Goal: Task Accomplishment & Management: Use online tool/utility

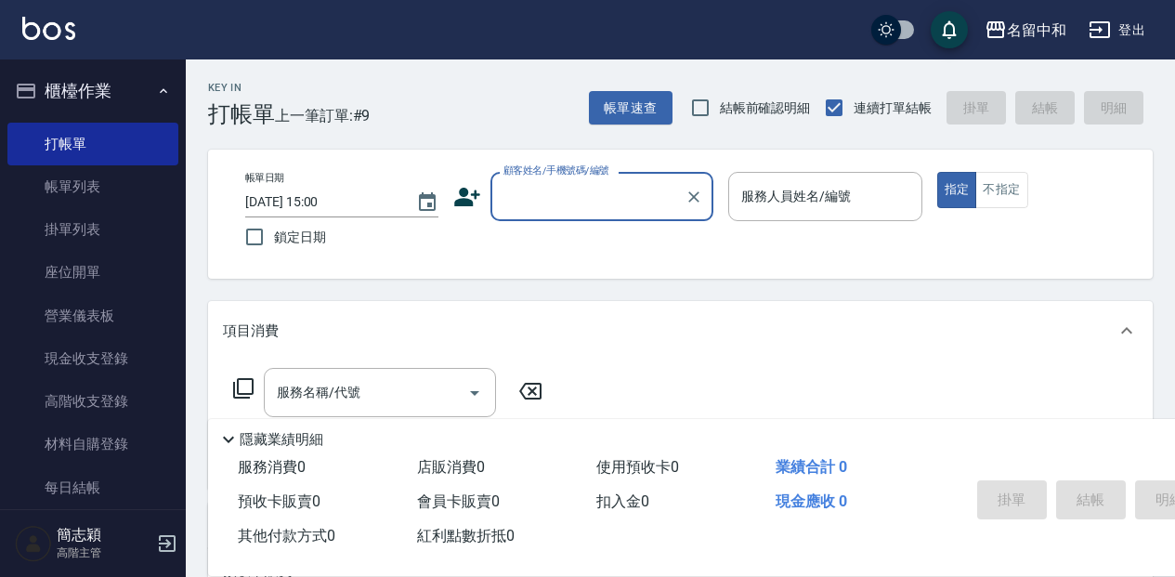
scroll to position [61, 0]
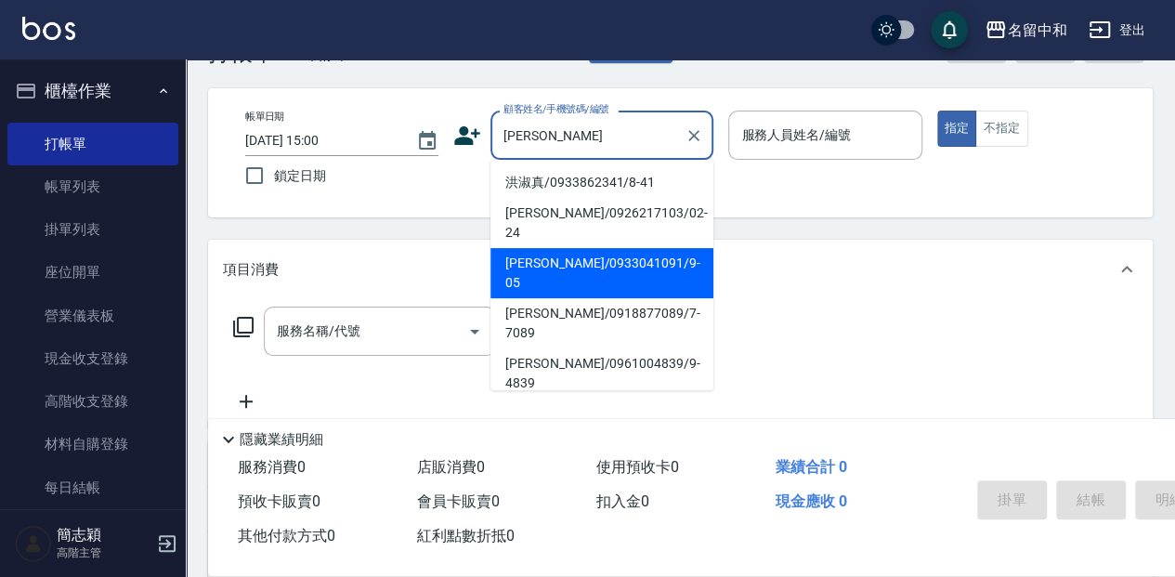
click at [580, 248] on li "[PERSON_NAME]/0933041091/9-05" at bounding box center [601, 273] width 223 height 50
type input "[PERSON_NAME]/0933041091/9-05"
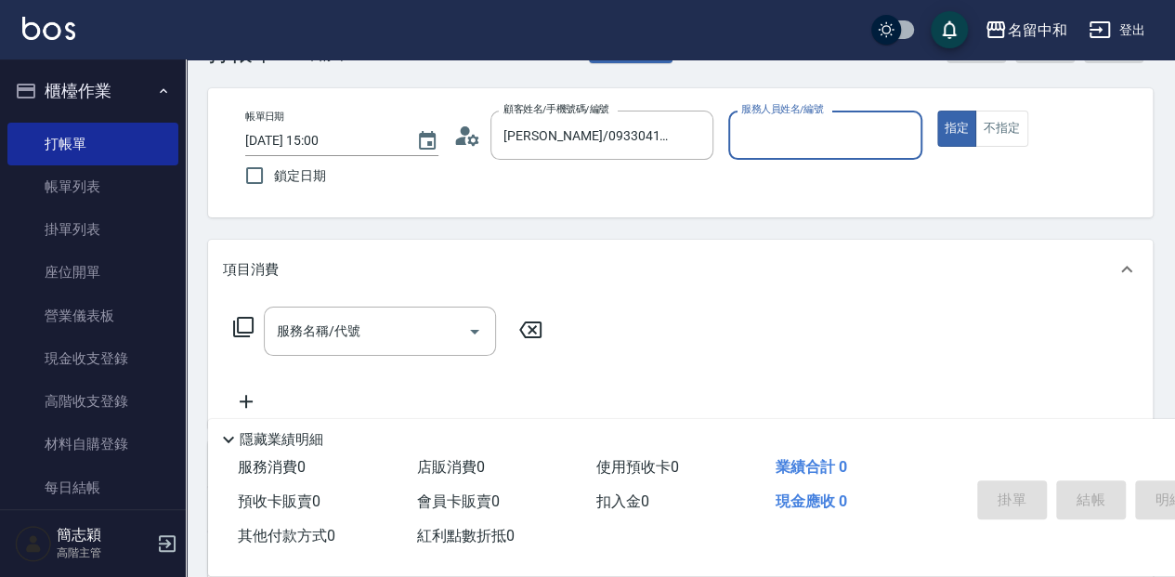
click at [831, 137] on input "服務人員姓名/編號" at bounding box center [824, 135] width 176 height 33
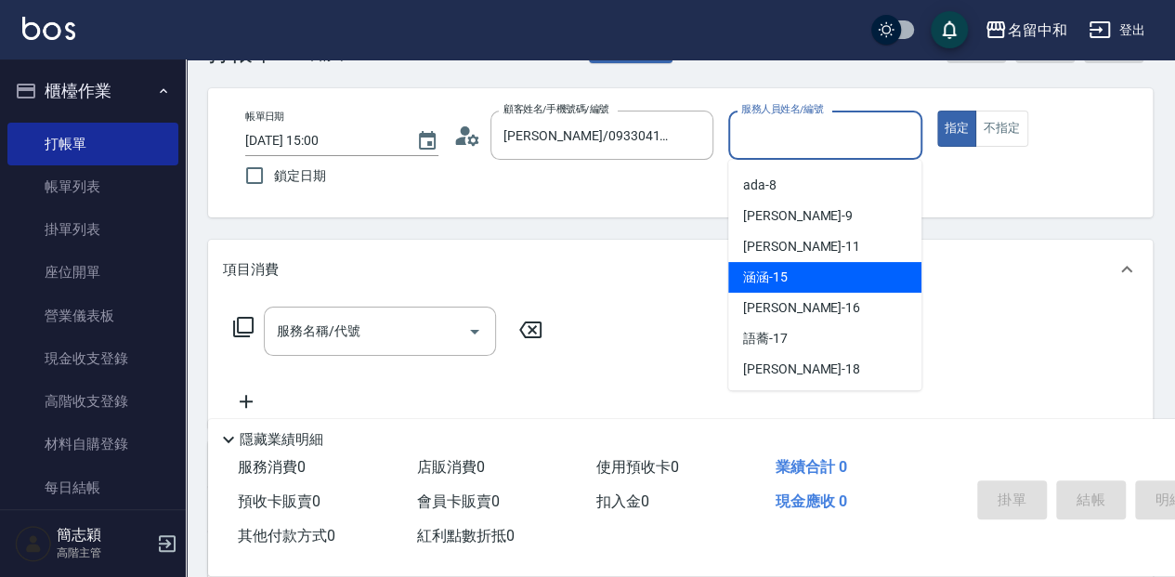
scroll to position [186, 0]
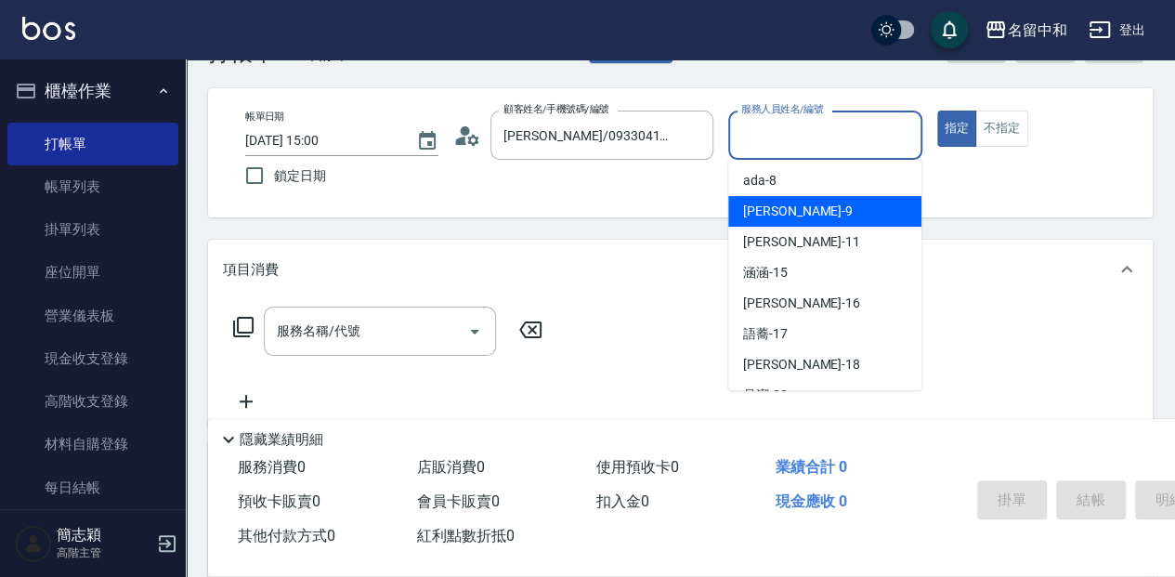
click at [867, 221] on div "[PERSON_NAME] -9" at bounding box center [824, 211] width 193 height 31
type input "[PERSON_NAME]-9"
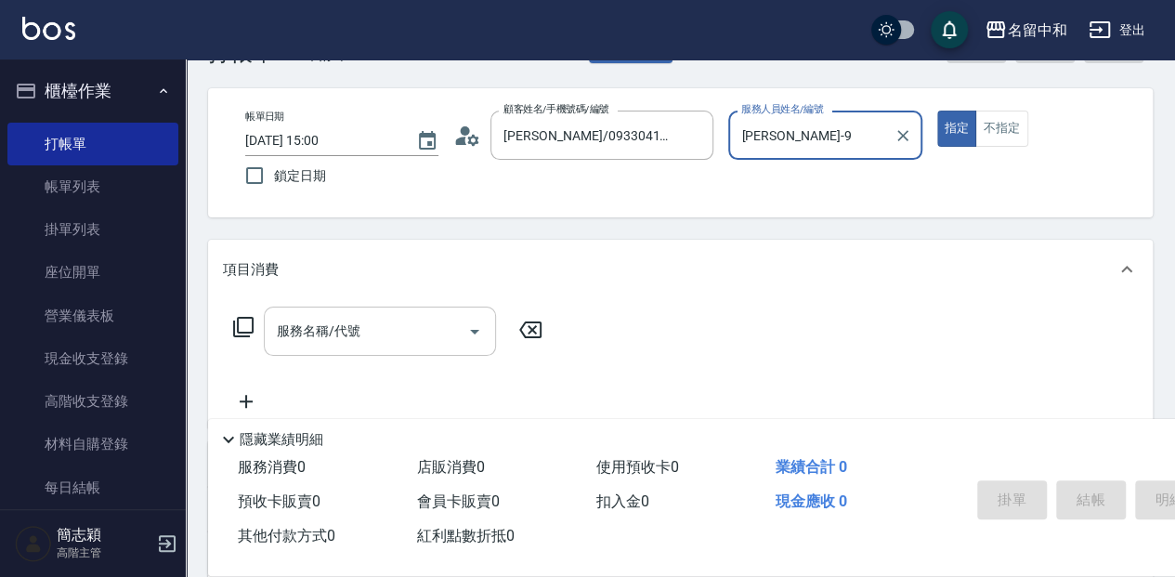
drag, startPoint x: 307, startPoint y: 336, endPoint x: 349, endPoint y: 338, distance: 41.8
click at [308, 334] on input "服務名稱/代號" at bounding box center [366, 331] width 188 height 33
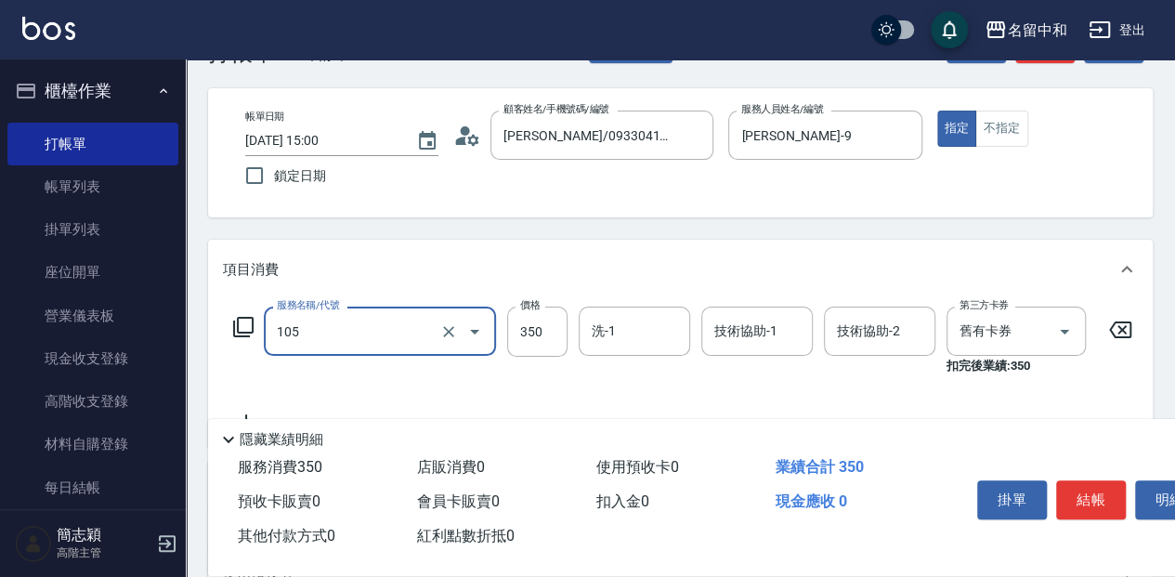
type input "新草本單次(105)"
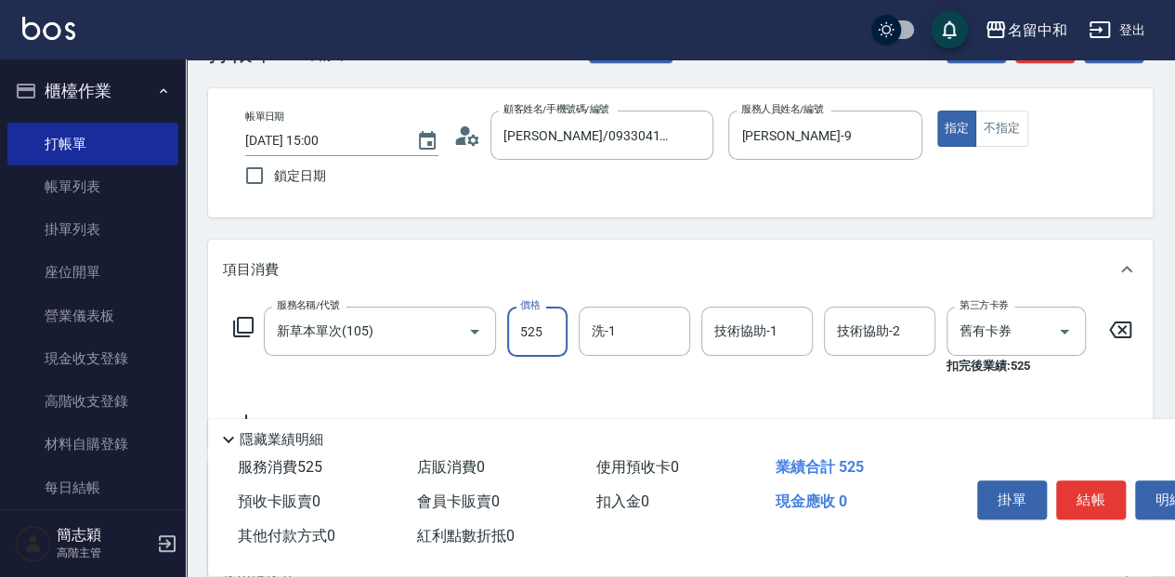
type input "525"
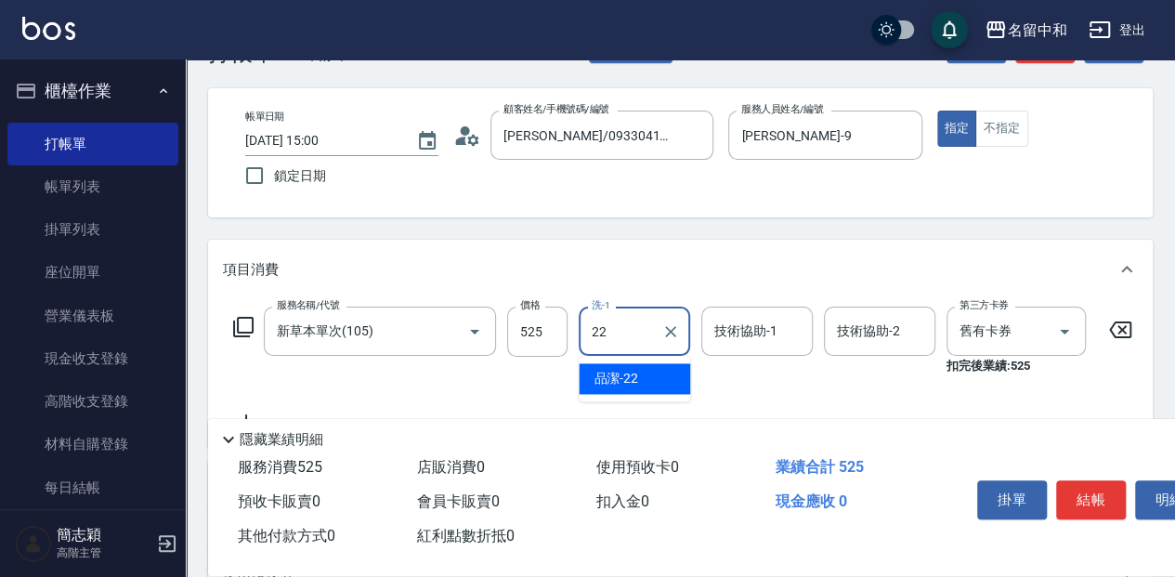
type input "品潔-22"
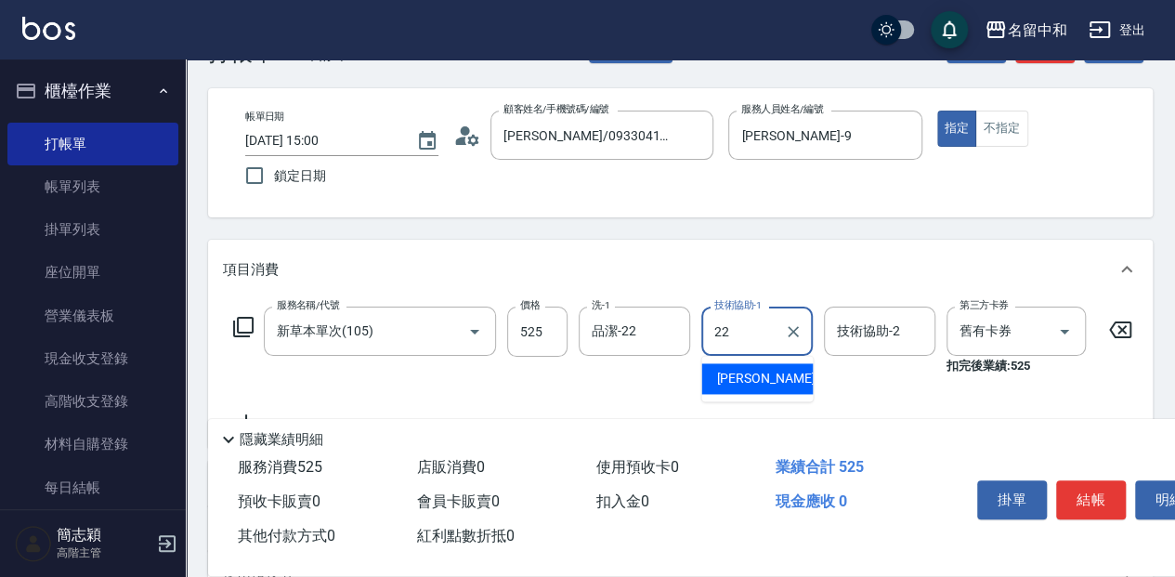
type input "品潔-22"
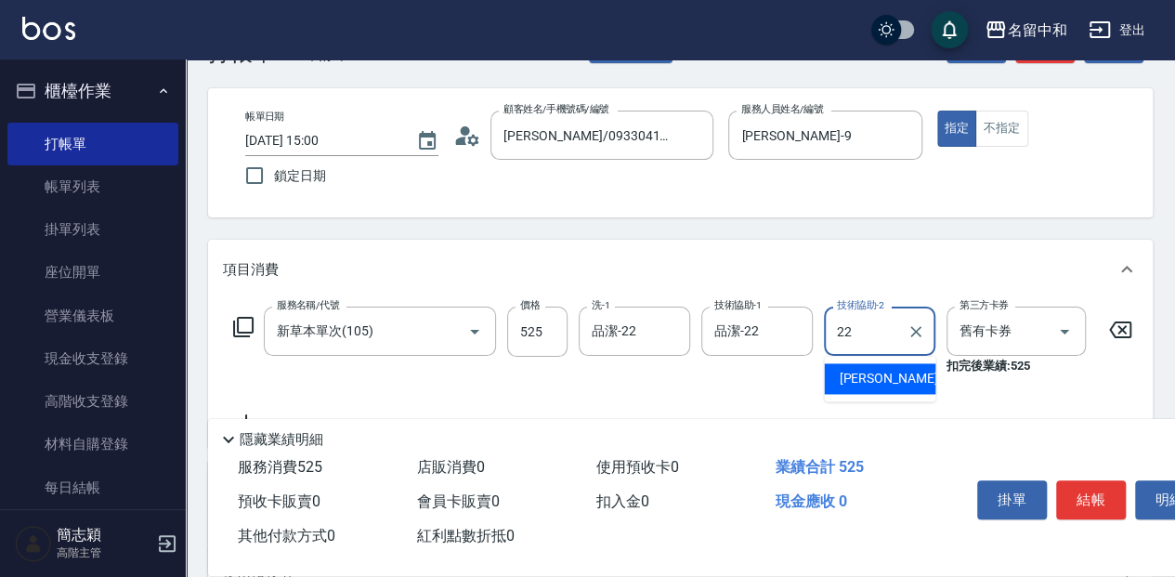
type input "品潔-22"
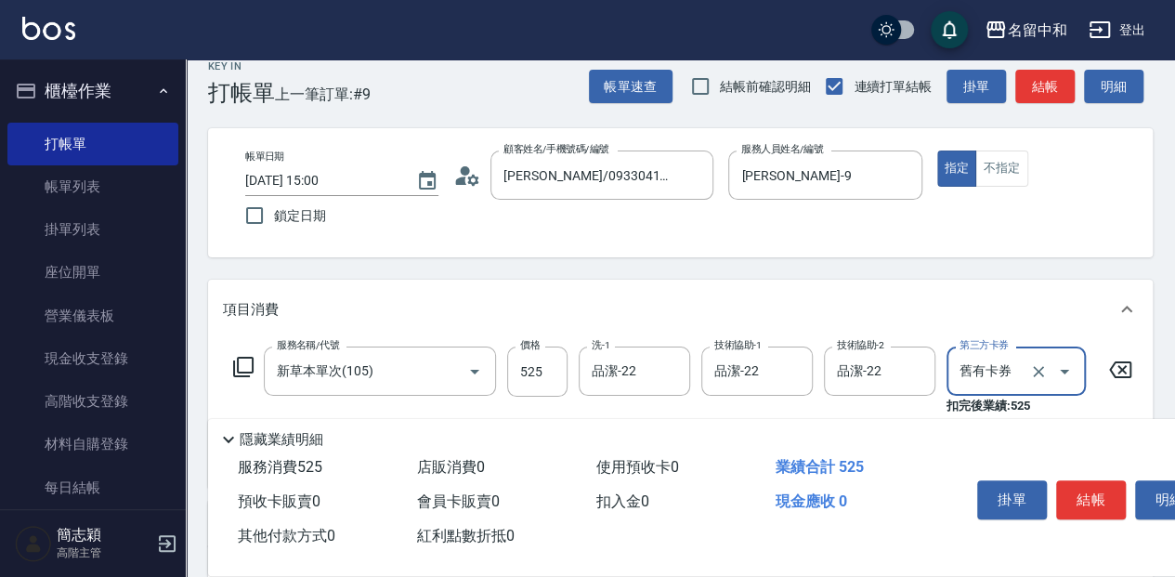
scroll to position [0, 0]
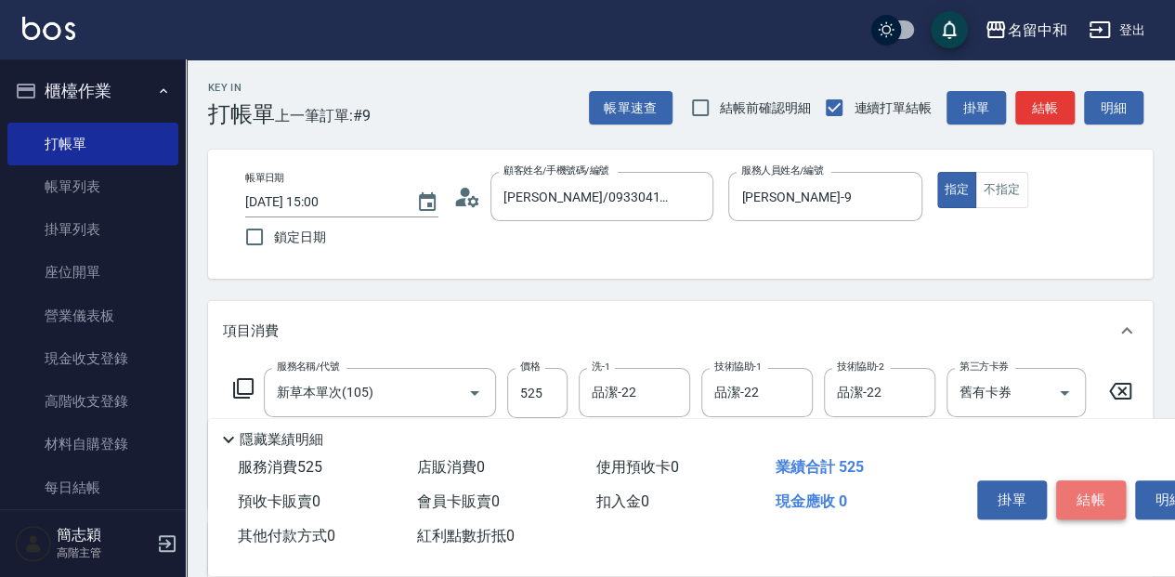
click at [1079, 486] on button "結帳" at bounding box center [1091, 499] width 70 height 39
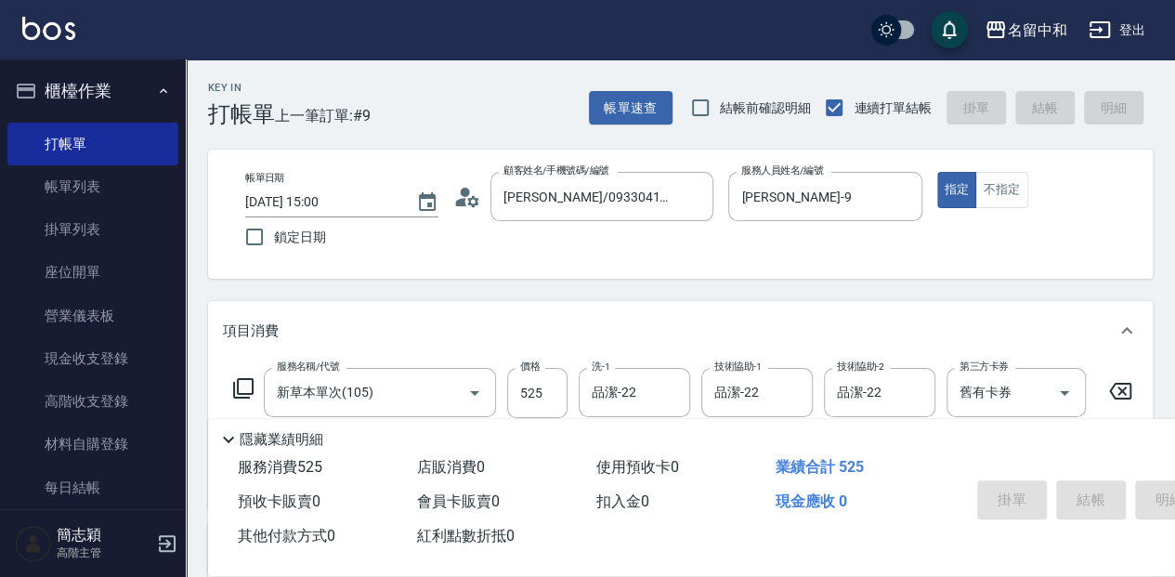
type input "[DATE] 16:08"
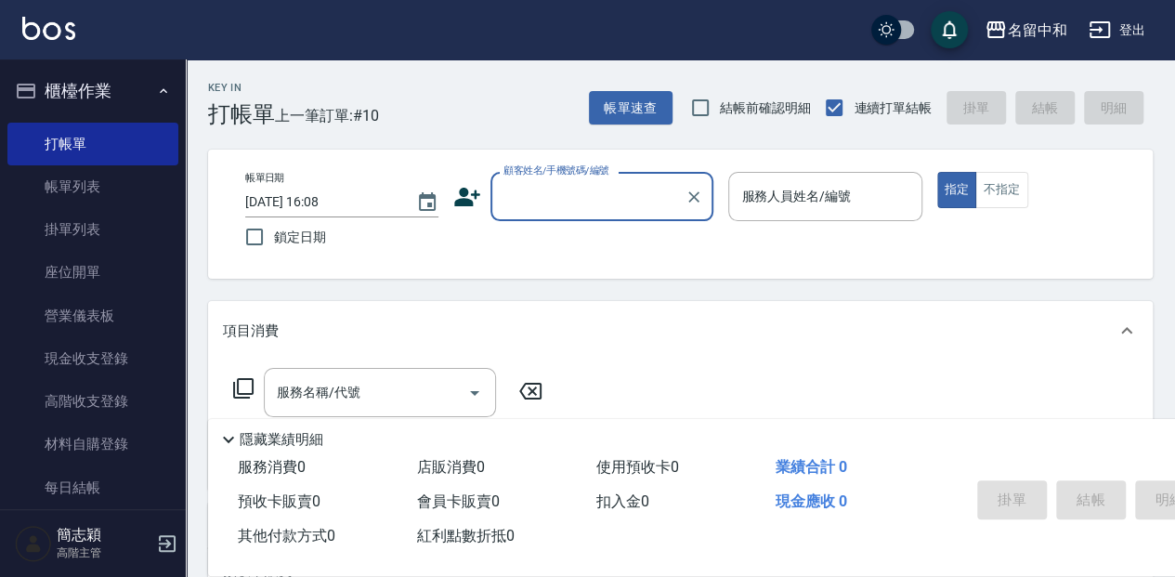
drag, startPoint x: 546, startPoint y: 195, endPoint x: 545, endPoint y: 207, distance: 12.1
click at [546, 195] on input "顧客姓名/手機號碼/編號" at bounding box center [588, 196] width 178 height 33
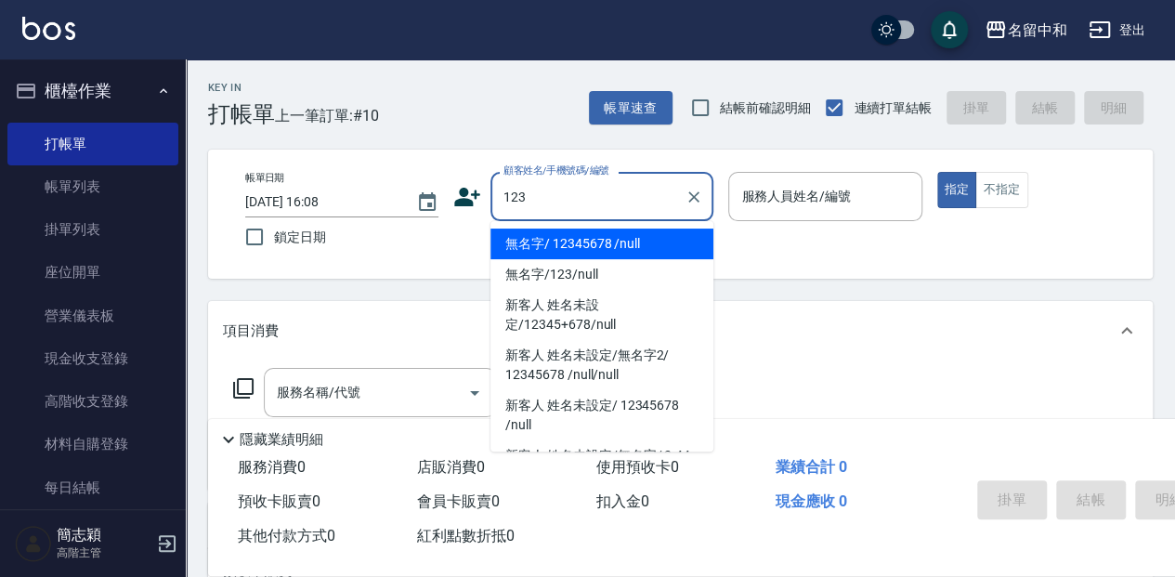
click at [608, 241] on li "無名字/ 12345678 /null" at bounding box center [601, 243] width 223 height 31
type input "無名字/ 12345678 /null"
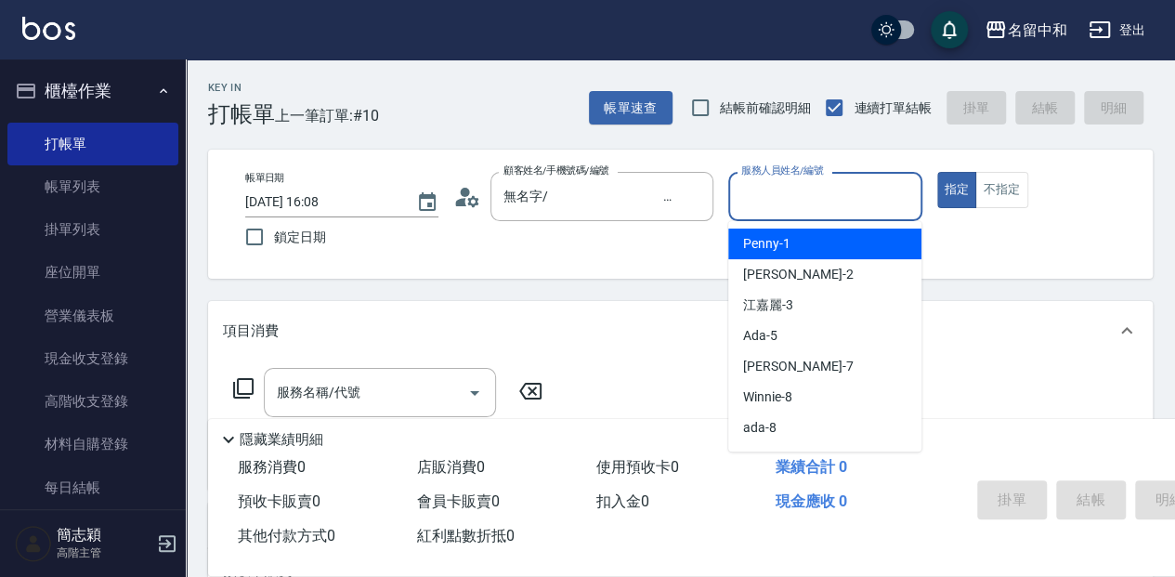
click at [791, 205] on input "服務人員姓名/編號" at bounding box center [824, 196] width 176 height 33
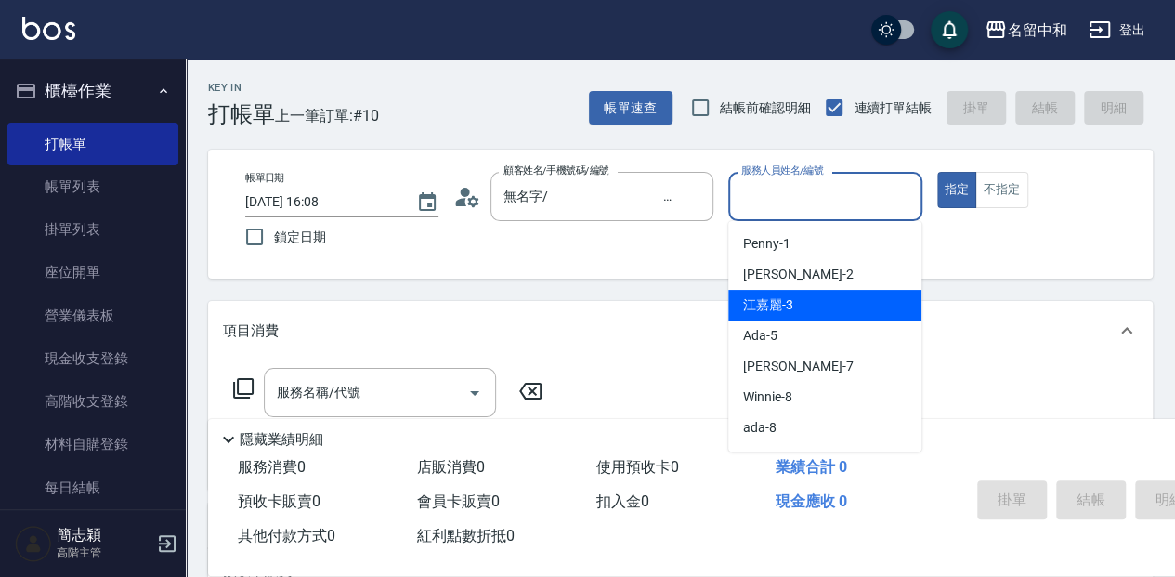
drag, startPoint x: 839, startPoint y: 308, endPoint x: 819, endPoint y: 311, distance: 20.6
click at [838, 308] on div "江嘉麗 -3" at bounding box center [824, 305] width 193 height 31
type input "江嘉麗-3"
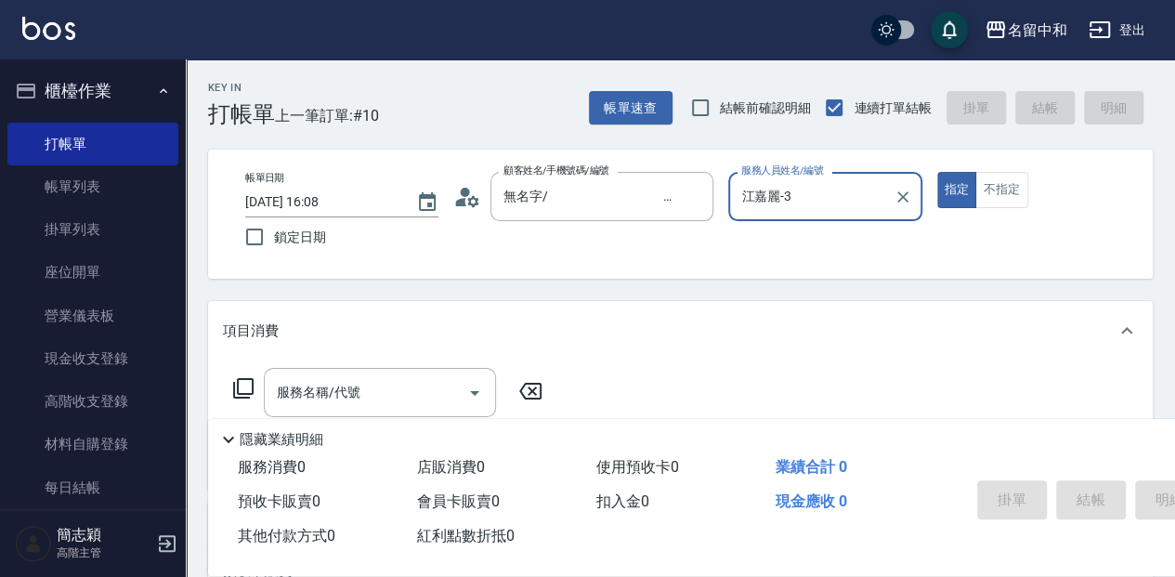
drag, startPoint x: 1007, startPoint y: 183, endPoint x: 946, endPoint y: 236, distance: 80.3
click at [1006, 184] on button "不指定" at bounding box center [1001, 190] width 52 height 36
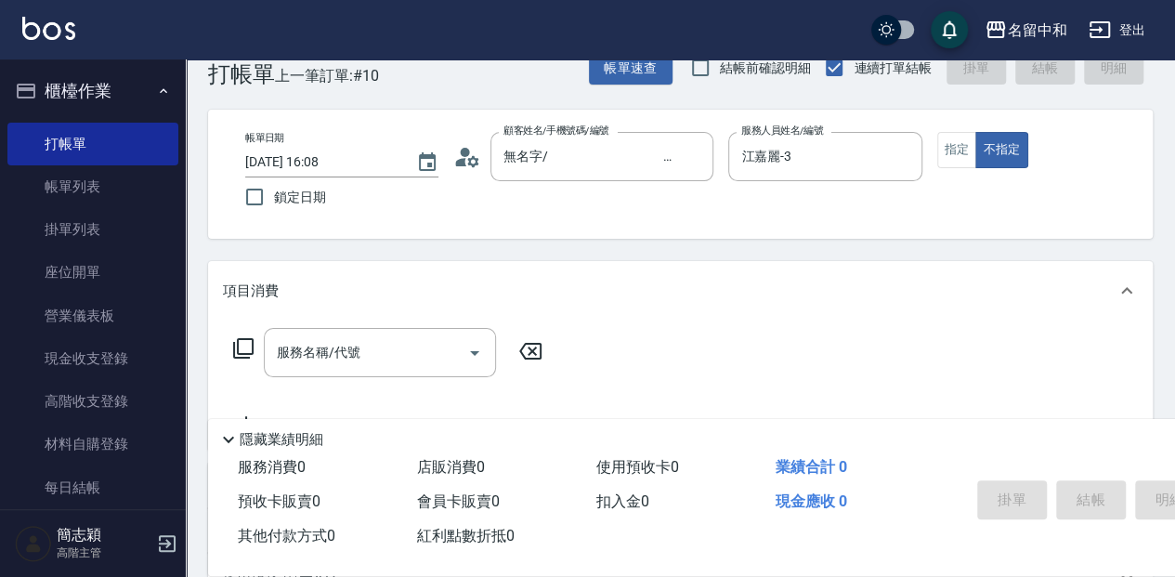
scroll to position [61, 0]
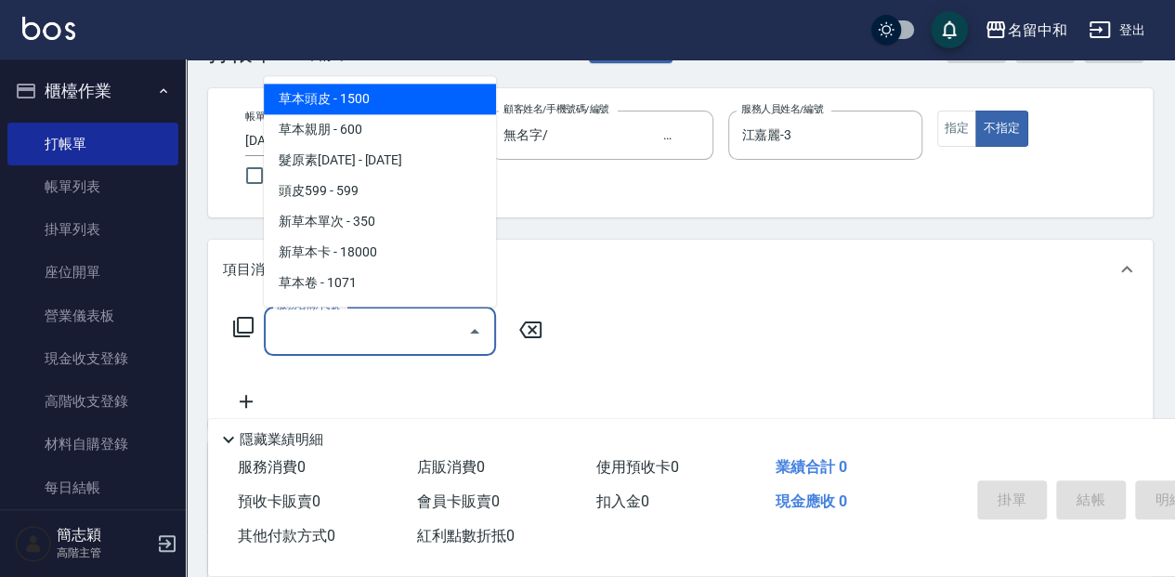
click at [327, 344] on input "服務名稱/代號" at bounding box center [366, 331] width 188 height 33
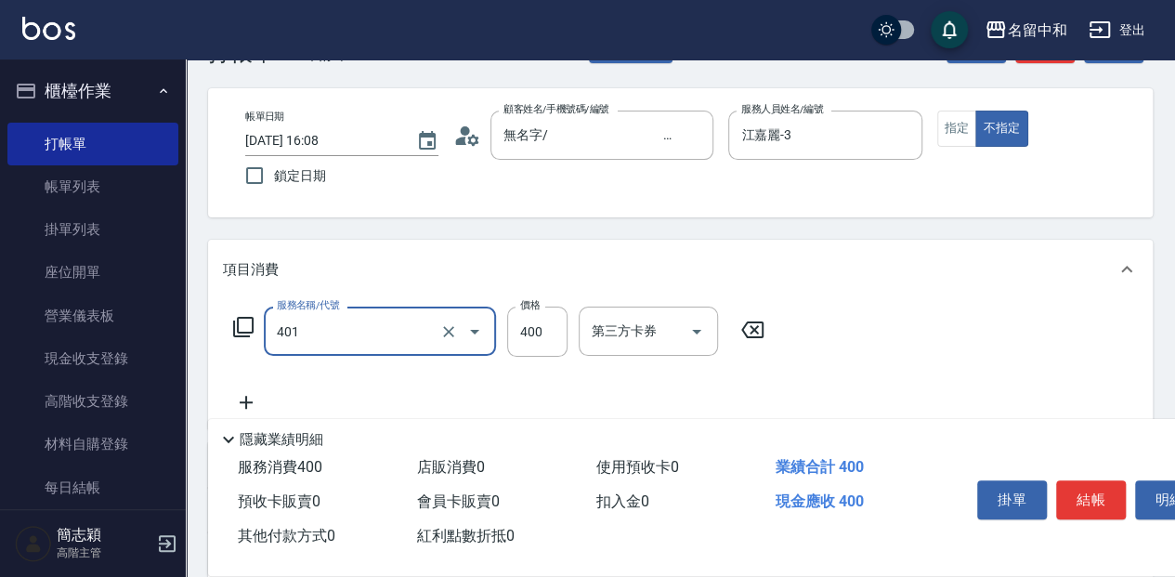
type input "剪髮(400)(401)"
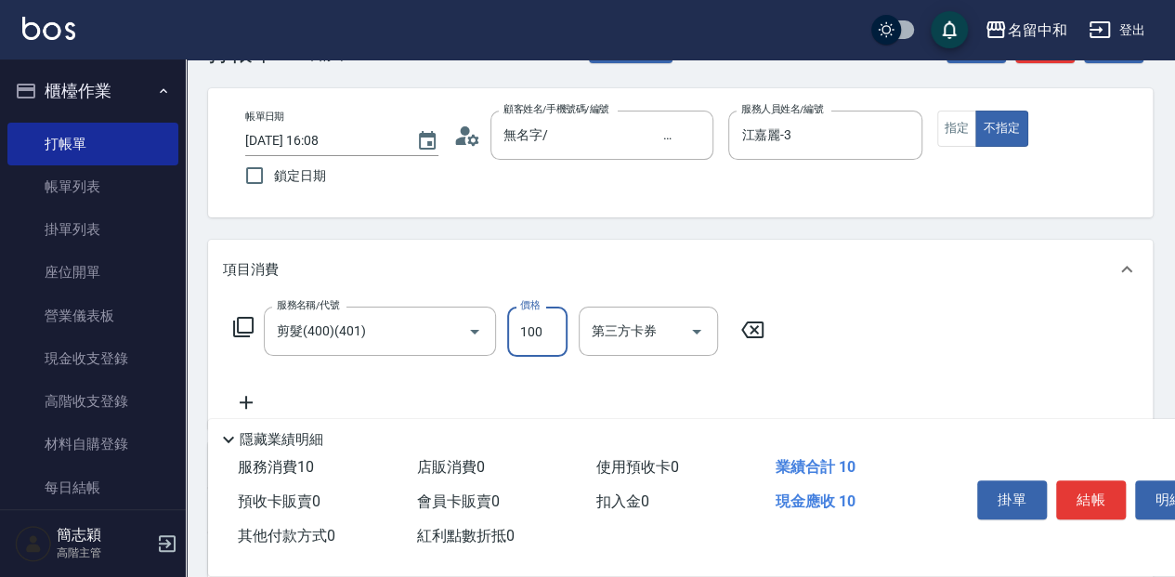
type input "100"
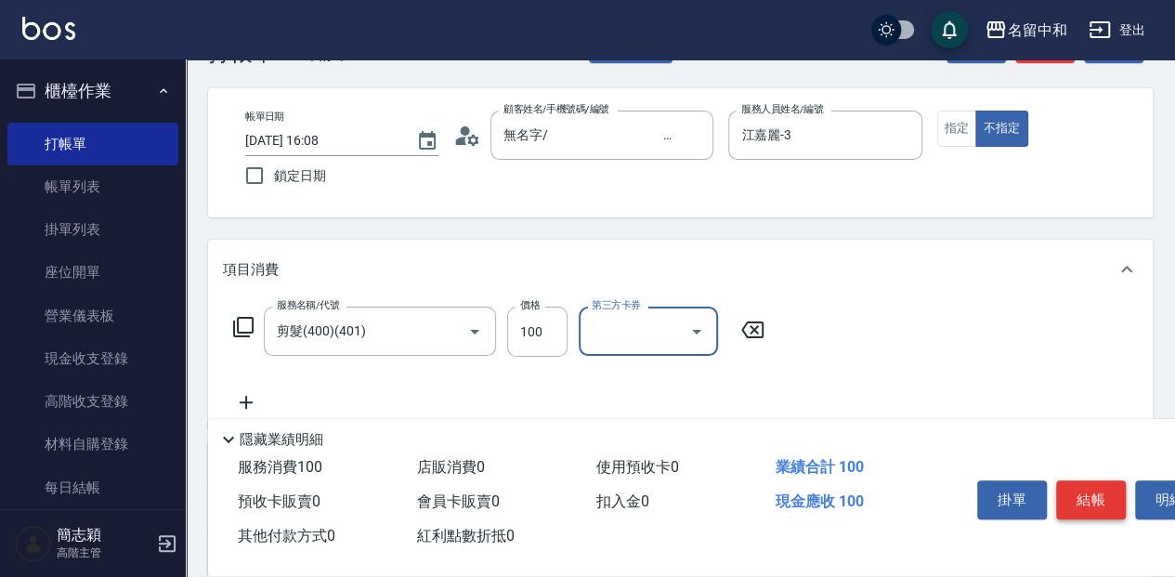
click at [1099, 505] on button "結帳" at bounding box center [1091, 499] width 70 height 39
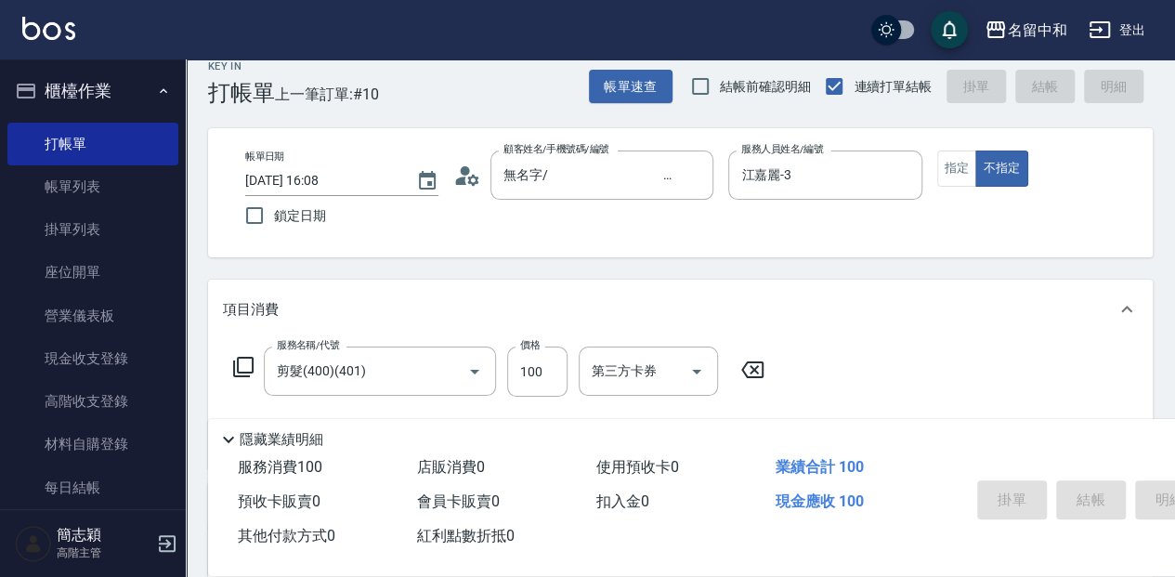
scroll to position [0, 0]
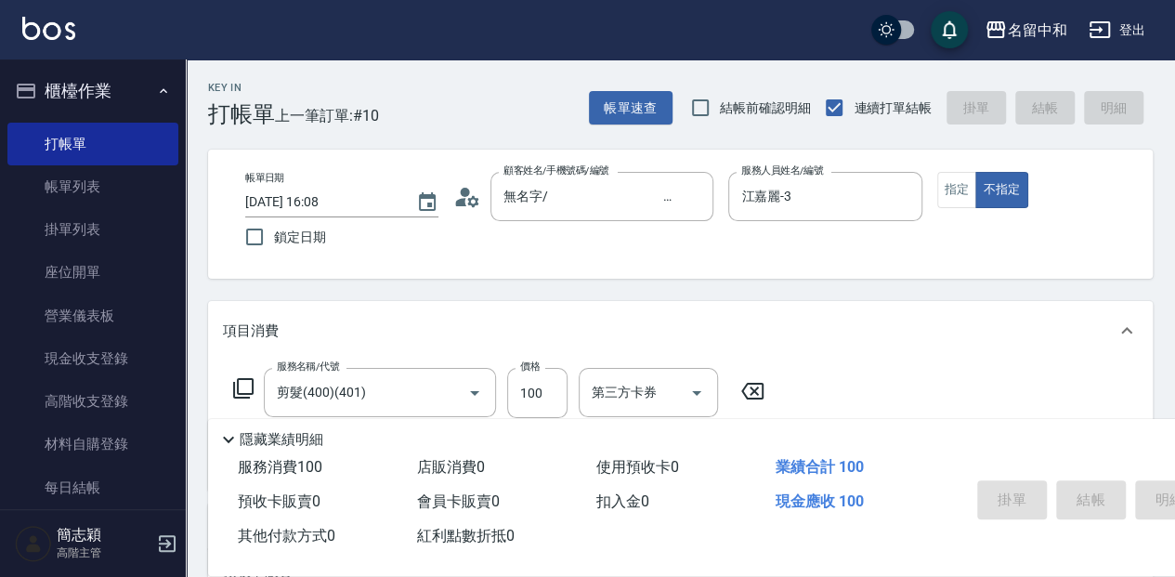
type input "[DATE] 16:45"
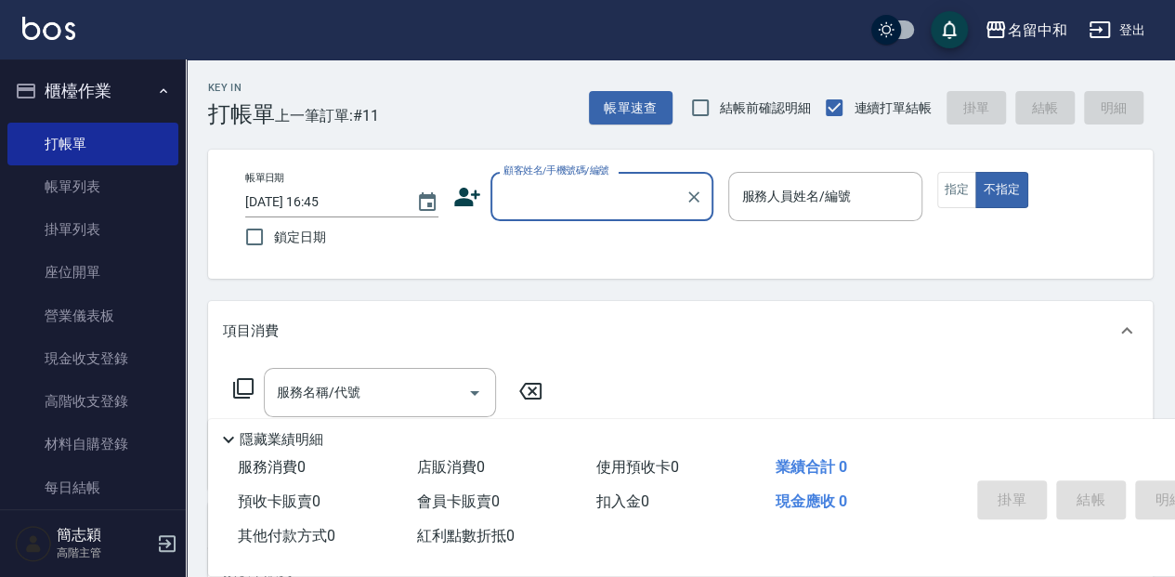
click at [602, 181] on input "顧客姓名/手機號碼/編號" at bounding box center [588, 196] width 178 height 33
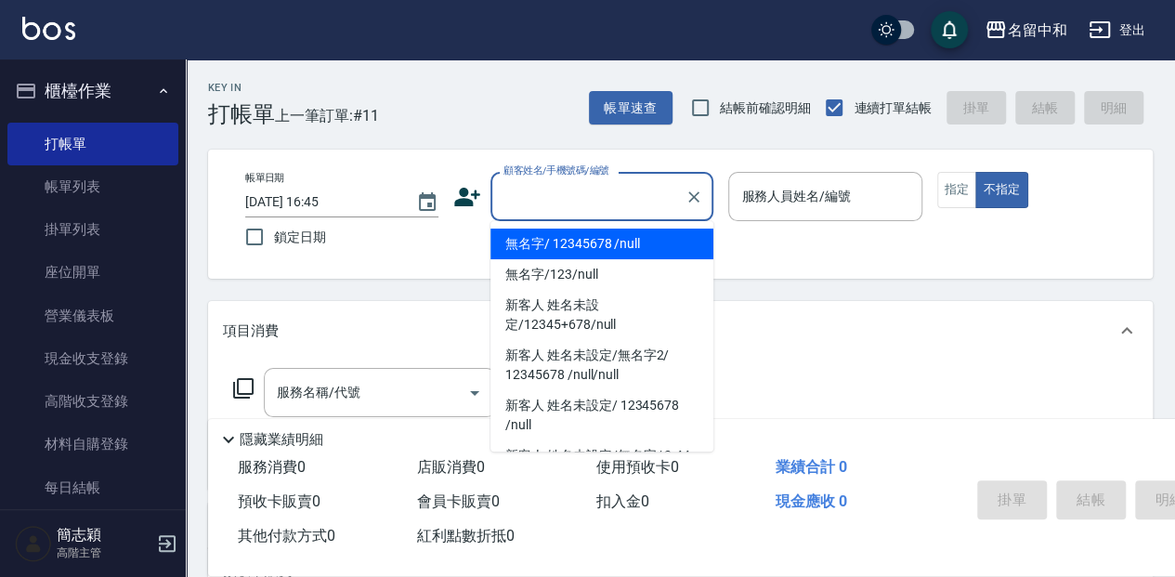
drag, startPoint x: 583, startPoint y: 236, endPoint x: 954, endPoint y: 165, distance: 377.2
click at [599, 230] on li "無名字/ 12345678 /null" at bounding box center [601, 243] width 223 height 31
type input "無名字/ 12345678 /null"
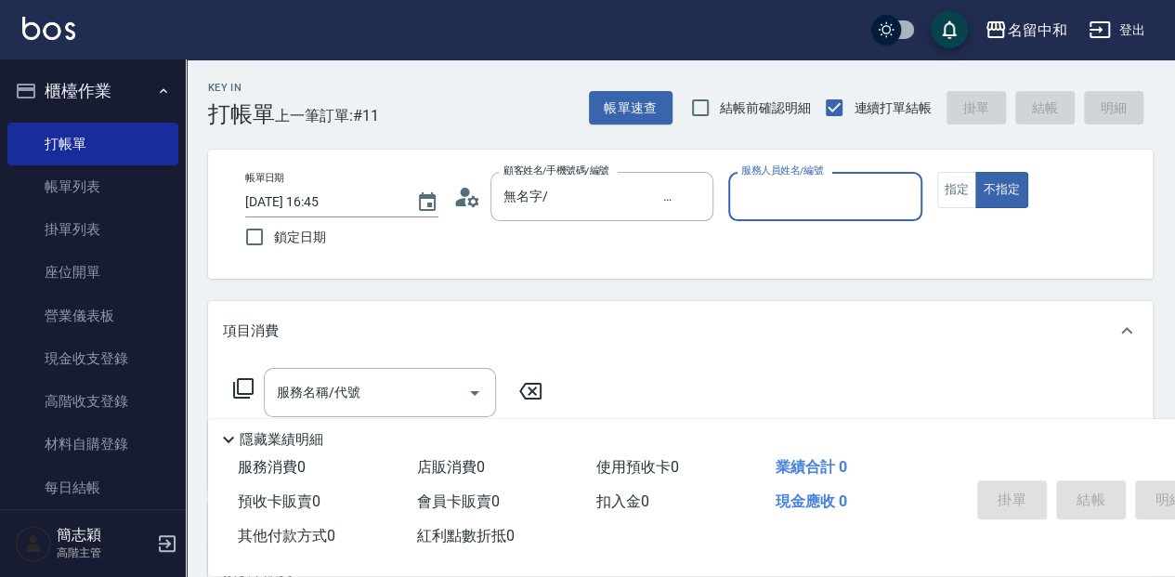
click at [782, 202] on input "服務人員姓名/編號" at bounding box center [824, 196] width 176 height 33
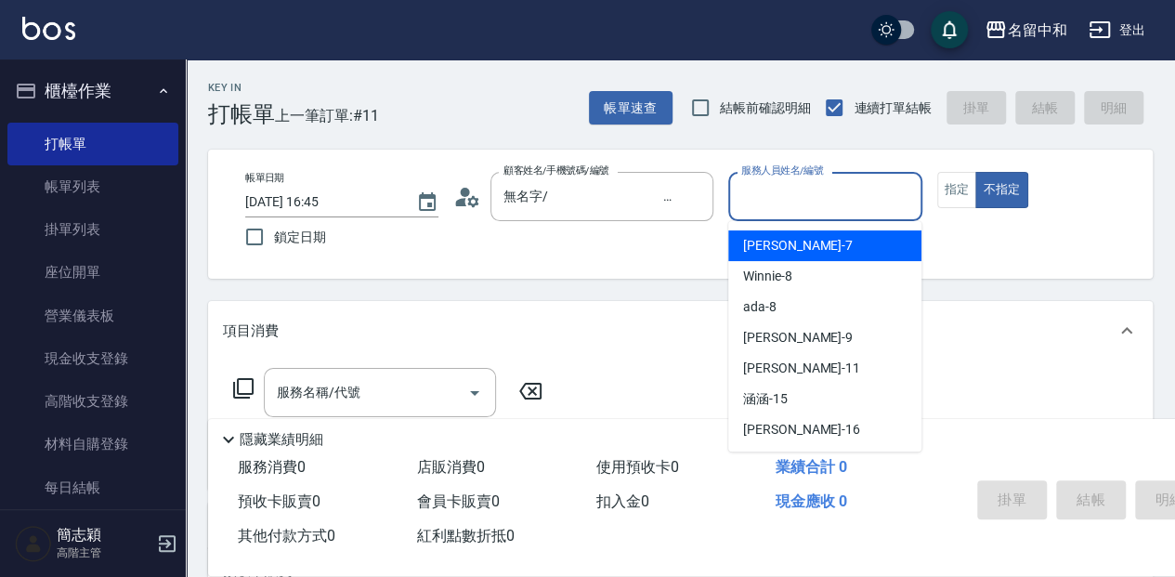
scroll to position [124, 0]
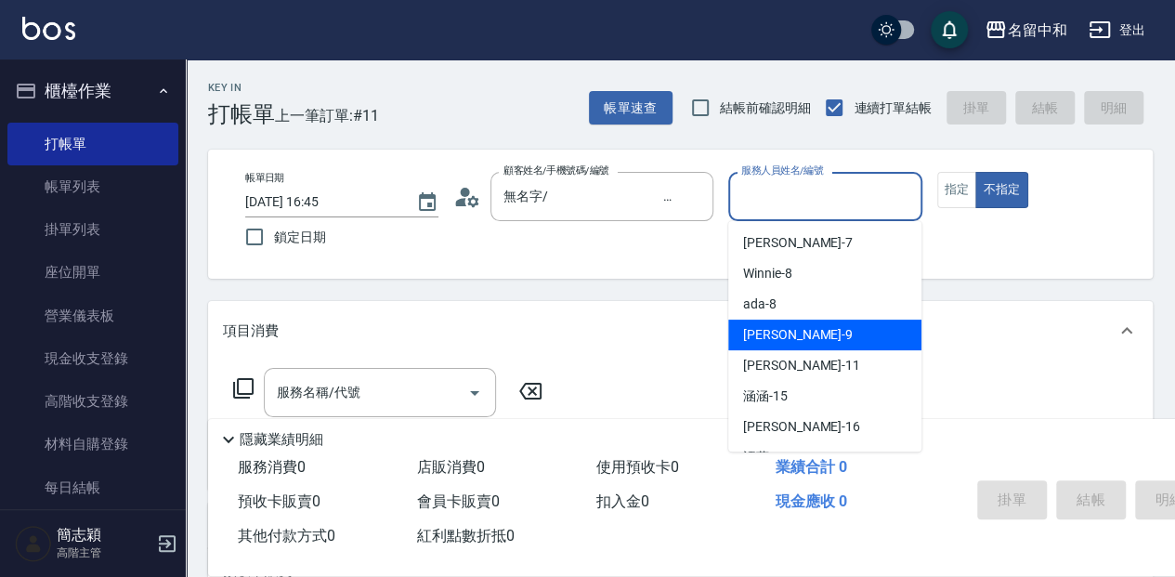
click at [823, 328] on div "[PERSON_NAME] -9" at bounding box center [824, 334] width 193 height 31
type input "[PERSON_NAME]-9"
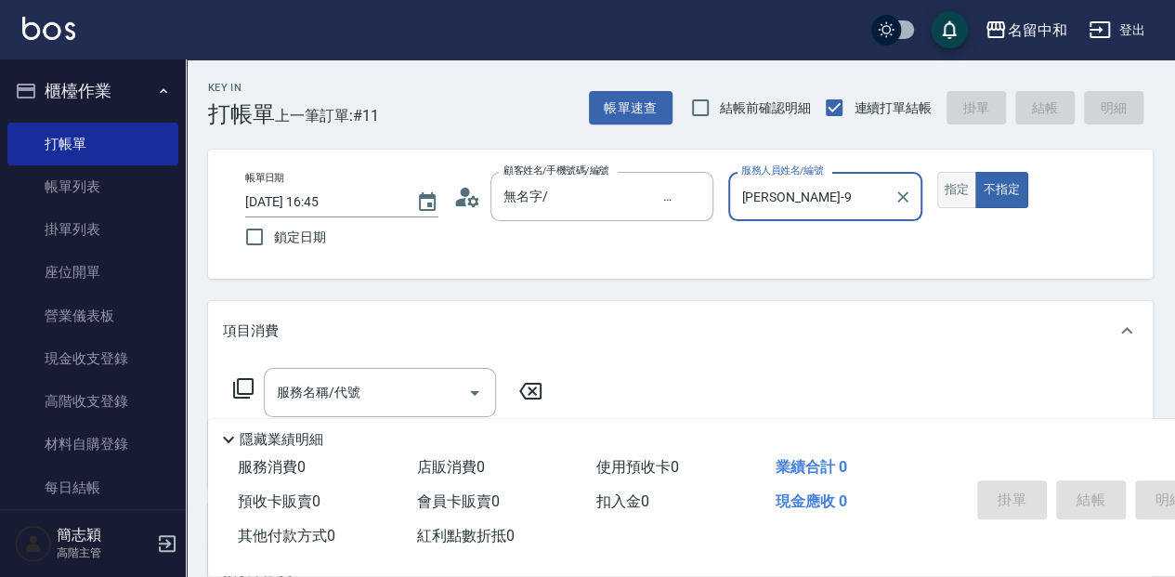
click at [952, 193] on button "指定" at bounding box center [957, 190] width 40 height 36
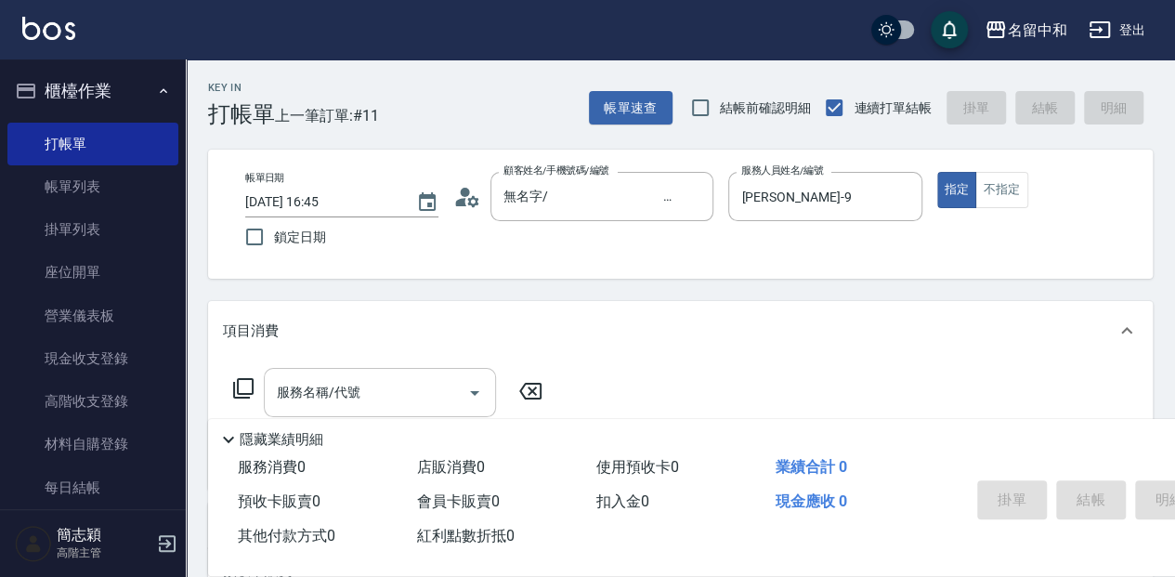
click at [425, 396] on input "服務名稱/代號" at bounding box center [366, 392] width 188 height 33
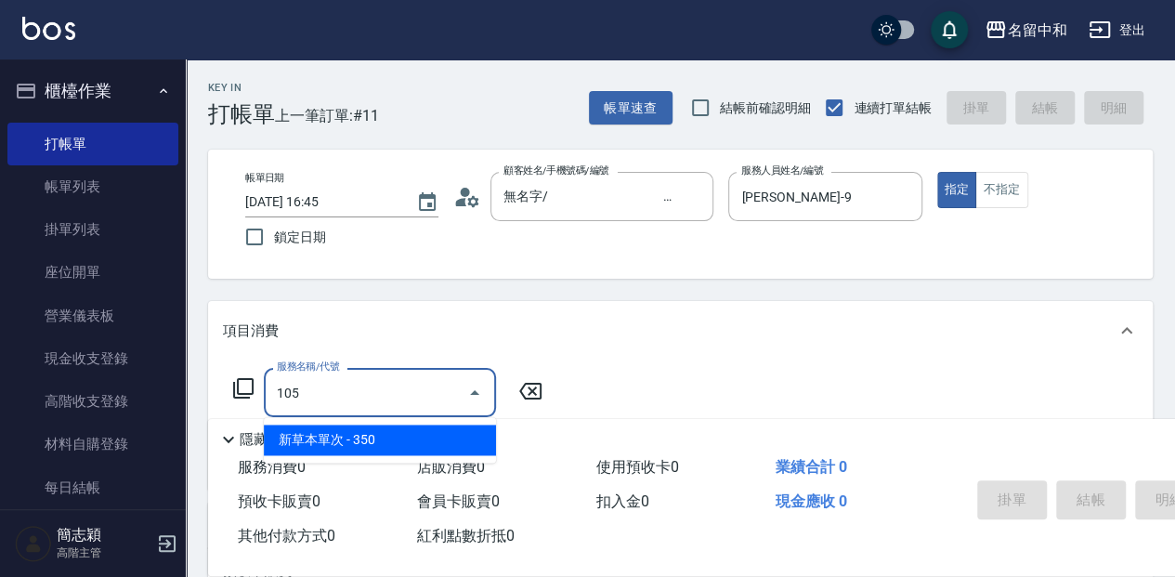
type input "新草本單次(105)"
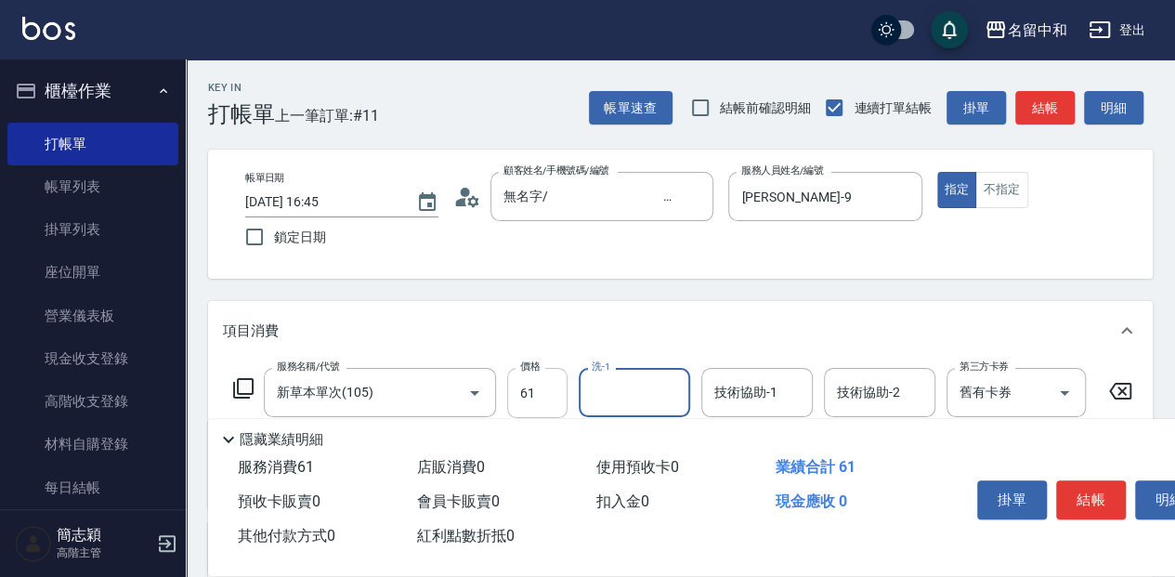
click at [539, 389] on input "61" at bounding box center [537, 393] width 60 height 50
type input "613"
type input "[PERSON_NAME]-9"
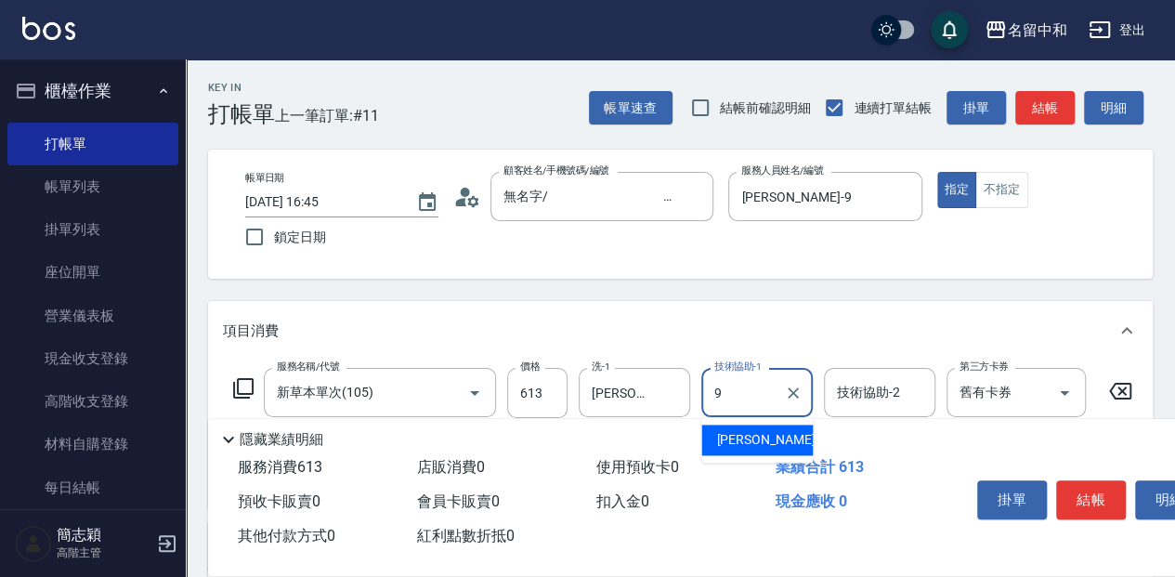
type input "[PERSON_NAME]-9"
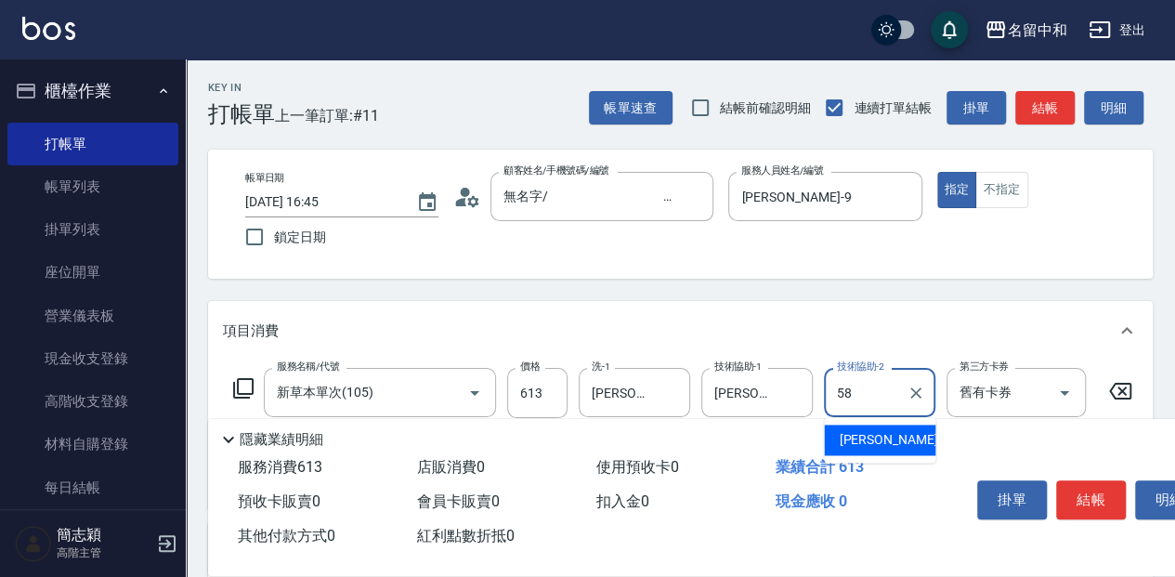
type input "[PERSON_NAME]-58"
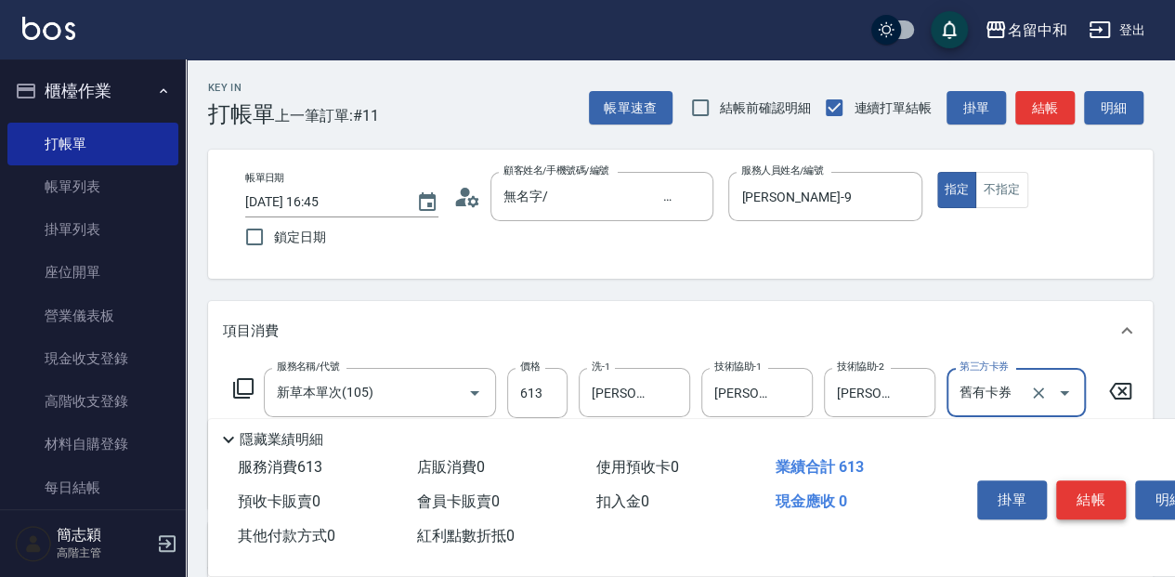
click at [1092, 488] on button "結帳" at bounding box center [1091, 499] width 70 height 39
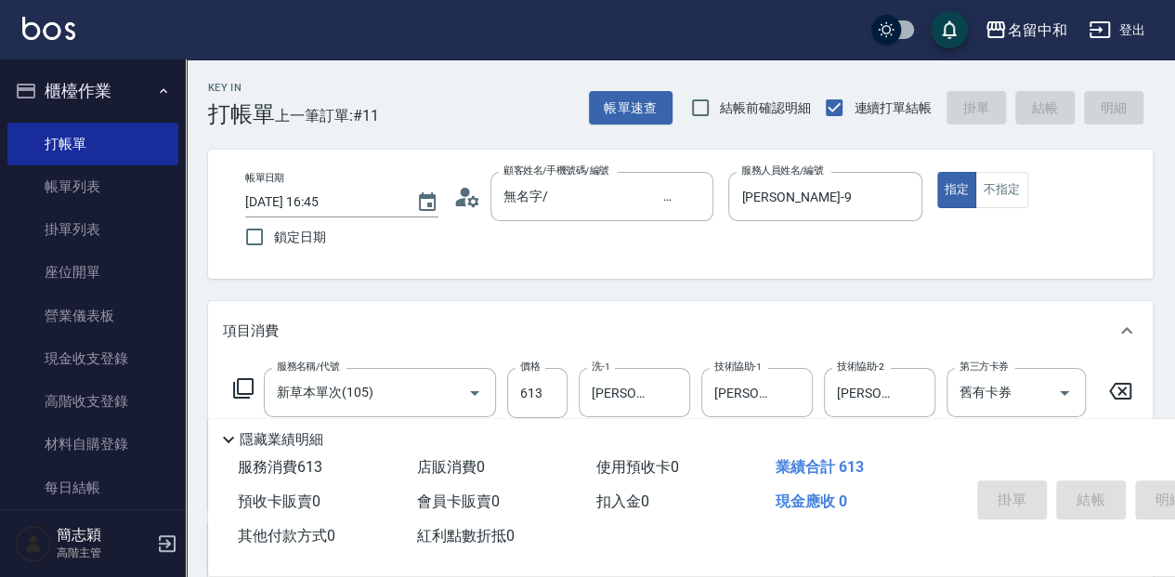
type input "[DATE] 16:46"
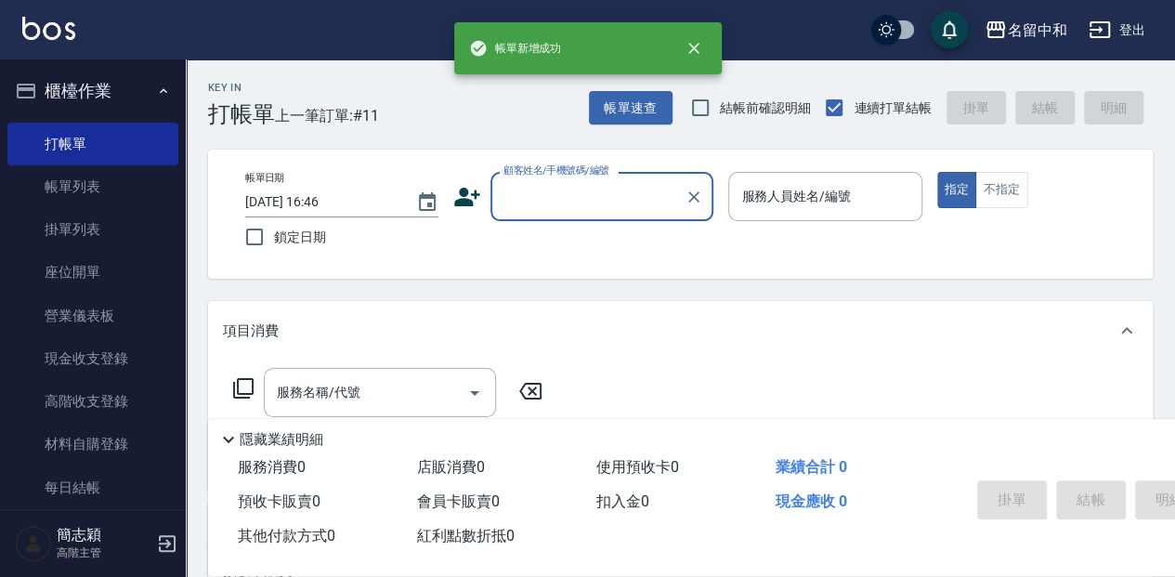
scroll to position [0, 0]
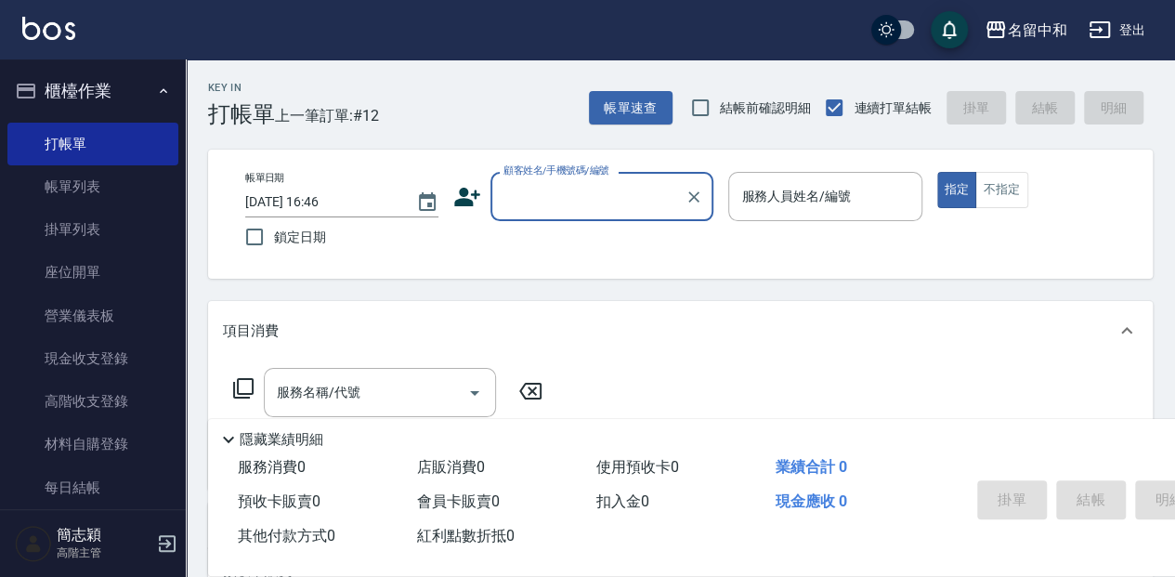
click at [553, 189] on input "顧客姓名/手機號碼/編號" at bounding box center [588, 196] width 178 height 33
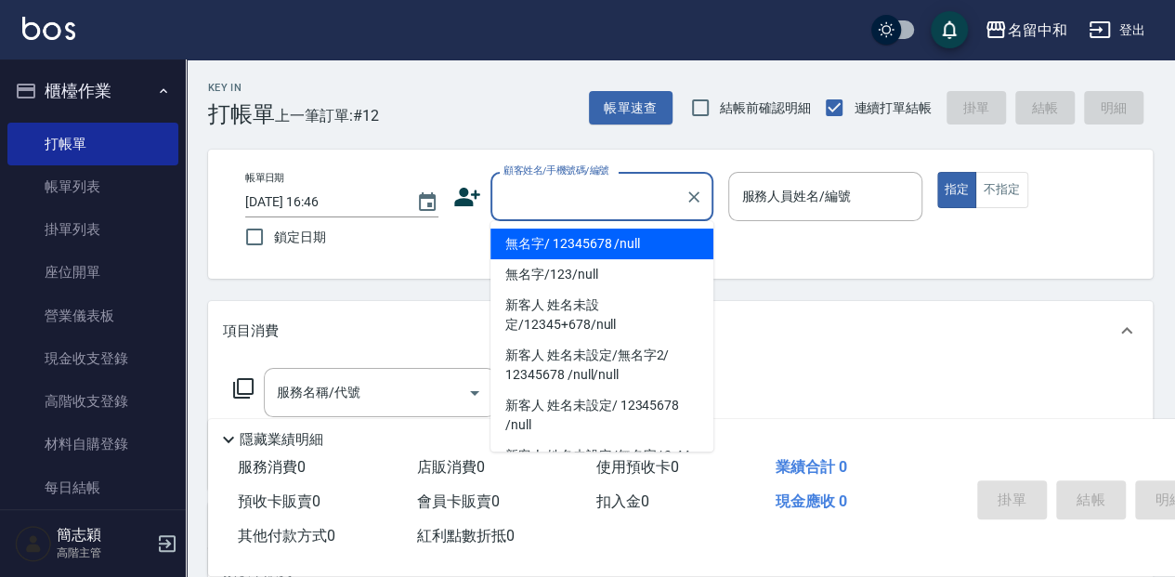
drag, startPoint x: 550, startPoint y: 238, endPoint x: 802, endPoint y: 166, distance: 262.5
click at [558, 236] on li "無名字/ 12345678 /null" at bounding box center [601, 243] width 223 height 31
type input "無名字/ 12345678 /null"
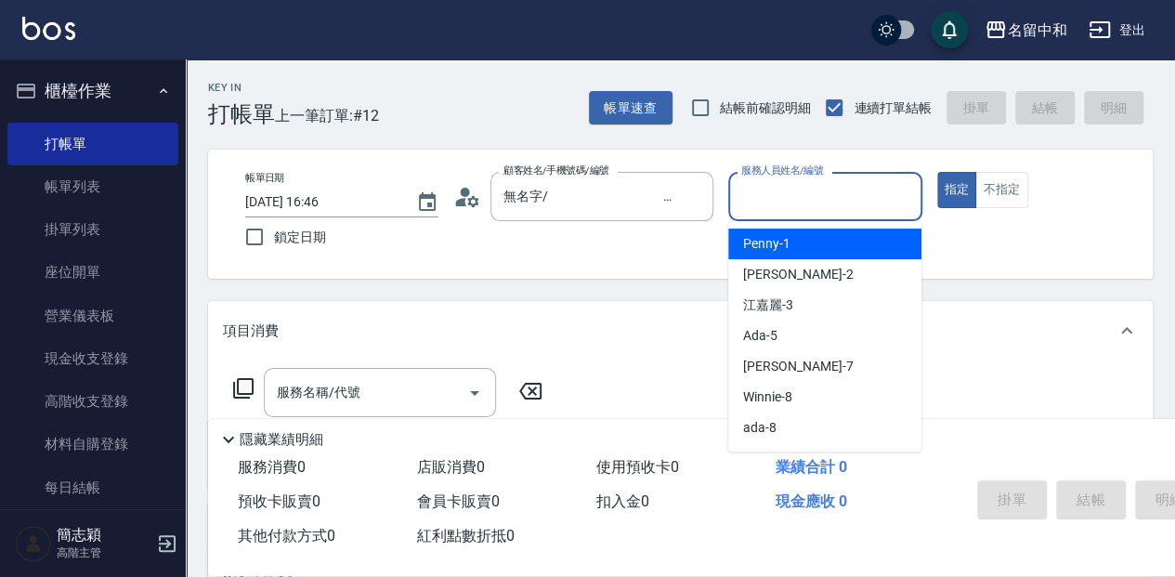
click at [789, 210] on input "服務人員姓名/編號" at bounding box center [824, 196] width 176 height 33
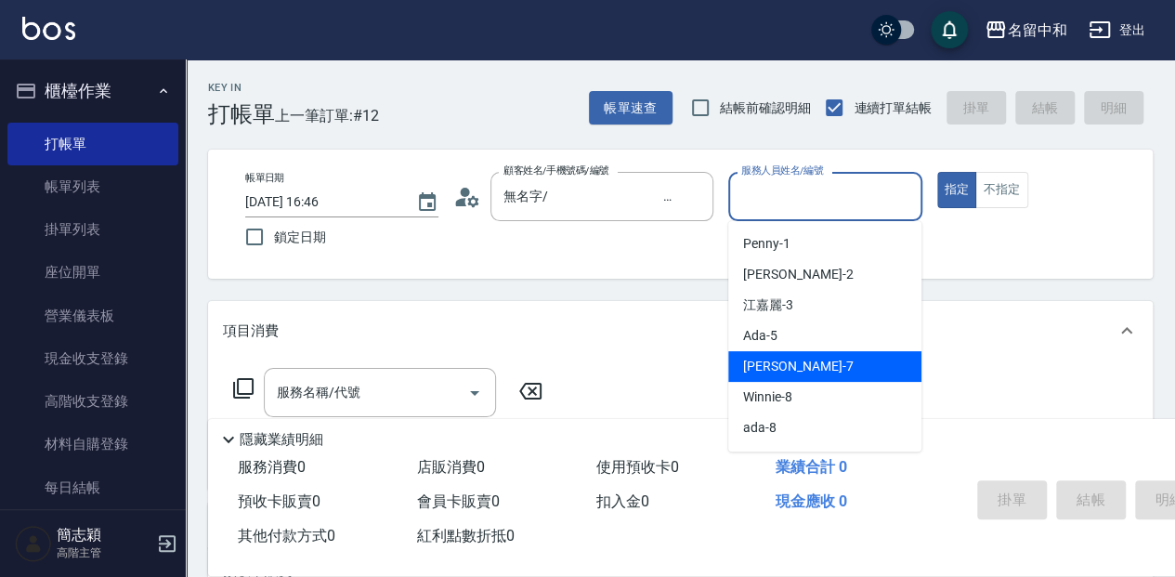
click at [820, 354] on div "[PERSON_NAME] -7" at bounding box center [824, 366] width 193 height 31
type input "[PERSON_NAME]-7"
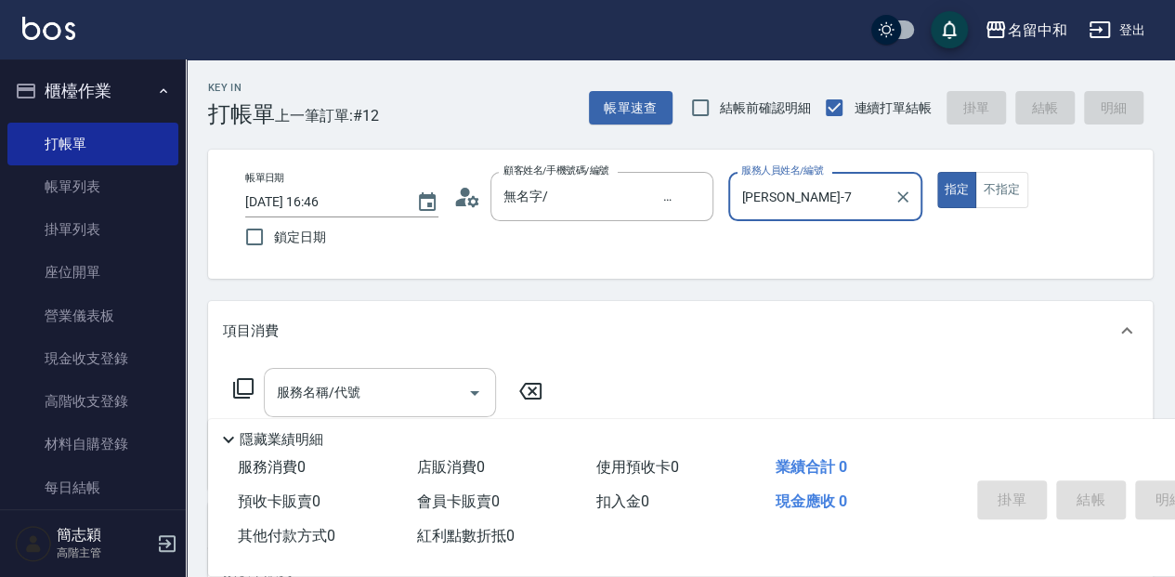
drag, startPoint x: 384, startPoint y: 389, endPoint x: 507, endPoint y: 377, distance: 123.2
click at [384, 388] on input "服務名稱/代號" at bounding box center [366, 392] width 188 height 33
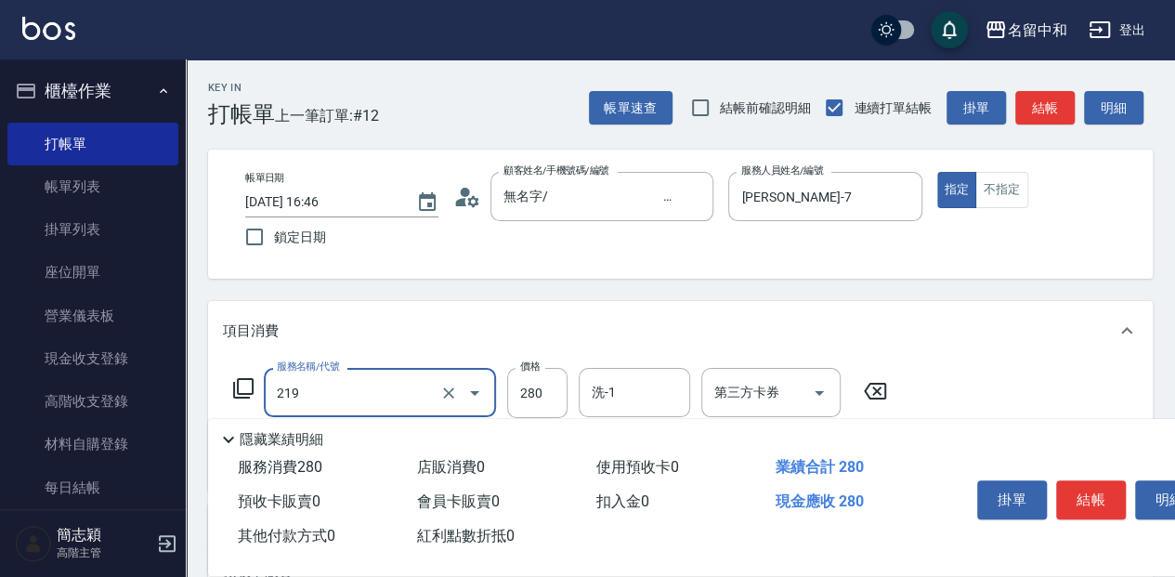
type input "洗髮280(219)"
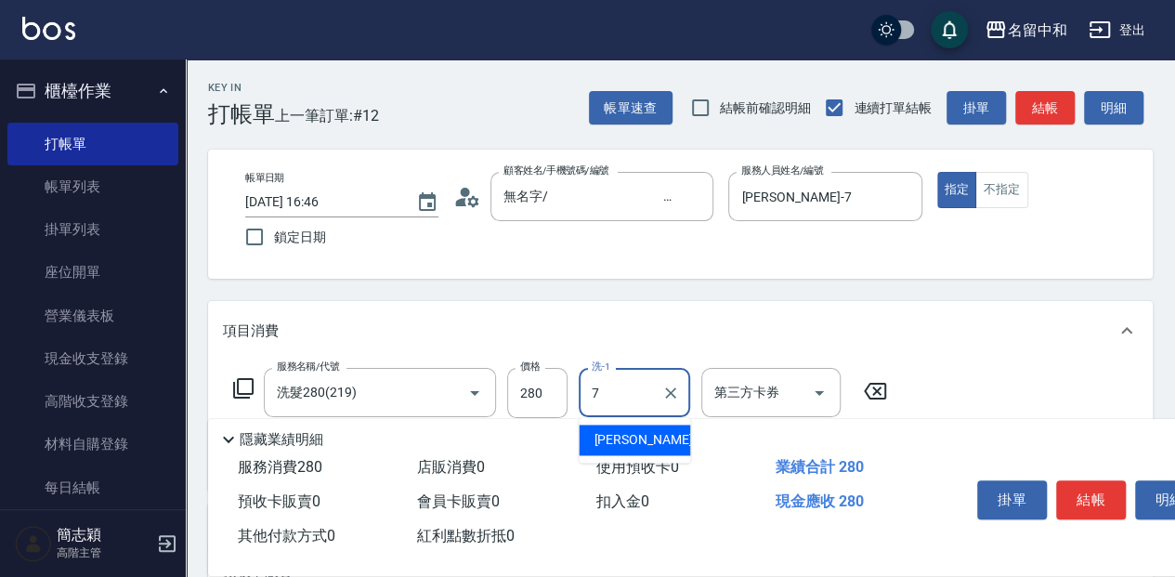
type input "[PERSON_NAME]-7"
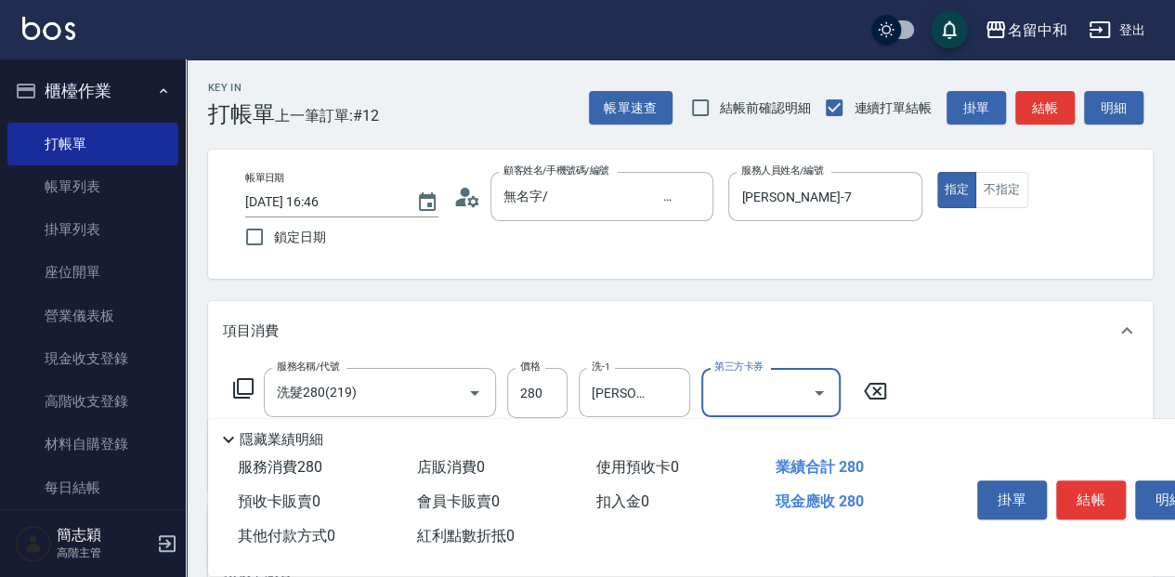
click at [1104, 494] on button "結帳" at bounding box center [1091, 499] width 70 height 39
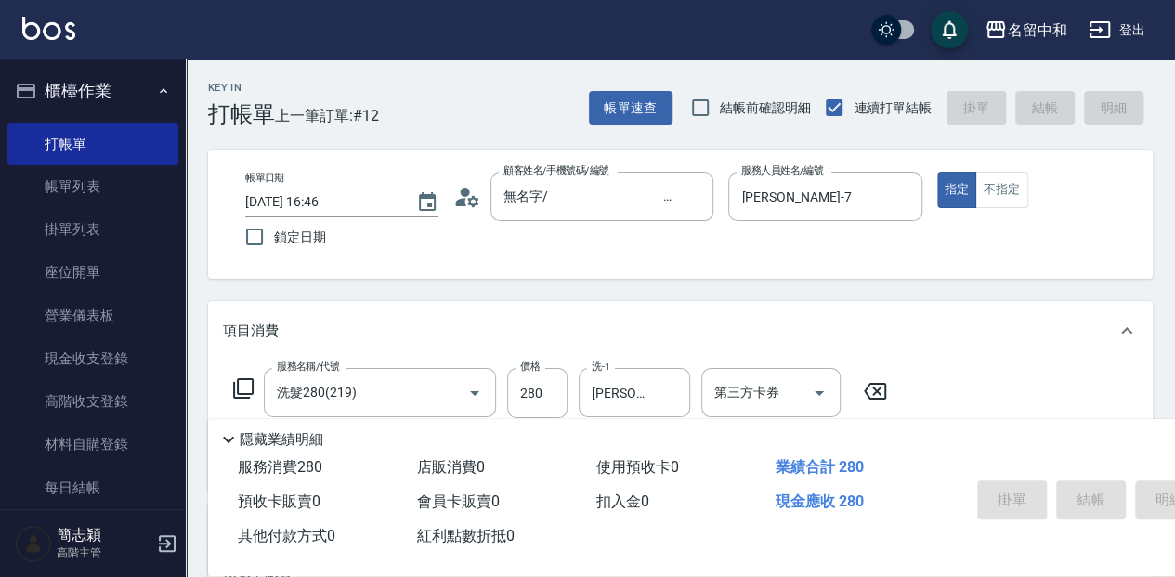
type input "[DATE] 16:47"
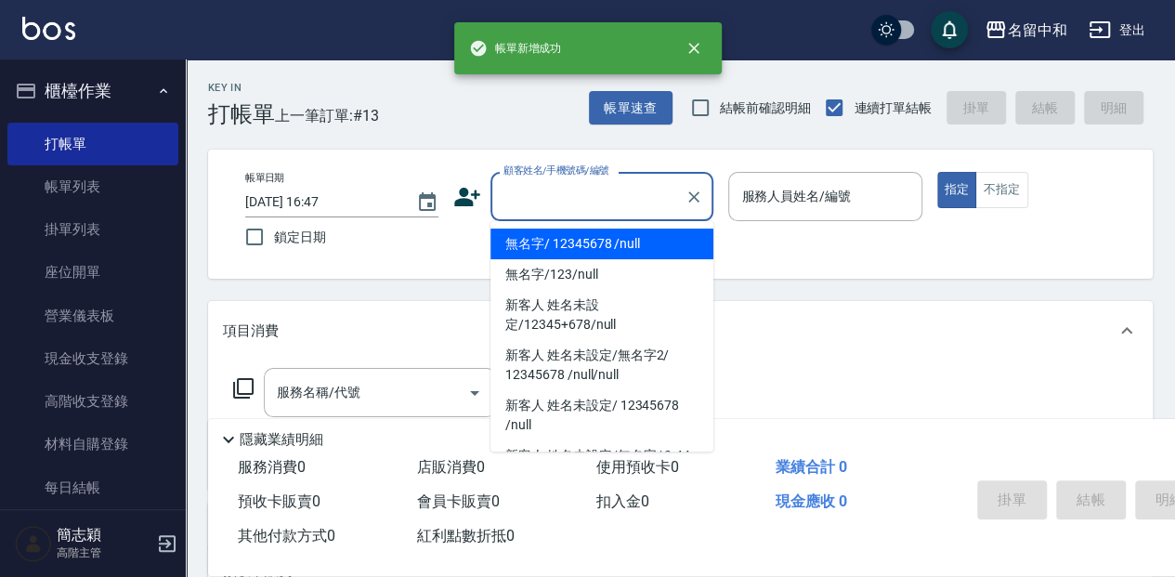
click at [532, 195] on input "顧客姓名/手機號碼/編號" at bounding box center [588, 196] width 178 height 33
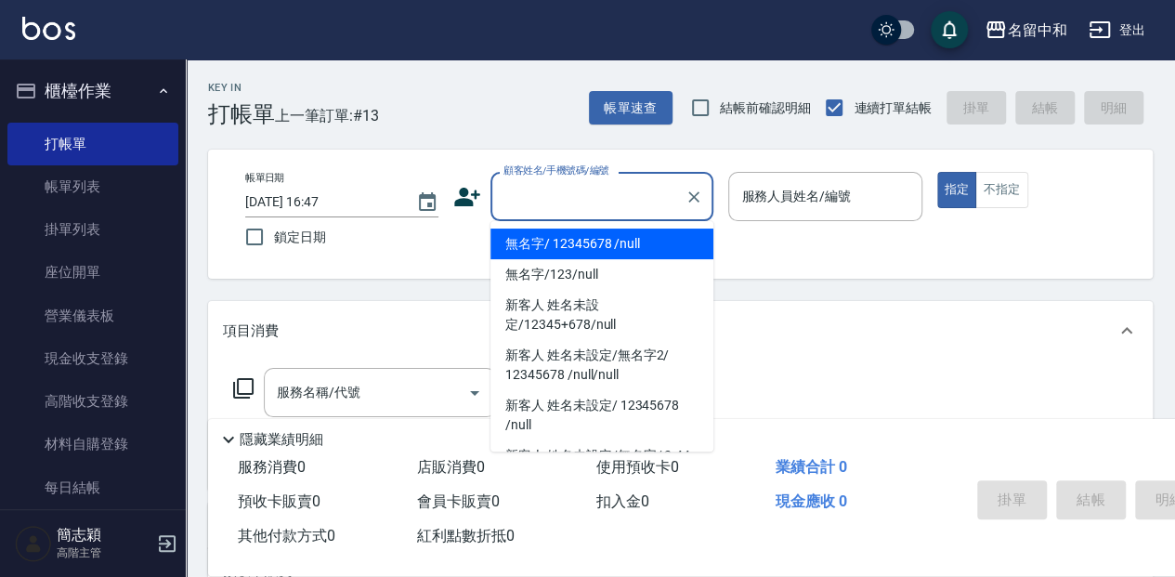
drag, startPoint x: 529, startPoint y: 243, endPoint x: 704, endPoint y: 238, distance: 174.7
click at [537, 241] on li "無名字/ 12345678 /null" at bounding box center [601, 243] width 223 height 31
type input "無名字/ 12345678 /null"
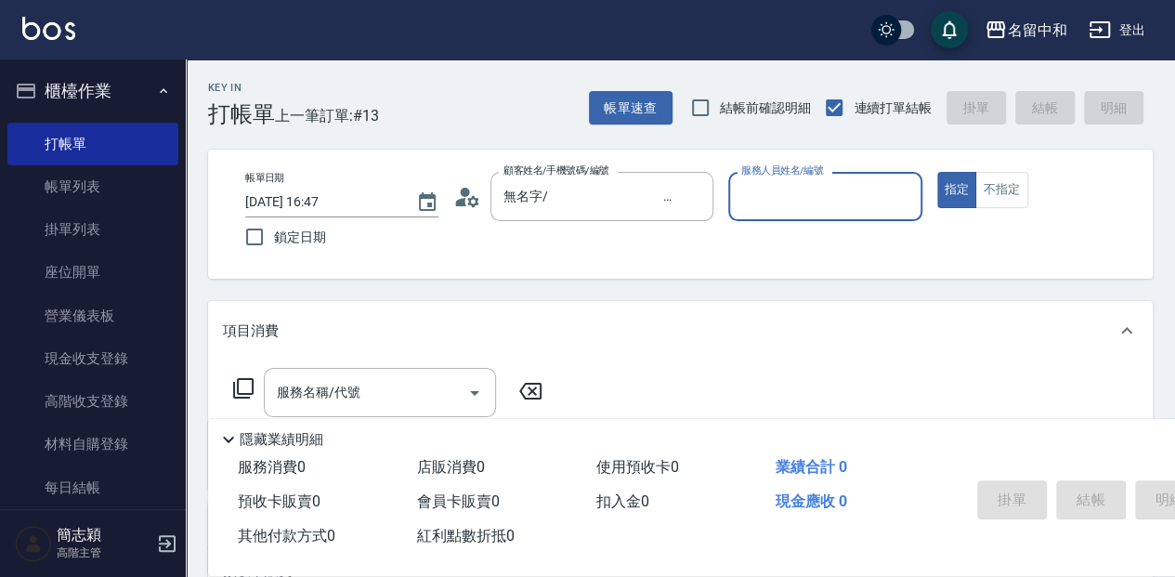
click at [772, 197] on input "服務人員姓名/編號" at bounding box center [824, 196] width 176 height 33
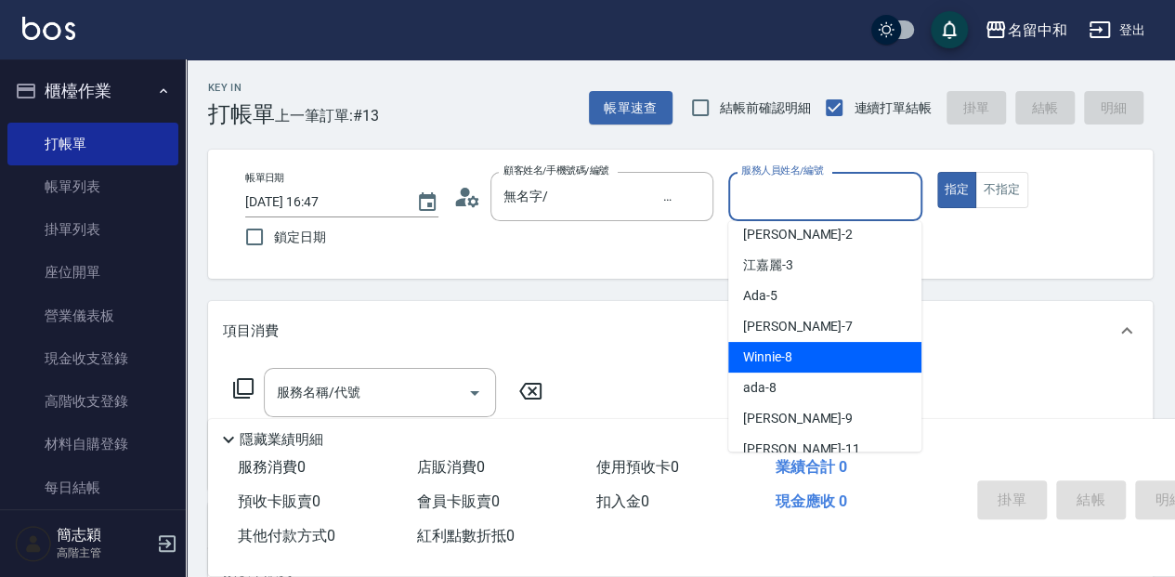
scroll to position [61, 0]
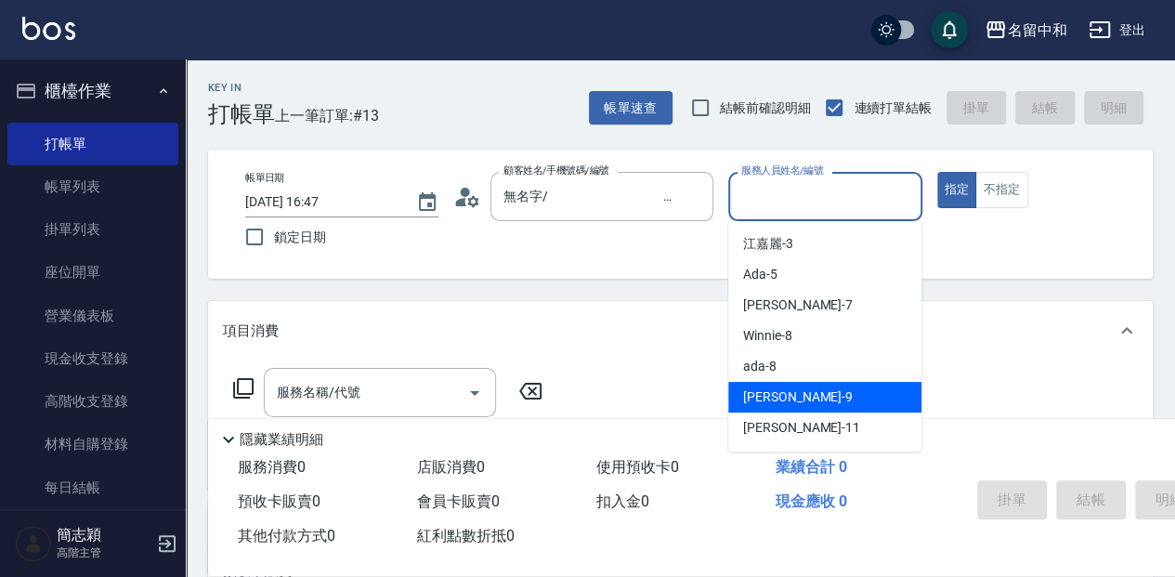
click at [800, 398] on div "[PERSON_NAME] -9" at bounding box center [824, 397] width 193 height 31
type input "[PERSON_NAME]-9"
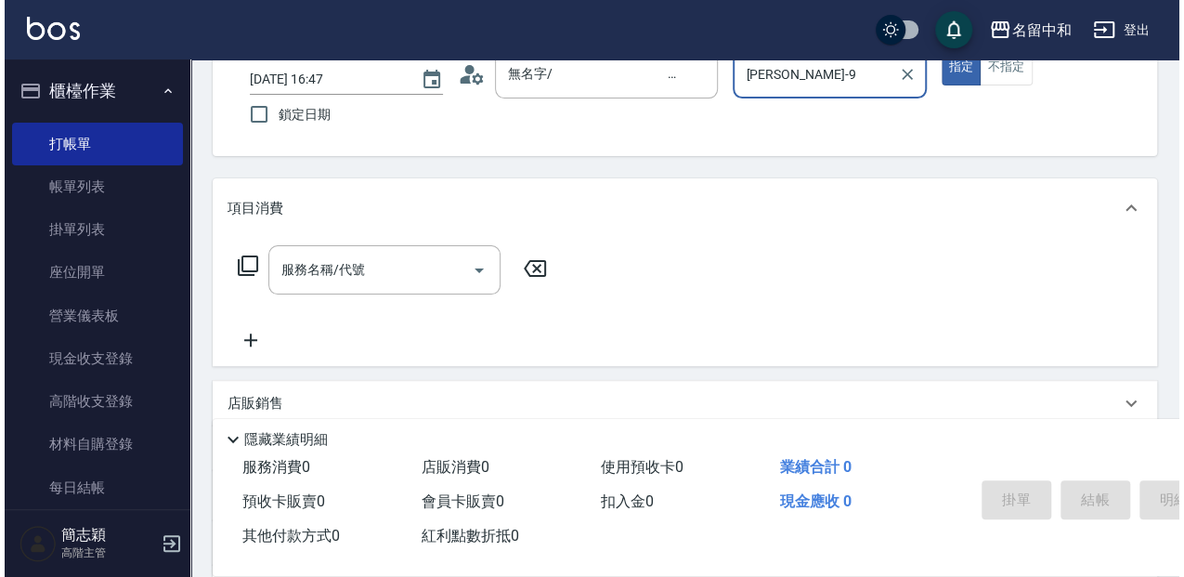
scroll to position [124, 0]
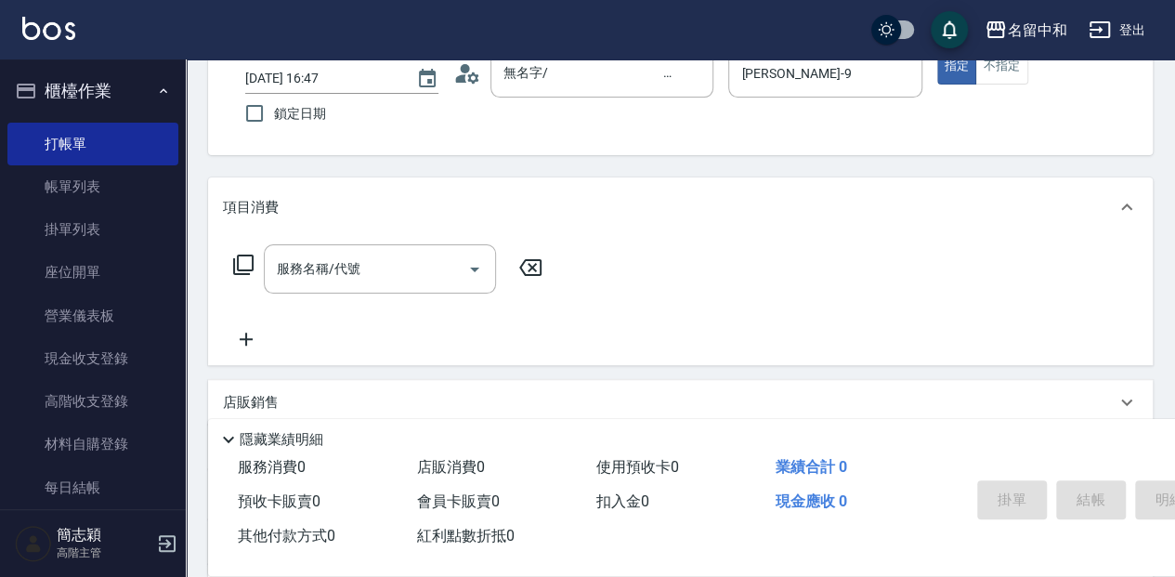
click at [250, 260] on icon at bounding box center [243, 265] width 22 height 22
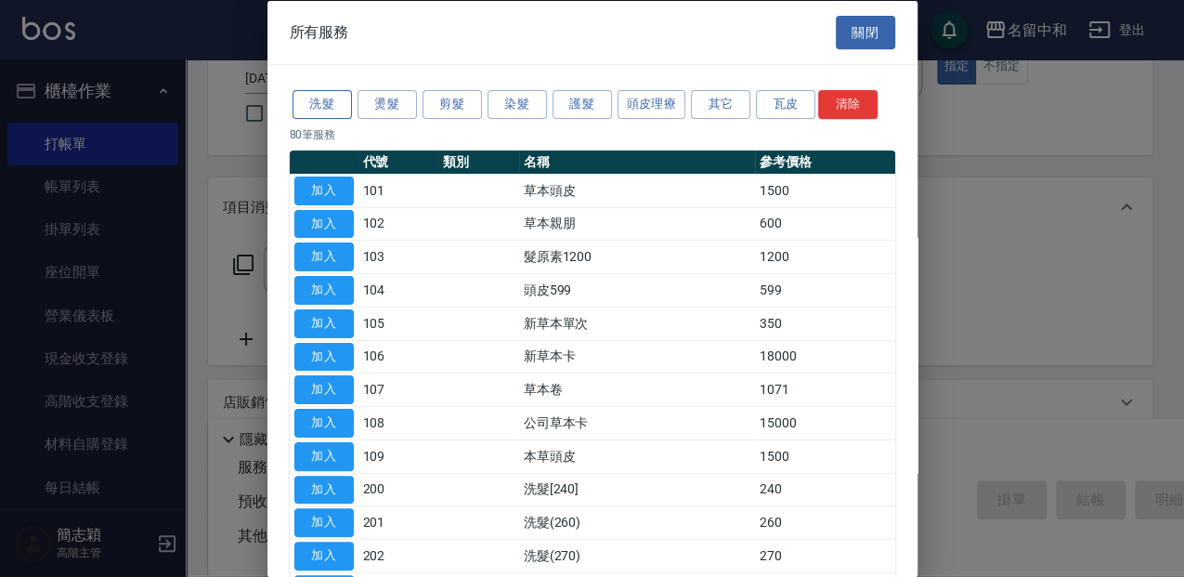
click at [330, 106] on button "洗髮" at bounding box center [322, 104] width 59 height 29
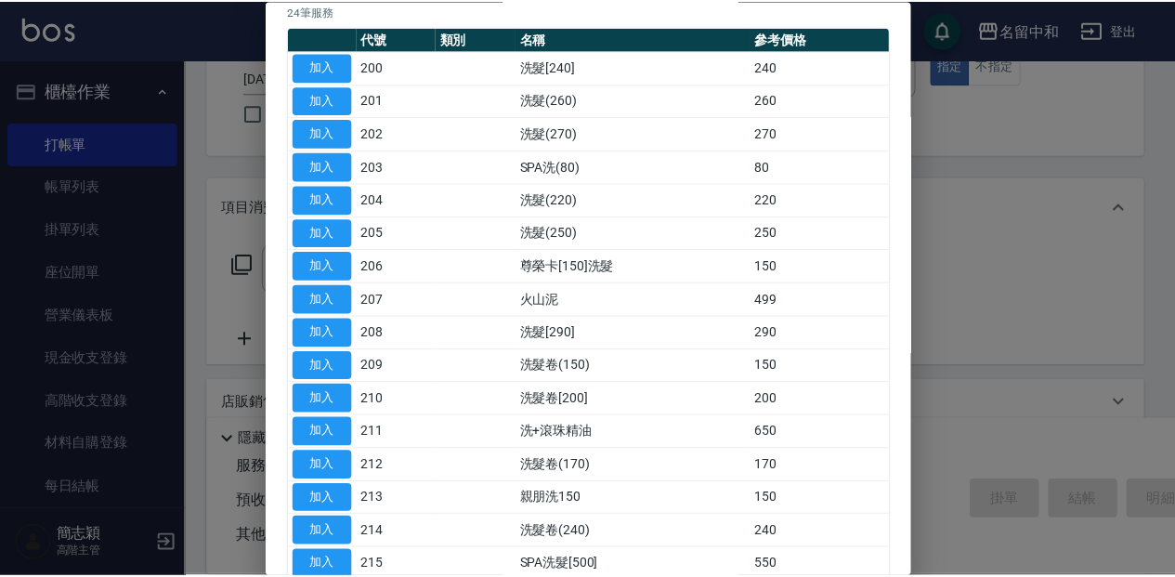
scroll to position [186, 0]
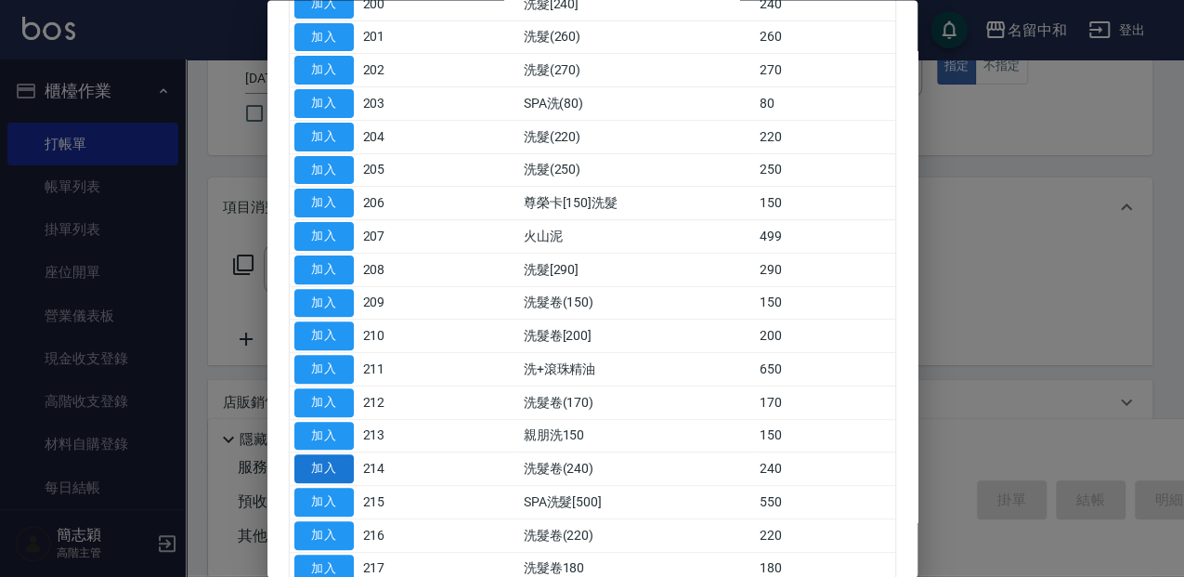
drag, startPoint x: 325, startPoint y: 461, endPoint x: 474, endPoint y: 453, distance: 148.8
click at [326, 460] on button "加入" at bounding box center [323, 469] width 59 height 29
type input "洗髮卷(240)(214)"
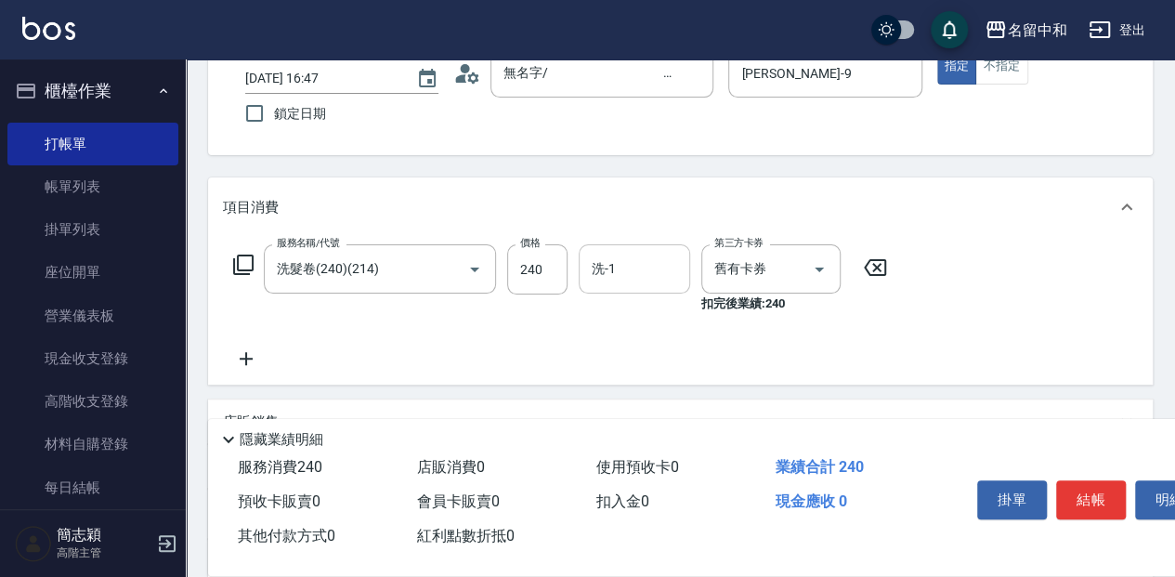
click at [631, 283] on input "洗-1" at bounding box center [634, 269] width 95 height 33
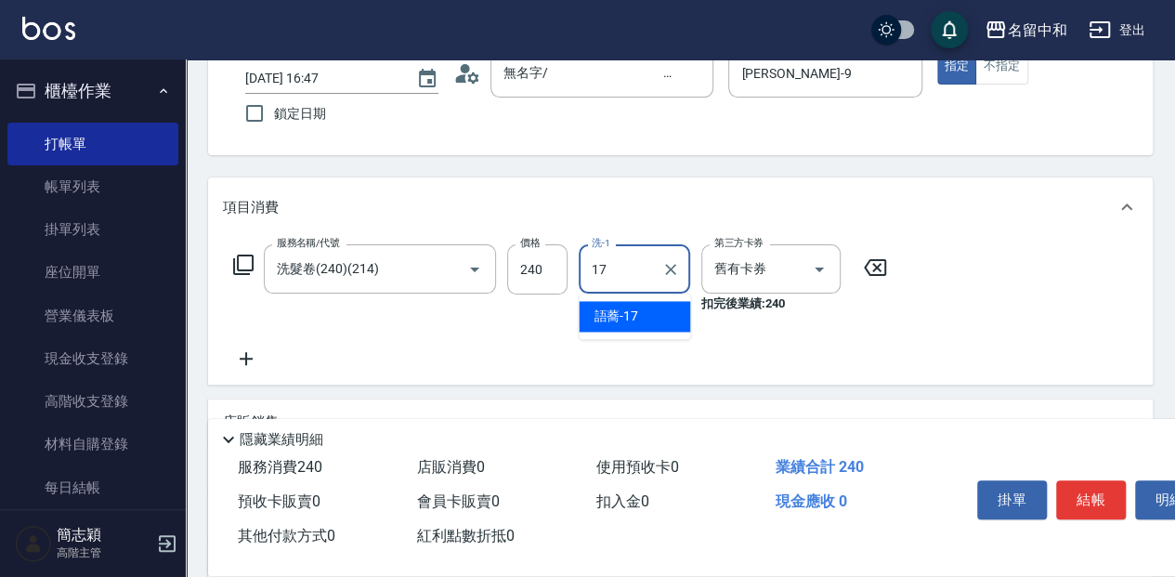
type input "語蕎-17"
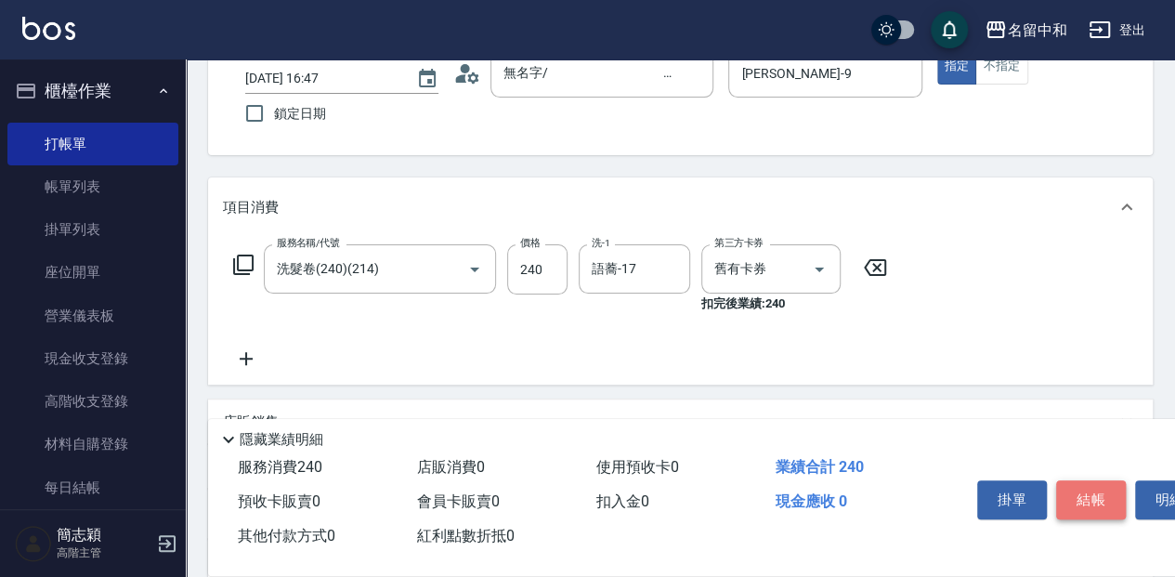
click at [1093, 483] on button "結帳" at bounding box center [1091, 499] width 70 height 39
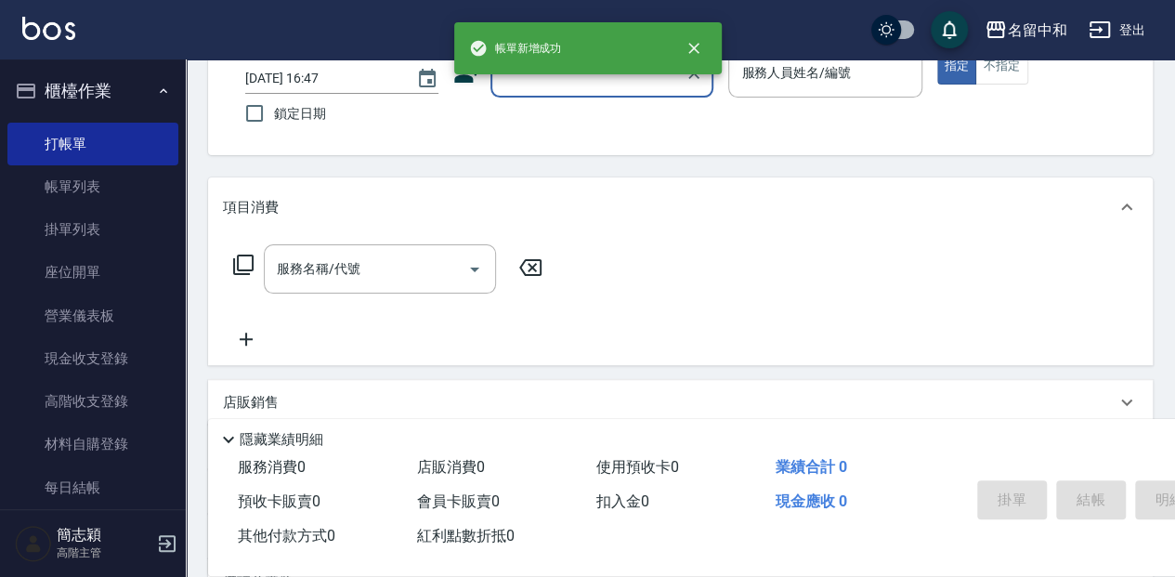
scroll to position [0, 0]
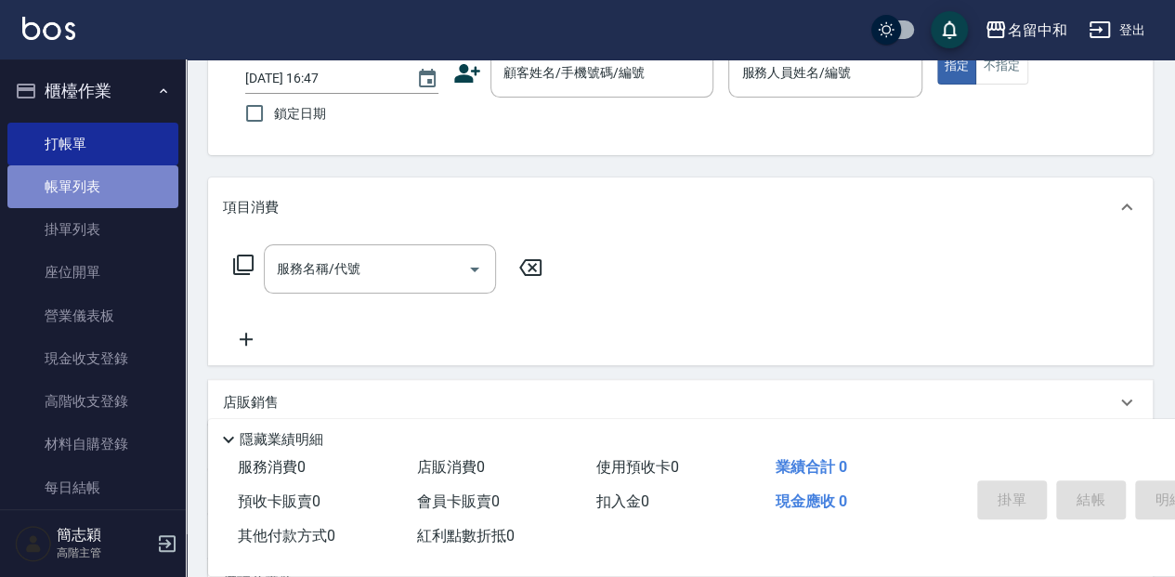
click at [149, 178] on link "帳單列表" at bounding box center [92, 186] width 171 height 43
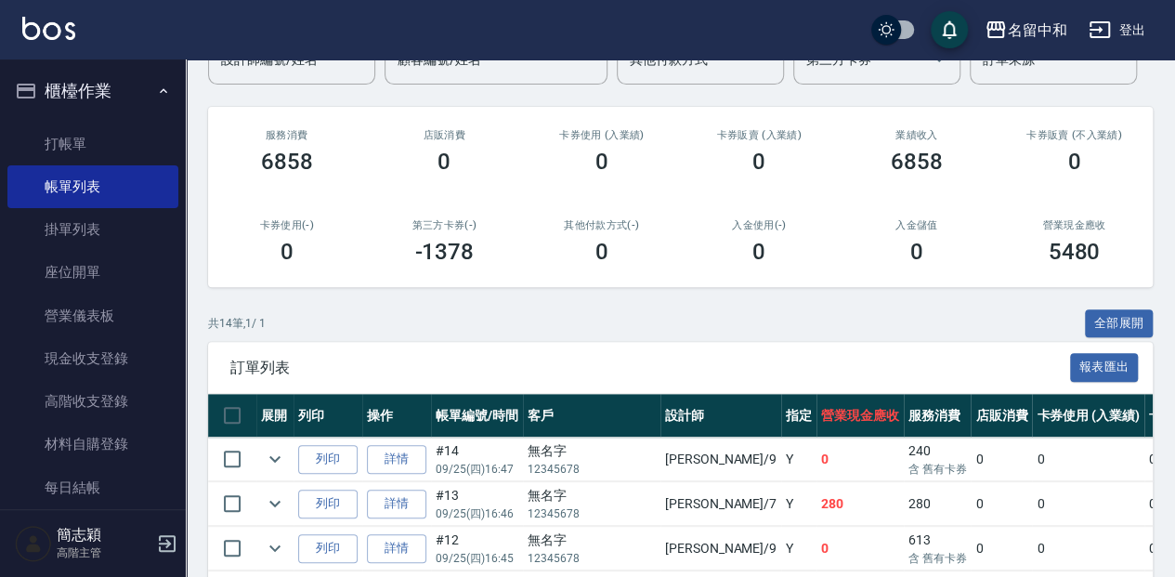
scroll to position [186, 0]
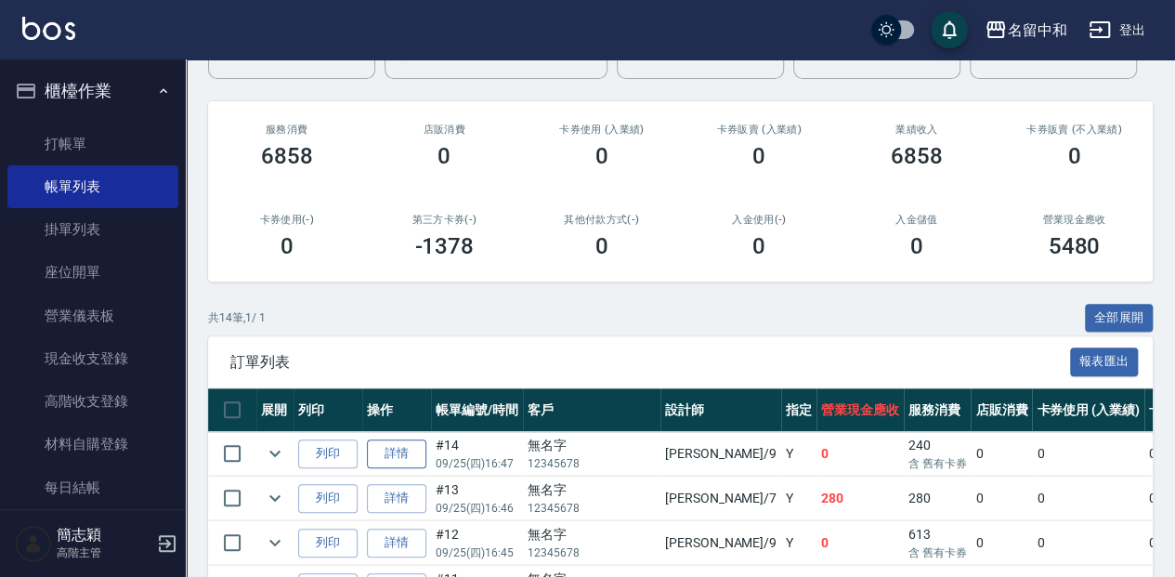
click at [398, 448] on link "詳情" at bounding box center [396, 453] width 59 height 29
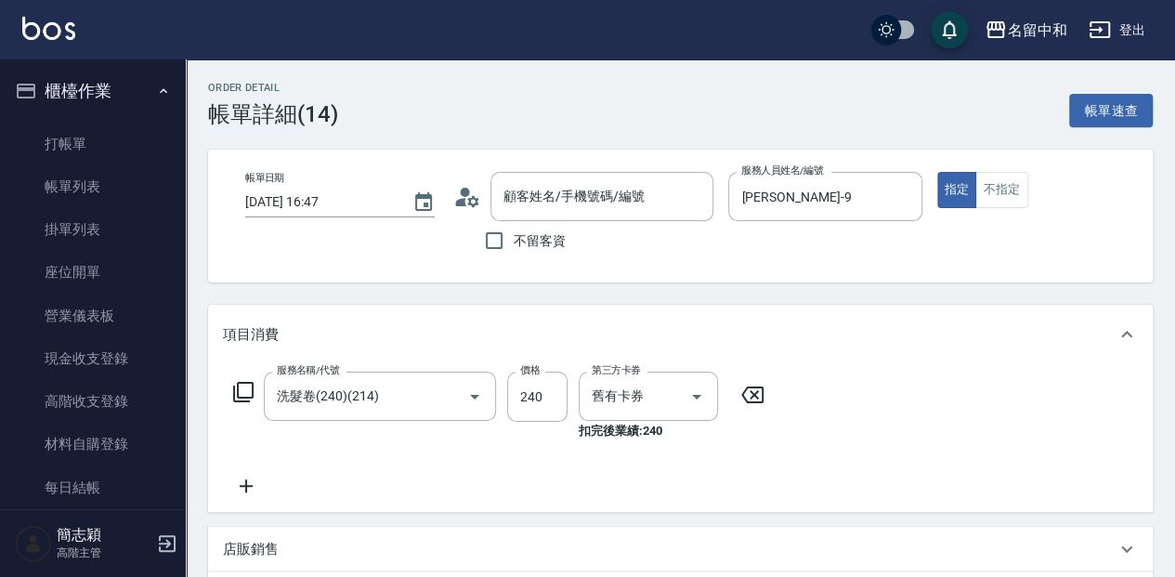
type input "[PERSON_NAME]-9"
type input "洗髮卷(240)(214)"
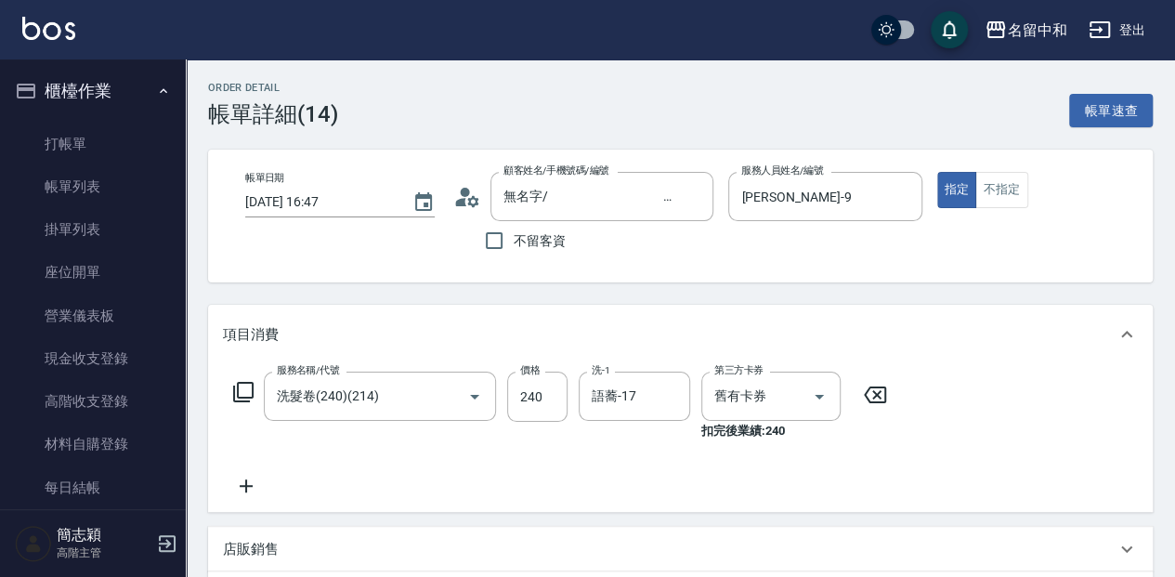
type input "無名字/ 12345678 /null"
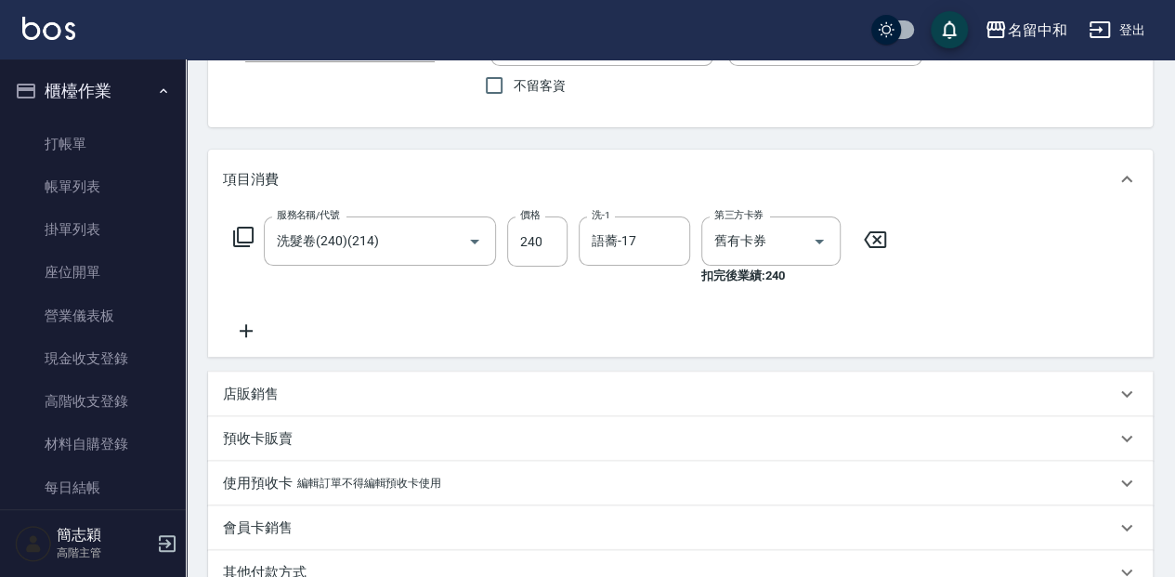
scroll to position [186, 0]
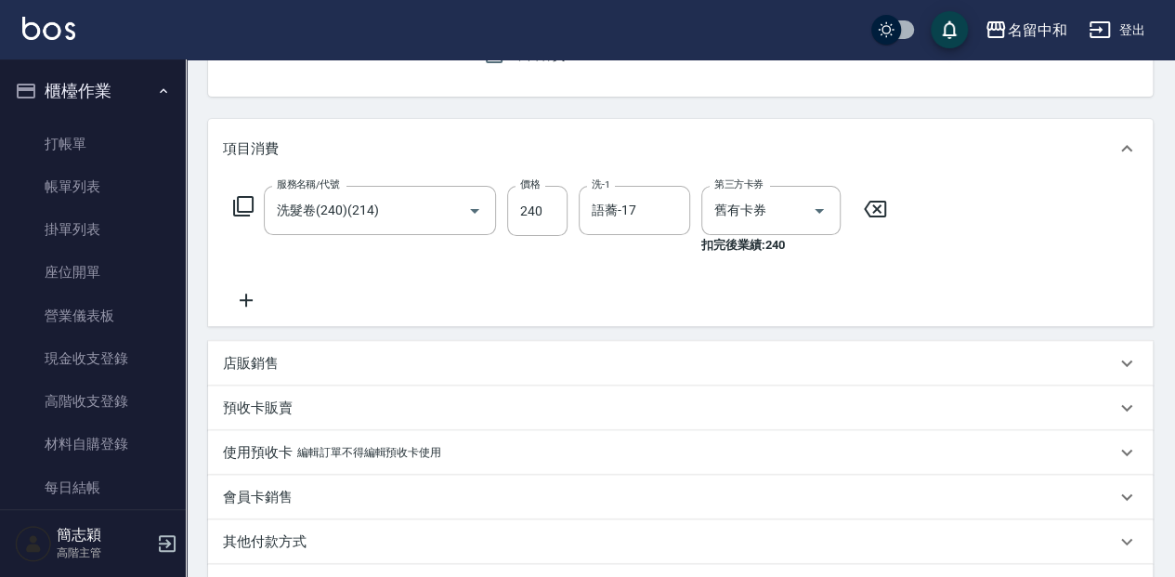
click at [252, 408] on p "預收卡販賣" at bounding box center [258, 408] width 70 height 20
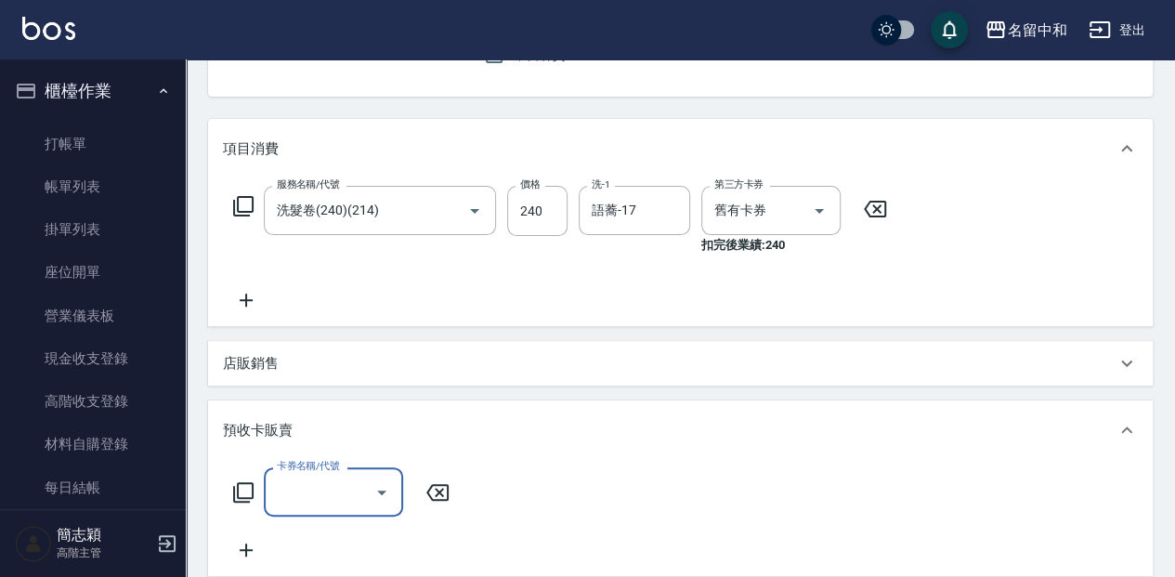
scroll to position [0, 0]
drag, startPoint x: 329, startPoint y: 495, endPoint x: 350, endPoint y: 486, distance: 23.3
click at [330, 494] on input "卡券名稱/代號" at bounding box center [319, 491] width 95 height 33
click at [345, 448] on span "賣洗髮卡" at bounding box center [333, 444] width 139 height 31
type input "賣洗髮卡(991)"
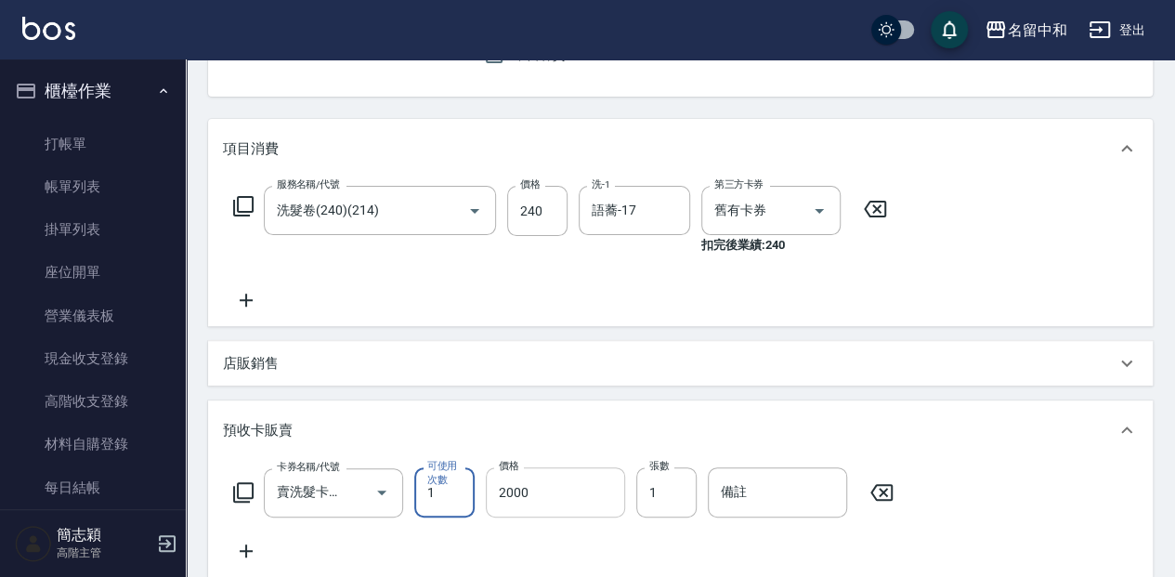
click at [533, 488] on input "2000" at bounding box center [555, 492] width 139 height 50
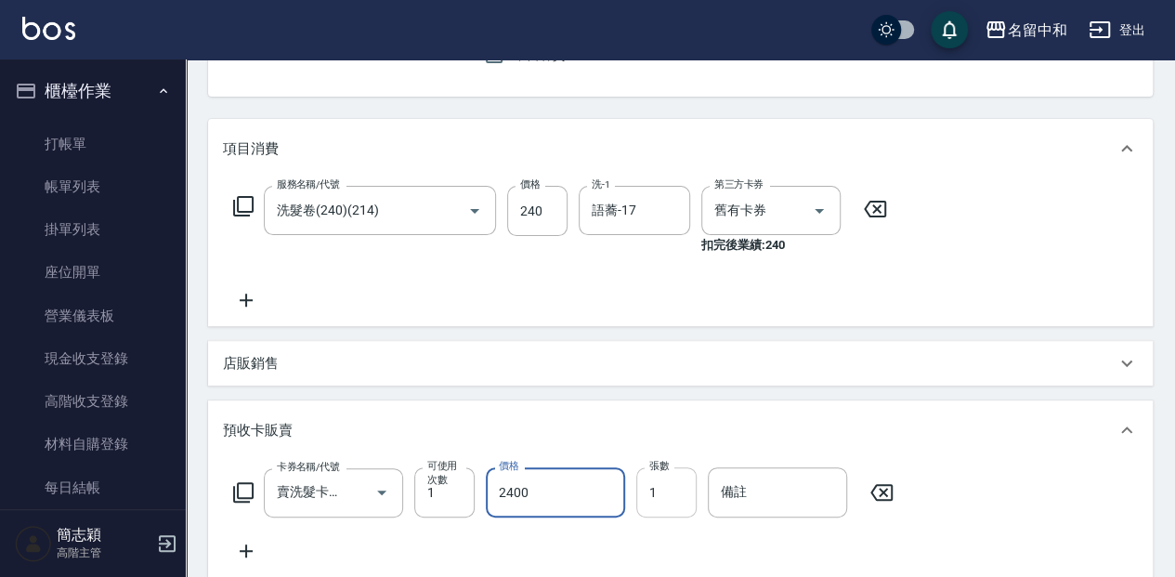
type input "2400"
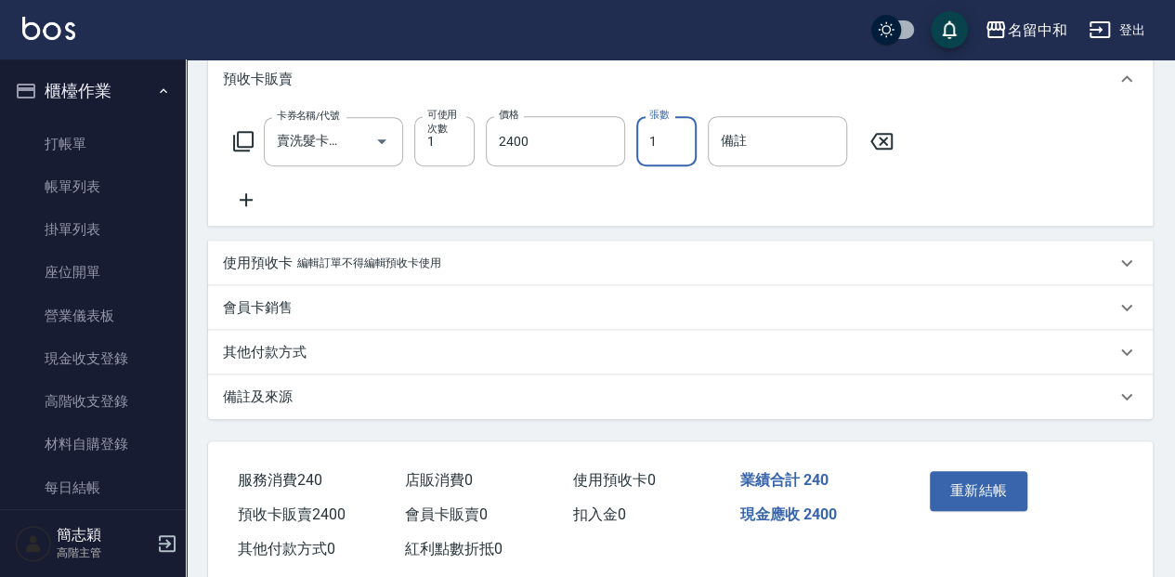
scroll to position [557, 0]
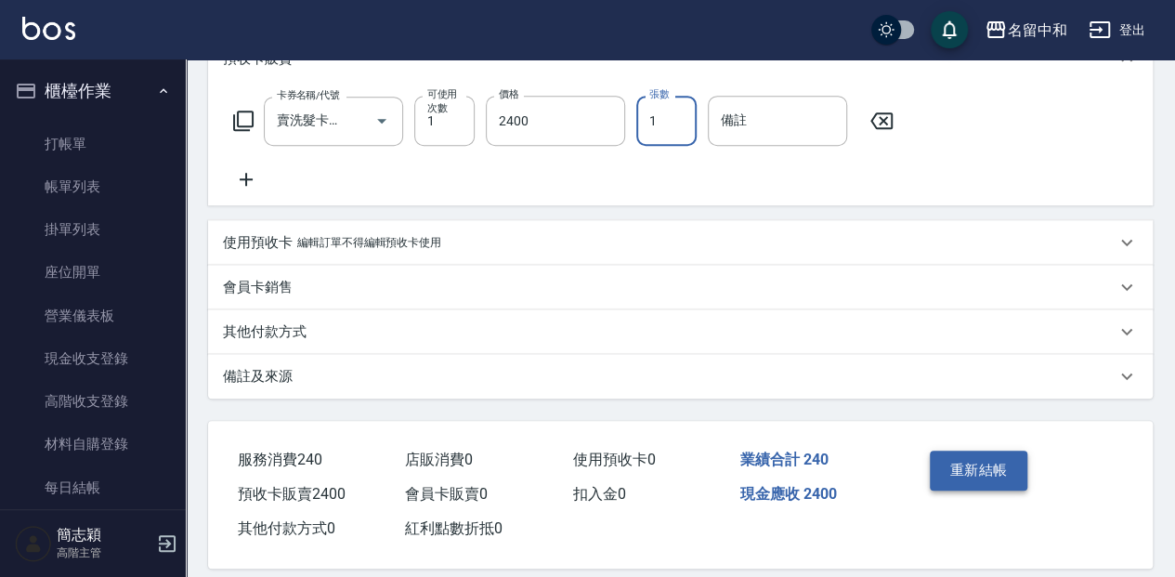
click at [986, 475] on button "重新結帳" at bounding box center [979, 469] width 98 height 39
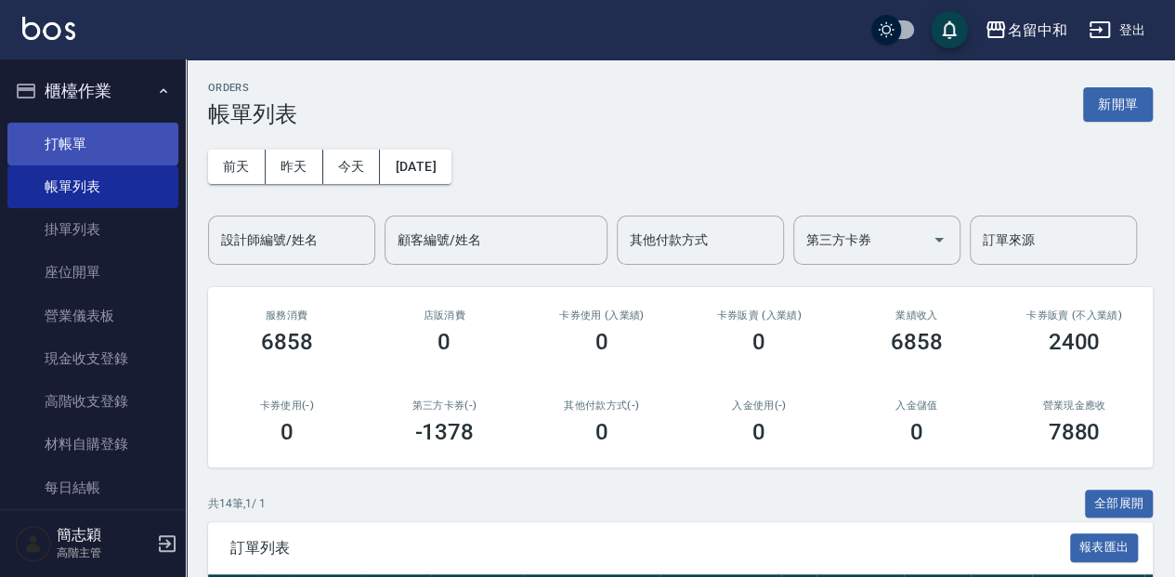
click at [108, 149] on link "打帳單" at bounding box center [92, 144] width 171 height 43
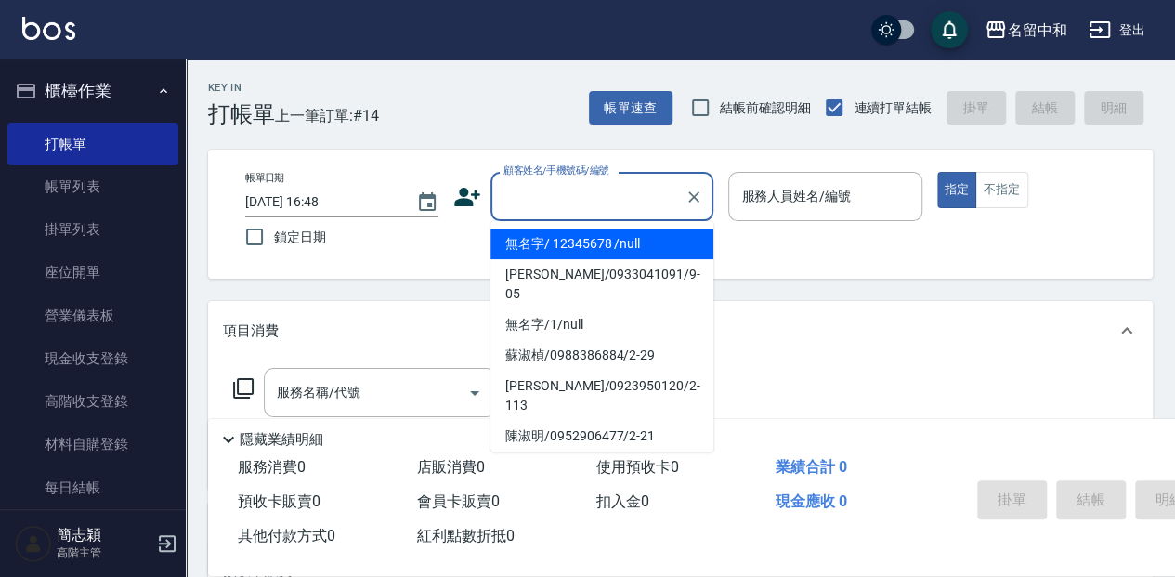
drag, startPoint x: 556, startPoint y: 188, endPoint x: 548, endPoint y: 217, distance: 30.9
click at [554, 188] on input "顧客姓名/手機號碼/編號" at bounding box center [588, 196] width 178 height 33
drag, startPoint x: 550, startPoint y: 237, endPoint x: 685, endPoint y: 212, distance: 137.9
click at [552, 238] on li "無名字/ 12345678 /null" at bounding box center [601, 243] width 223 height 31
type input "無名字/ 12345678 /null"
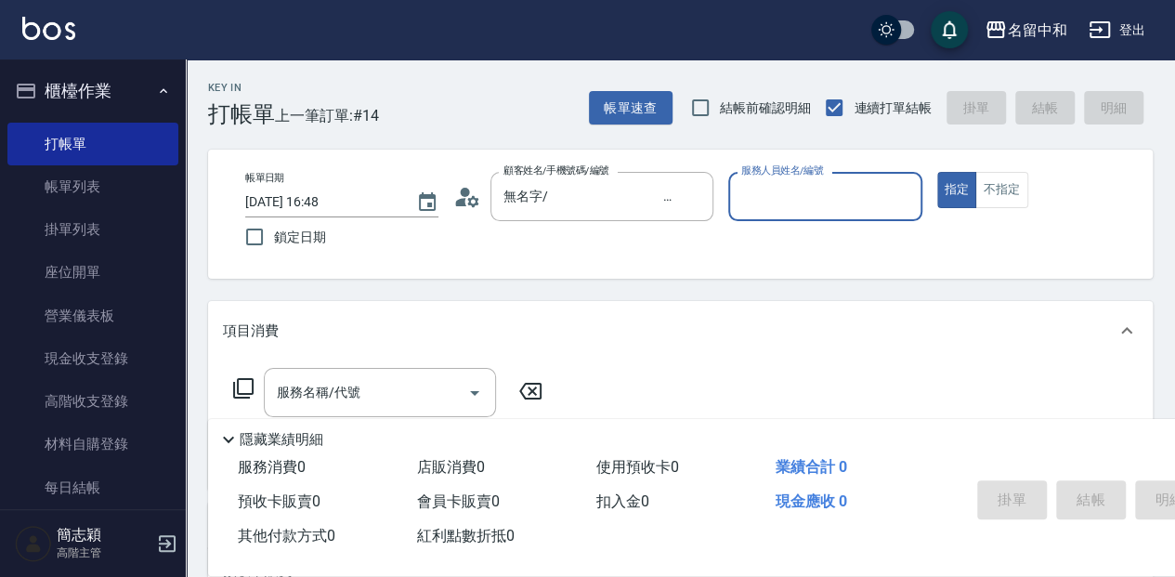
click at [817, 208] on input "服務人員姓名/編號" at bounding box center [824, 196] width 176 height 33
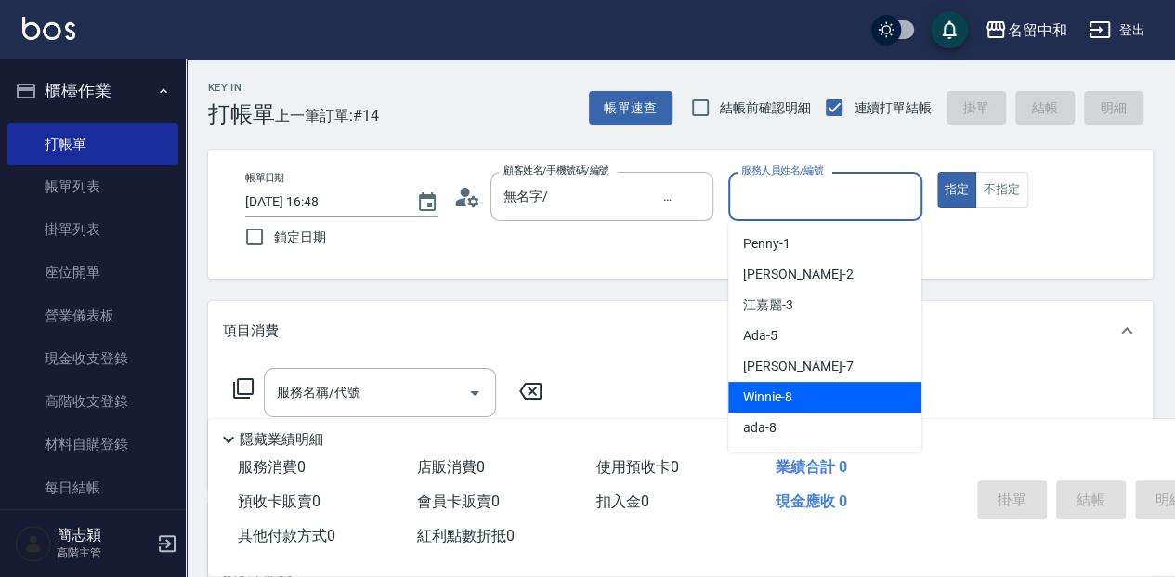
scroll to position [61, 0]
click at [807, 395] on div "[PERSON_NAME] -9" at bounding box center [824, 397] width 193 height 31
type input "[PERSON_NAME]-9"
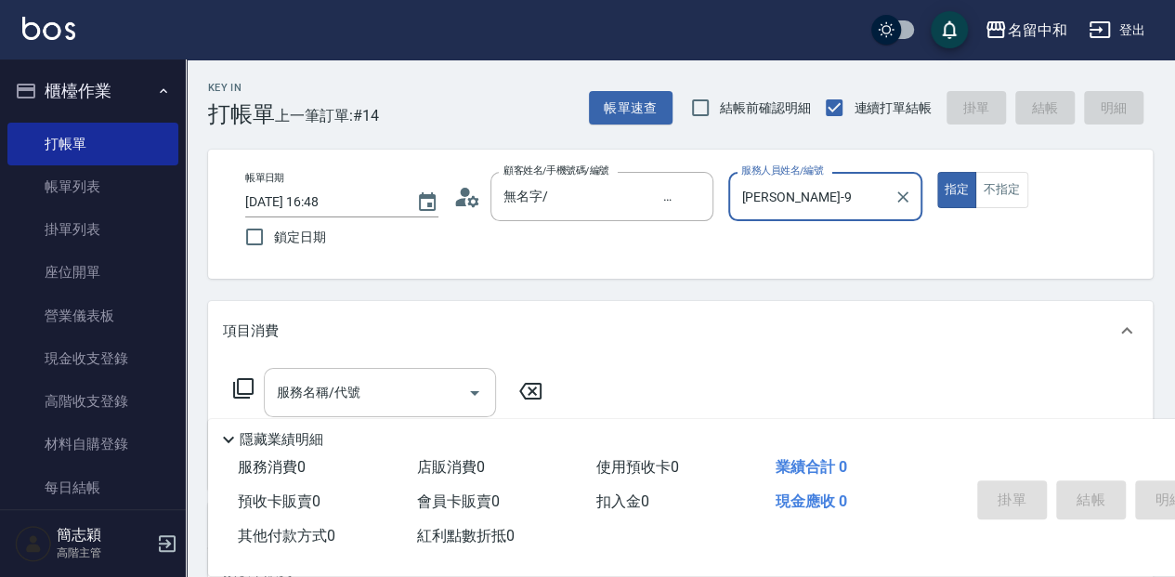
click at [418, 385] on input "服務名稱/代號" at bounding box center [366, 392] width 188 height 33
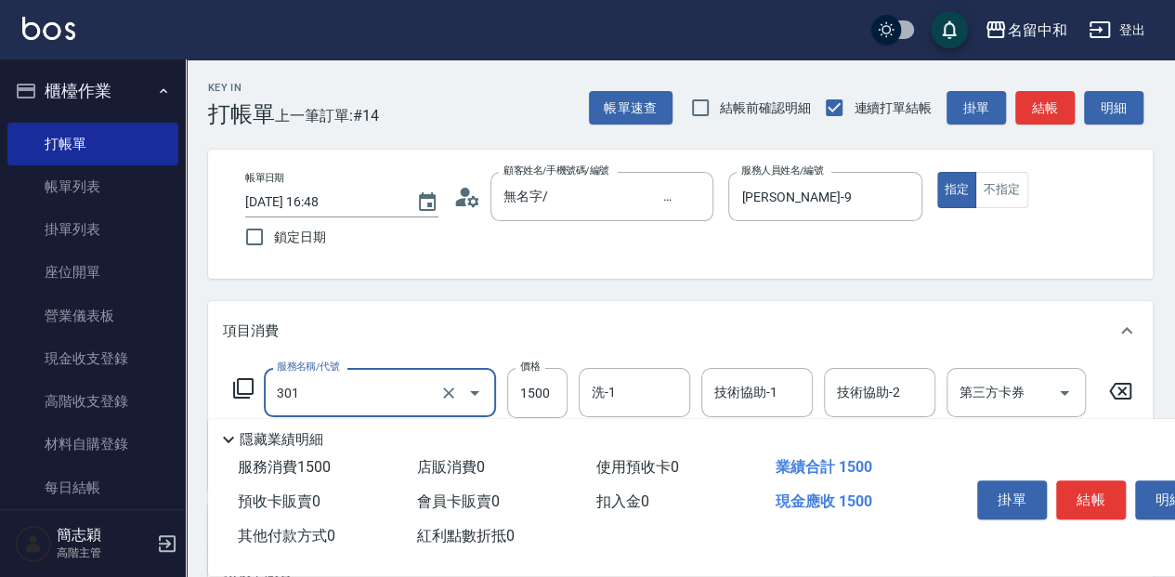
type input "燙髮(1500](301)"
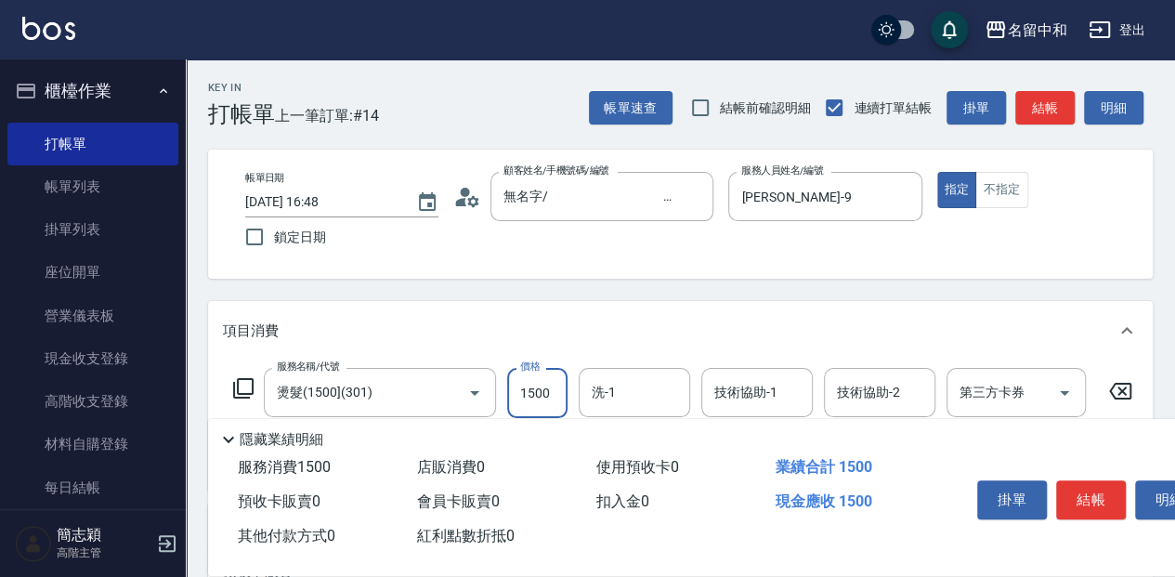
click at [548, 395] on input "1500" at bounding box center [537, 393] width 60 height 50
type input "2000"
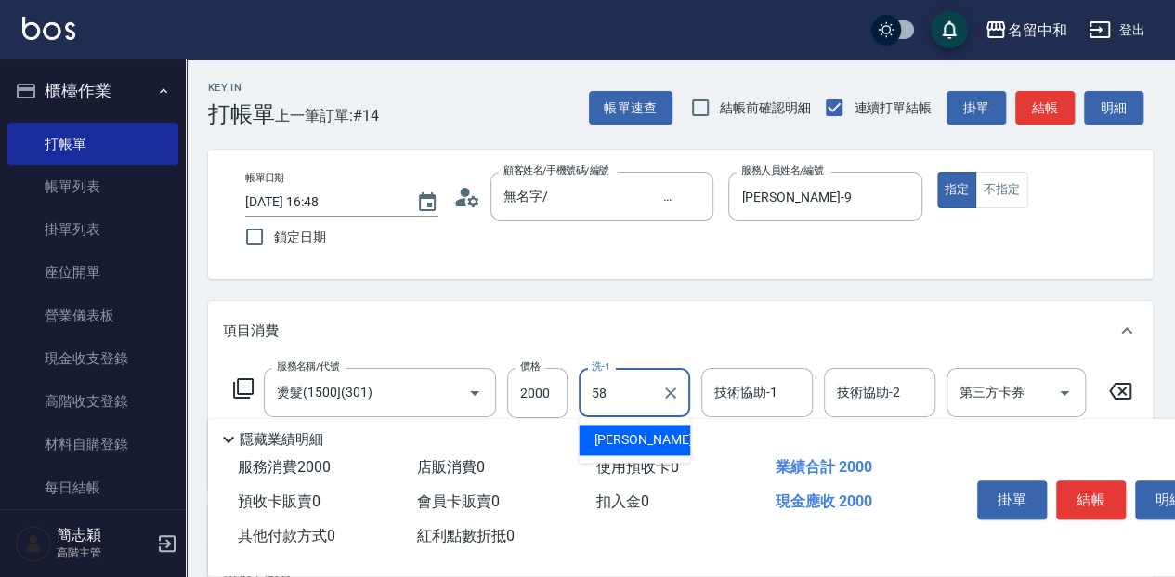
type input "[PERSON_NAME]-58"
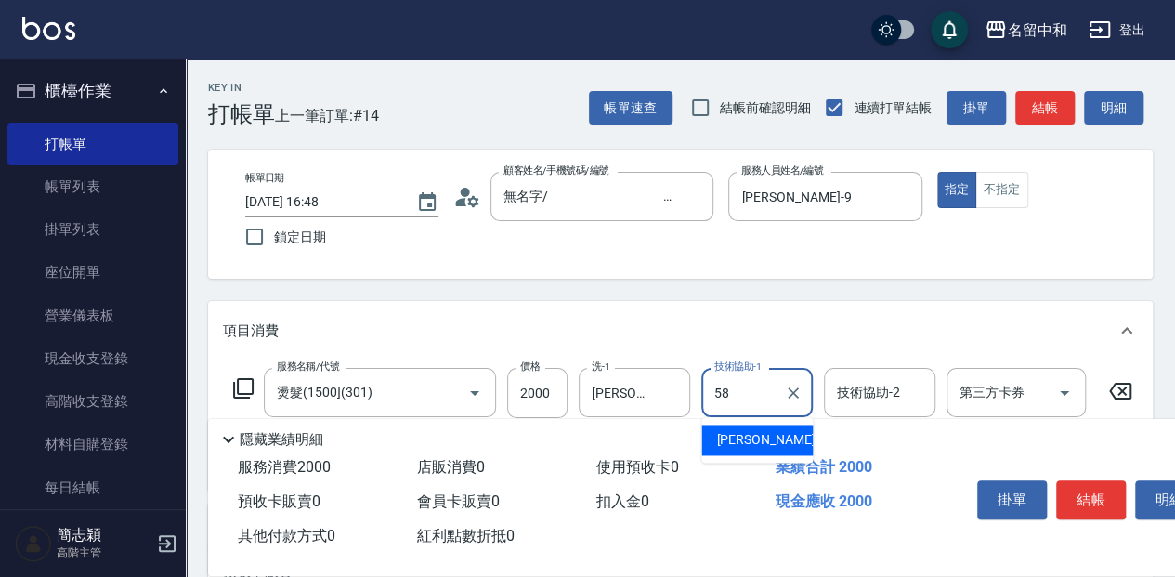
type input "[PERSON_NAME]-58"
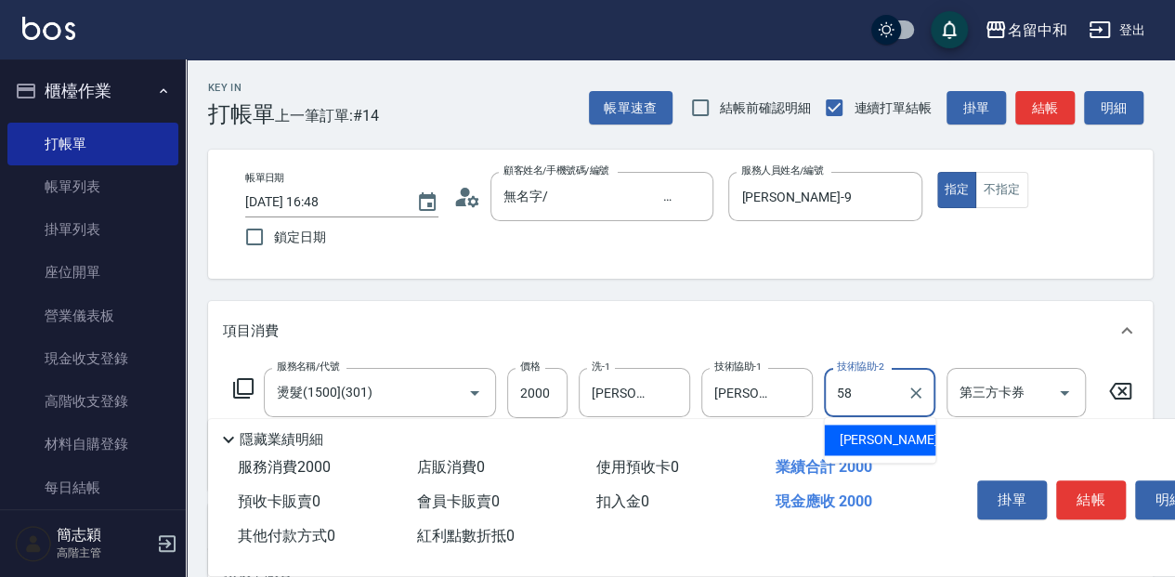
type input "[PERSON_NAME]-58"
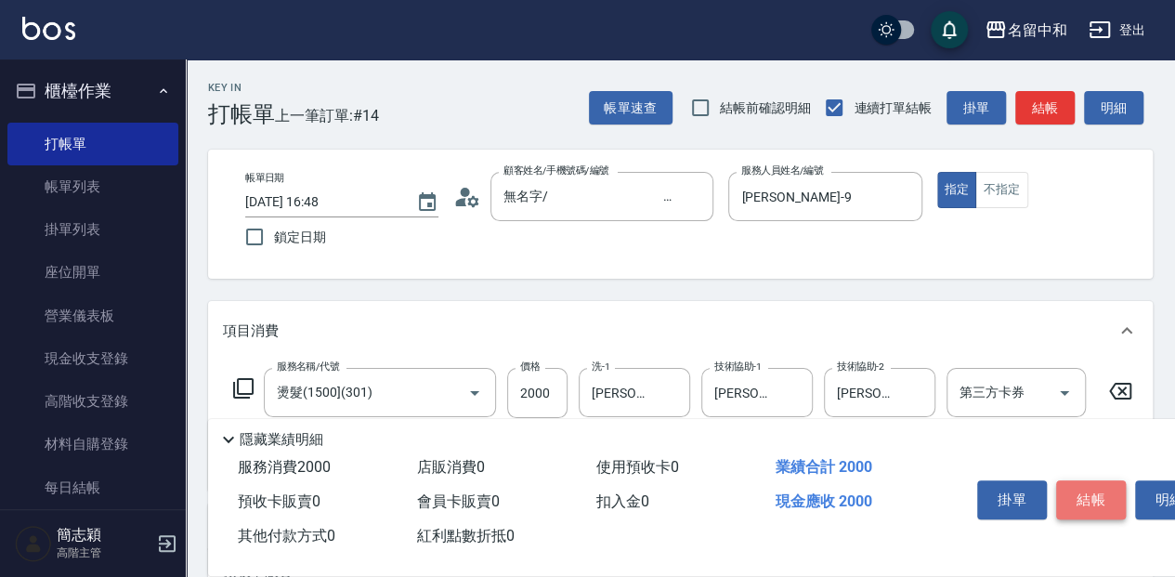
click at [1089, 490] on button "結帳" at bounding box center [1091, 499] width 70 height 39
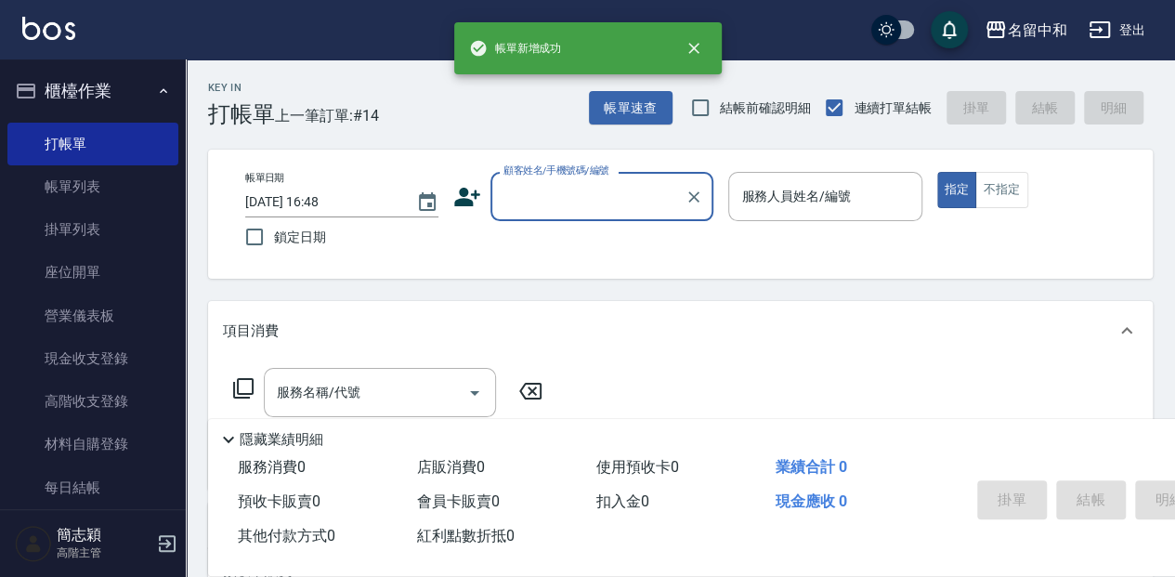
scroll to position [0, 0]
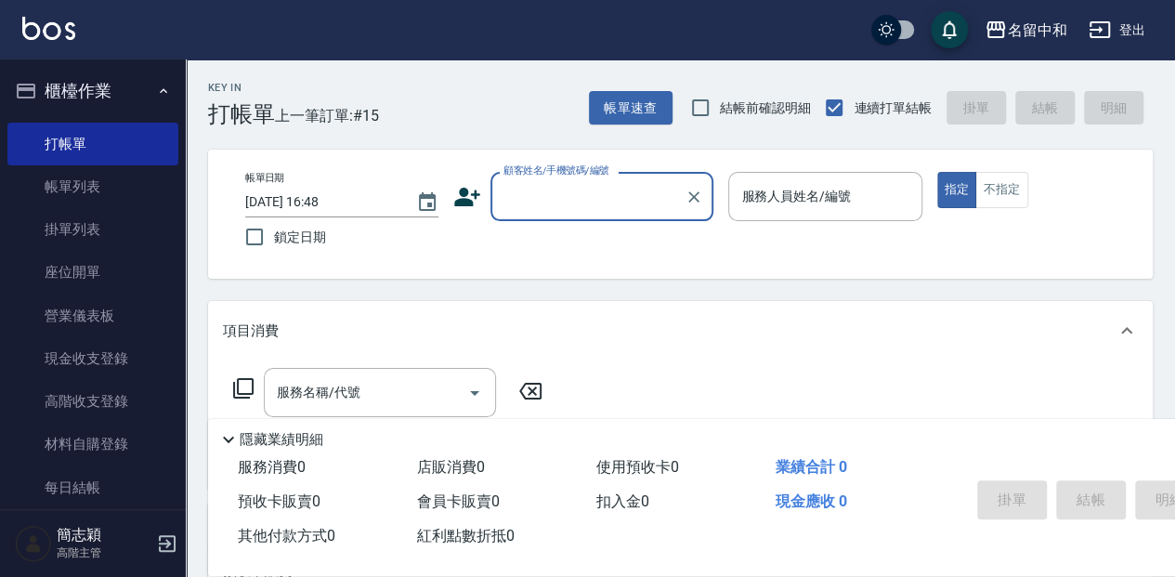
click at [548, 201] on input "顧客姓名/手機號碼/編號" at bounding box center [588, 196] width 178 height 33
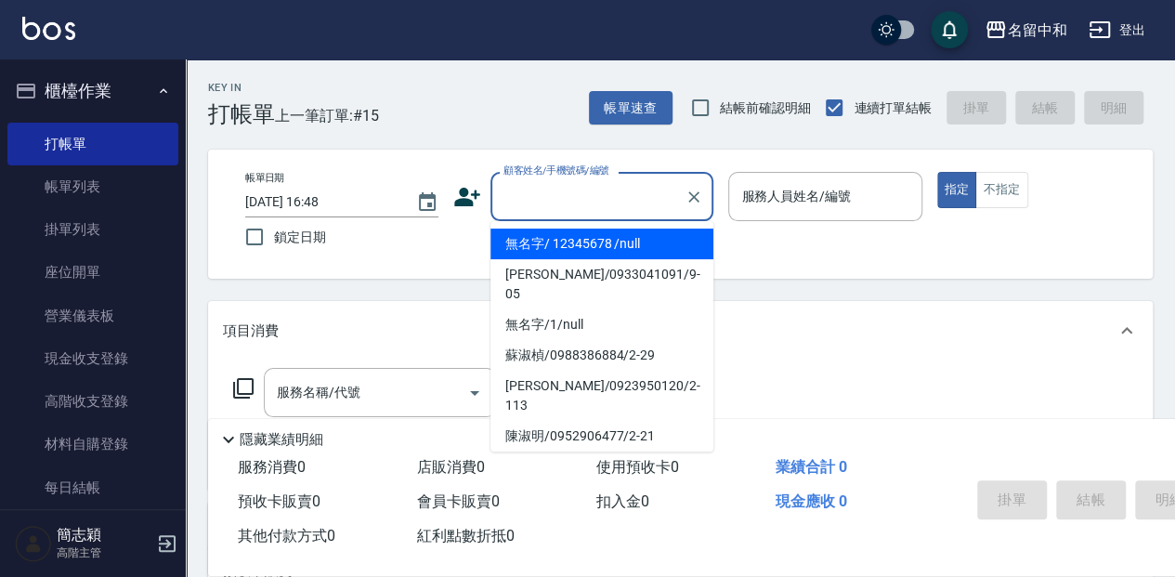
drag, startPoint x: 549, startPoint y: 243, endPoint x: 860, endPoint y: 219, distance: 312.0
click at [550, 243] on li "無名字/ 12345678 /null" at bounding box center [601, 243] width 223 height 31
type input "無名字/ 12345678 /null"
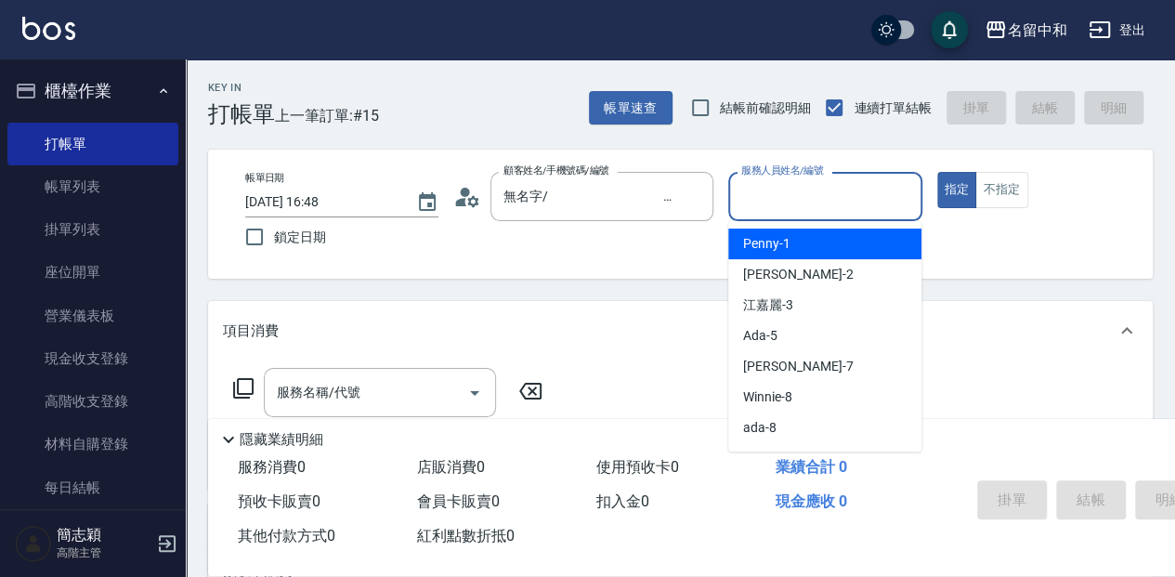
click at [826, 199] on input "服務人員姓名/編號" at bounding box center [824, 196] width 176 height 33
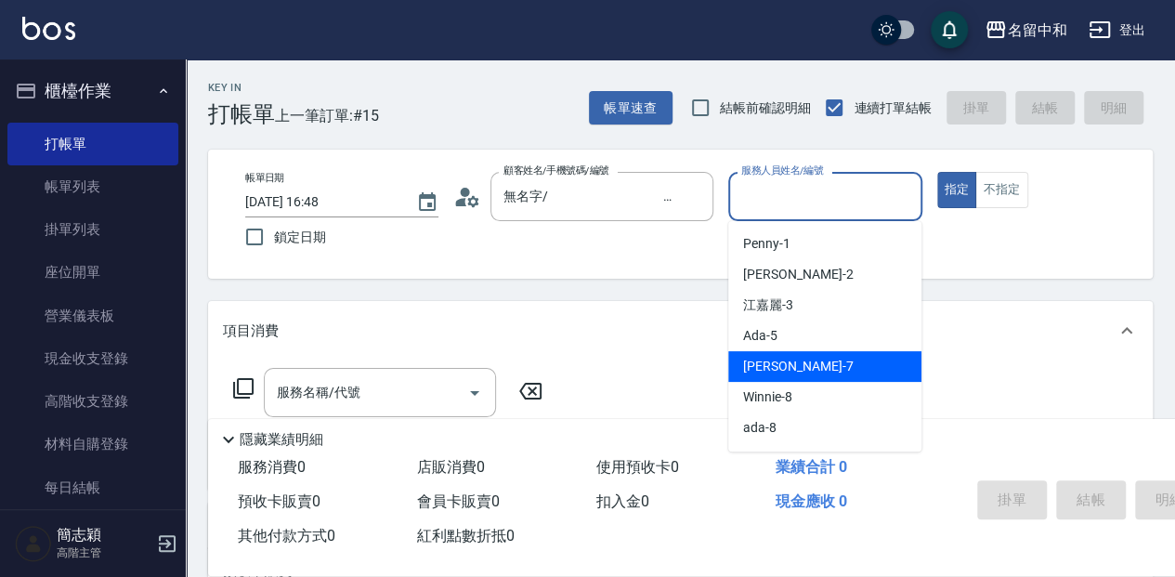
click at [862, 378] on div "[PERSON_NAME] -7" at bounding box center [824, 366] width 193 height 31
type input "[PERSON_NAME]-7"
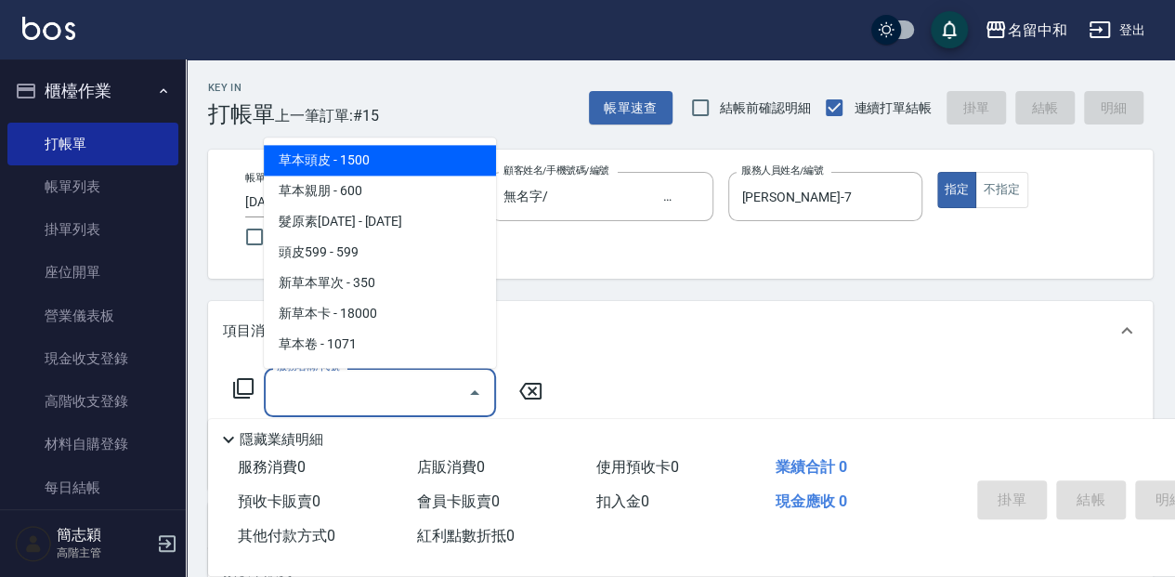
click at [371, 382] on input "服務名稱/代號" at bounding box center [366, 392] width 188 height 33
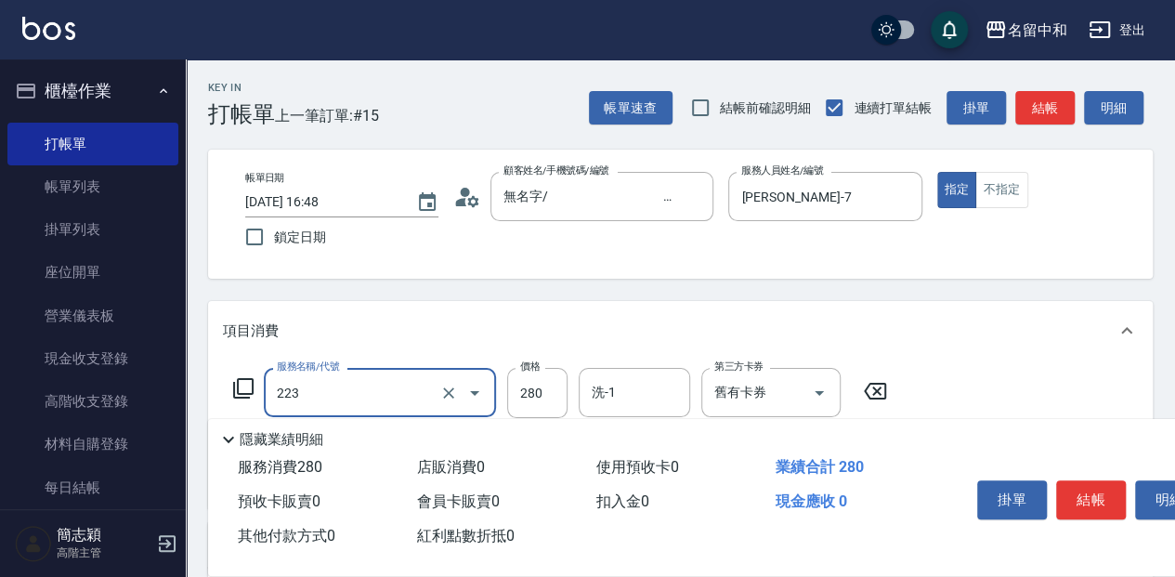
type input "洗髮卷280(223)"
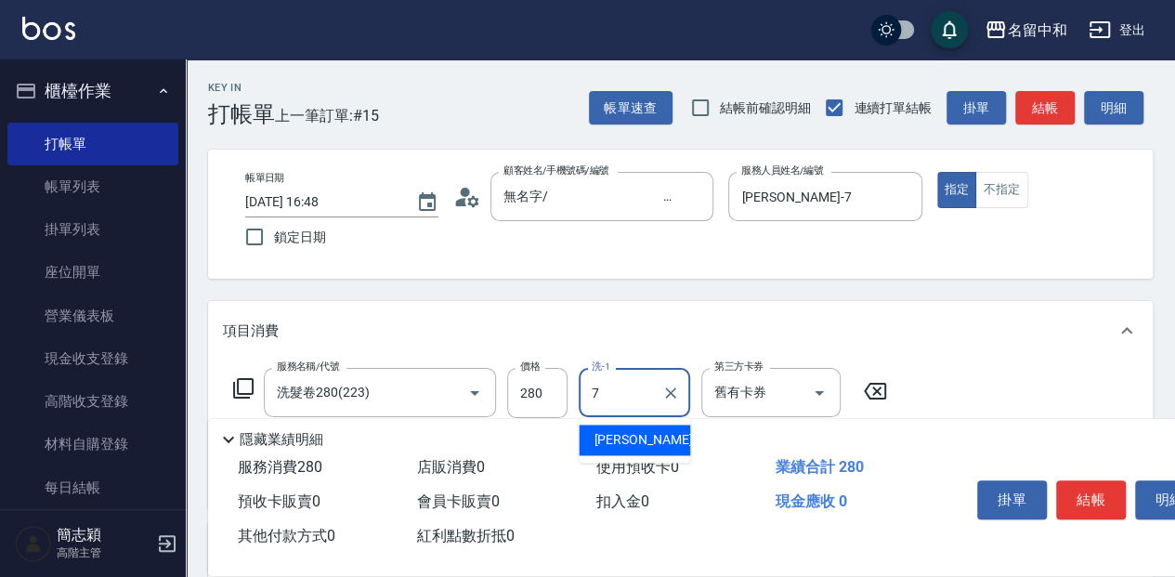
type input "[PERSON_NAME]-7"
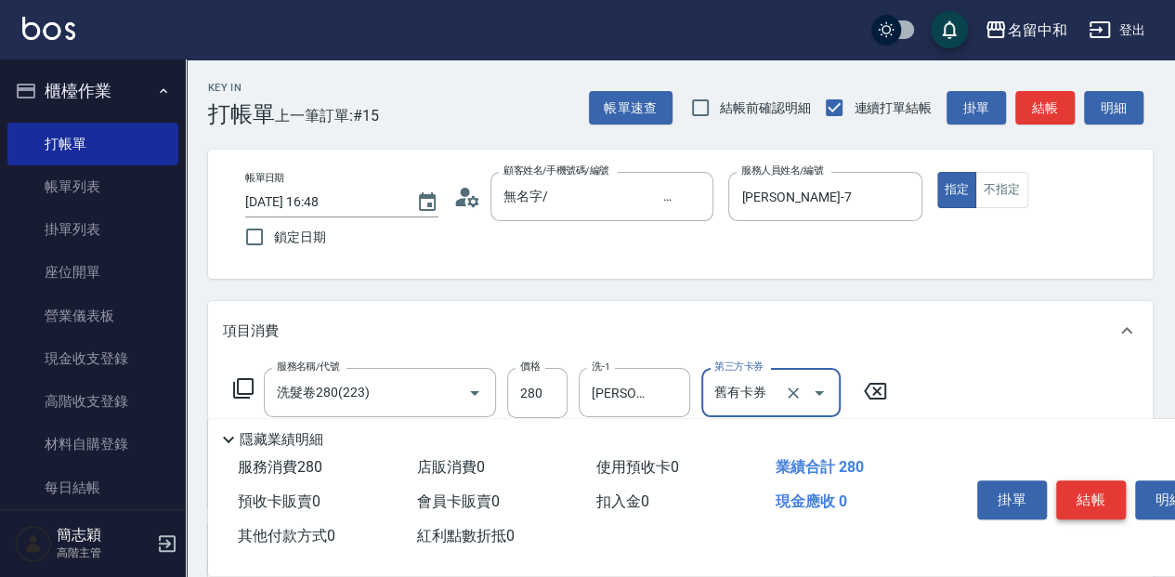
click at [1080, 482] on button "結帳" at bounding box center [1091, 499] width 70 height 39
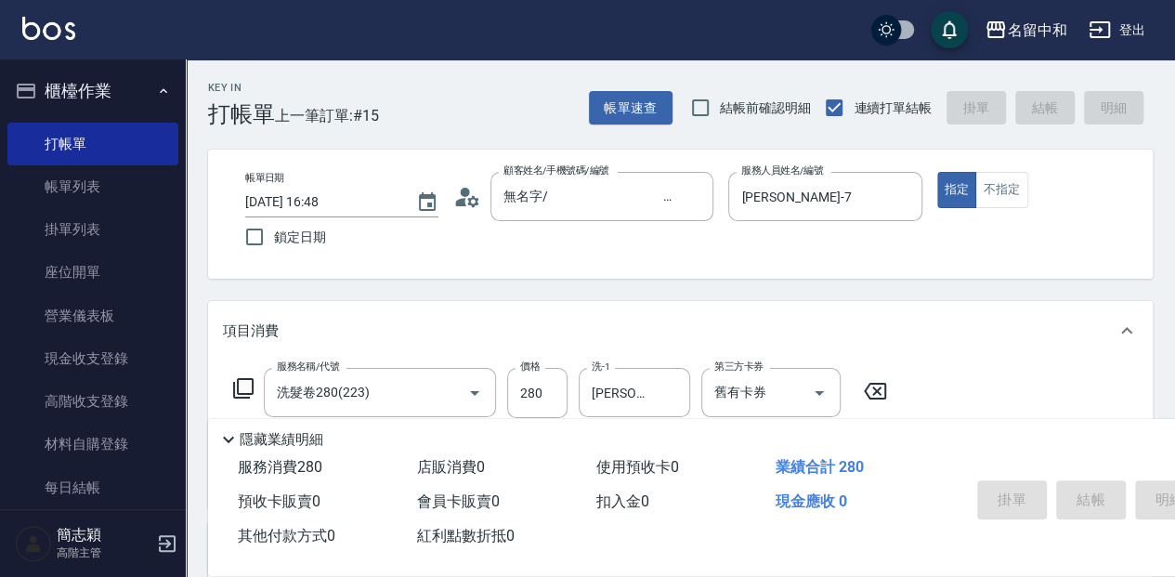
type input "[DATE] 16:49"
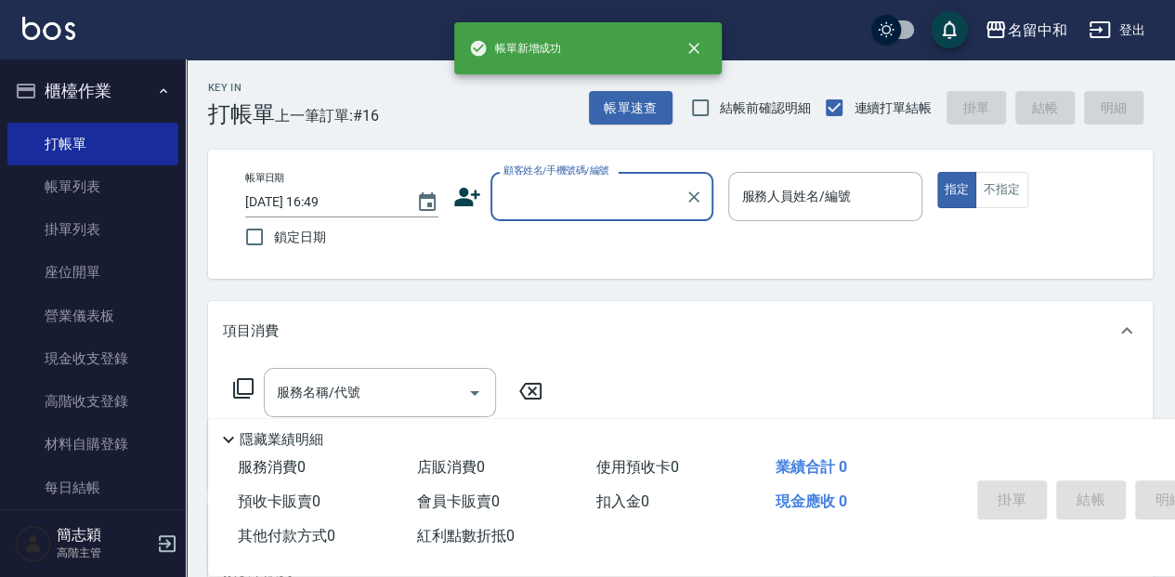
click at [544, 202] on input "顧客姓名/手機號碼/編號" at bounding box center [588, 196] width 178 height 33
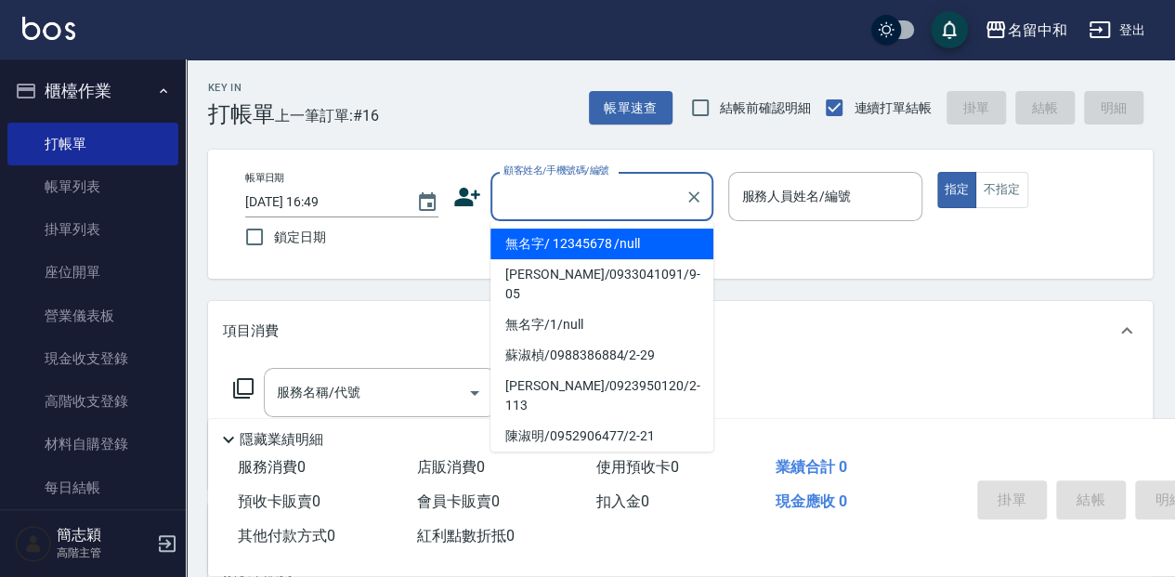
click at [602, 232] on li "無名字/ 12345678 /null" at bounding box center [601, 243] width 223 height 31
type input "無名字/ 12345678 /null"
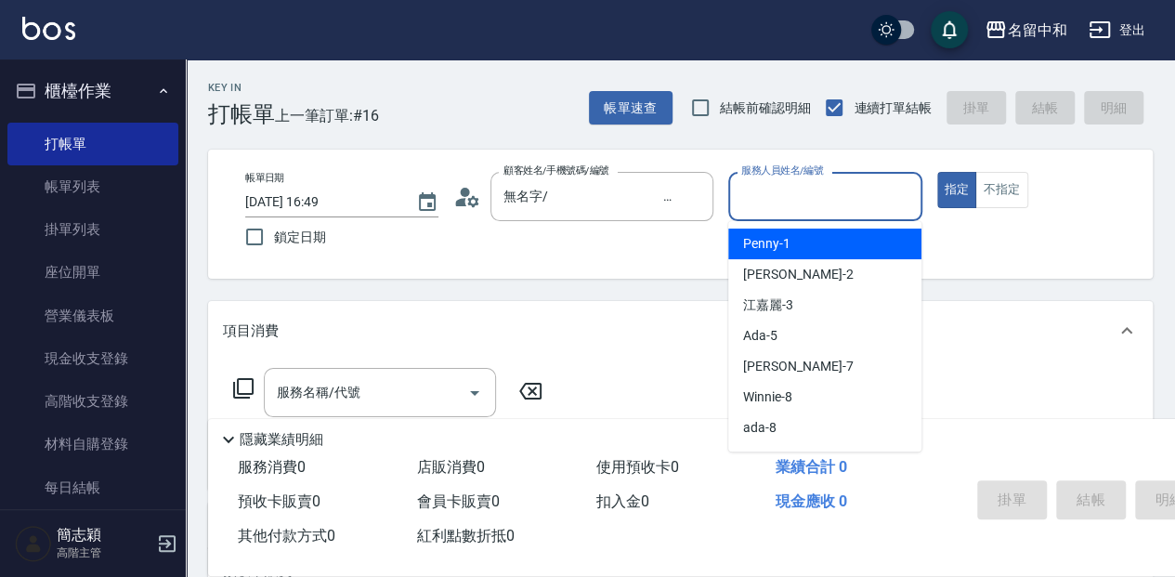
drag, startPoint x: 769, startPoint y: 206, endPoint x: 760, endPoint y: 212, distance: 10.8
click at [769, 206] on input "服務人員姓名/編號" at bounding box center [824, 196] width 176 height 33
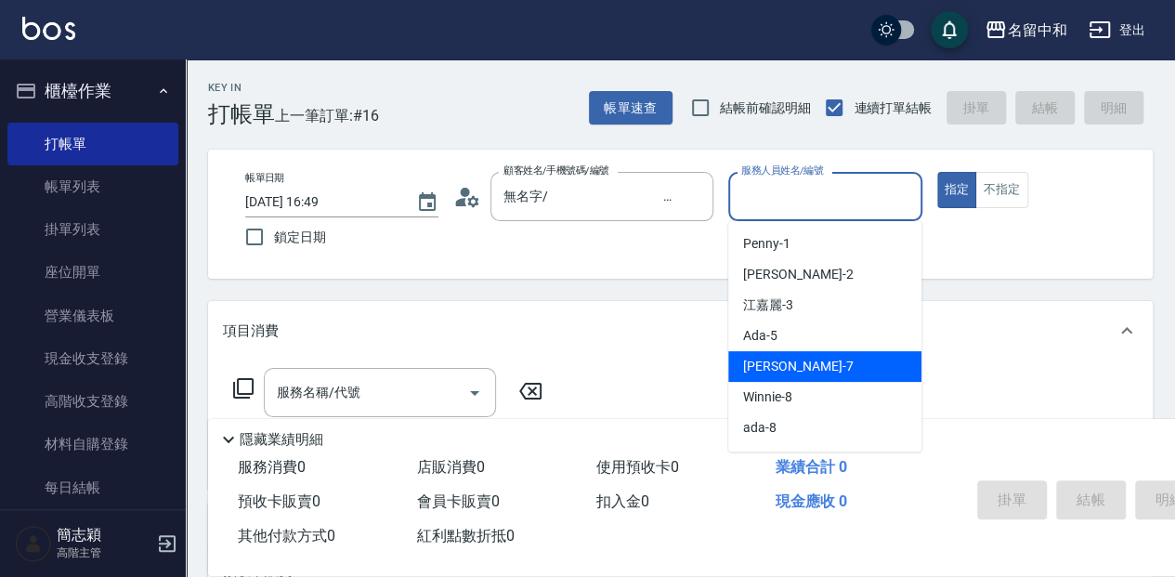
click at [780, 370] on span "[PERSON_NAME] -7" at bounding box center [798, 367] width 110 height 20
type input "[PERSON_NAME]-7"
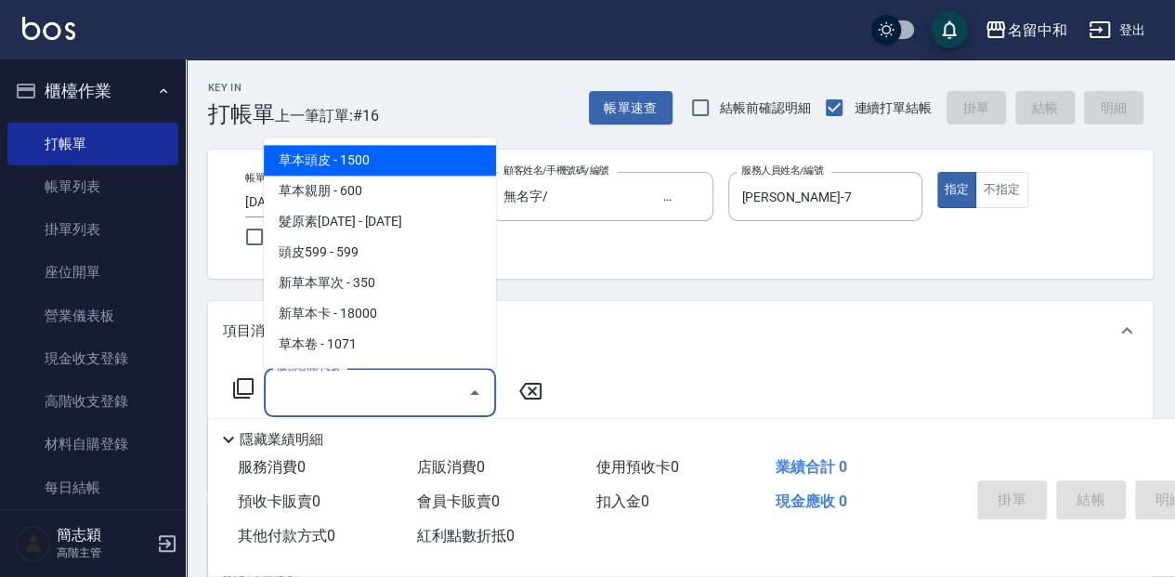
click at [379, 386] on input "服務名稱/代號" at bounding box center [366, 392] width 188 height 33
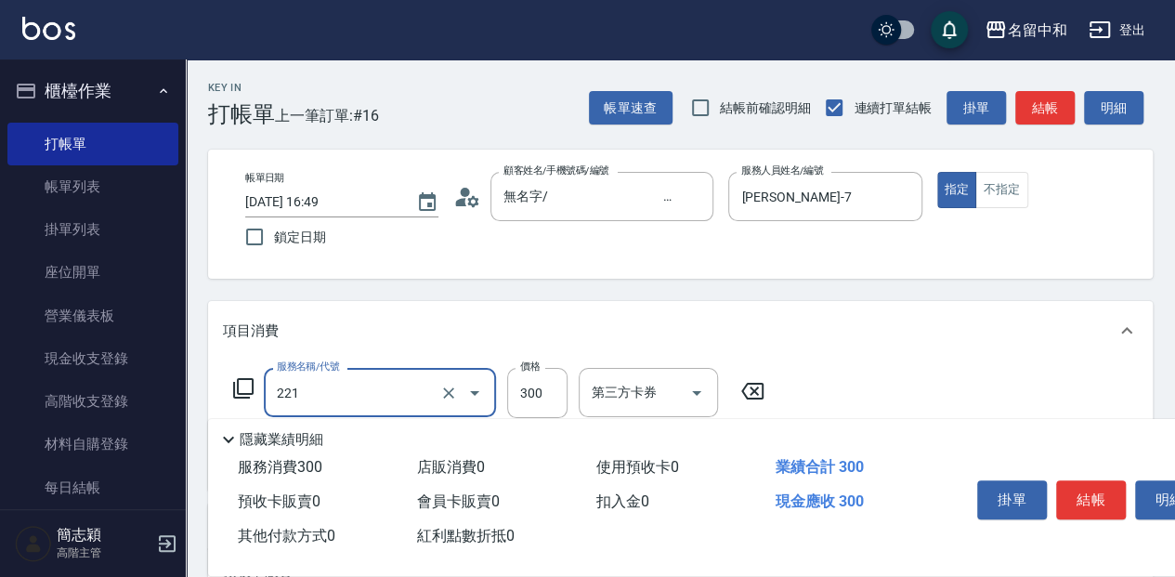
type input "洗髮300(221)"
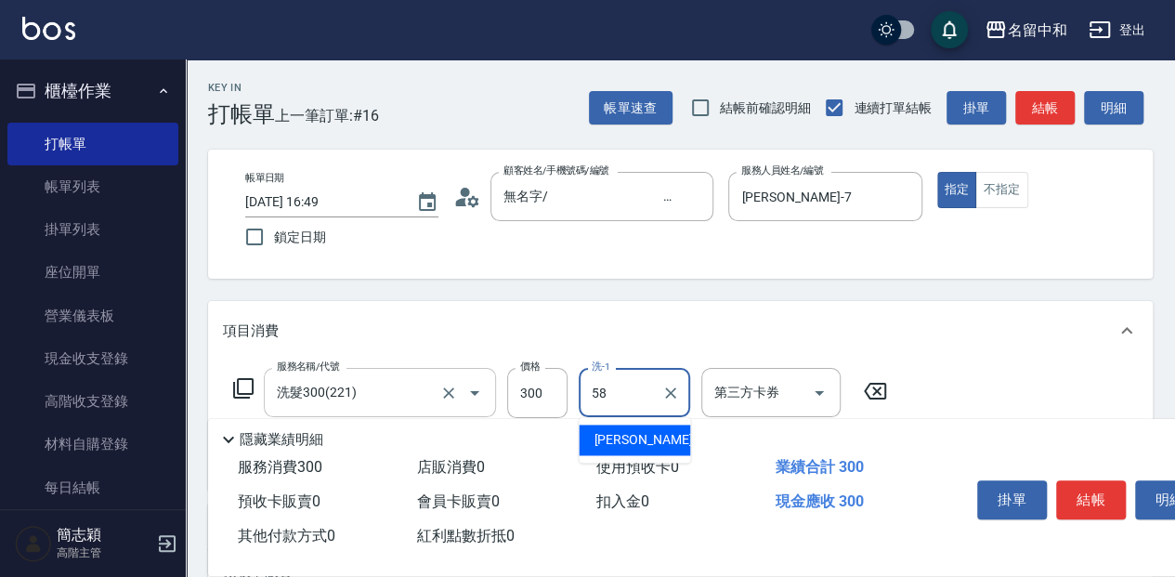
type input "[PERSON_NAME]-58"
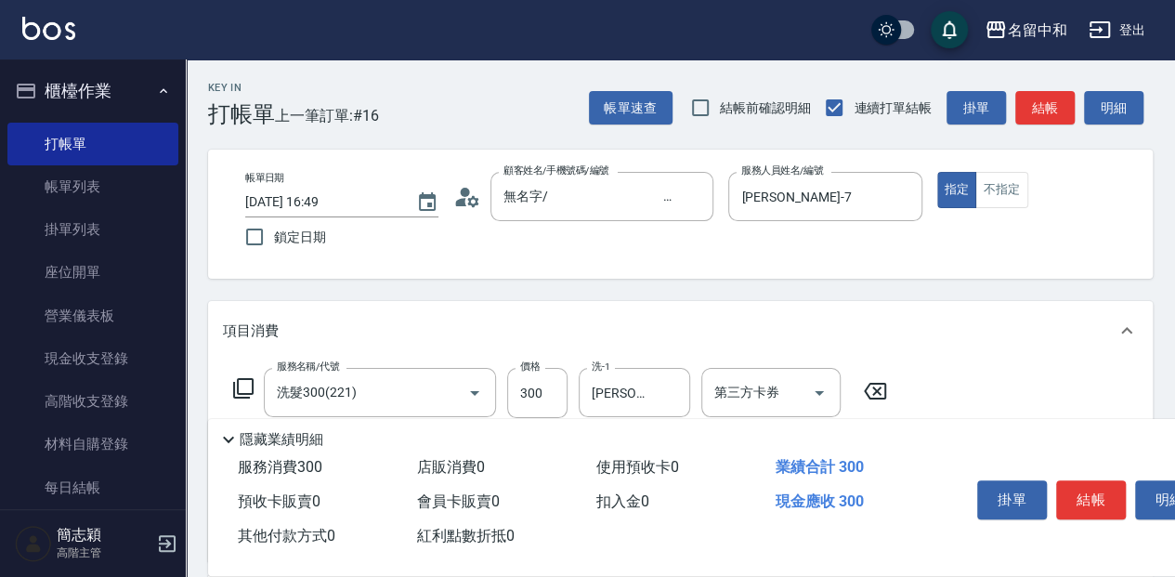
scroll to position [61, 0]
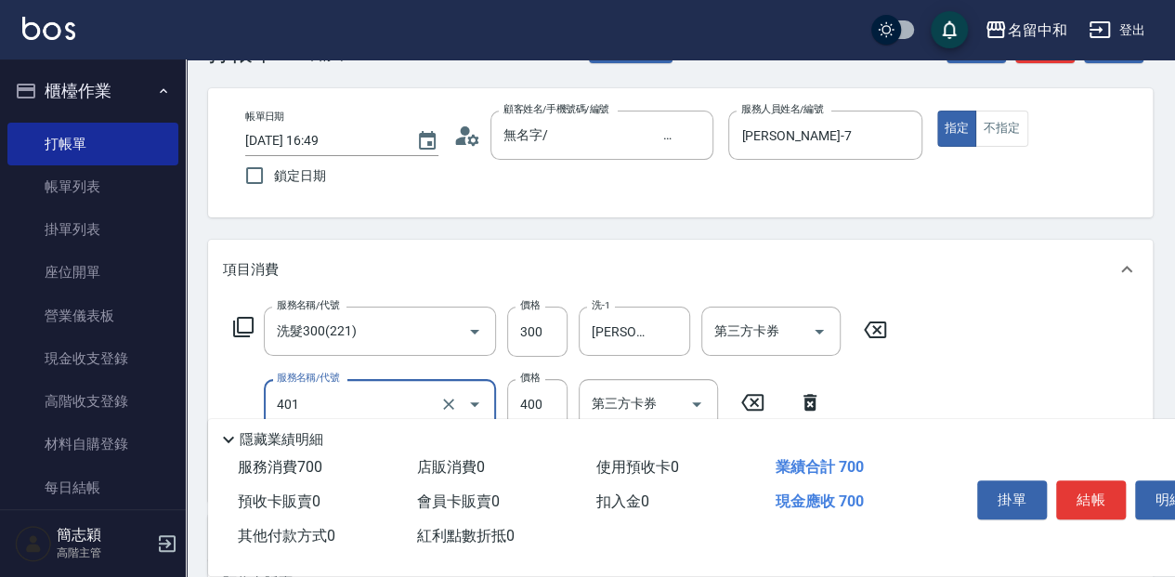
type input "剪髮(400)(401)"
type input "450"
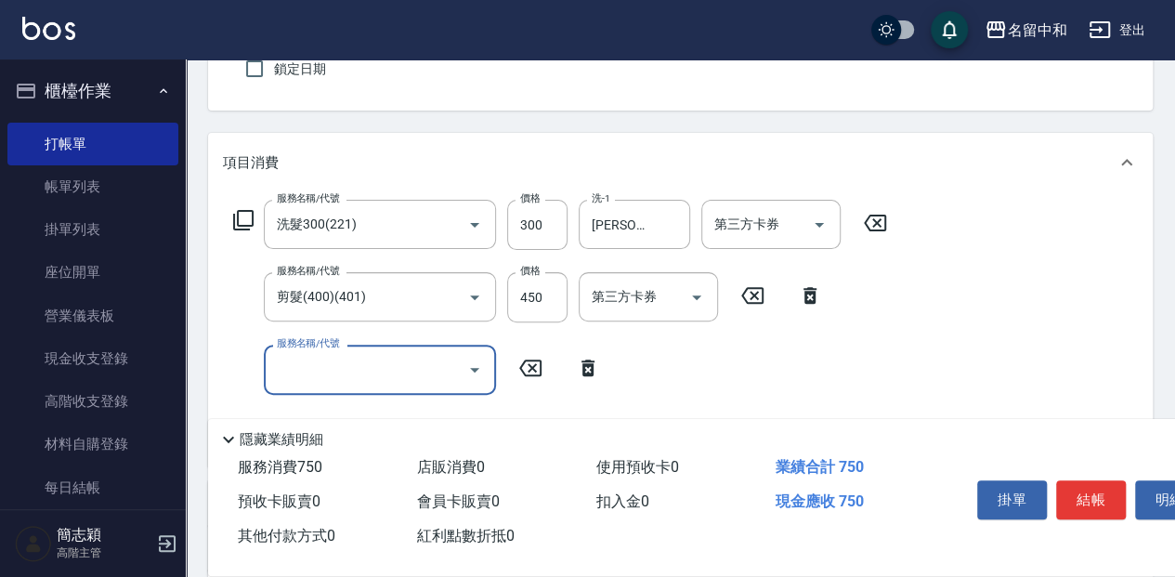
scroll to position [186, 0]
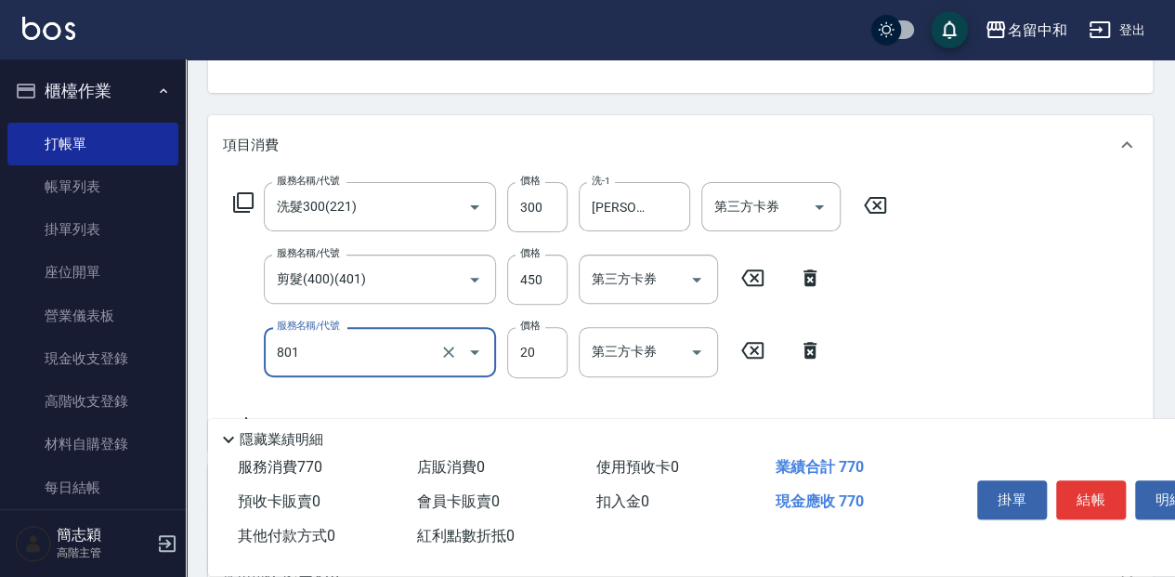
type input "潤絲20(801)"
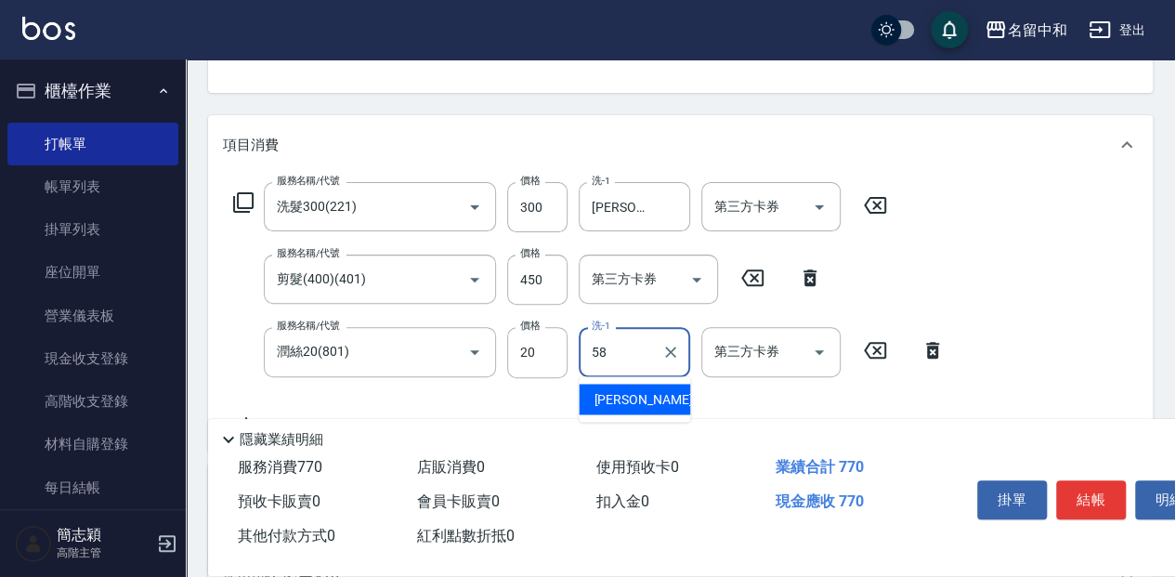
type input "[PERSON_NAME]-58"
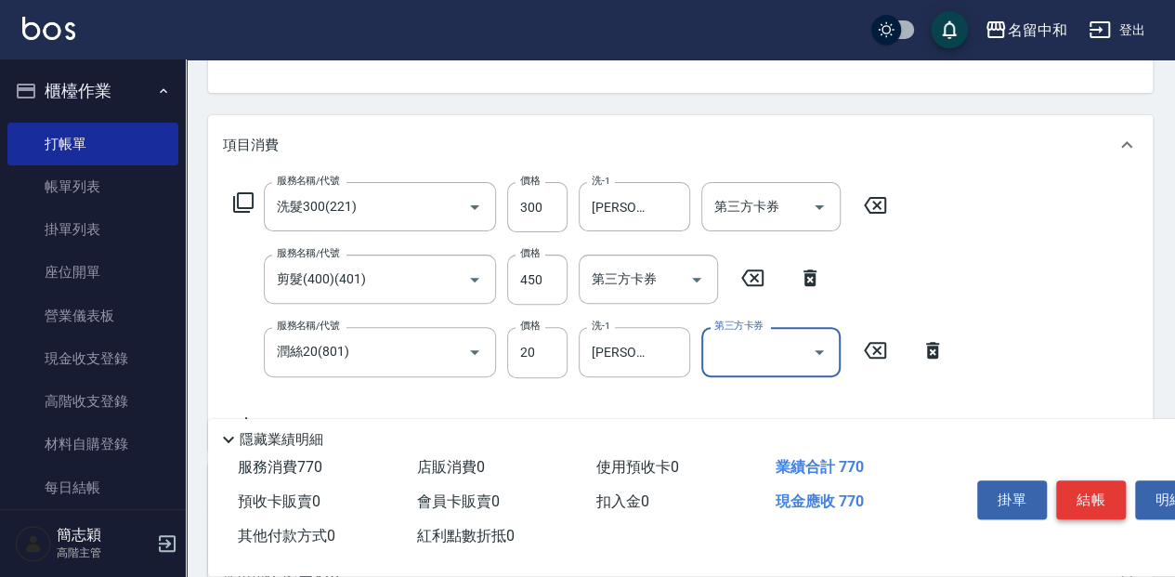
click at [1080, 490] on button "結帳" at bounding box center [1091, 499] width 70 height 39
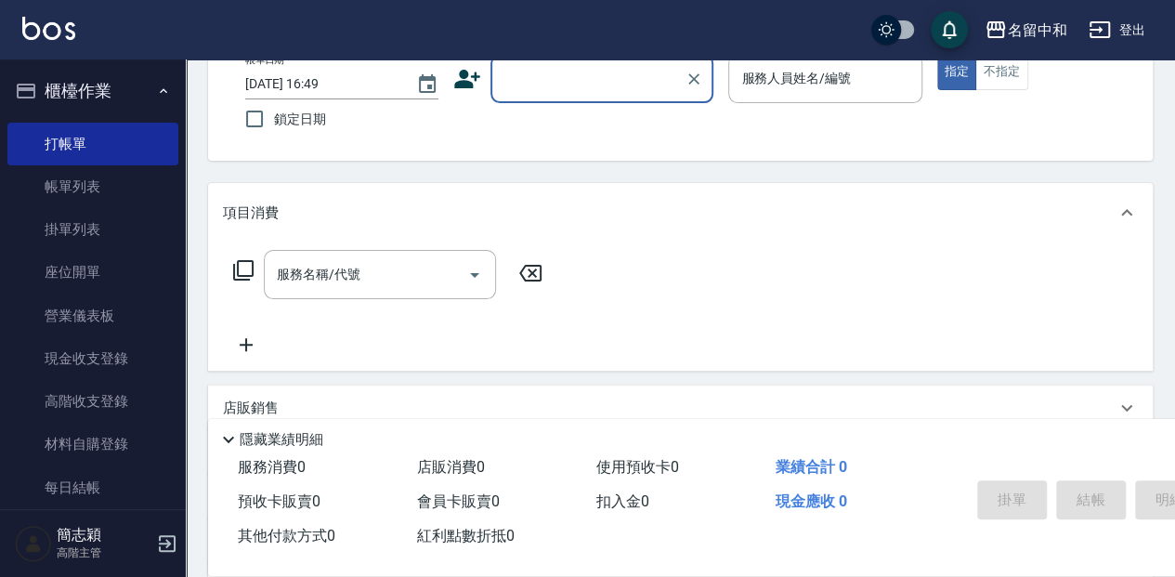
scroll to position [56, 0]
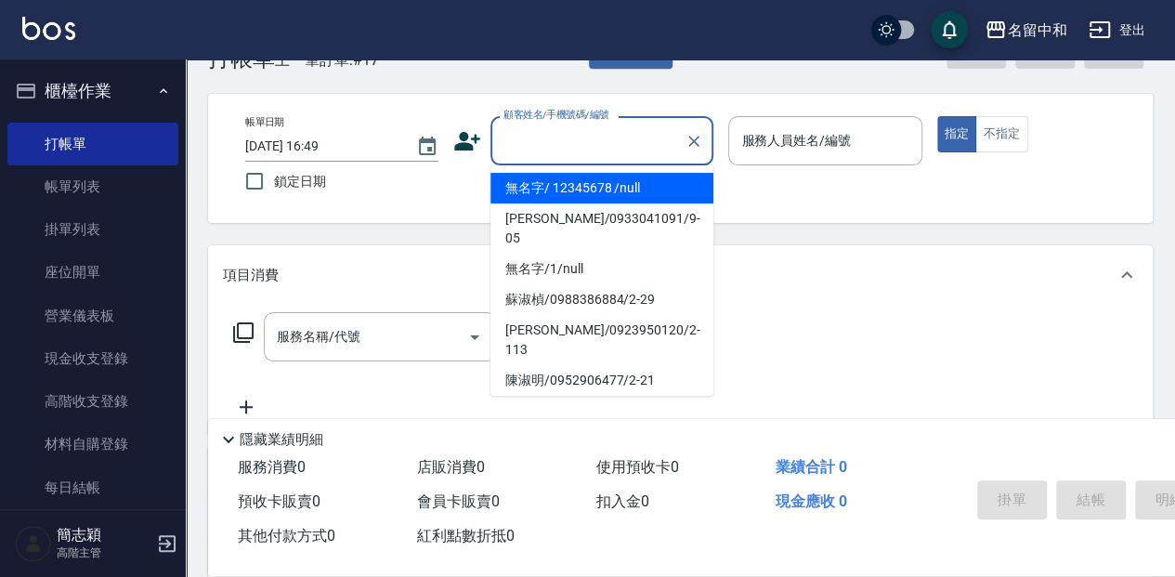
click at [615, 143] on input "顧客姓名/手機號碼/編號" at bounding box center [588, 140] width 178 height 33
type input "無名字/ 12345678 /null"
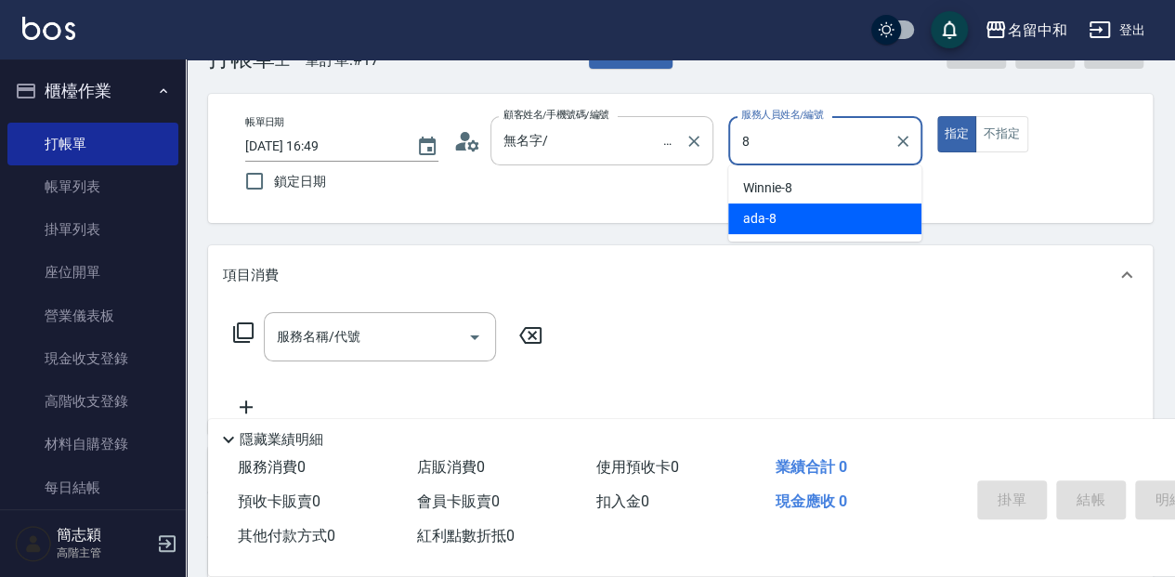
type input "ada-8"
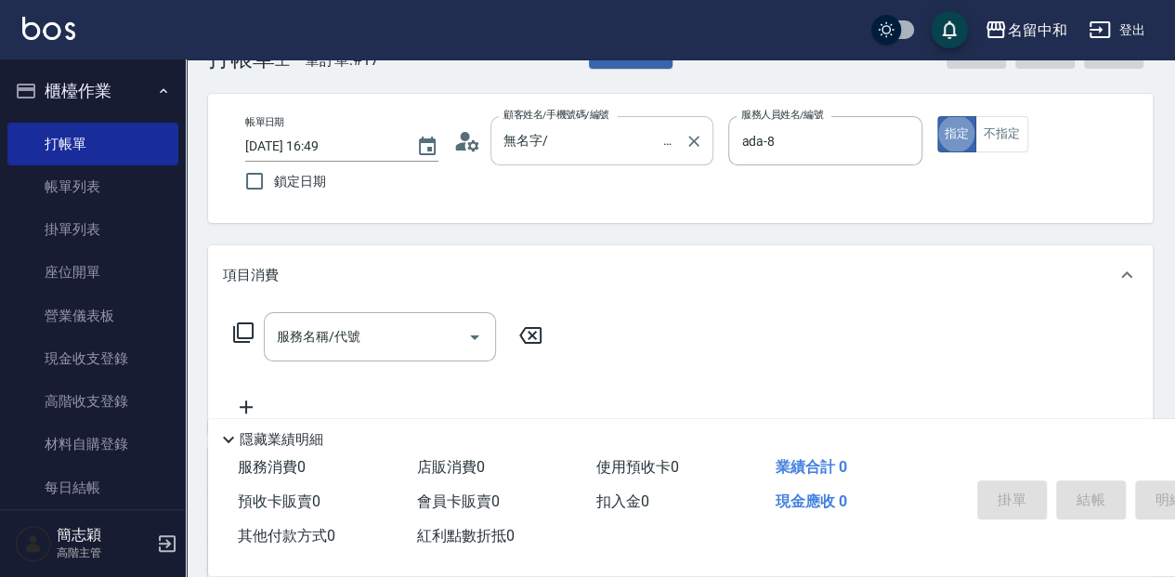
type button "true"
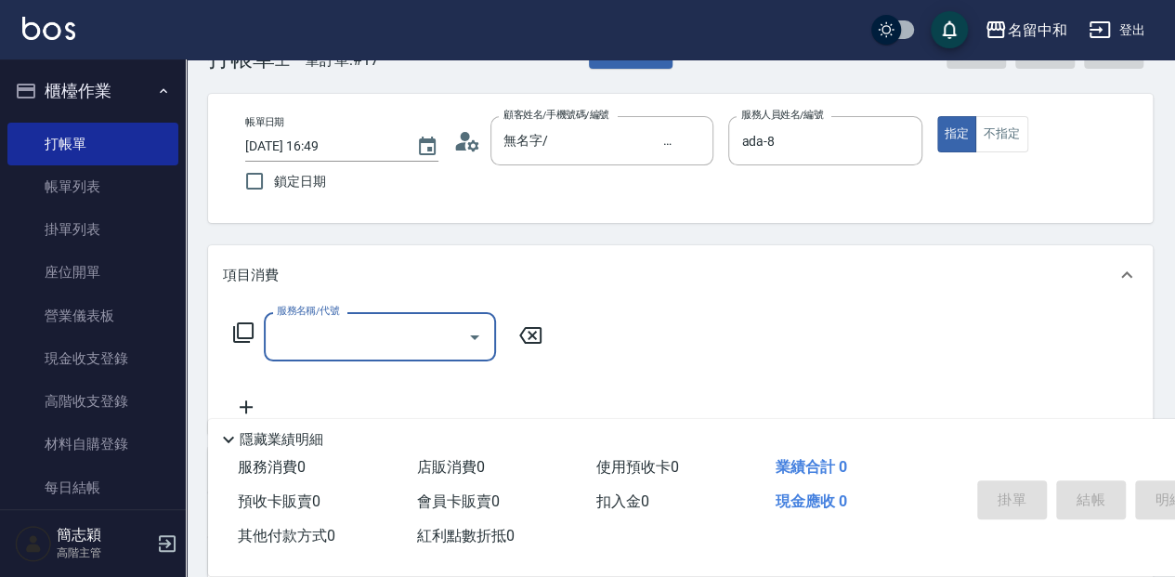
click at [250, 323] on icon at bounding box center [243, 332] width 20 height 20
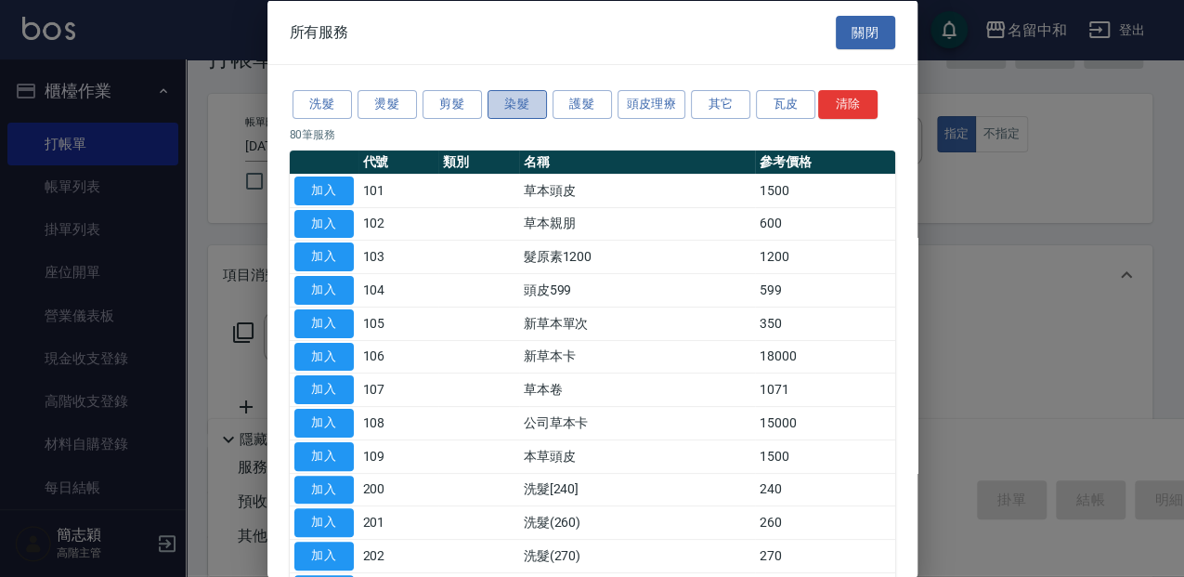
click at [526, 91] on button "染髮" at bounding box center [517, 104] width 59 height 29
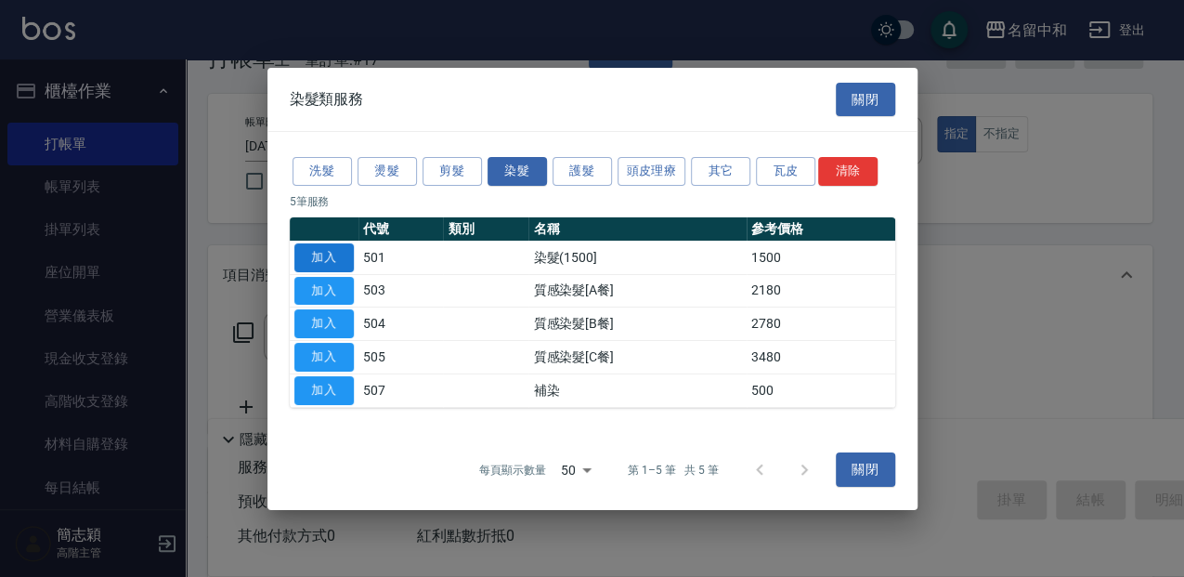
click at [325, 252] on button "加入" at bounding box center [323, 257] width 59 height 29
type input "染髮(1500](501)"
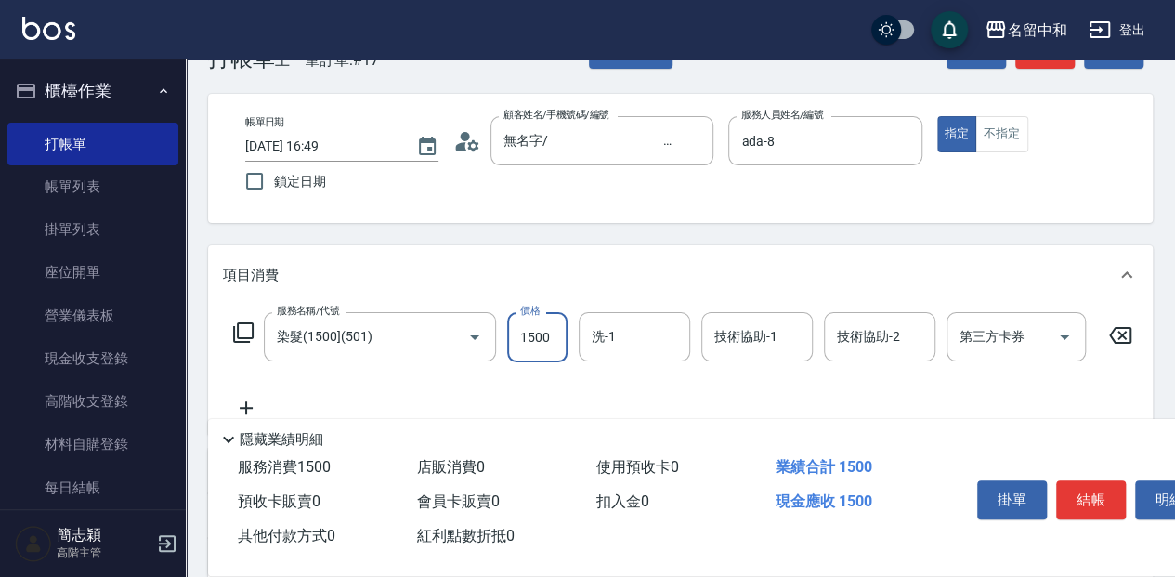
click at [557, 333] on input "1500" at bounding box center [537, 337] width 60 height 50
type input "2700"
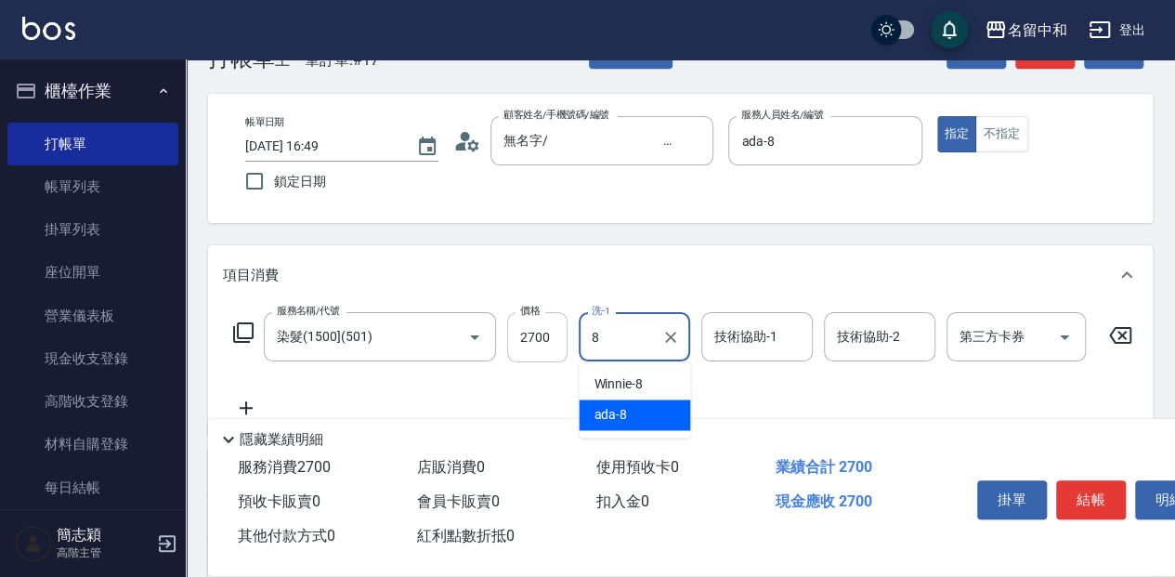
type input "ada-8"
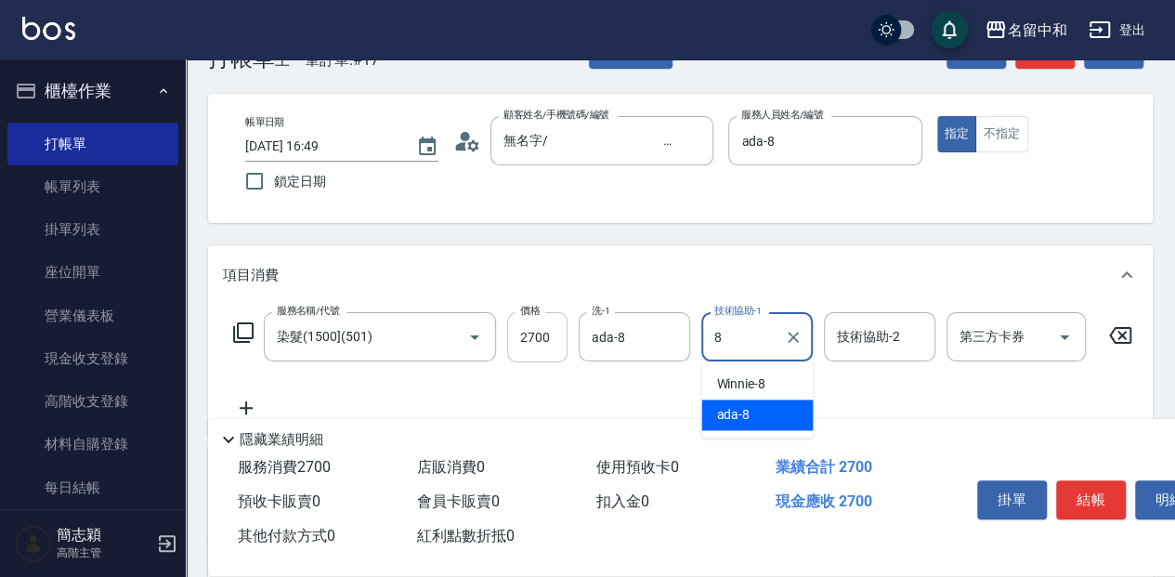
type input "ada-8"
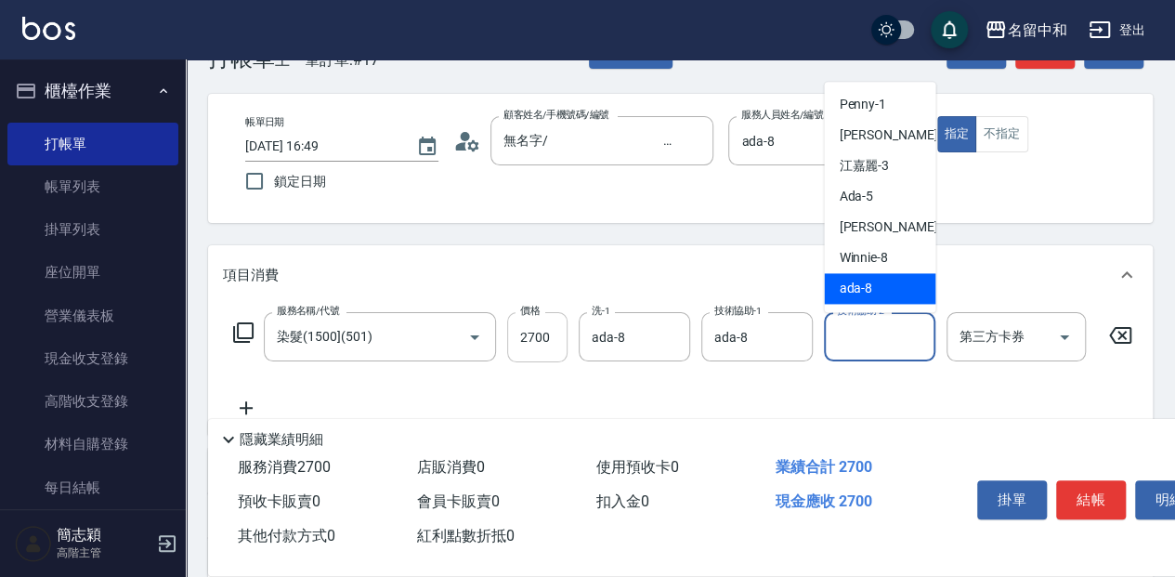
type input "ada-8"
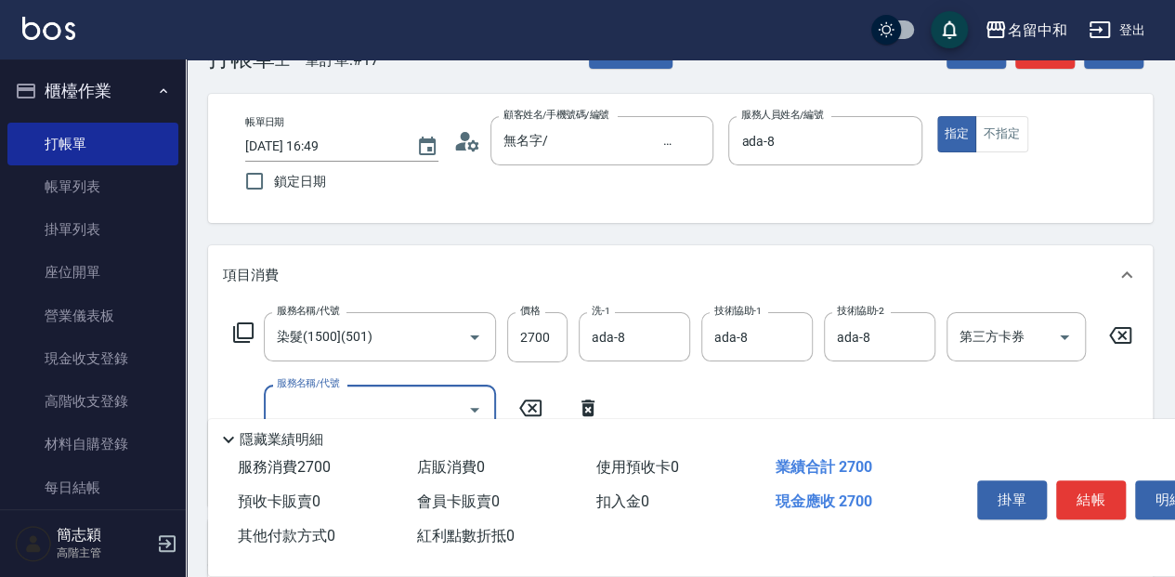
click at [244, 325] on icon at bounding box center [243, 332] width 22 height 22
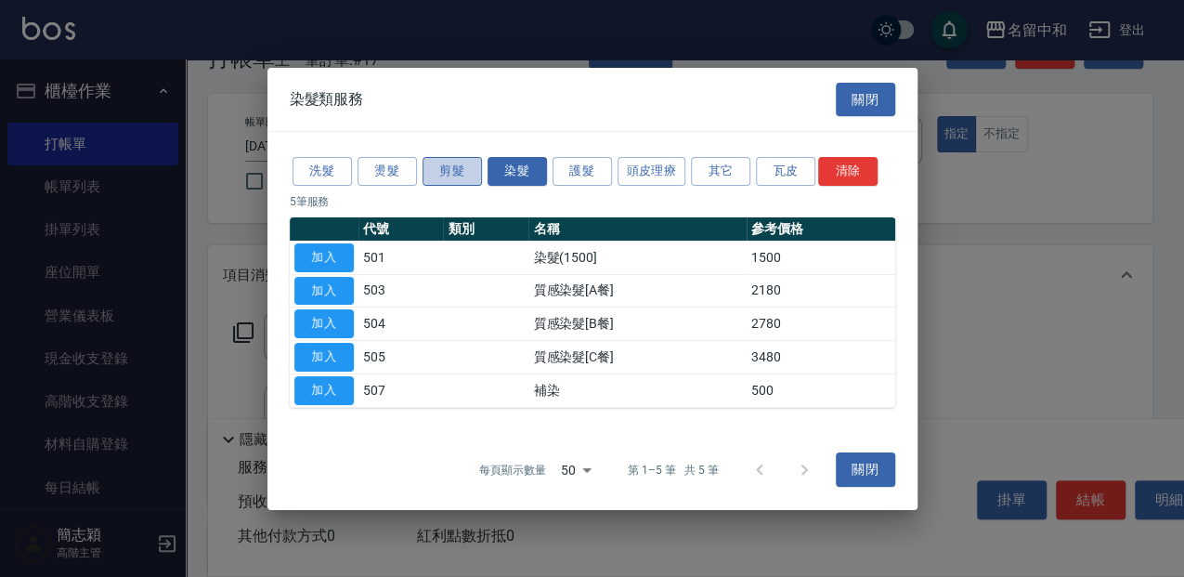
click at [445, 180] on button "剪髮" at bounding box center [452, 171] width 59 height 29
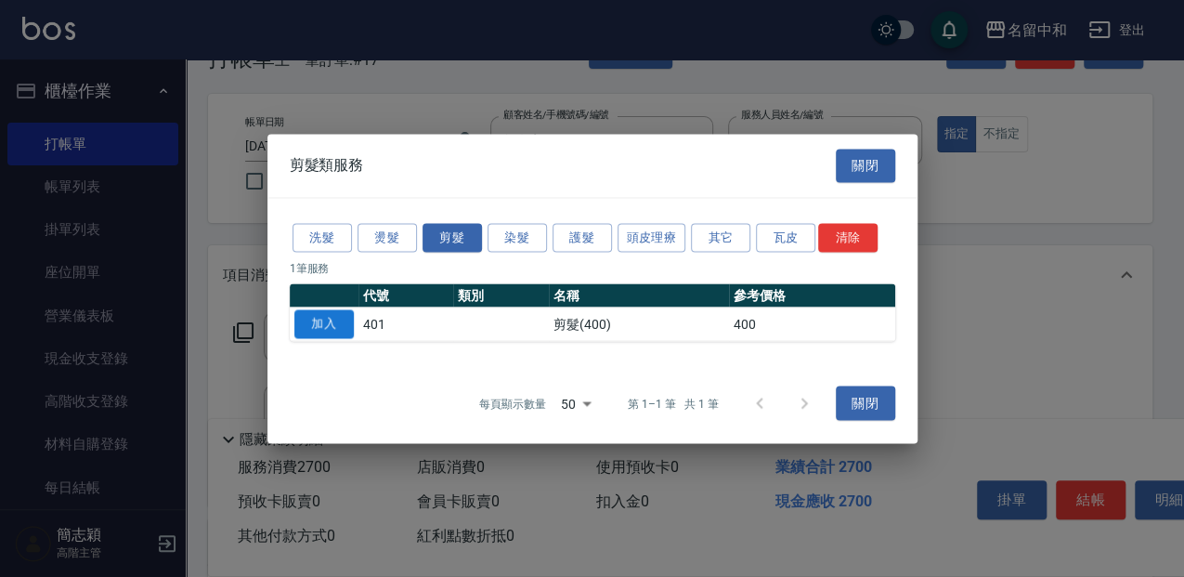
click at [343, 325] on button "加入" at bounding box center [323, 323] width 59 height 29
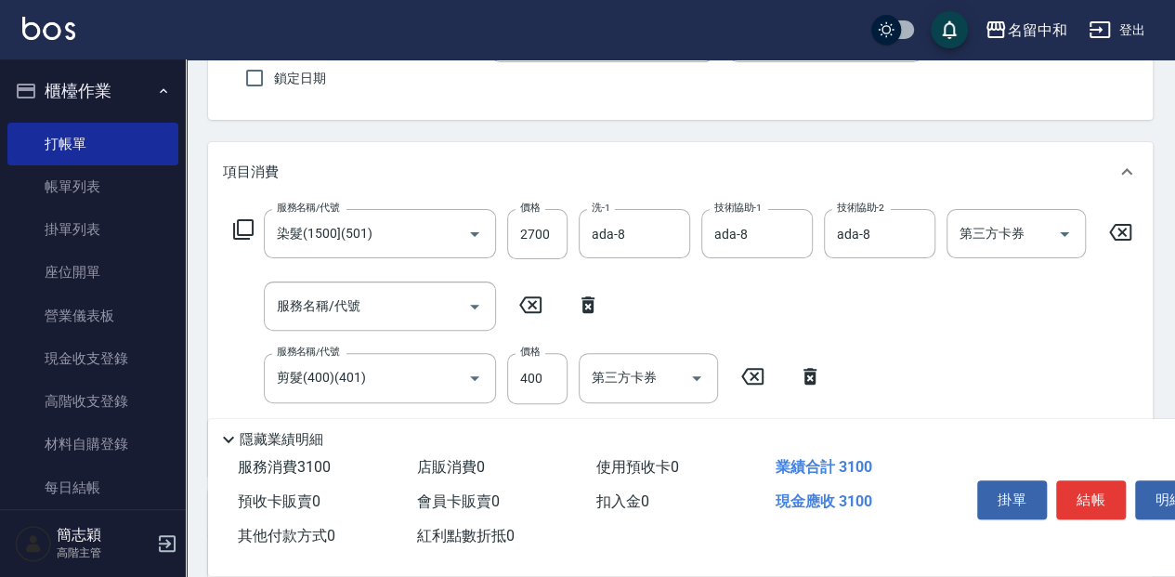
scroll to position [180, 0]
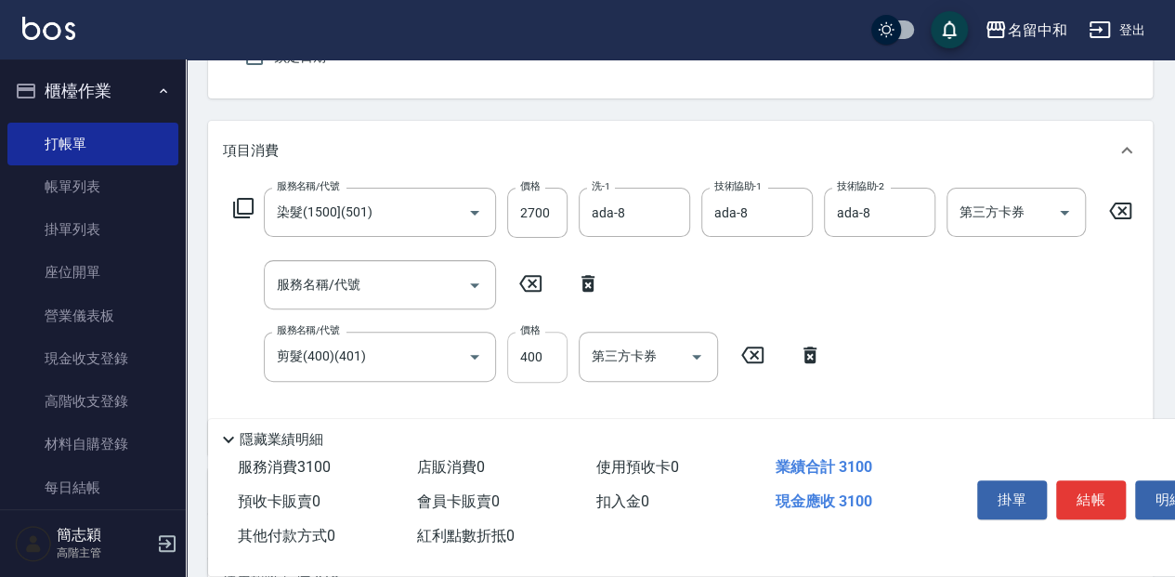
click at [566, 351] on input "400" at bounding box center [537, 357] width 60 height 50
type input "450"
click at [585, 293] on icon at bounding box center [588, 283] width 46 height 22
type input "剪髮(400)(401)"
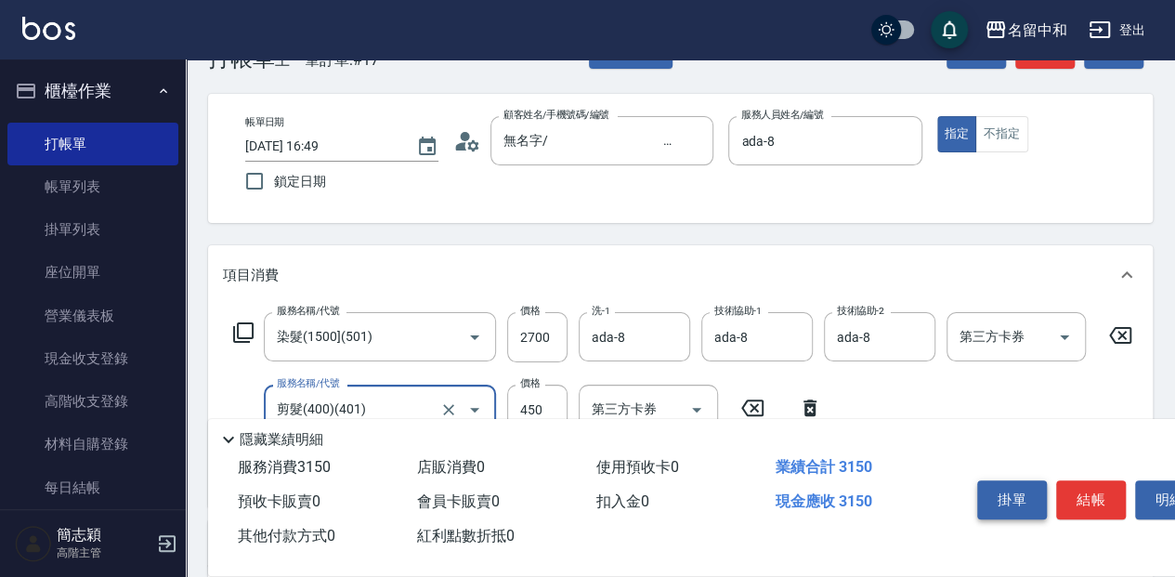
scroll to position [0, 0]
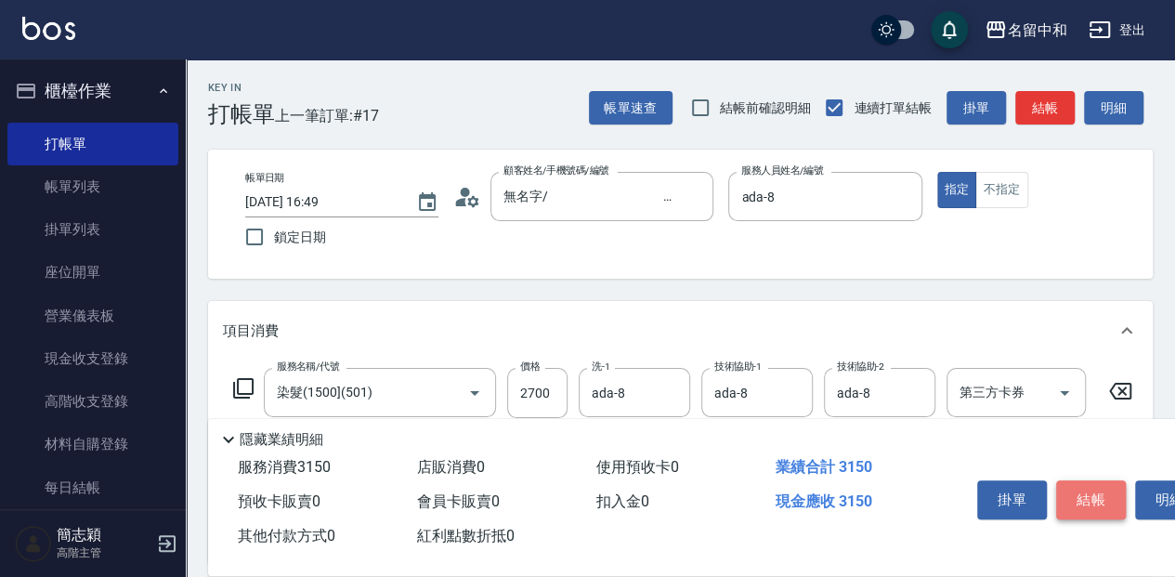
click at [1101, 490] on button "結帳" at bounding box center [1091, 499] width 70 height 39
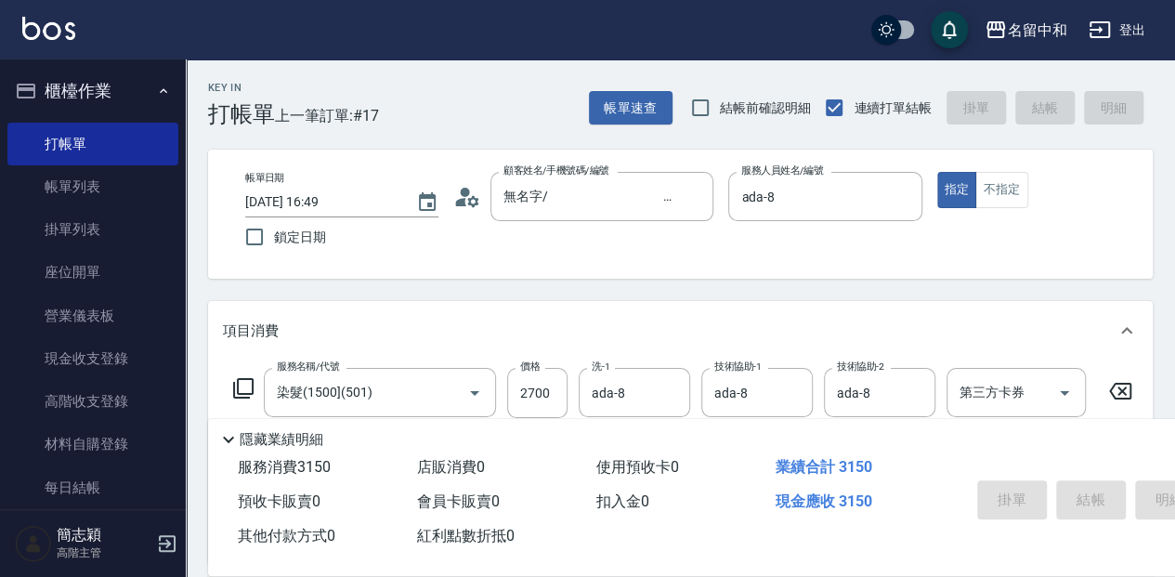
type input "[DATE] 17:16"
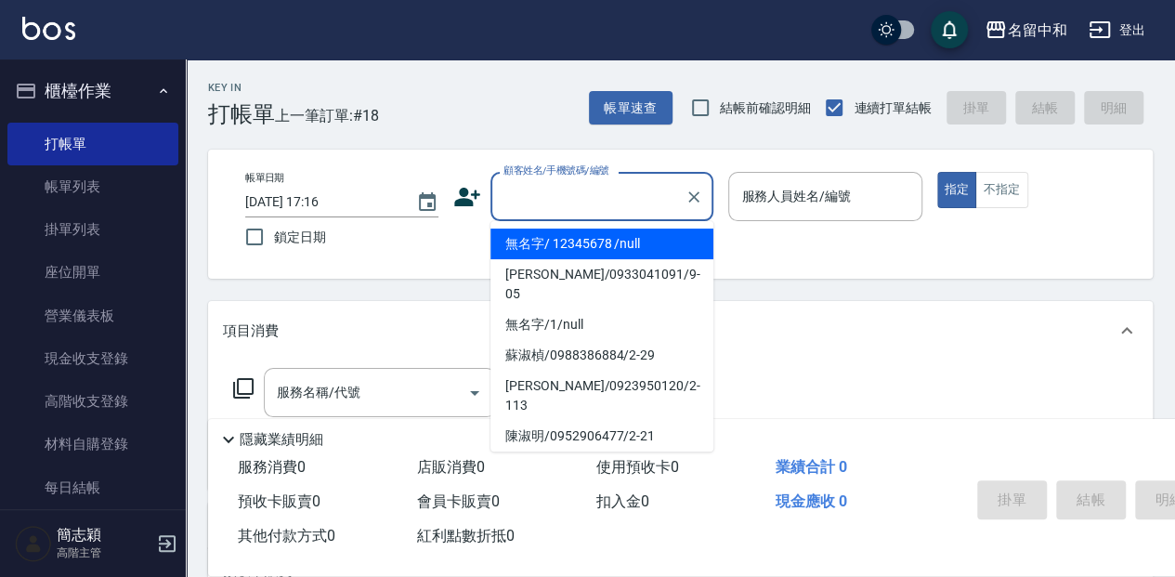
click at [605, 200] on input "顧客姓名/手機號碼/編號" at bounding box center [588, 196] width 178 height 33
click at [616, 247] on li "無名字/ 12345678 /null" at bounding box center [601, 243] width 223 height 31
type input "無名字/ 12345678 /null"
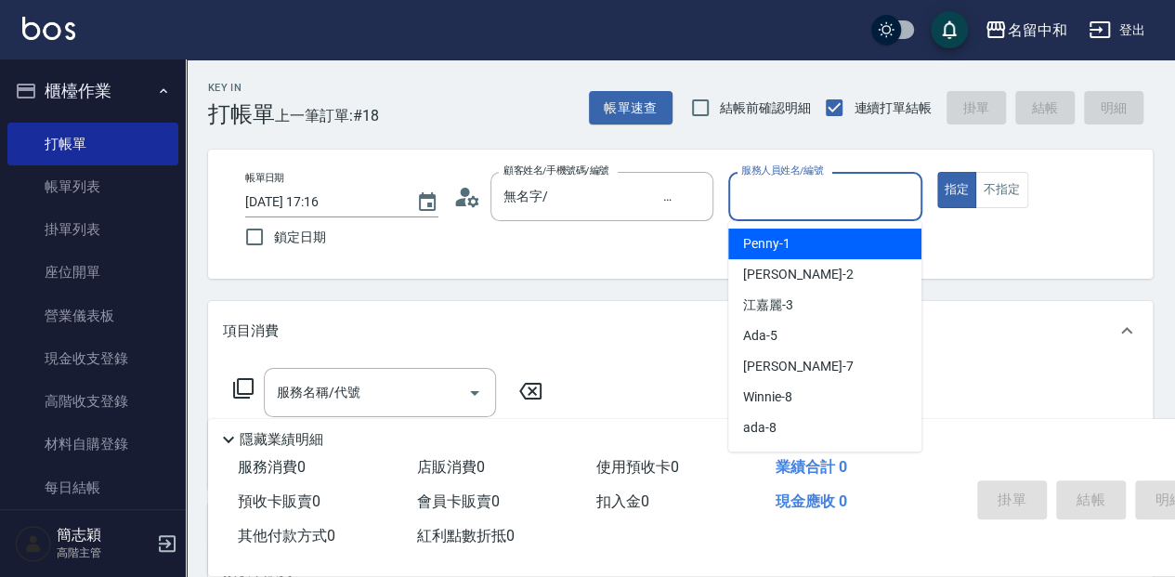
click at [765, 205] on input "服務人員姓名/編號" at bounding box center [824, 196] width 176 height 33
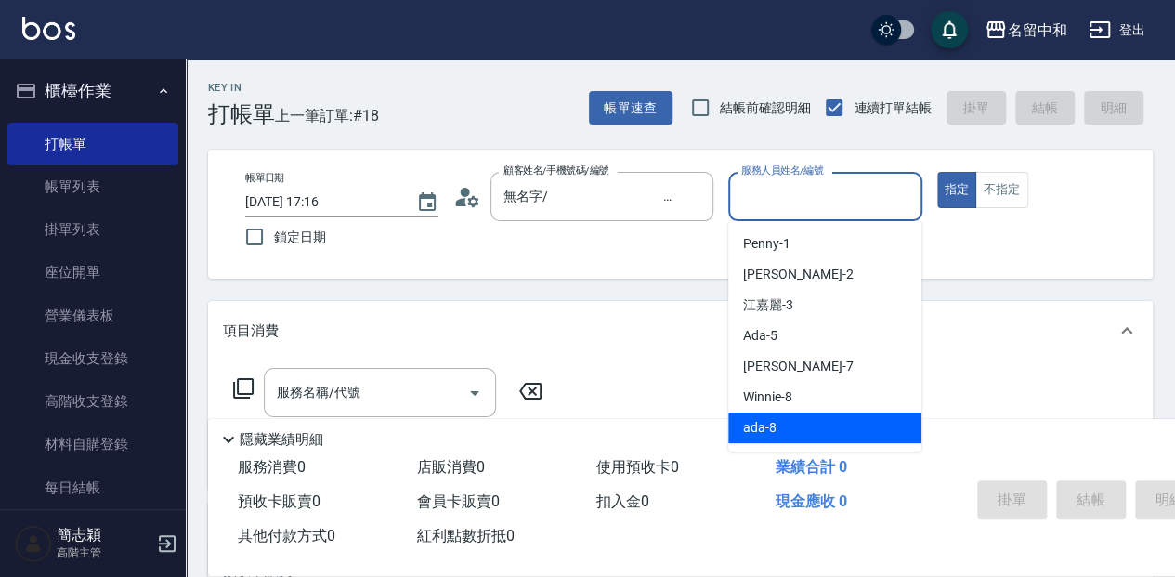
click at [830, 427] on div "ada -8" at bounding box center [824, 427] width 193 height 31
type input "ada-8"
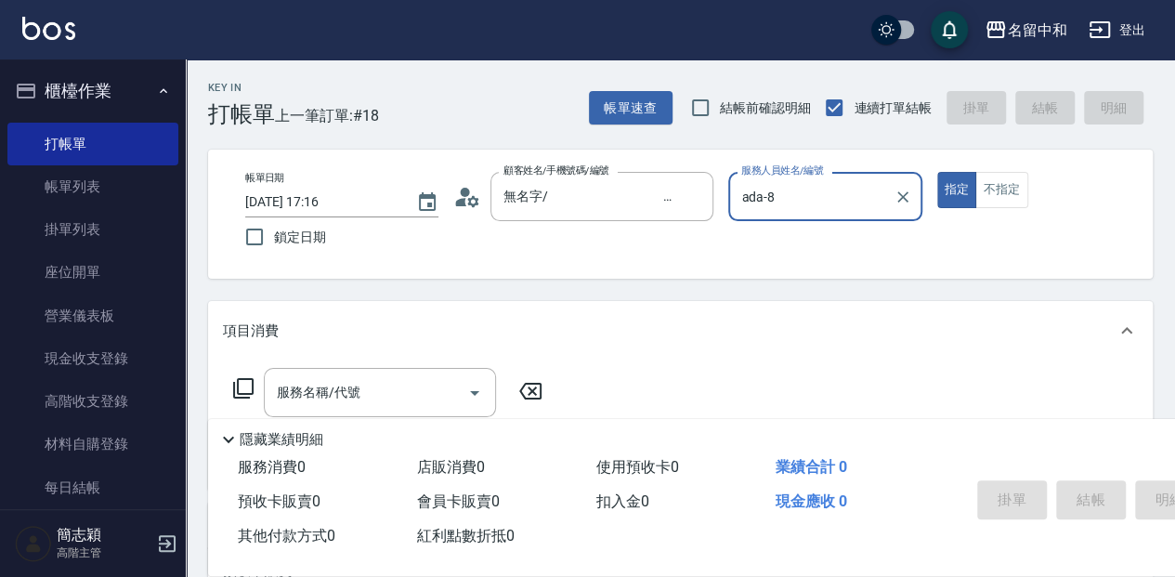
click at [228, 378] on div "服務名稱/代號 服務名稱/代號" at bounding box center [388, 392] width 331 height 49
click at [249, 375] on div "服務名稱/代號 服務名稱/代號" at bounding box center [388, 392] width 331 height 49
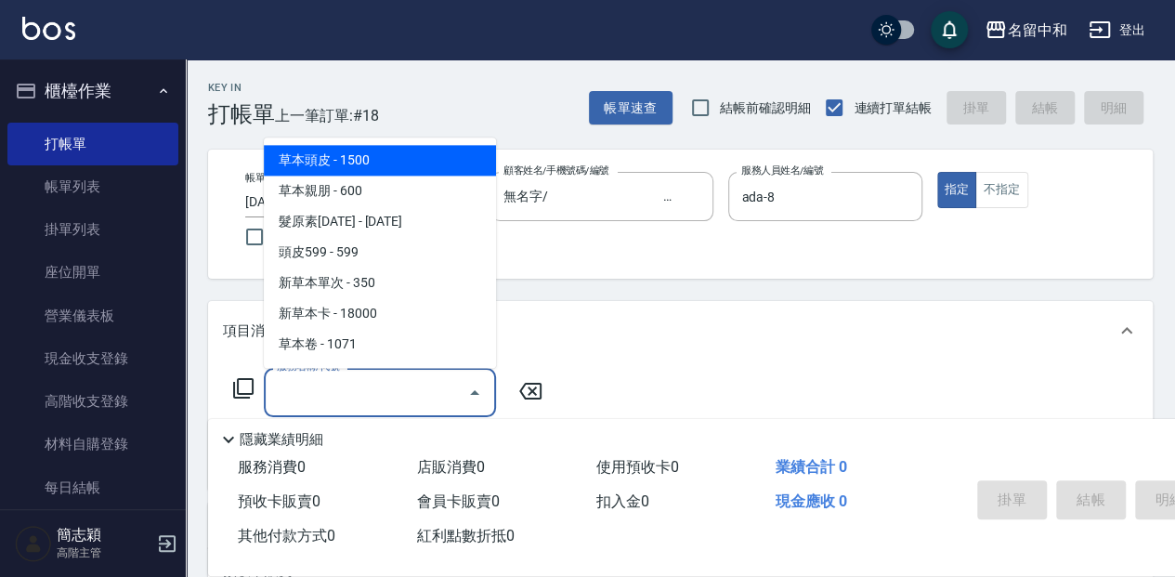
click at [435, 406] on input "服務名稱/代號" at bounding box center [366, 392] width 188 height 33
type input "6"
click at [377, 173] on span "草本頭皮 - 1500" at bounding box center [380, 160] width 232 height 31
type input "草本頭皮(101)"
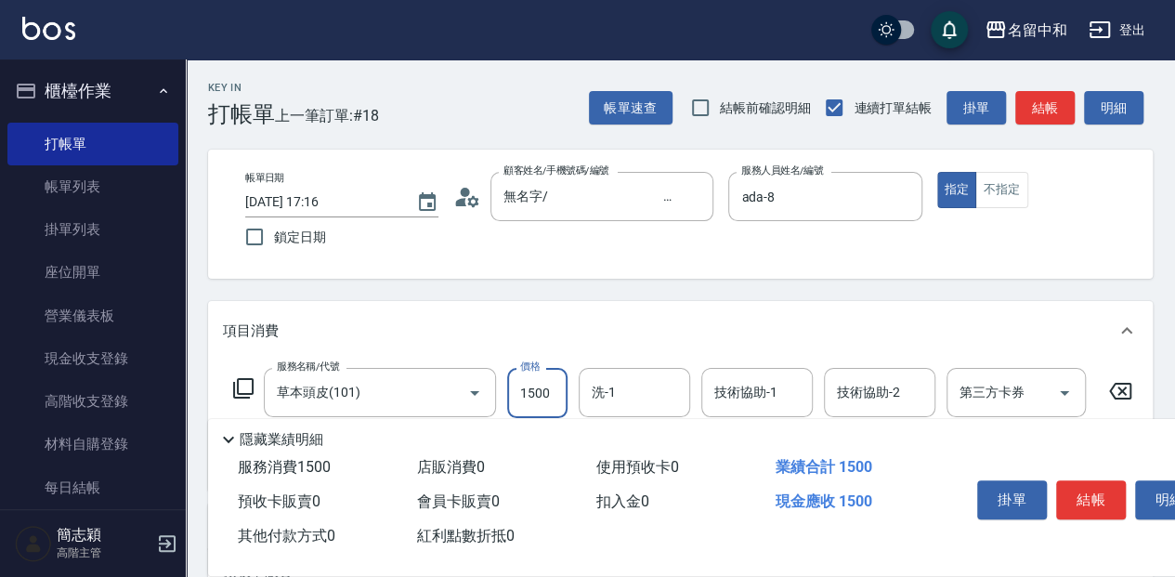
click at [548, 393] on input "1500" at bounding box center [537, 393] width 60 height 50
type input "0"
click at [1117, 389] on icon at bounding box center [1120, 391] width 46 height 22
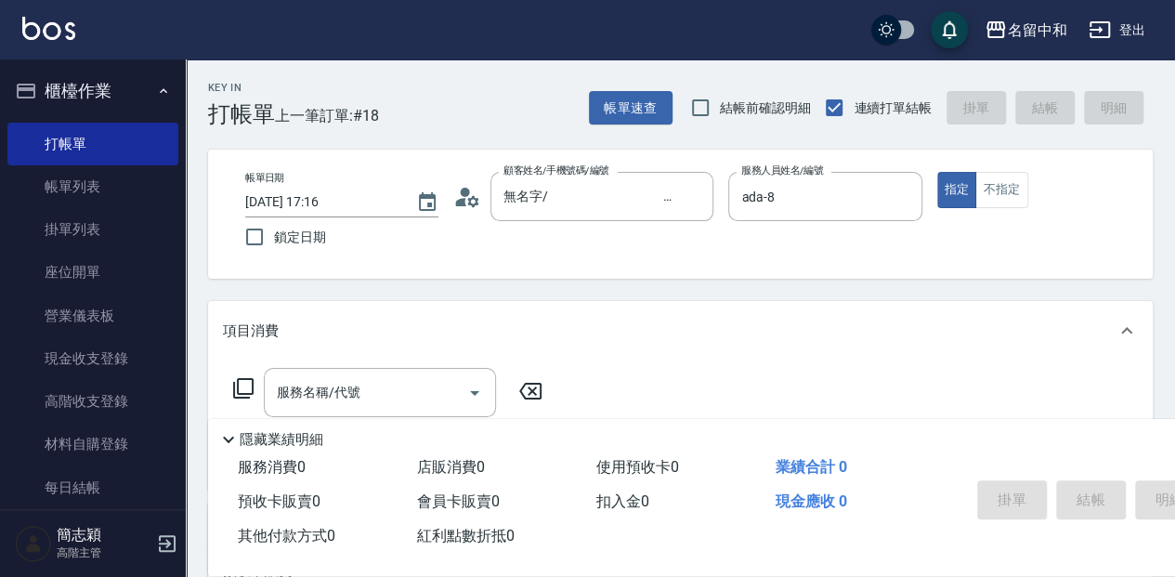
click at [249, 384] on icon at bounding box center [243, 388] width 22 height 22
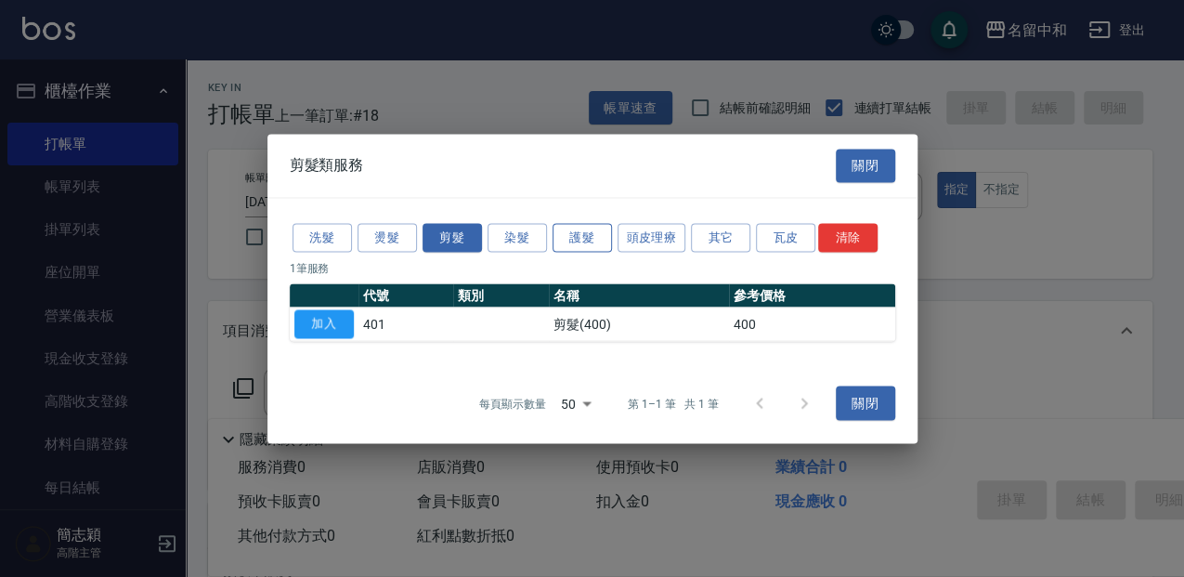
click at [568, 236] on button "護髮" at bounding box center [582, 237] width 59 height 29
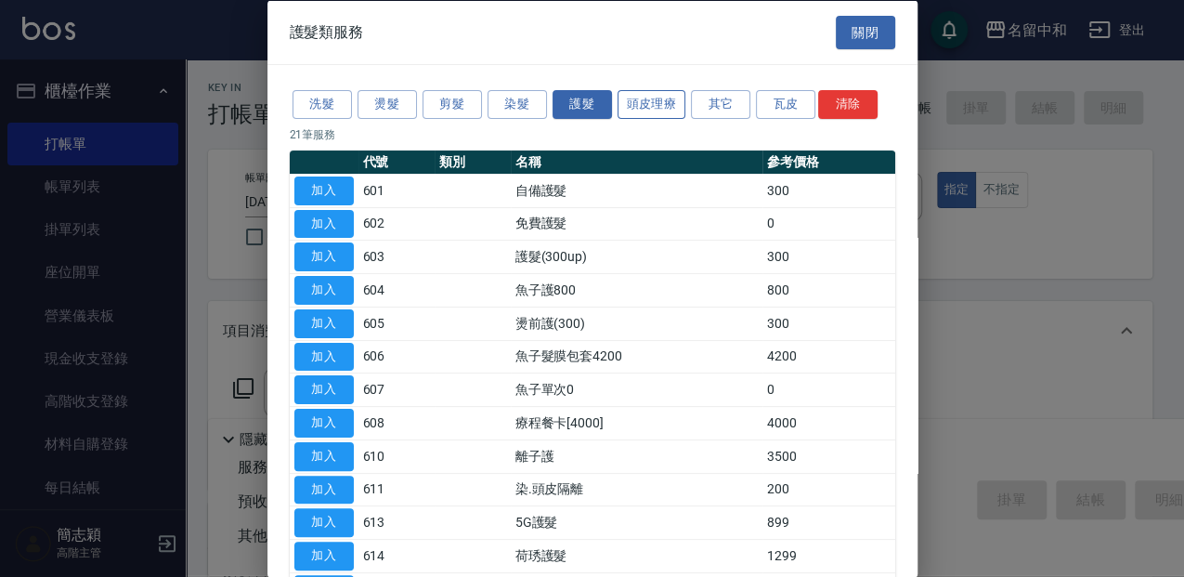
click at [661, 96] on button "頭皮理療" at bounding box center [652, 104] width 69 height 29
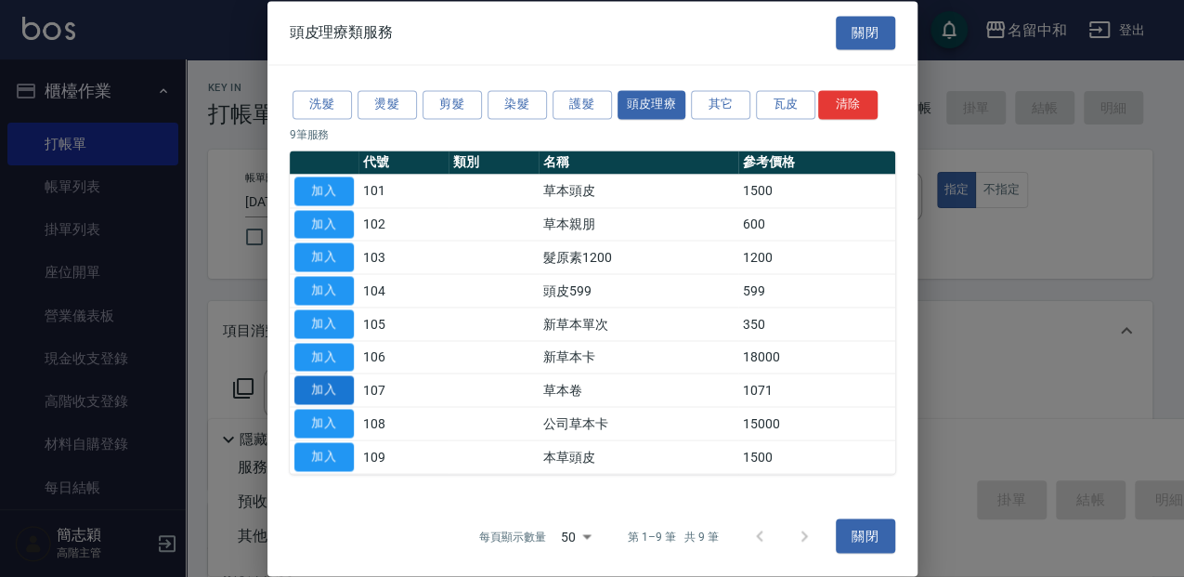
click at [345, 394] on button "加入" at bounding box center [323, 390] width 59 height 29
type input "草本卷(107)"
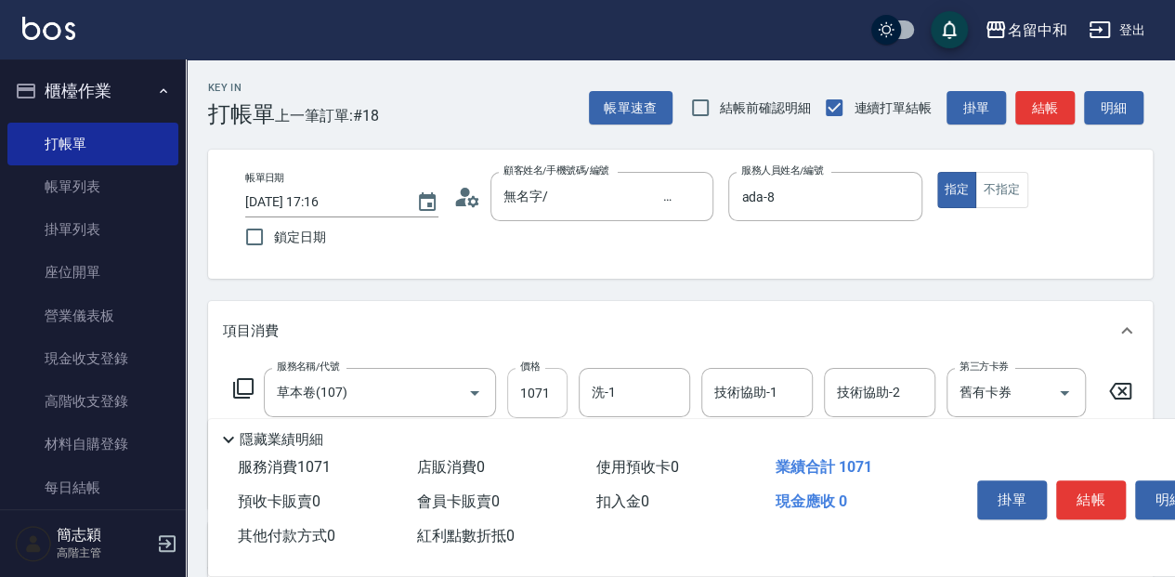
click at [551, 388] on input "1071" at bounding box center [537, 393] width 60 height 50
type input "1800"
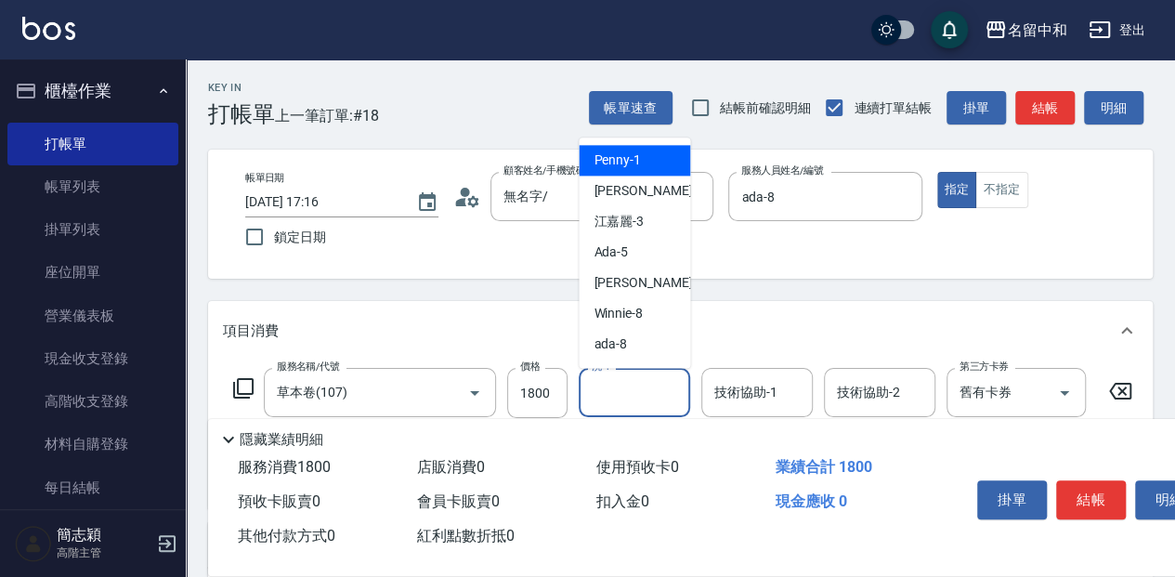
click at [670, 380] on input "洗-1" at bounding box center [634, 392] width 95 height 33
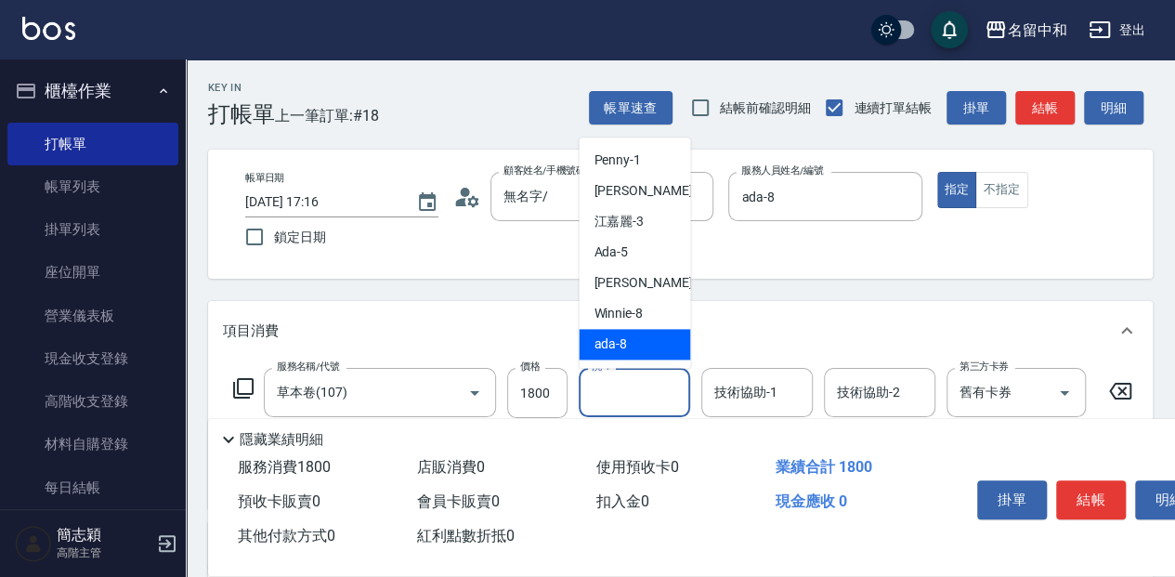
click at [674, 336] on div "ada -8" at bounding box center [634, 344] width 111 height 31
type input "ada-8"
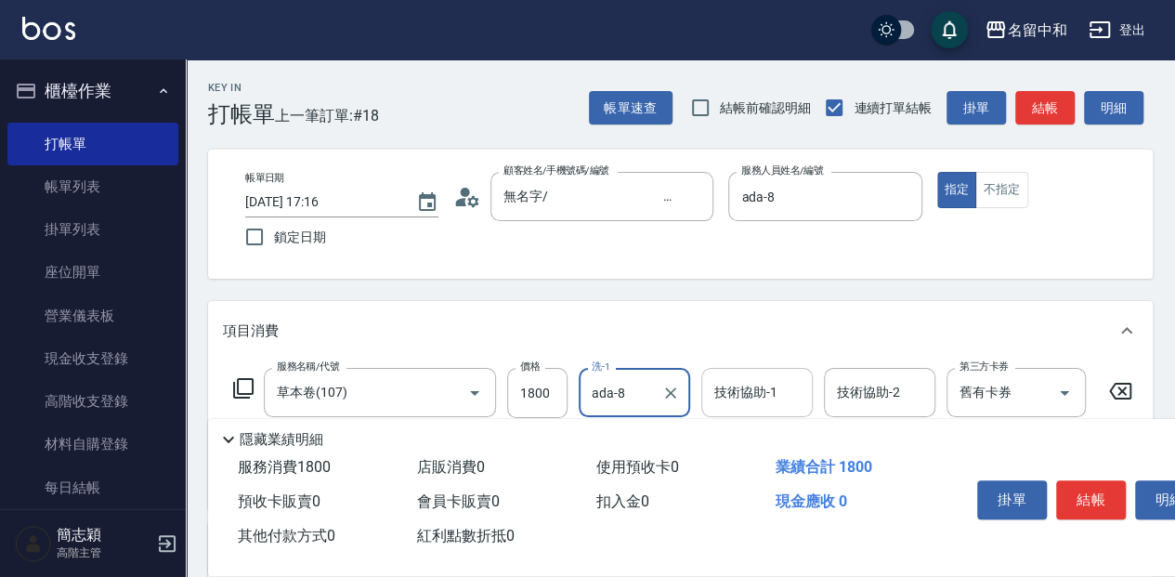
click at [769, 400] on input "技術協助-1" at bounding box center [756, 392] width 95 height 33
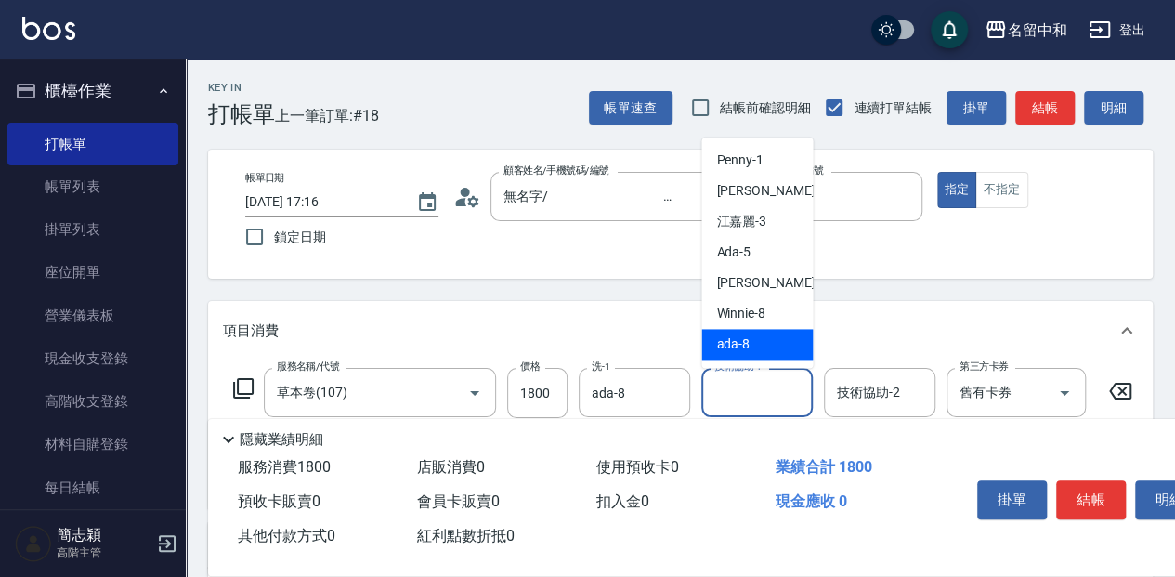
click at [761, 353] on div "ada -8" at bounding box center [756, 344] width 111 height 31
type input "ada-8"
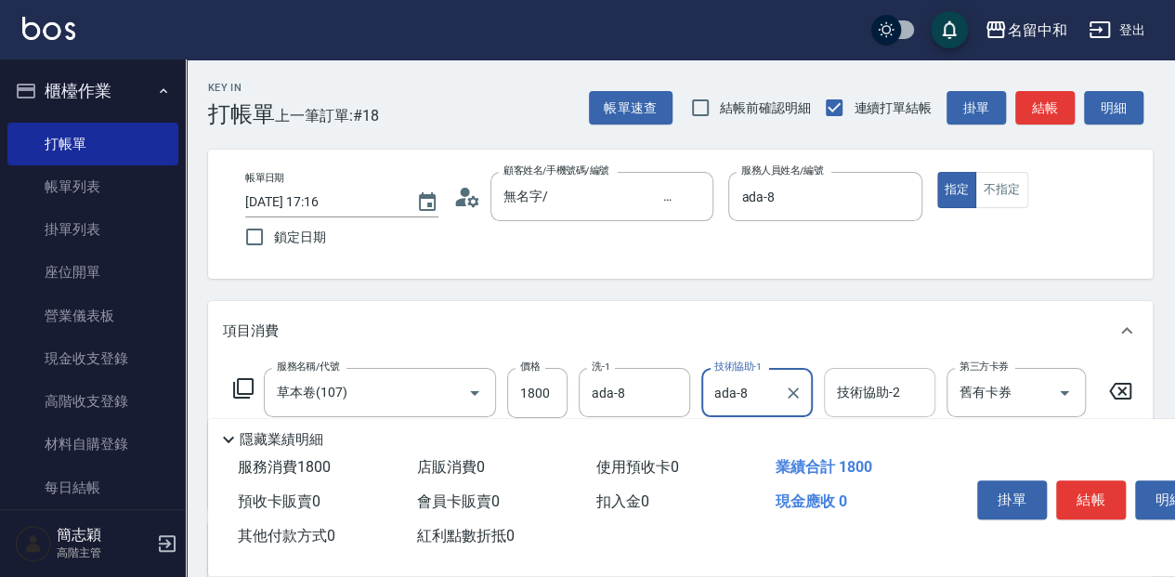
click at [825, 388] on div "技術協助-2" at bounding box center [879, 392] width 111 height 49
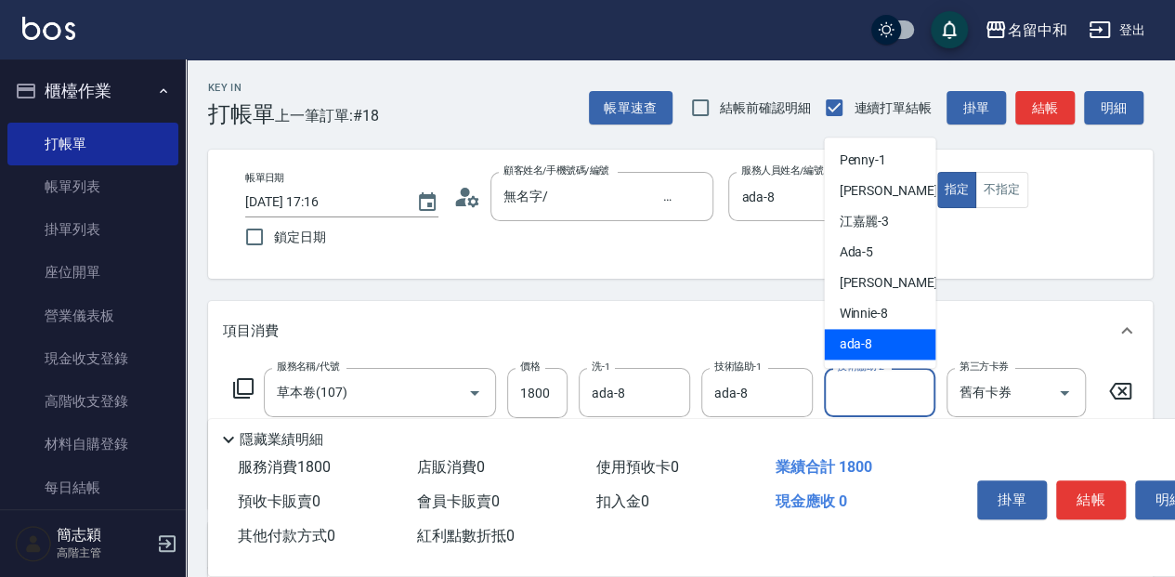
click at [857, 358] on div "ada -8" at bounding box center [879, 344] width 111 height 31
type input "ada-8"
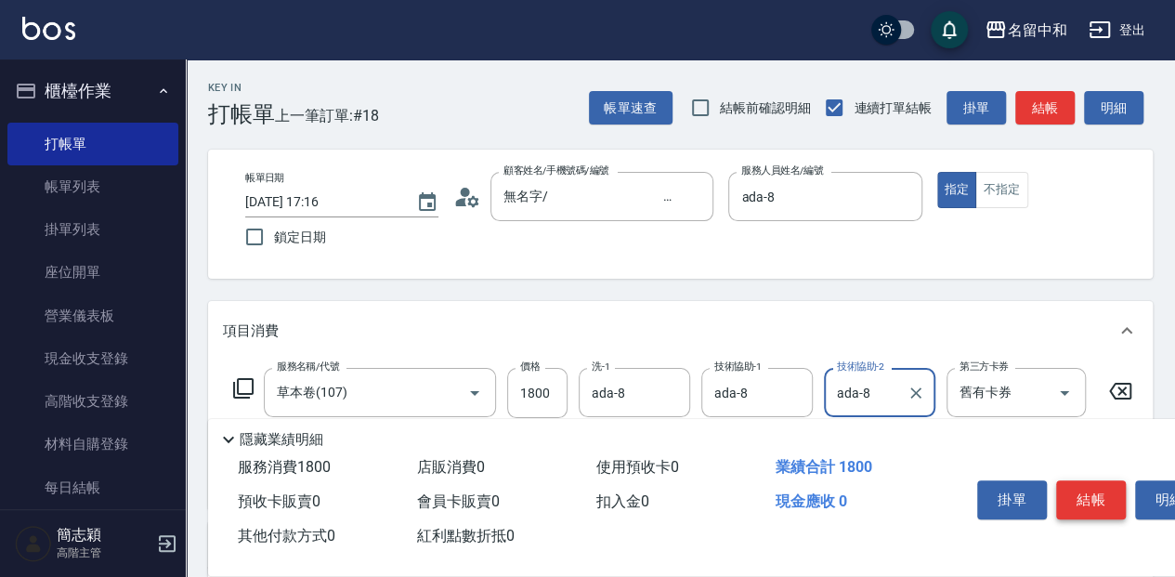
click at [1090, 495] on button "結帳" at bounding box center [1091, 499] width 70 height 39
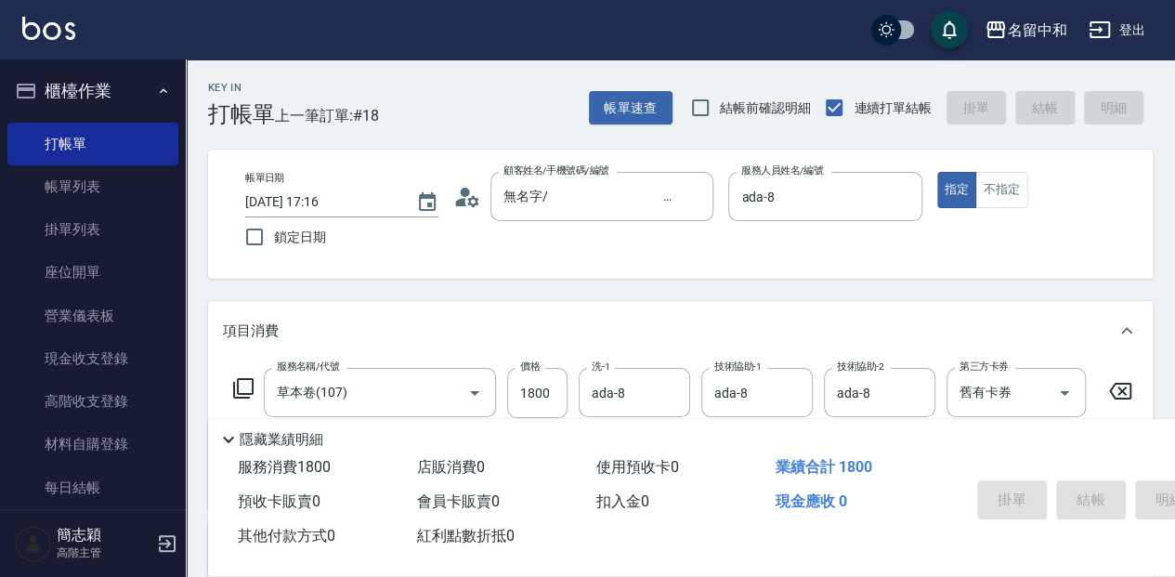
type input "[DATE] 17:18"
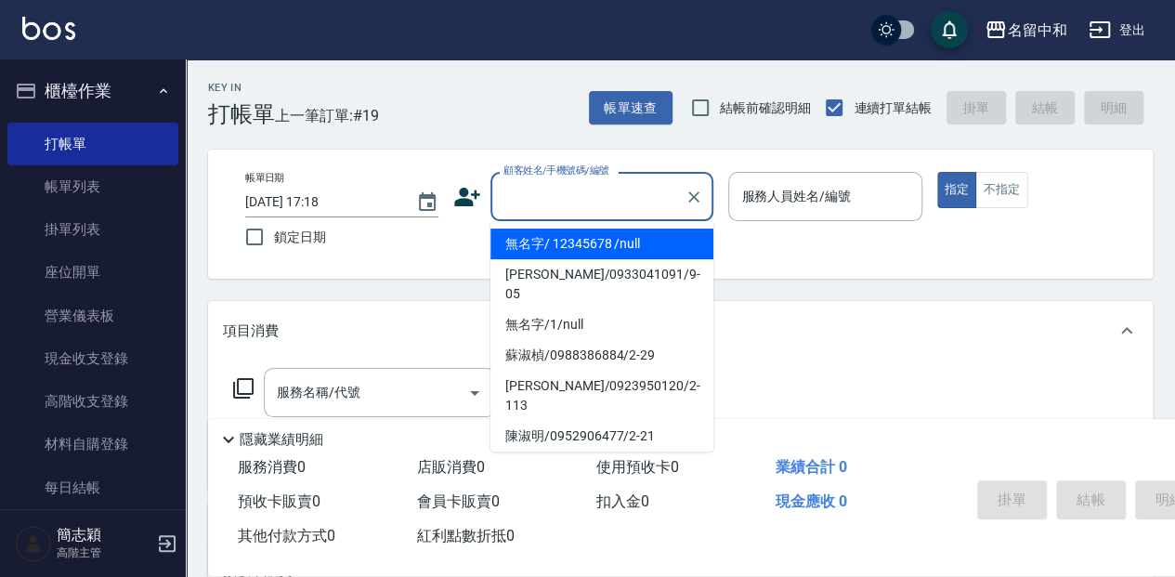
drag, startPoint x: 617, startPoint y: 183, endPoint x: 604, endPoint y: 215, distance: 35.0
click at [616, 183] on input "顧客姓名/手機號碼/編號" at bounding box center [588, 196] width 178 height 33
click at [615, 239] on li "無名字/ 12345678 /null" at bounding box center [601, 243] width 223 height 31
type input "無名字/ 12345678 /null"
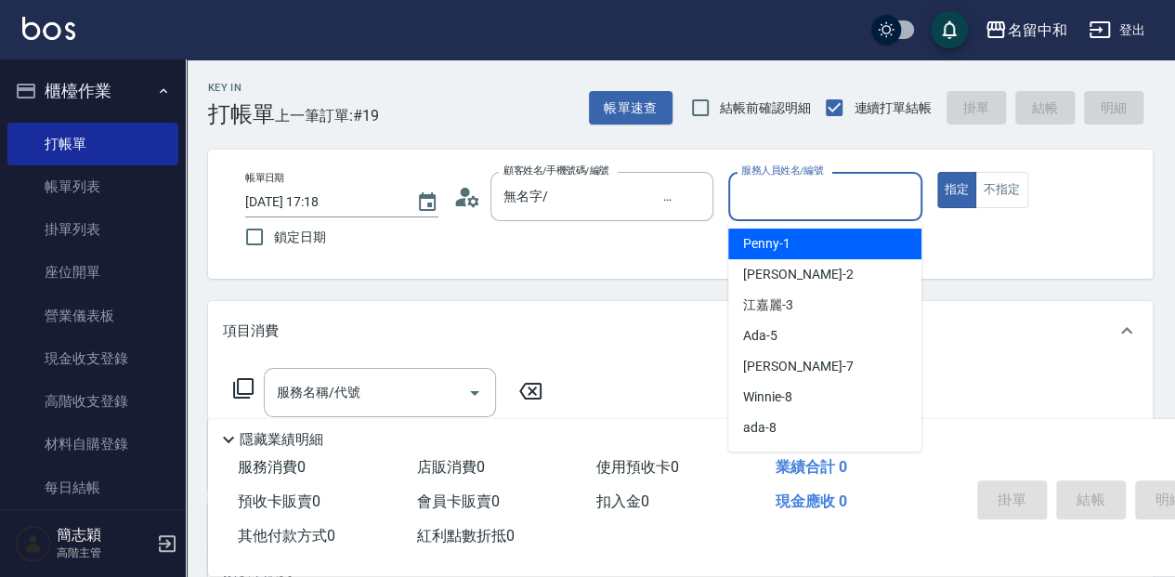
click at [775, 199] on input "服務人員姓名/編號" at bounding box center [824, 196] width 176 height 33
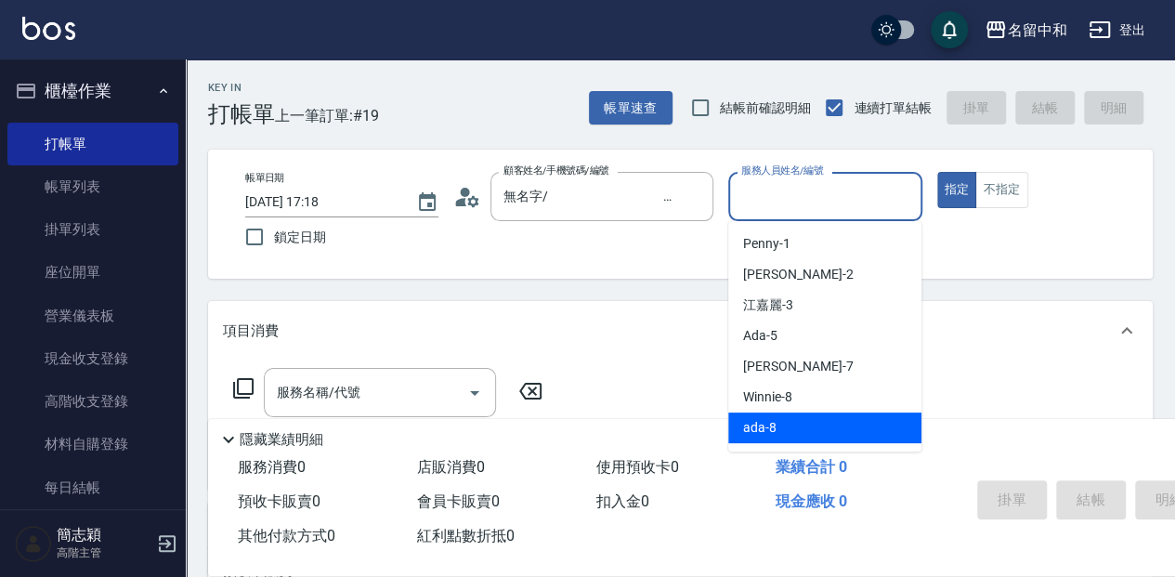
click at [795, 429] on div "ada -8" at bounding box center [824, 427] width 193 height 31
type input "ada-8"
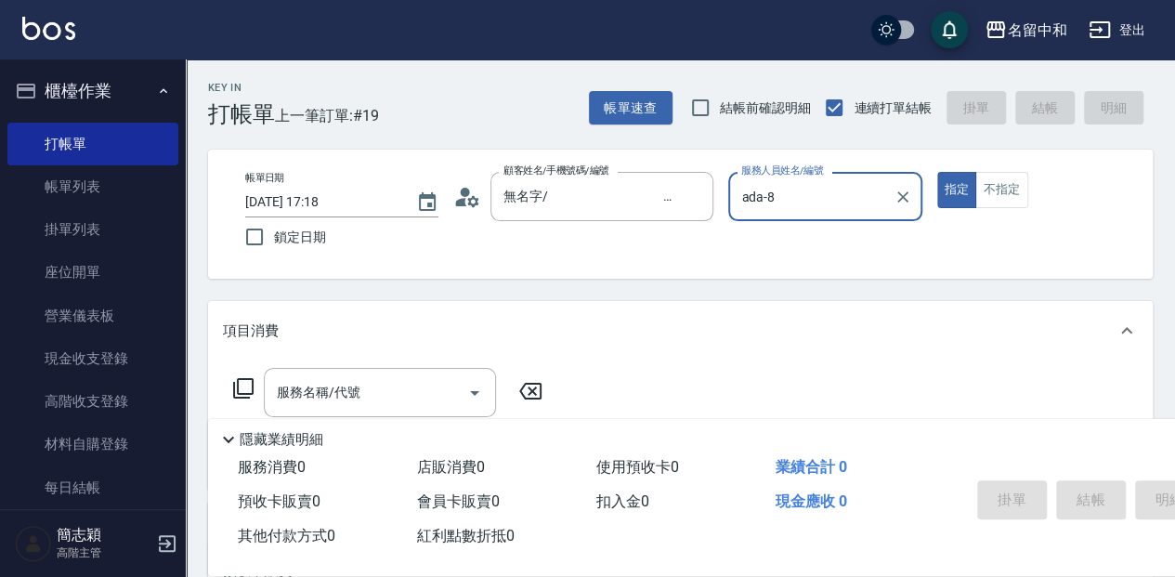
click at [244, 398] on icon at bounding box center [243, 388] width 22 height 22
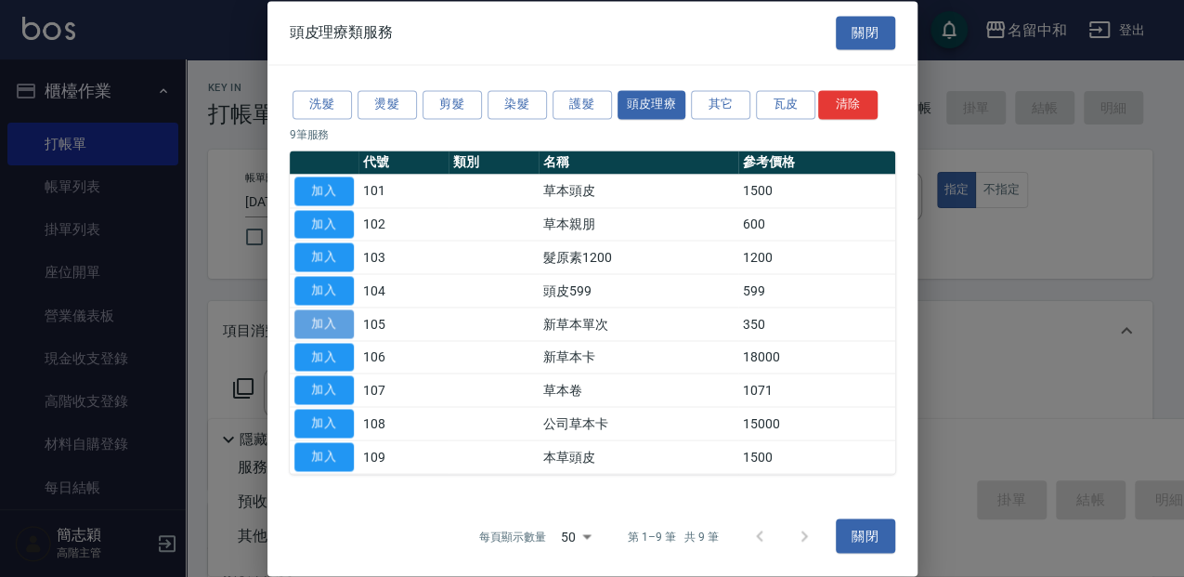
click at [331, 325] on button "加入" at bounding box center [323, 323] width 59 height 29
type input "新草本單次(105)"
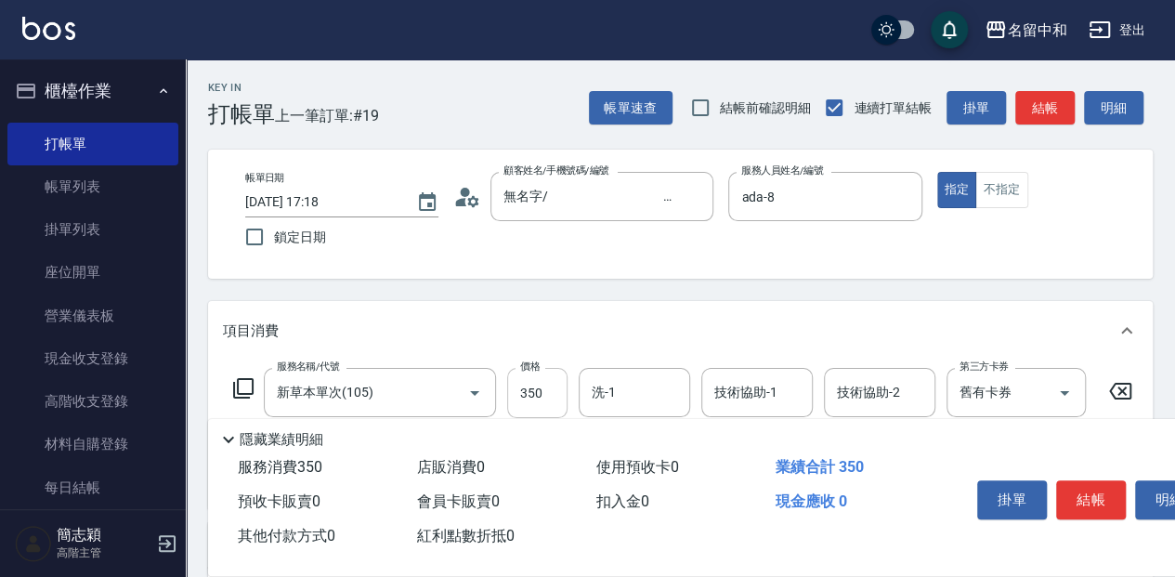
click at [560, 392] on input "350" at bounding box center [537, 393] width 60 height 50
type input "525"
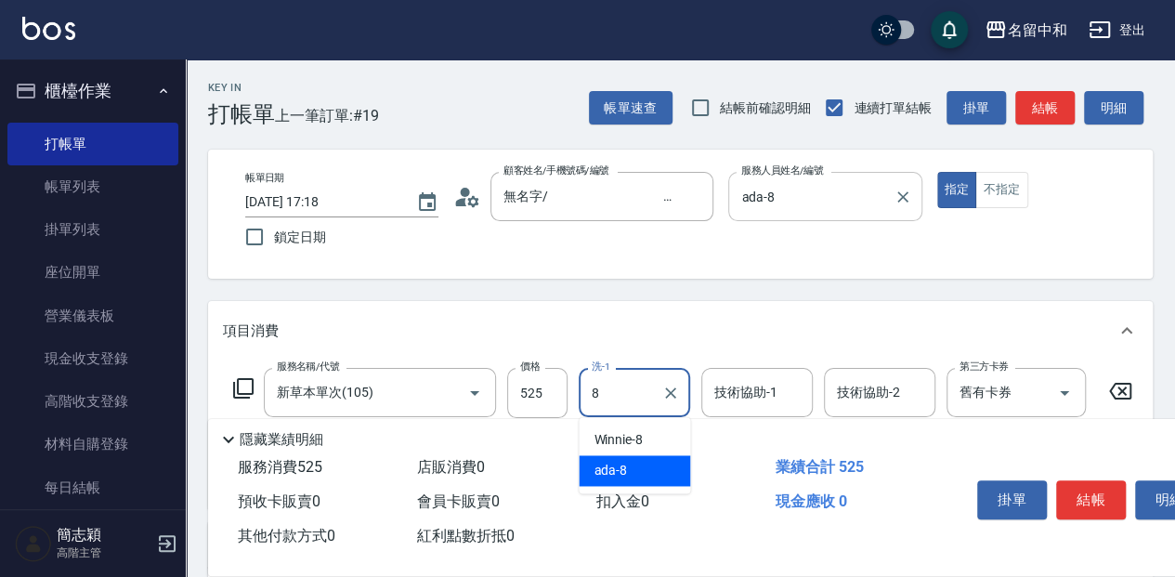
type input "ada-8"
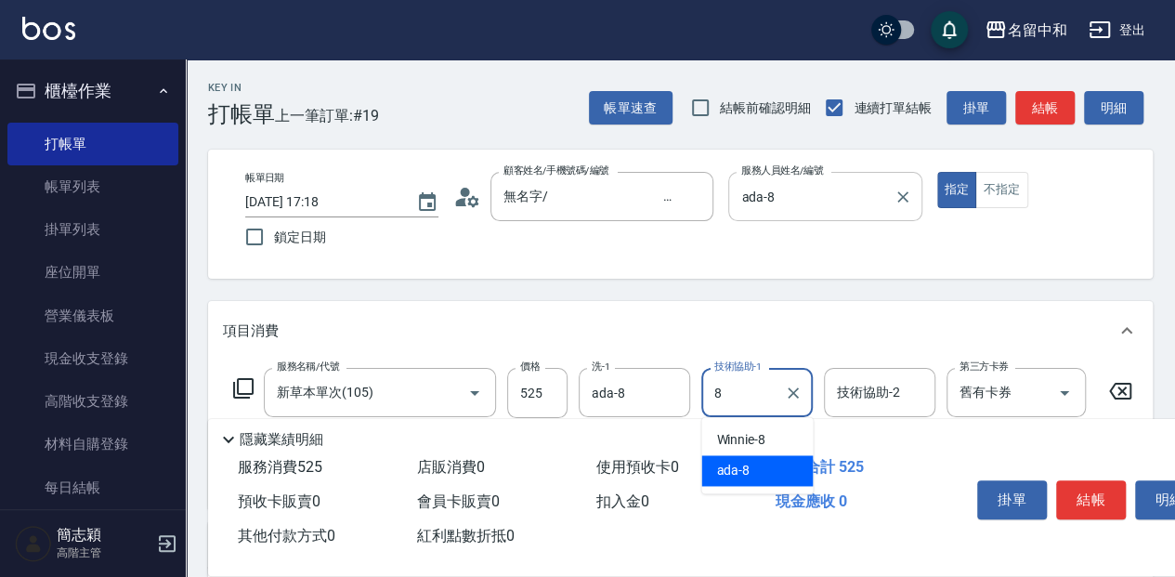
type input "ada-8"
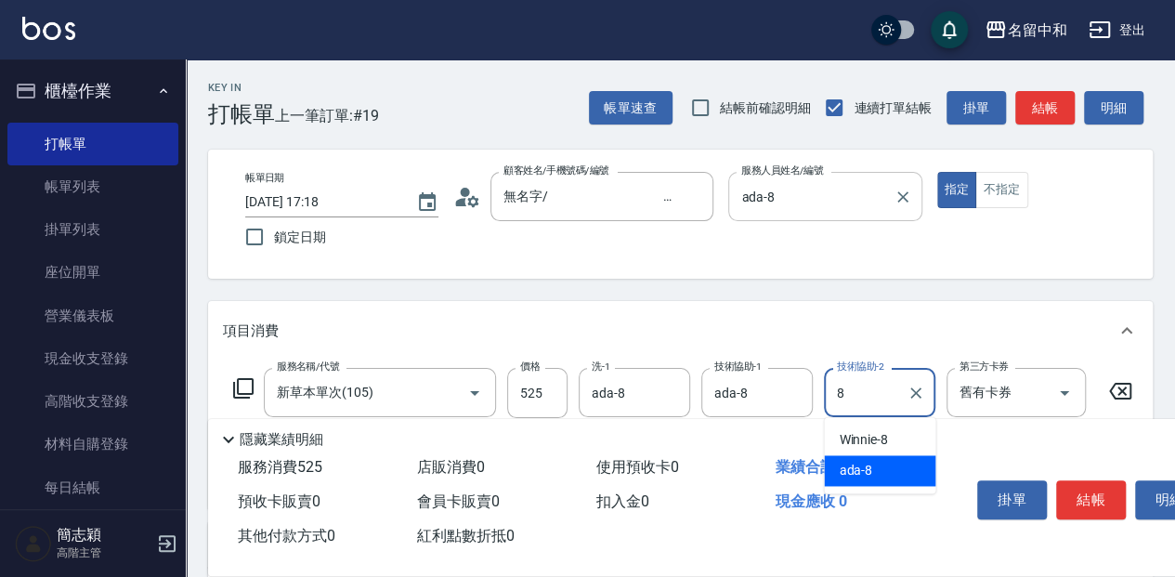
type input "ada-8"
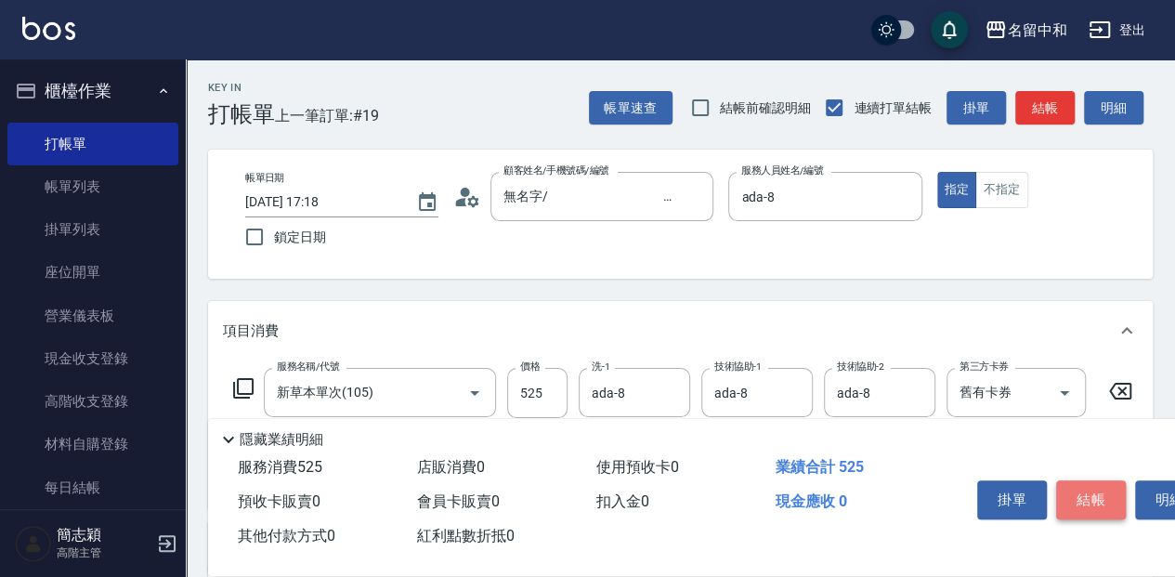
click at [1083, 488] on button "結帳" at bounding box center [1091, 499] width 70 height 39
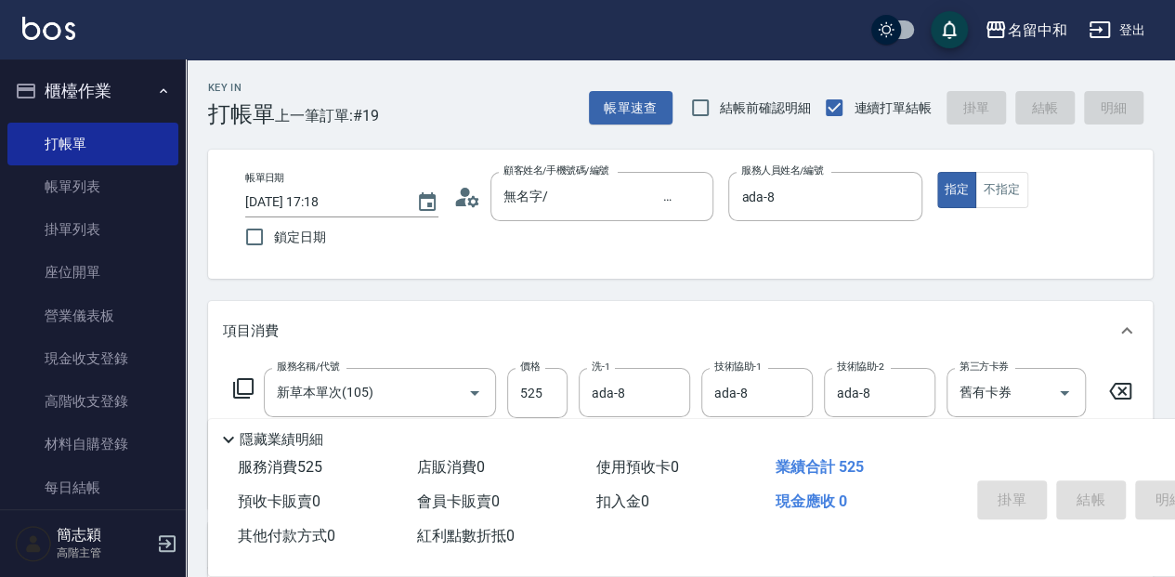
type input "[DATE] 17:22"
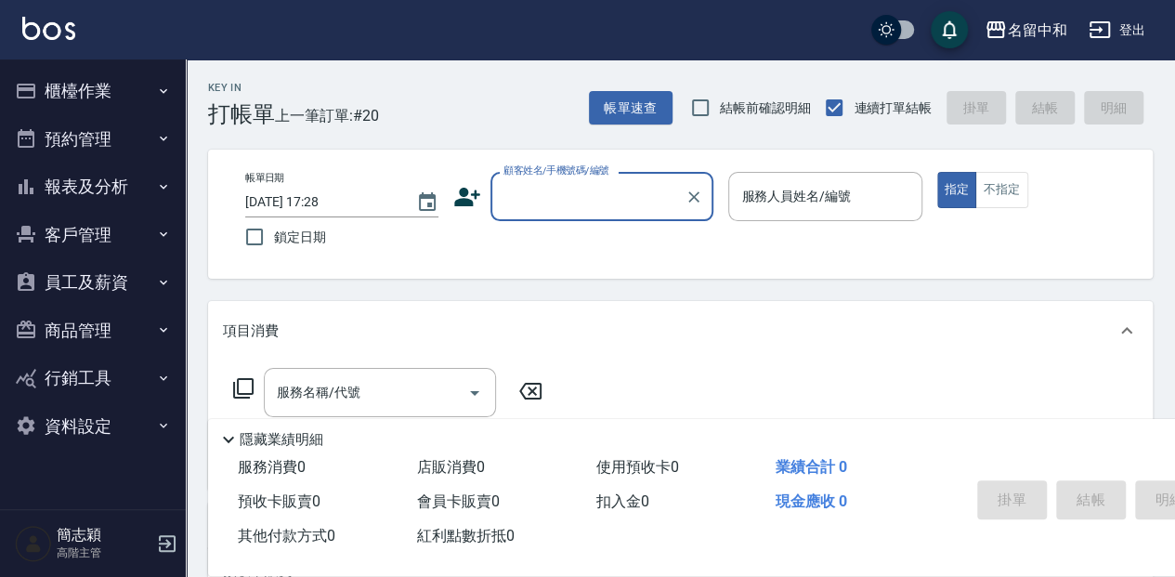
click at [572, 193] on input "顧客姓名/手機號碼/編號" at bounding box center [588, 196] width 178 height 33
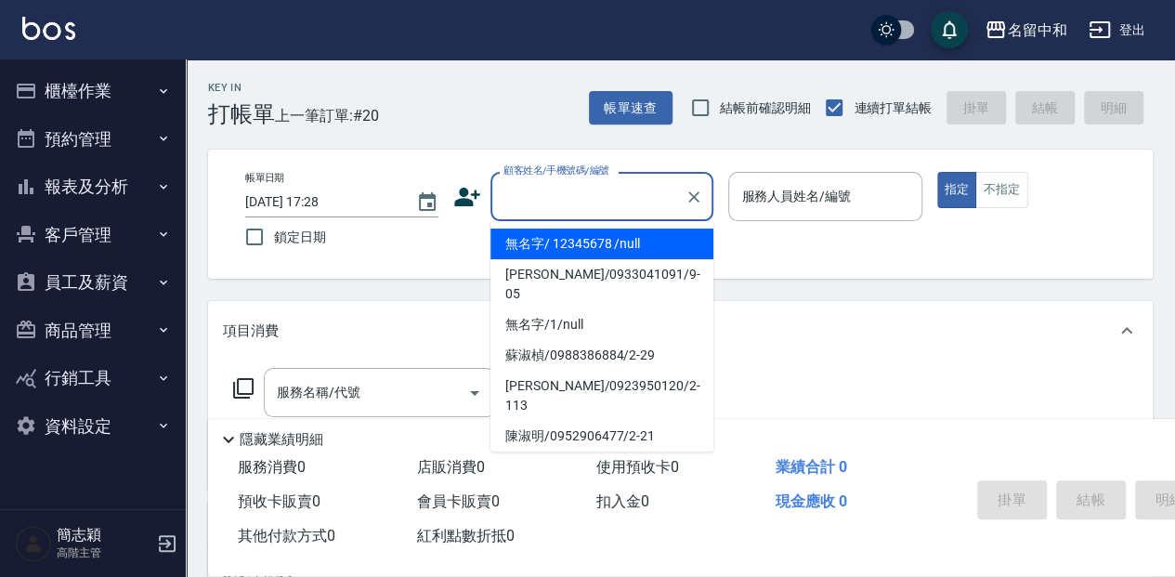
click at [596, 244] on li "無名字/ 12345678 /null" at bounding box center [601, 243] width 223 height 31
type input "無名字/ 12345678 /null"
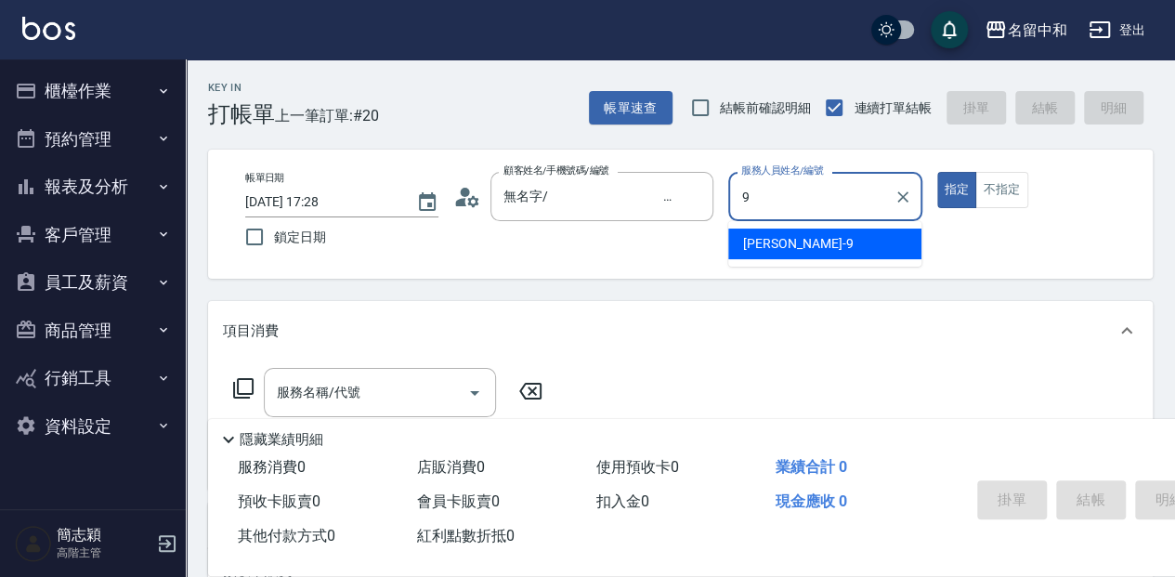
type input "[PERSON_NAME]-9"
type button "true"
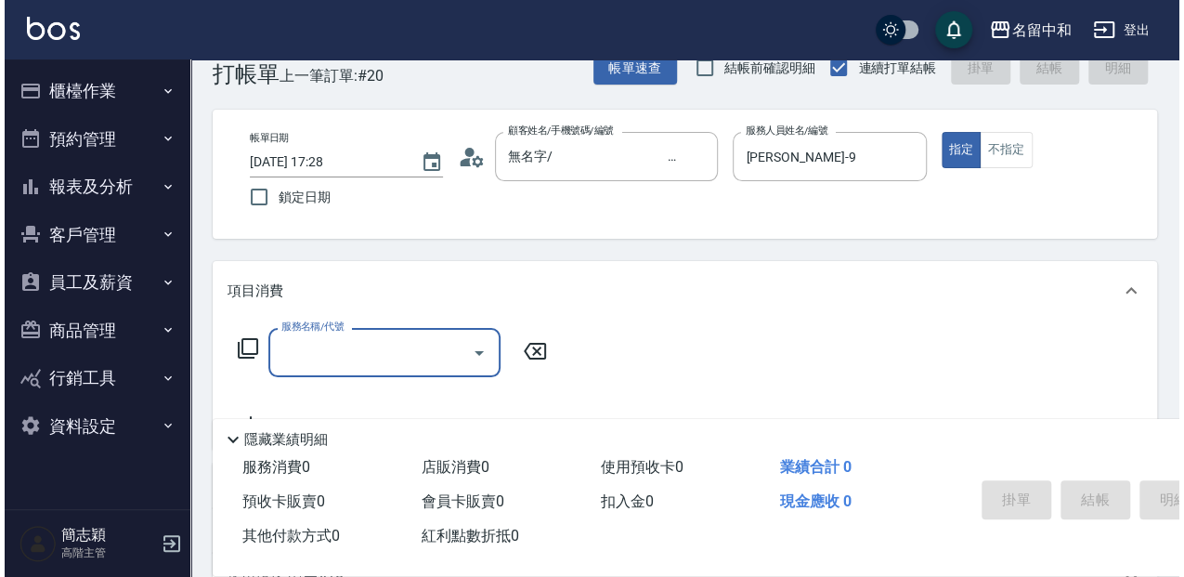
scroll to position [61, 0]
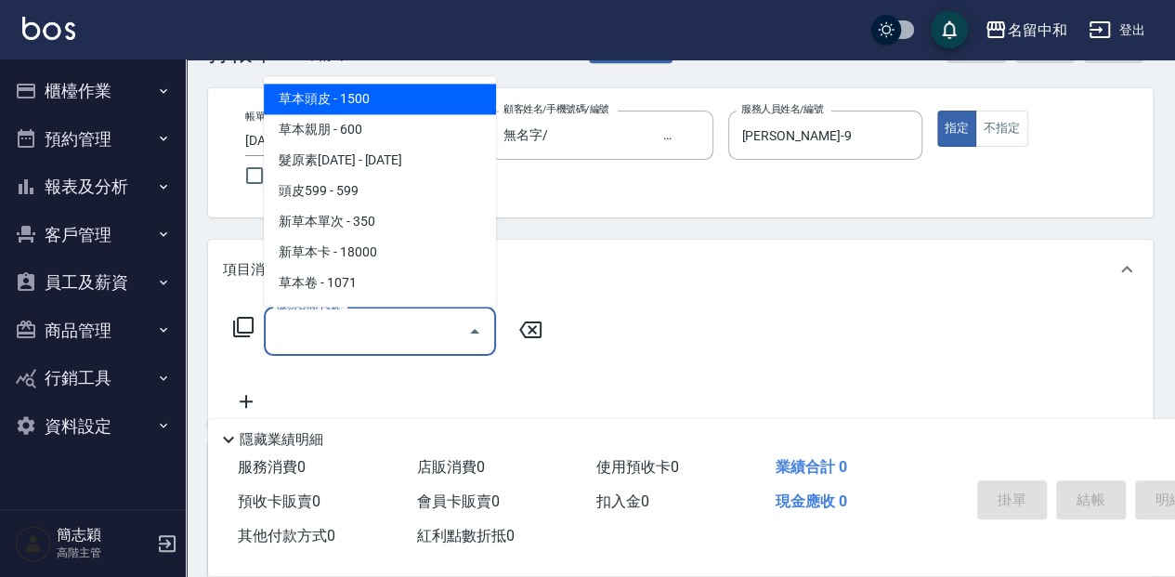
click at [342, 342] on input "服務名稱/代號" at bounding box center [366, 331] width 188 height 33
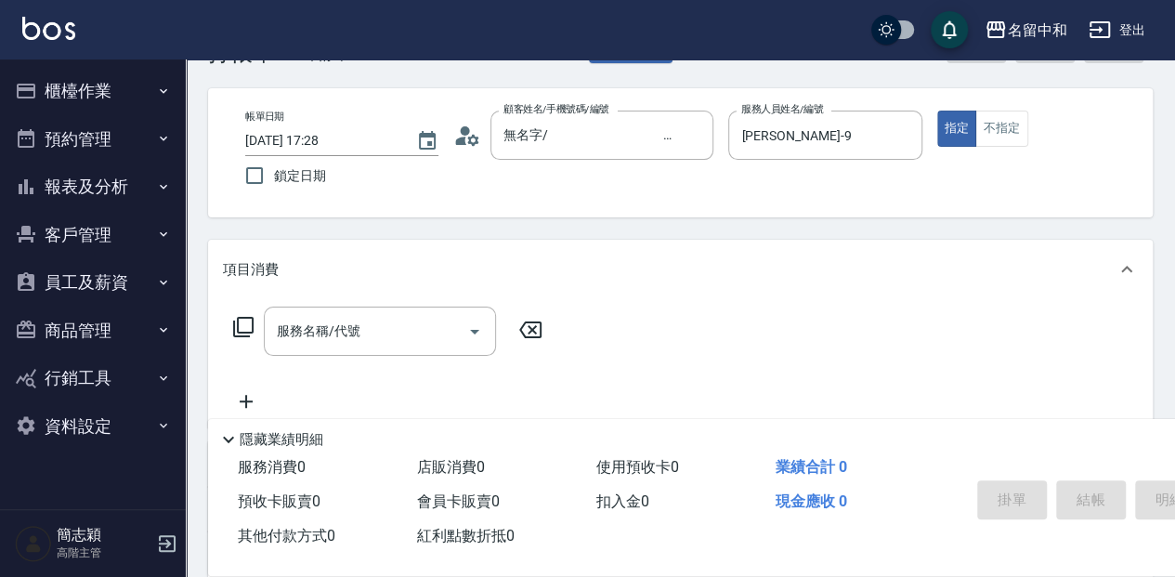
click at [248, 332] on icon at bounding box center [243, 327] width 22 height 22
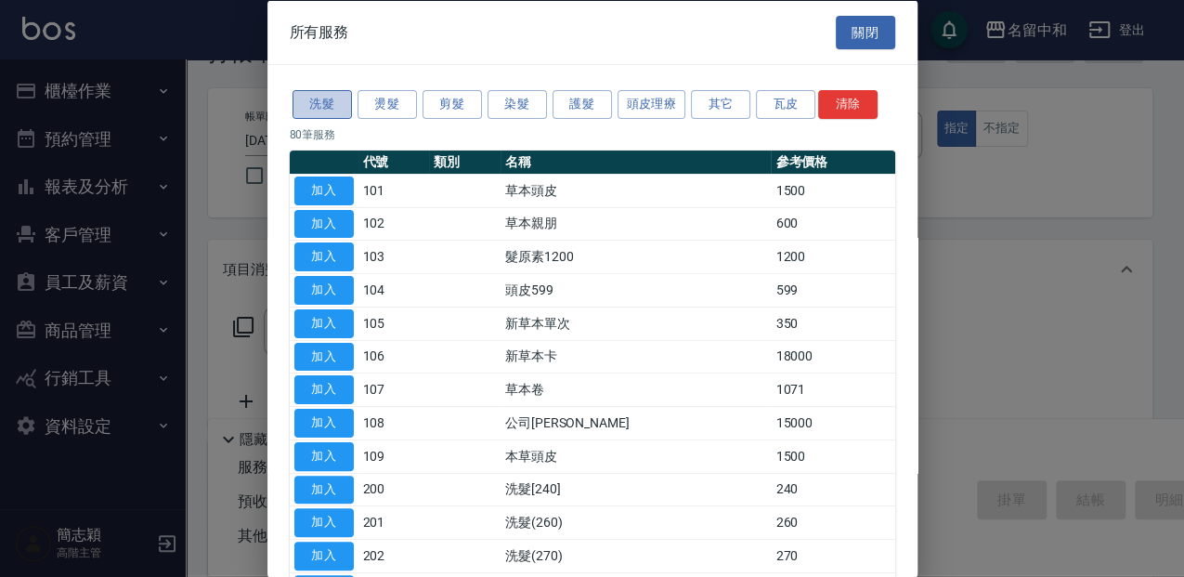
click at [325, 110] on button "洗髮" at bounding box center [322, 104] width 59 height 29
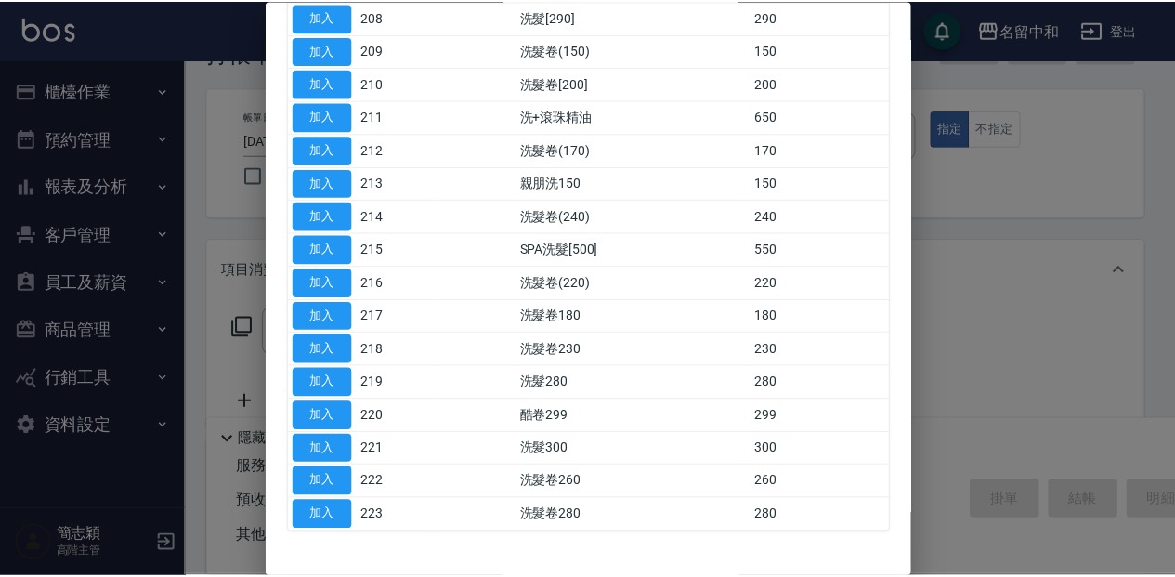
scroll to position [488, 0]
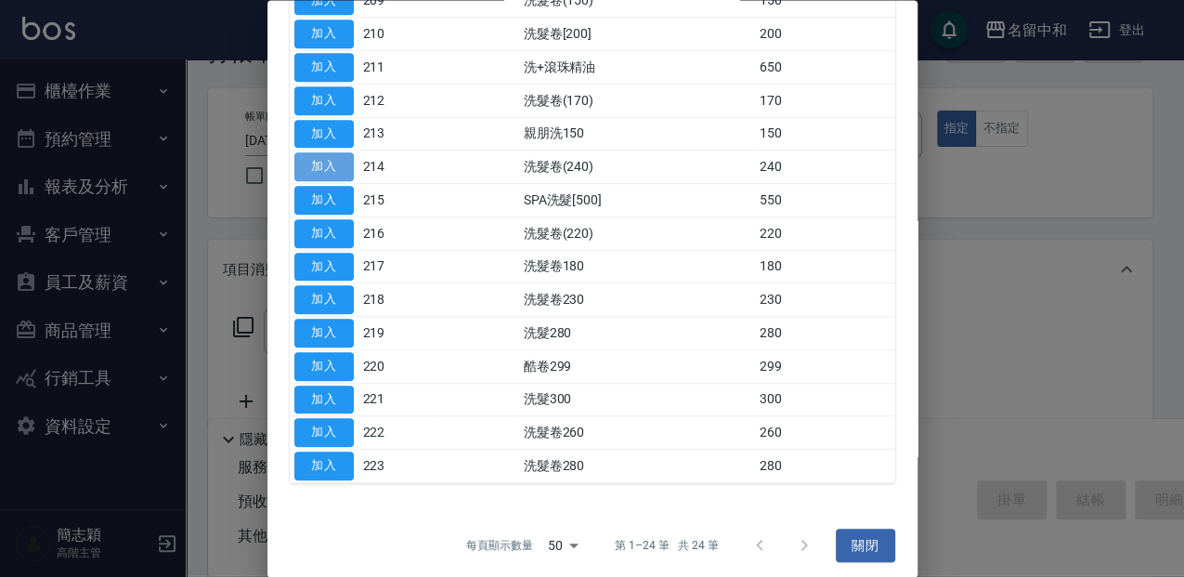
click at [349, 165] on button "加入" at bounding box center [323, 167] width 59 height 29
type input "洗髮卷(240)(214)"
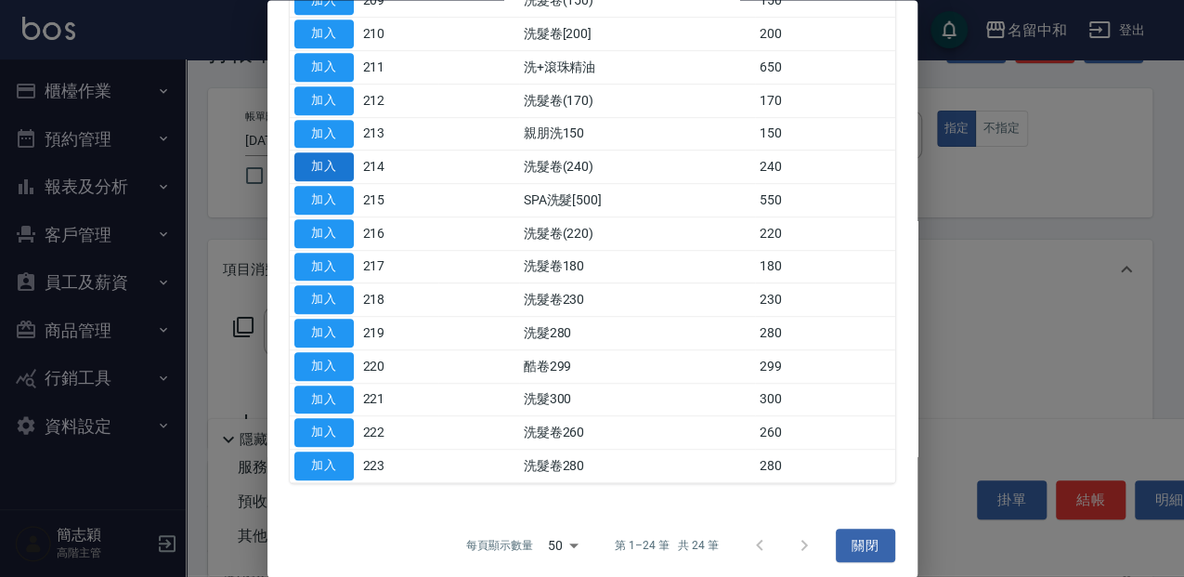
type input "舊有卡券"
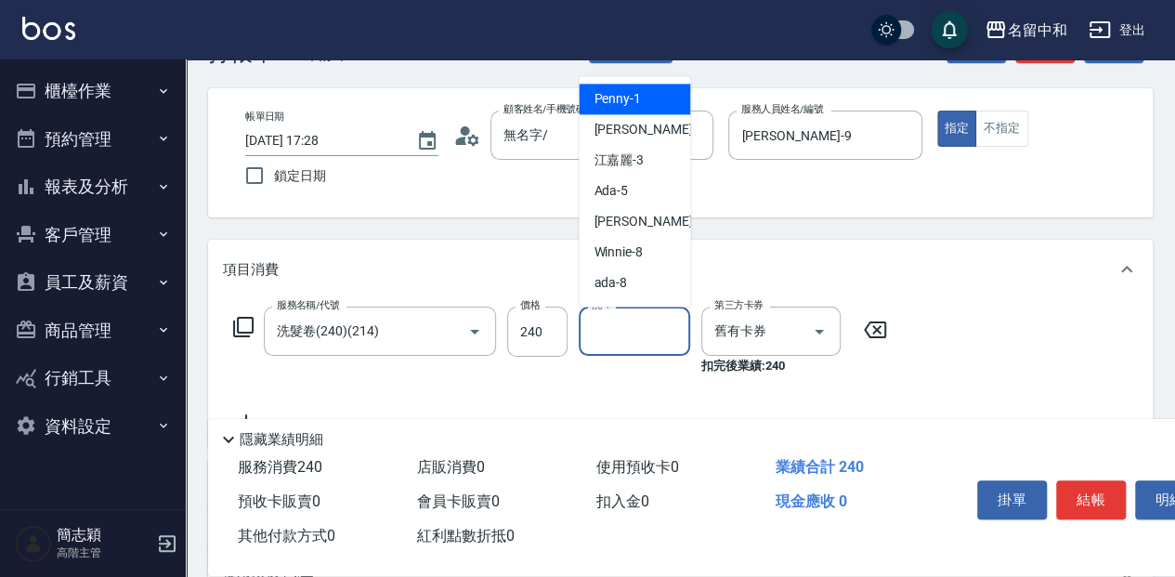
click at [630, 337] on input "洗-1" at bounding box center [634, 331] width 95 height 33
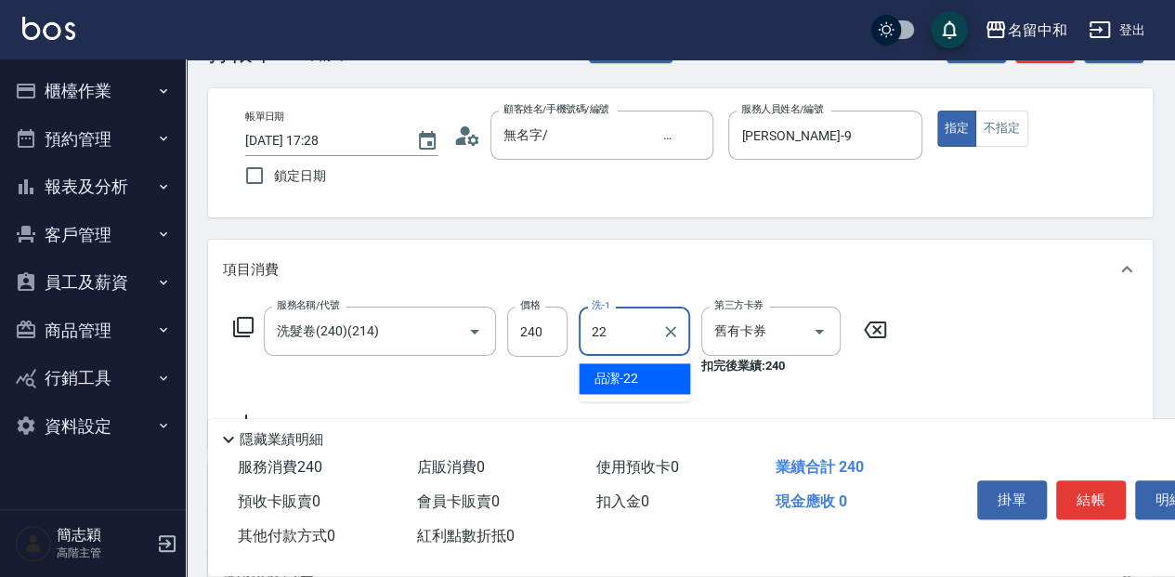
type input "品潔-22"
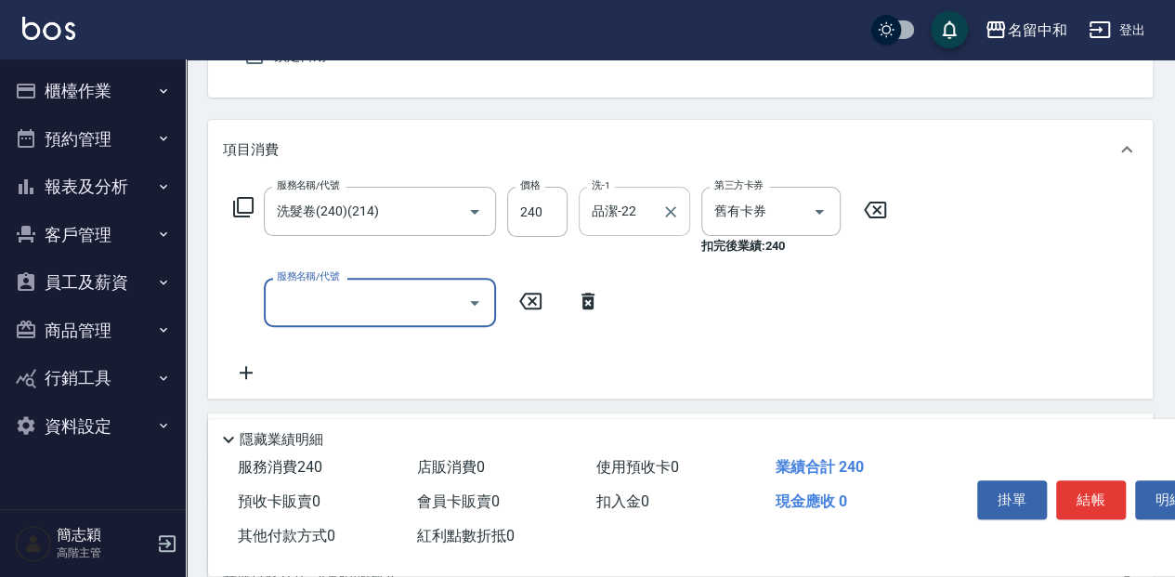
scroll to position [186, 0]
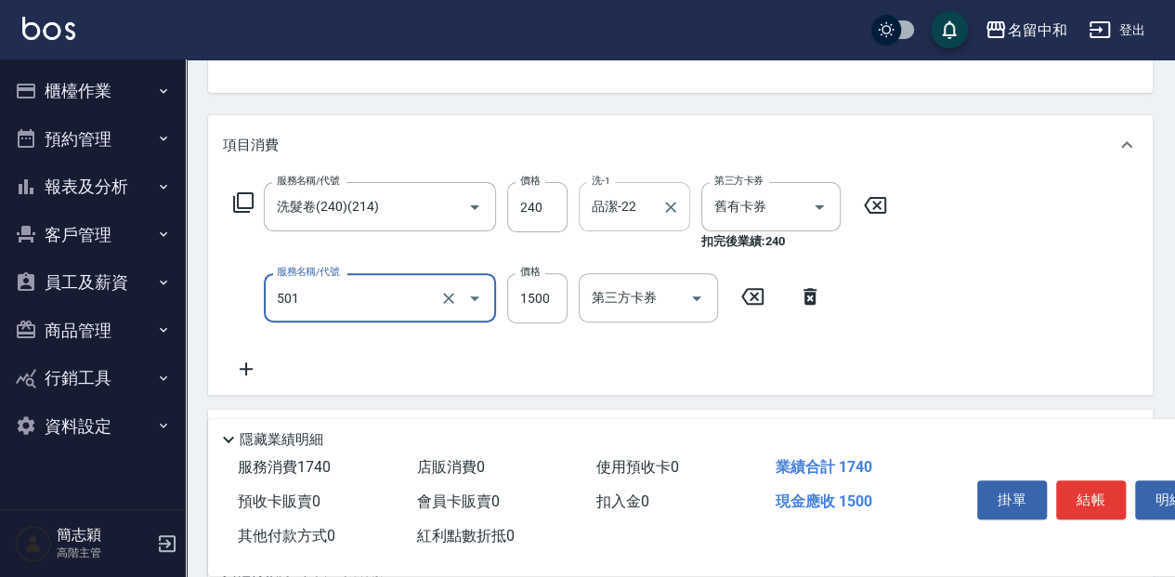
type input "染髮(1500](501)"
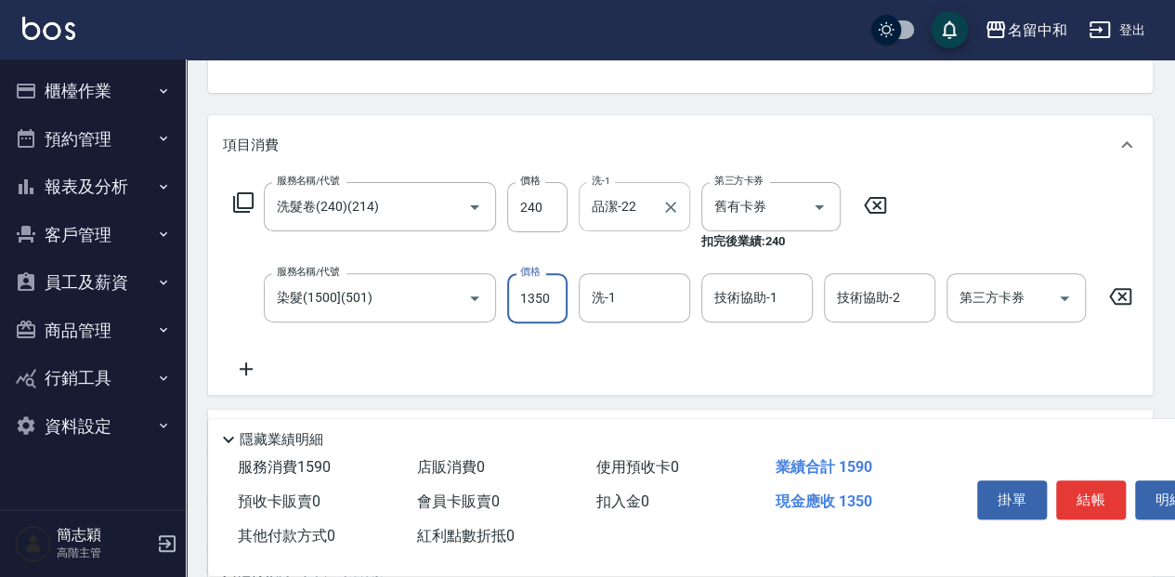
type input "1350"
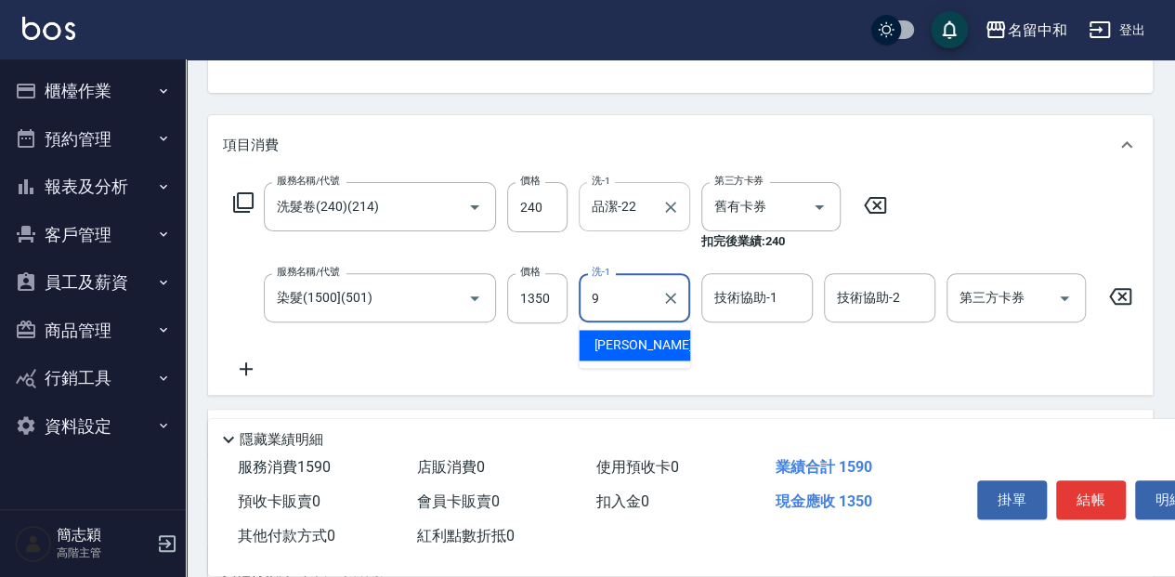
type input "[PERSON_NAME]-9"
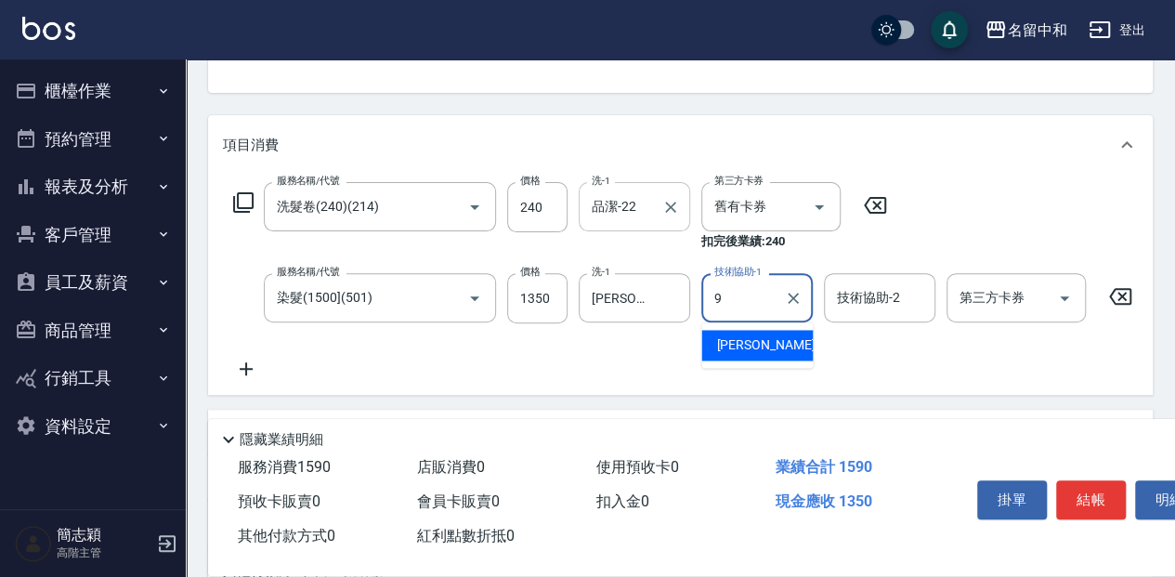
type input "[PERSON_NAME]-9"
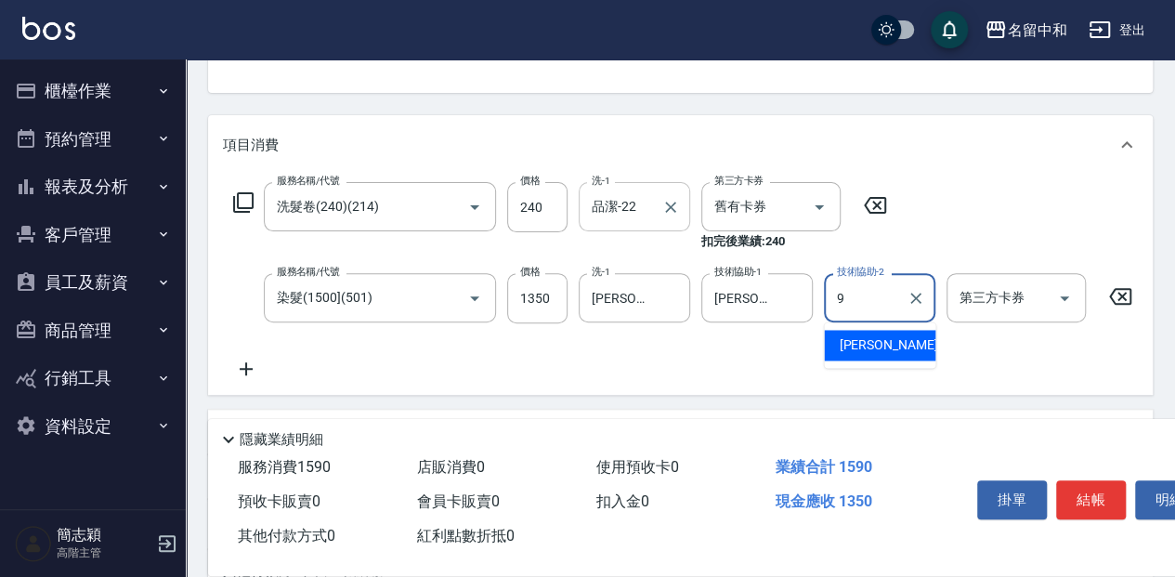
type input "[PERSON_NAME]-9"
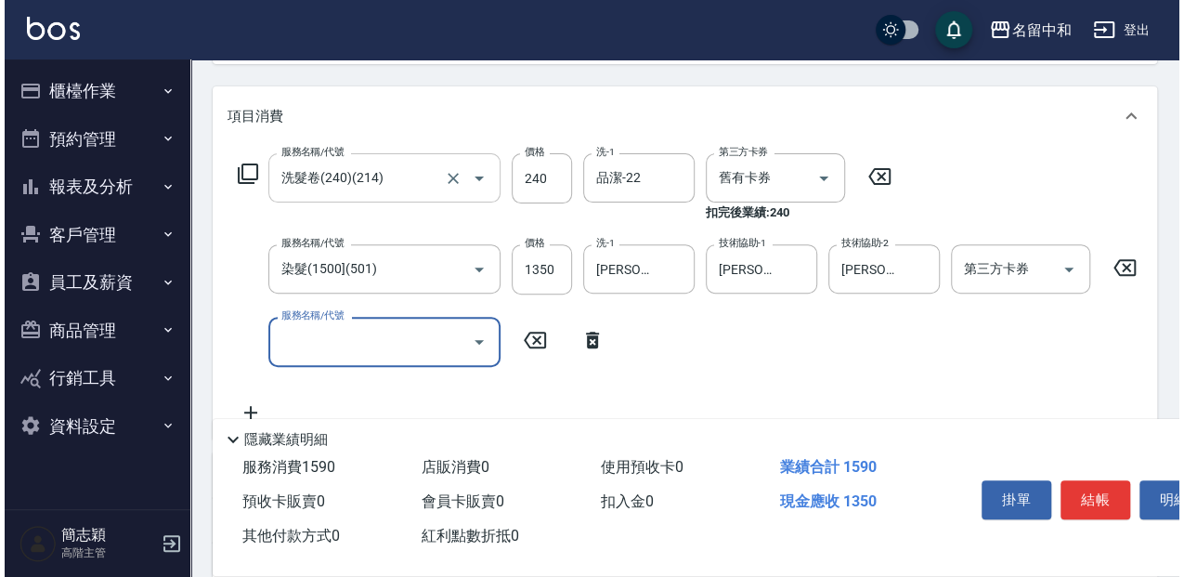
scroll to position [124, 0]
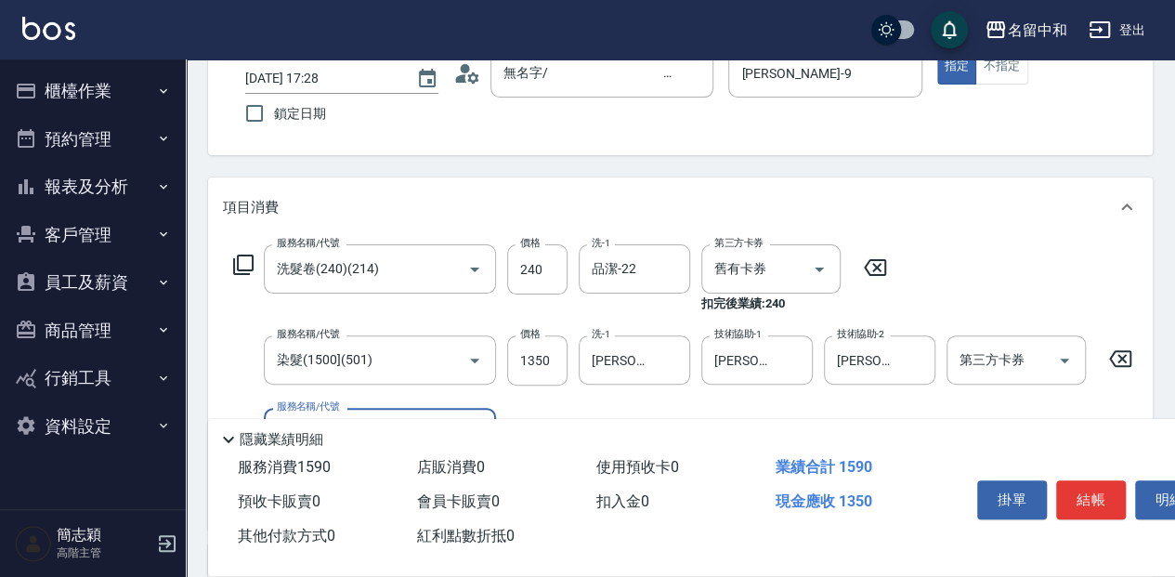
click at [246, 259] on icon at bounding box center [243, 265] width 22 height 22
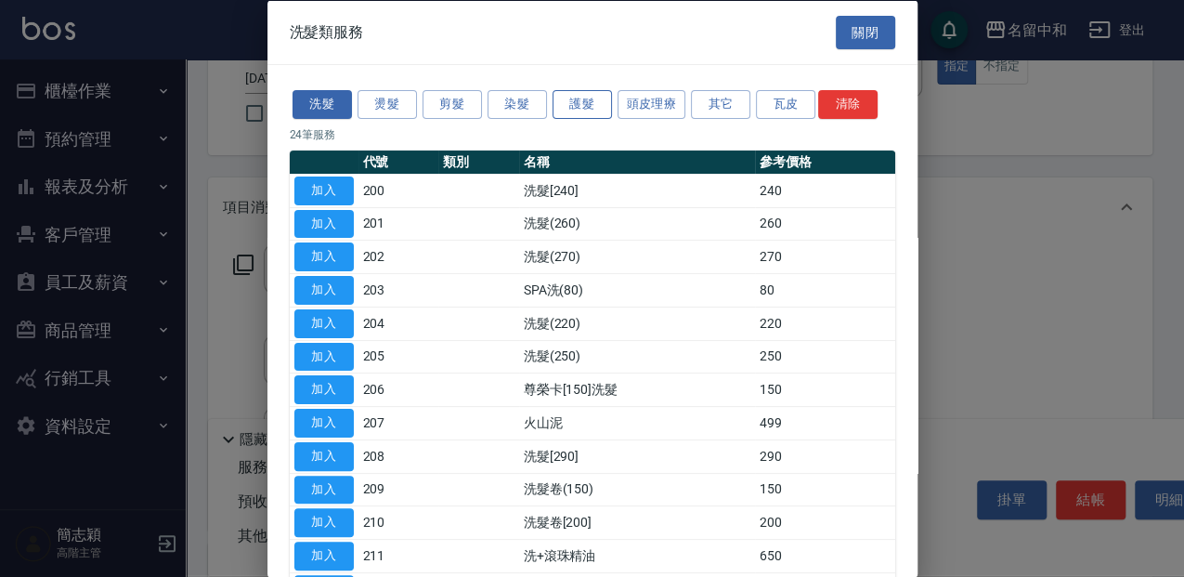
click at [587, 101] on button "護髮" at bounding box center [582, 104] width 59 height 29
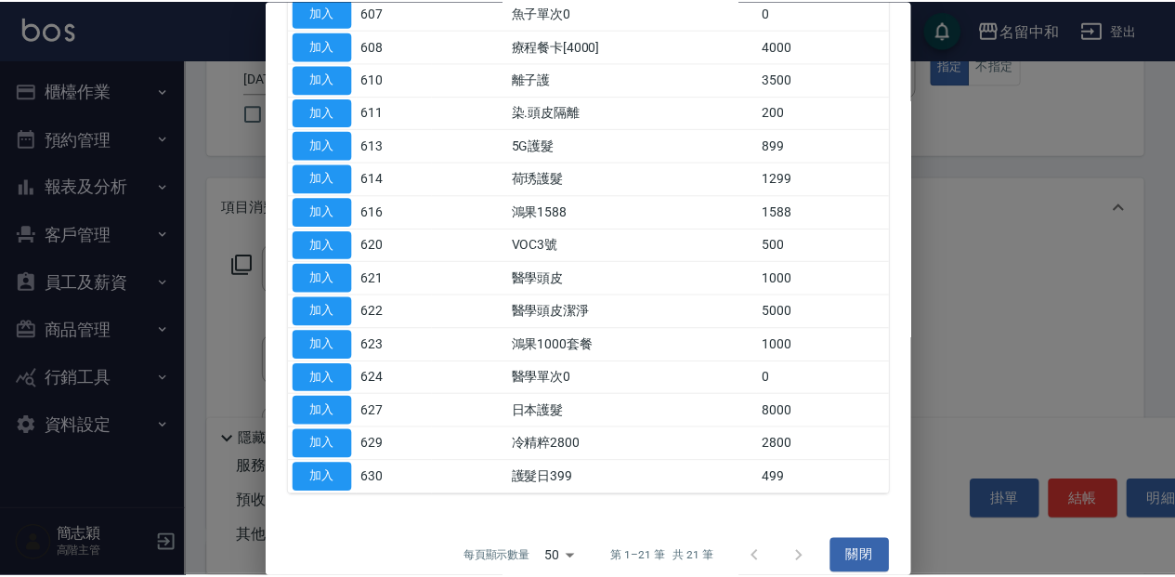
scroll to position [389, 0]
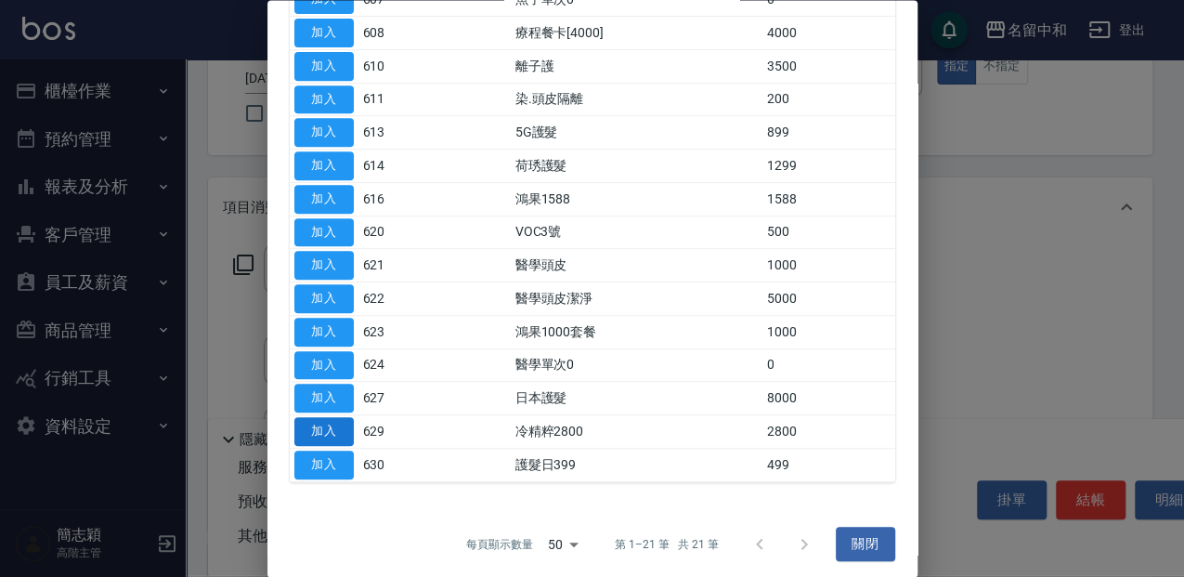
click at [325, 423] on button "加入" at bounding box center [323, 432] width 59 height 29
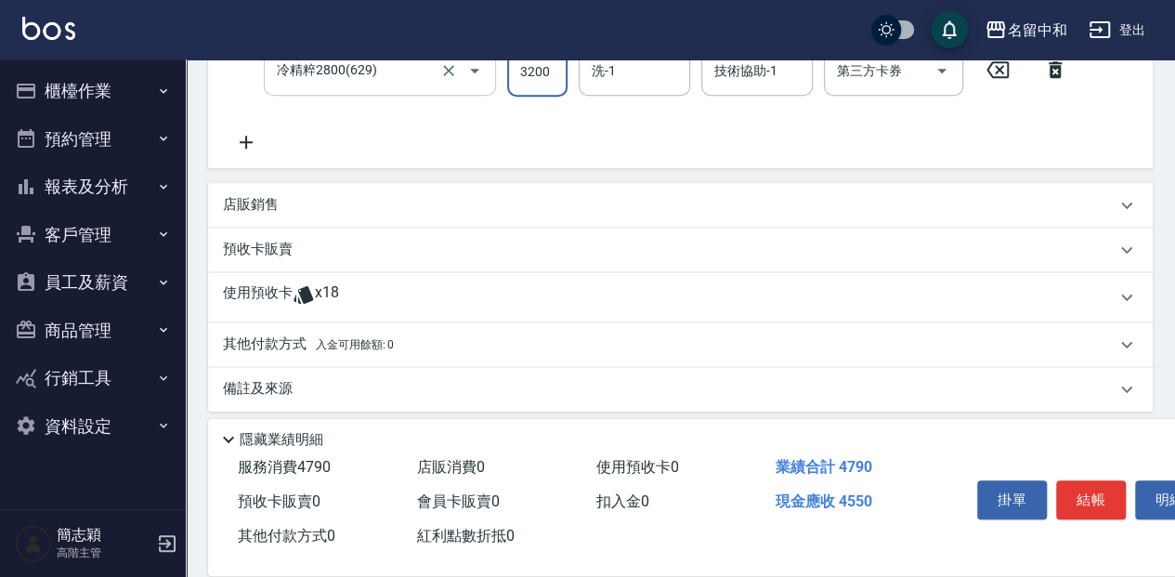
scroll to position [576, 0]
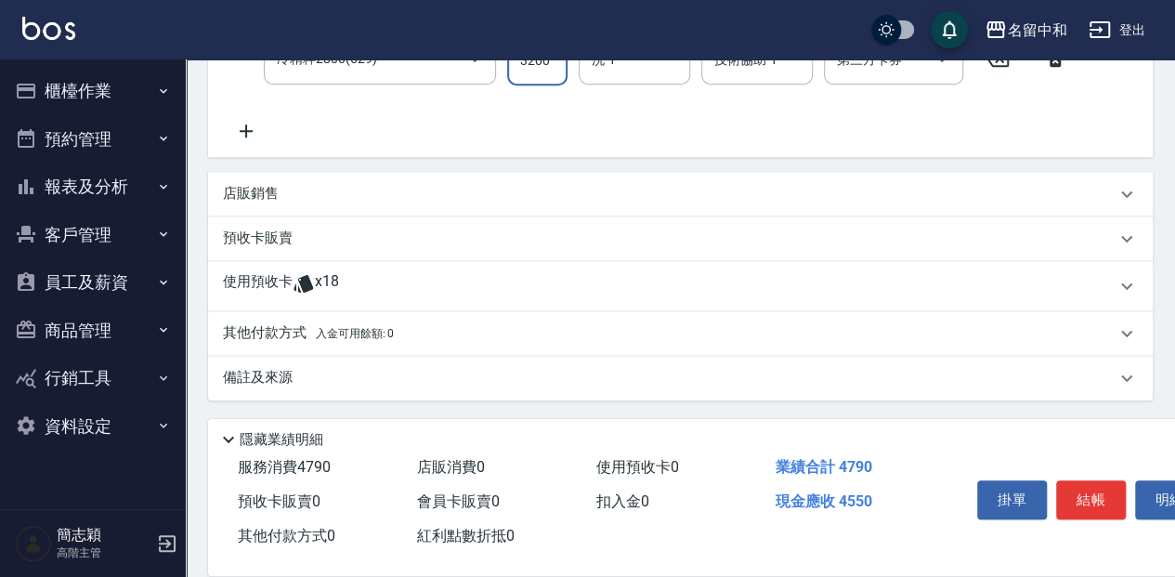
type input "3200"
click at [273, 286] on p "使用預收卡" at bounding box center [258, 286] width 70 height 28
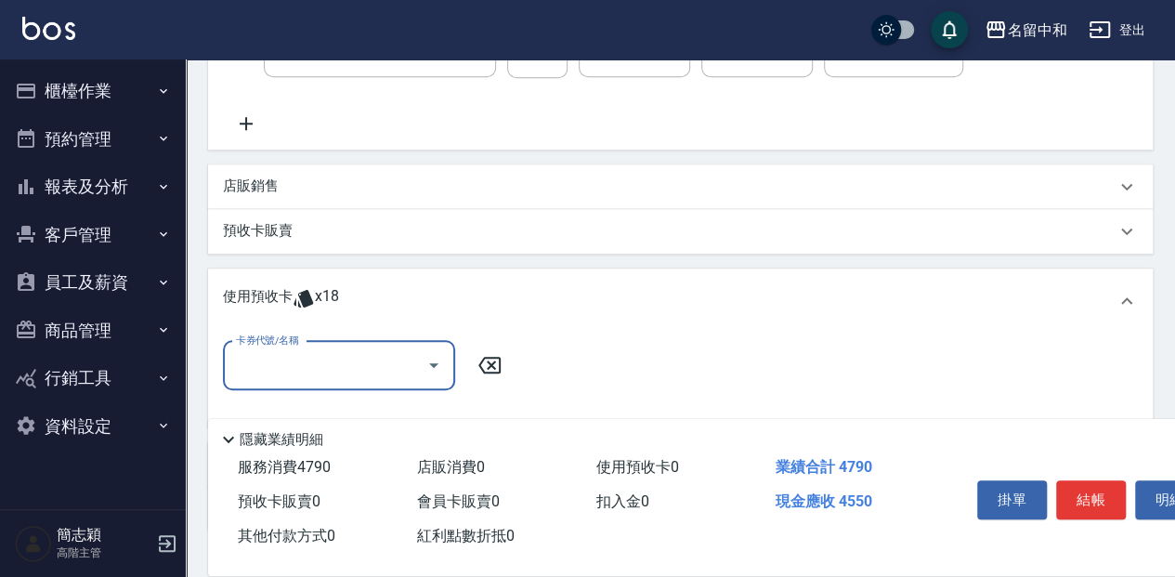
scroll to position [0, 0]
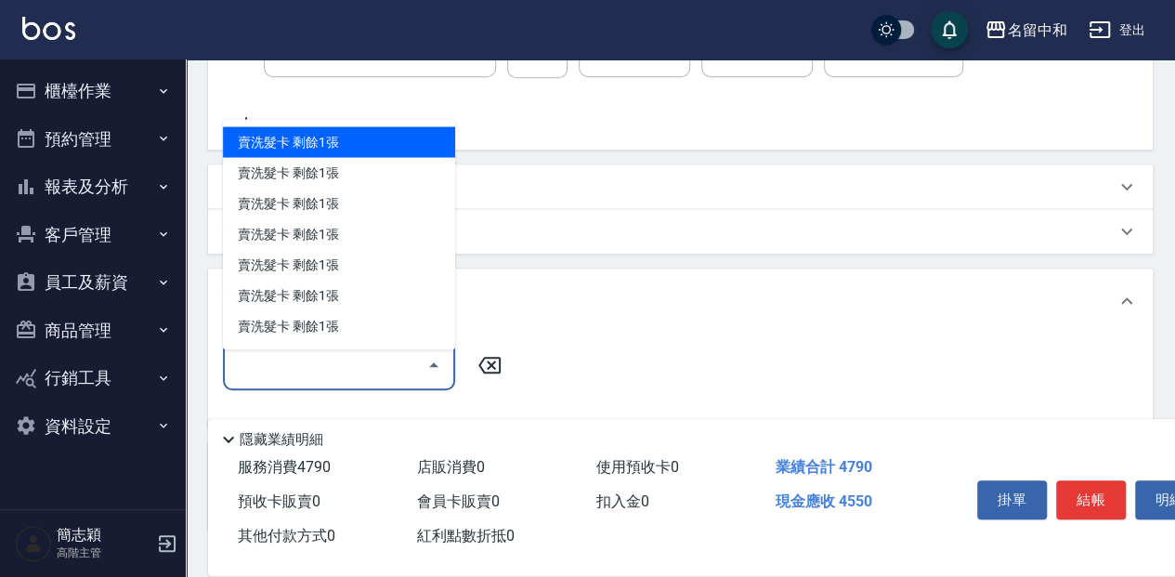
click at [299, 372] on input "卡券代號/名稱" at bounding box center [325, 365] width 188 height 33
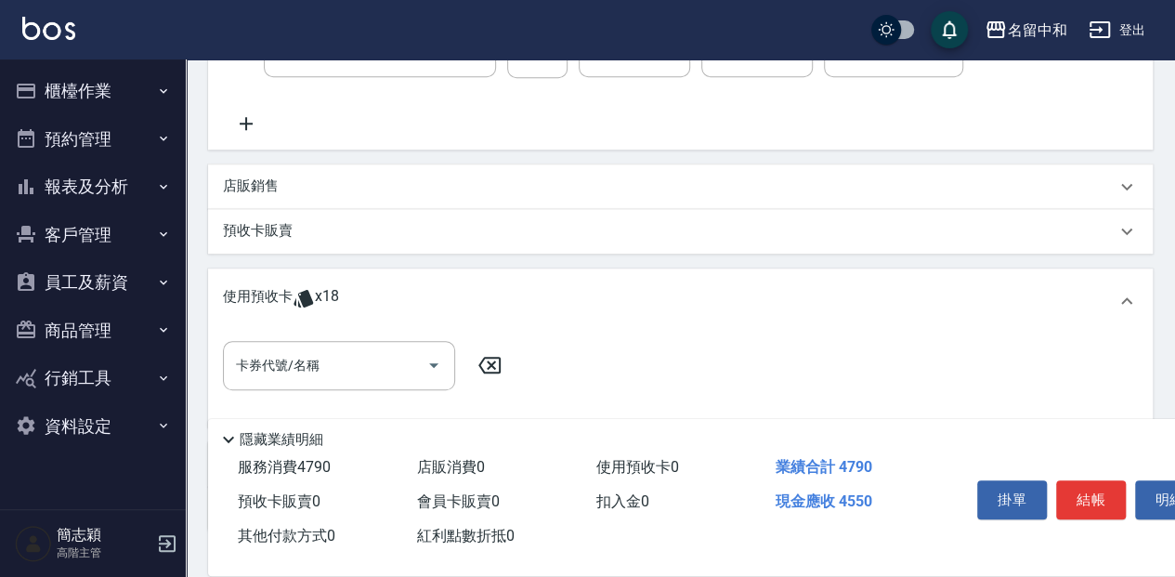
click at [671, 310] on div "使用預收卡 x18" at bounding box center [669, 301] width 892 height 28
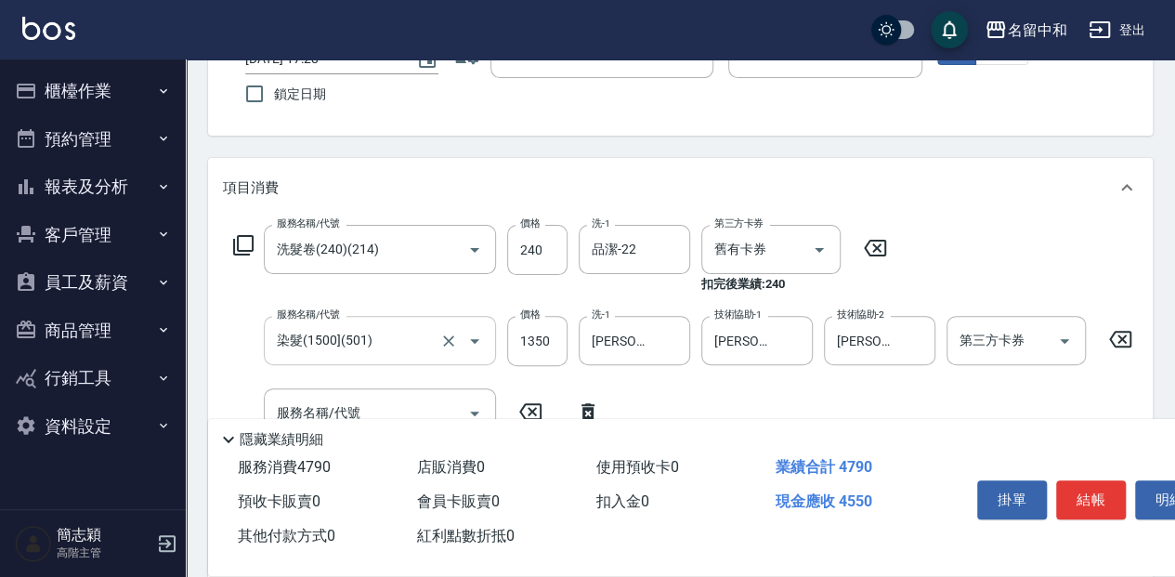
scroll to position [204, 0]
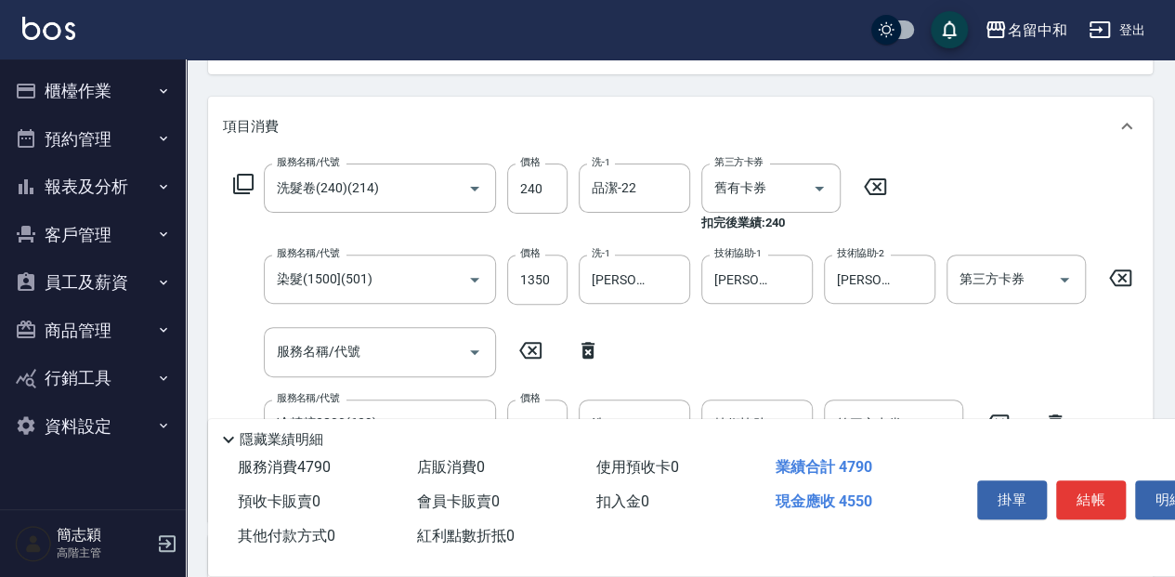
click at [243, 180] on icon at bounding box center [243, 184] width 22 height 22
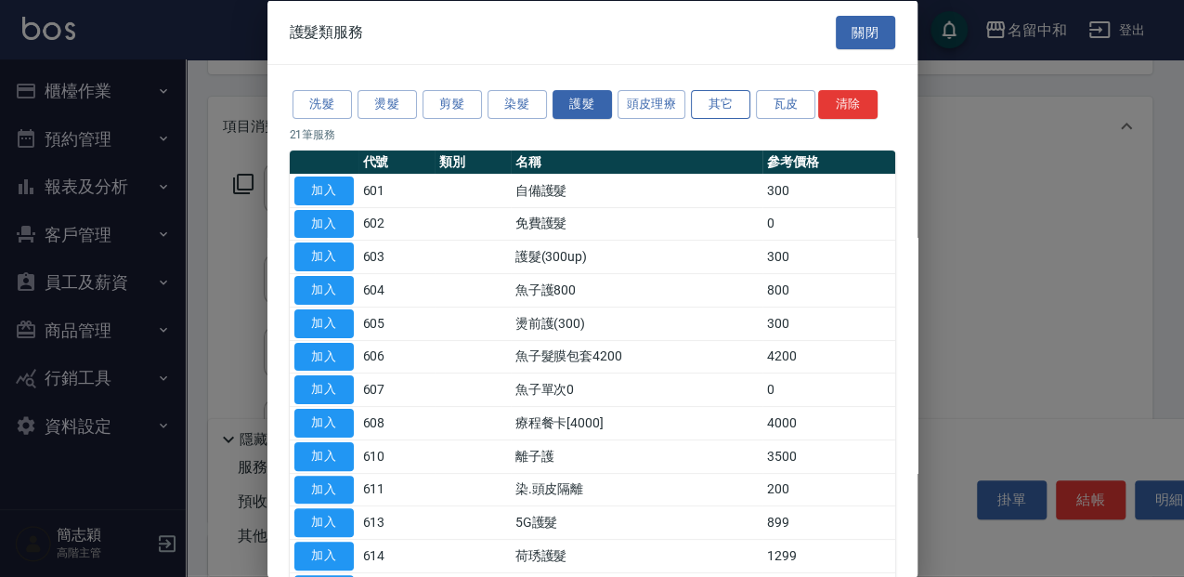
click at [713, 108] on button "其它" at bounding box center [720, 104] width 59 height 29
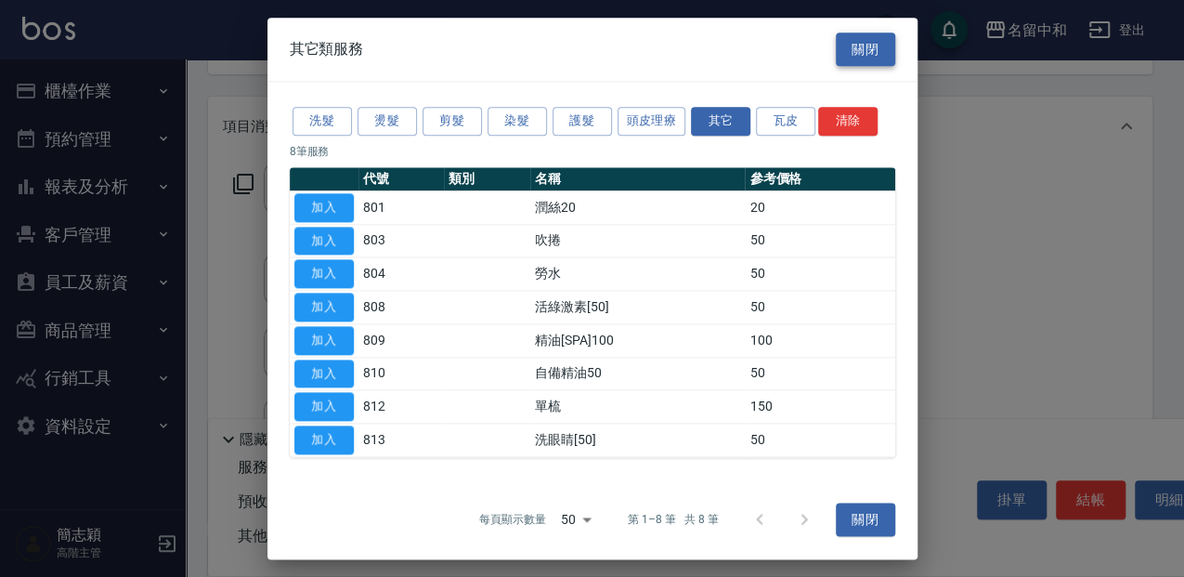
click at [856, 41] on button "關閉" at bounding box center [865, 50] width 59 height 34
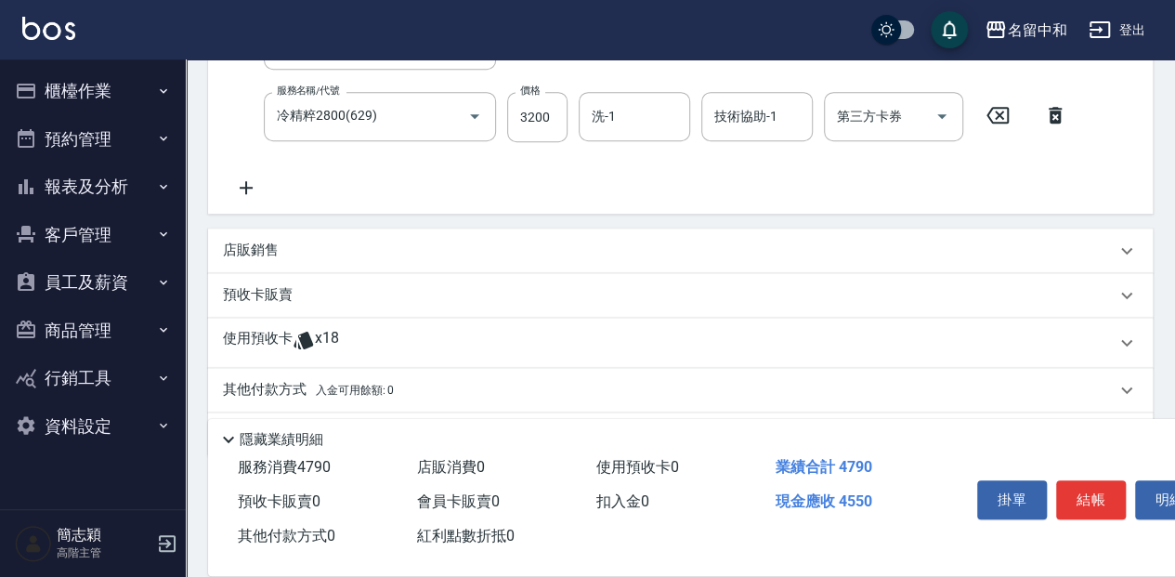
scroll to position [514, 0]
click at [279, 302] on p "預收卡販賣" at bounding box center [258, 292] width 70 height 20
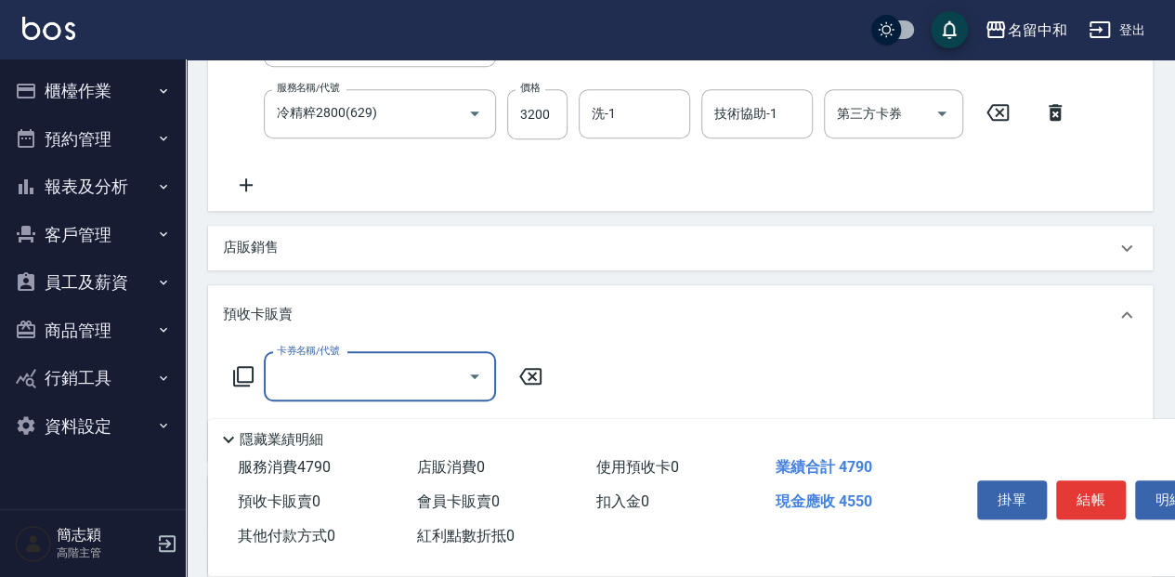
scroll to position [638, 0]
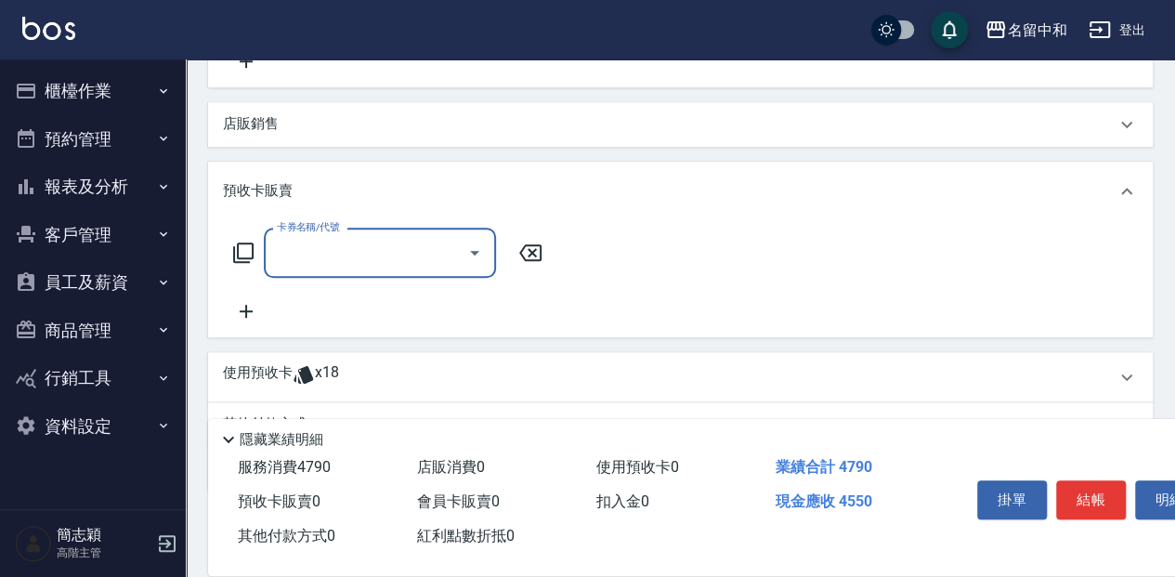
click at [329, 264] on input "卡券名稱/代號" at bounding box center [366, 253] width 188 height 33
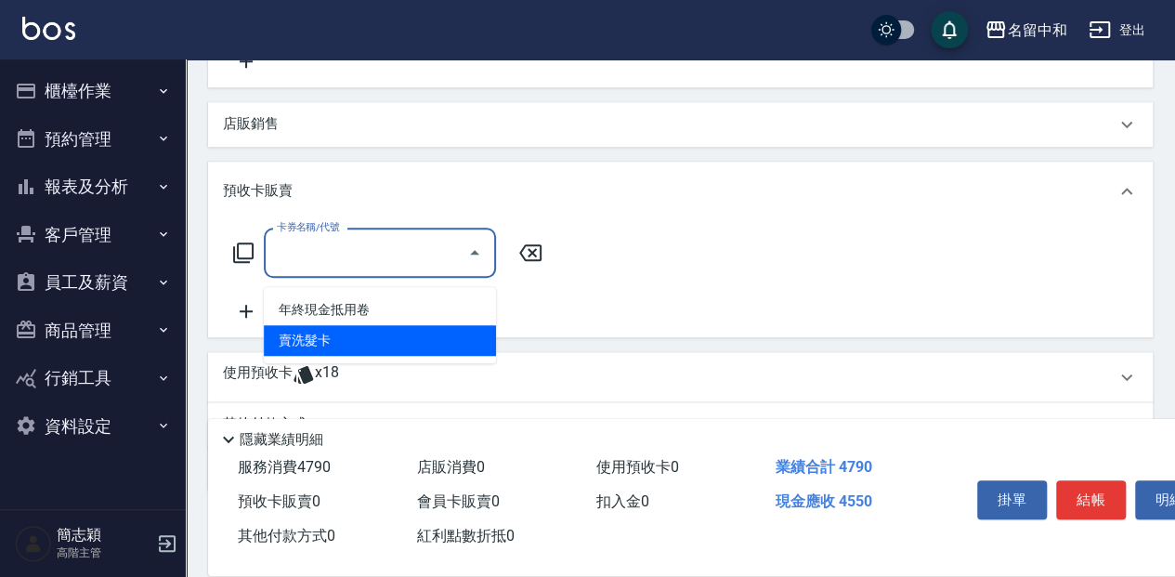
click at [316, 338] on span "賣洗髮卡" at bounding box center [380, 340] width 232 height 31
type input "賣洗髮卡(991)"
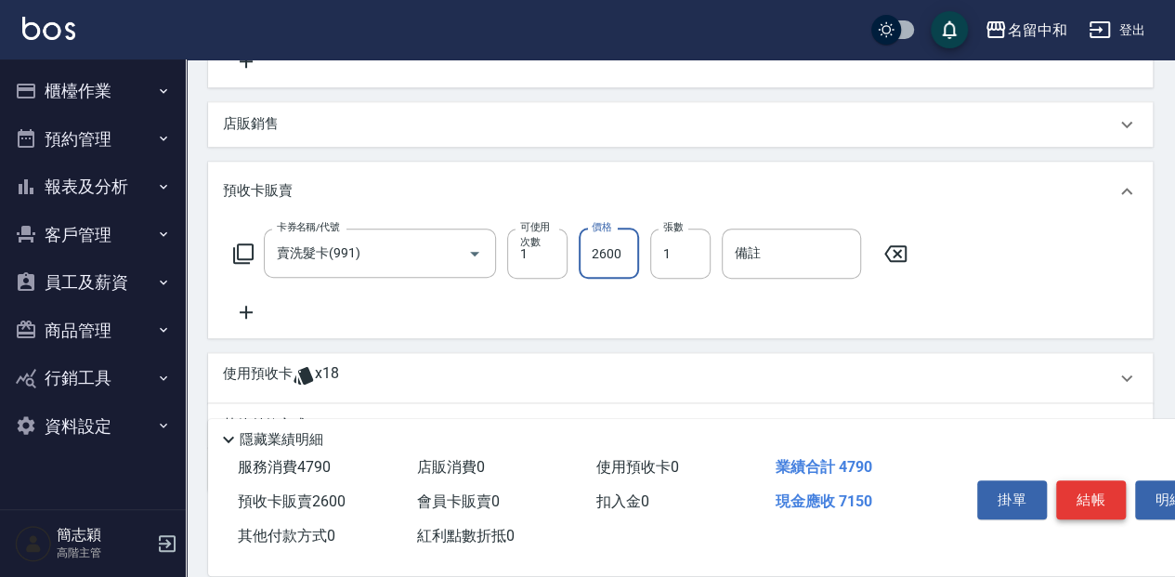
type input "2600"
click at [1075, 487] on button "結帳" at bounding box center [1091, 499] width 70 height 39
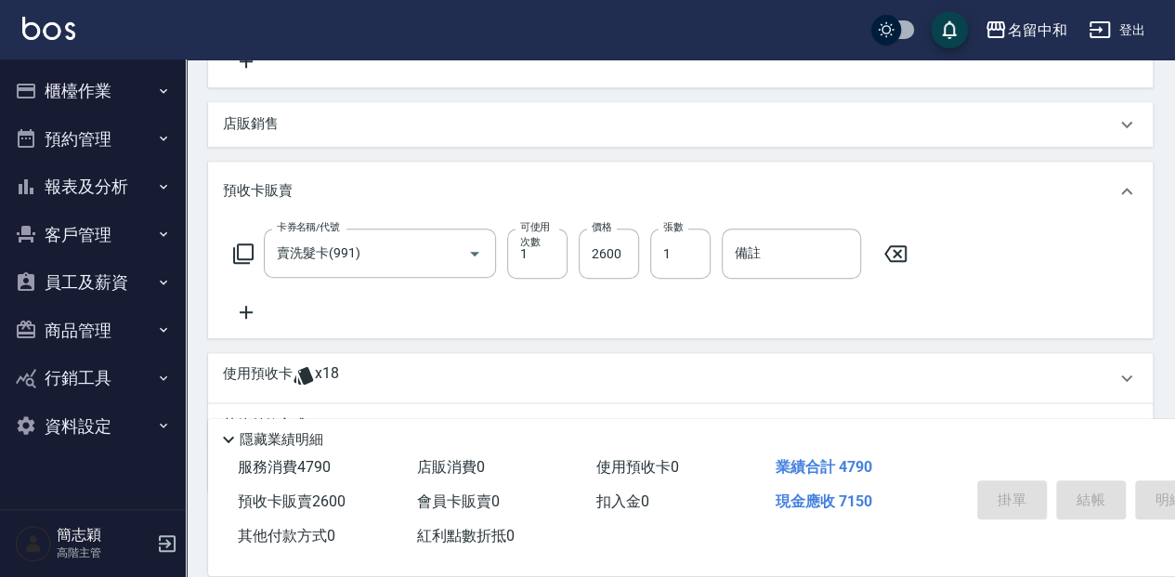
type input "2025/09/25 17:30"
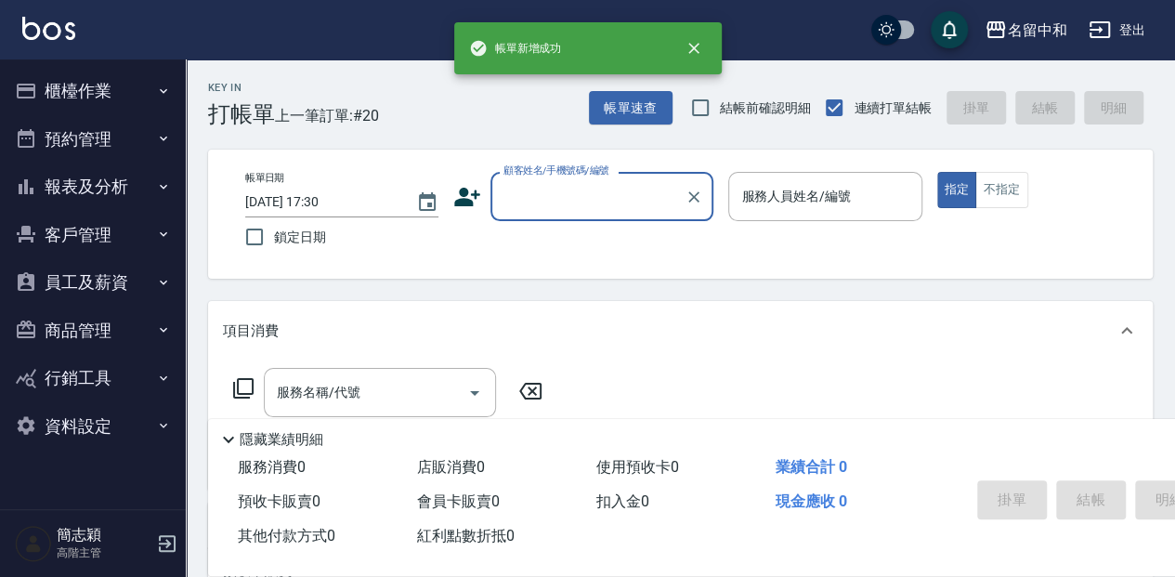
scroll to position [0, 0]
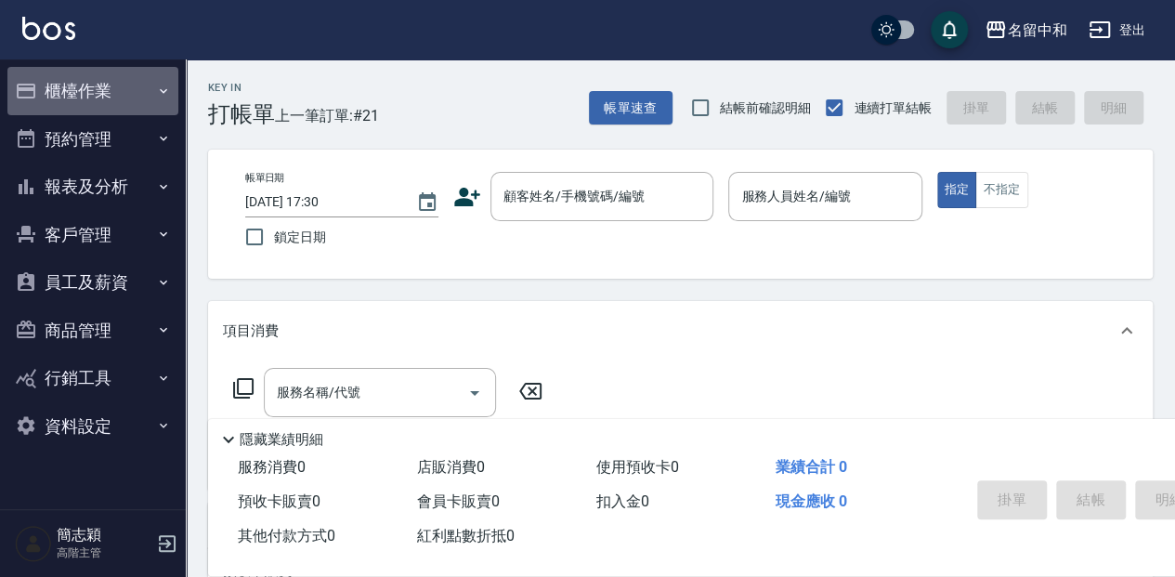
click at [110, 90] on button "櫃檯作業" at bounding box center [92, 91] width 171 height 48
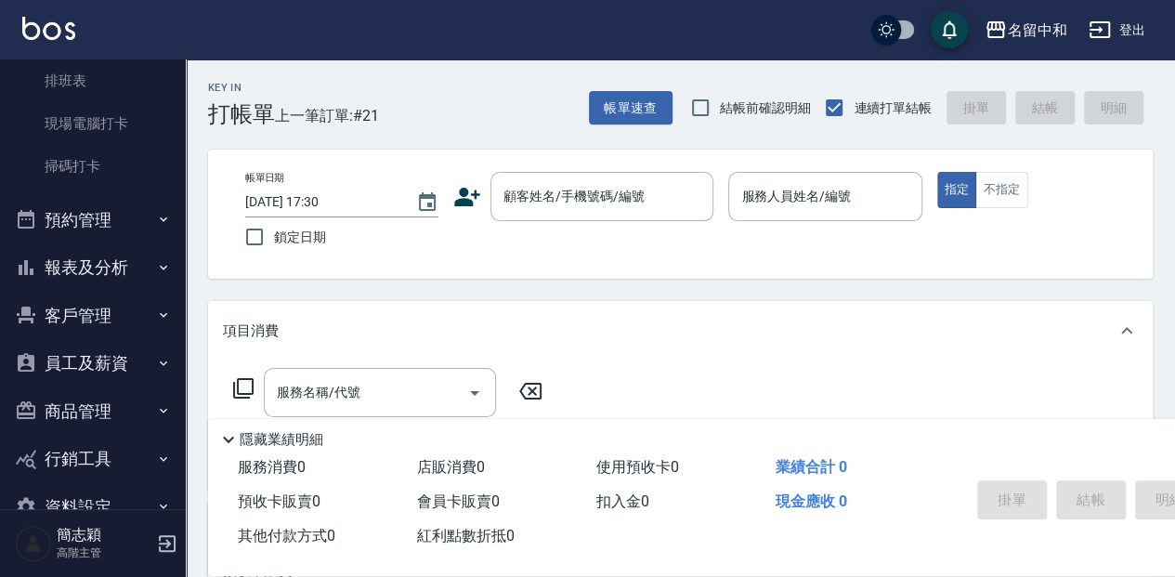
scroll to position [431, 0]
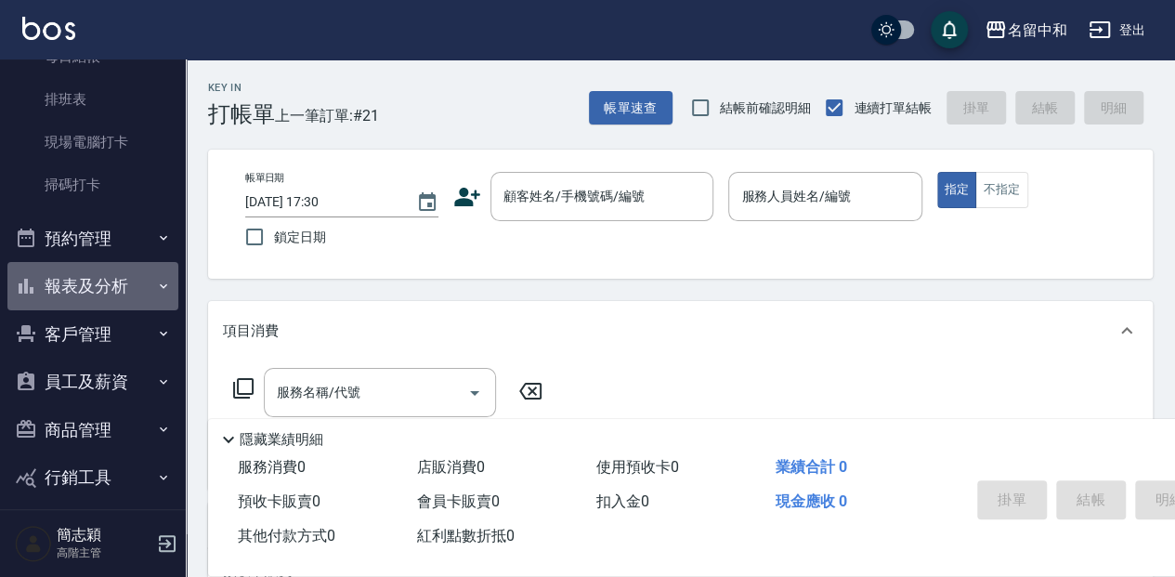
click at [114, 291] on button "報表及分析" at bounding box center [92, 286] width 171 height 48
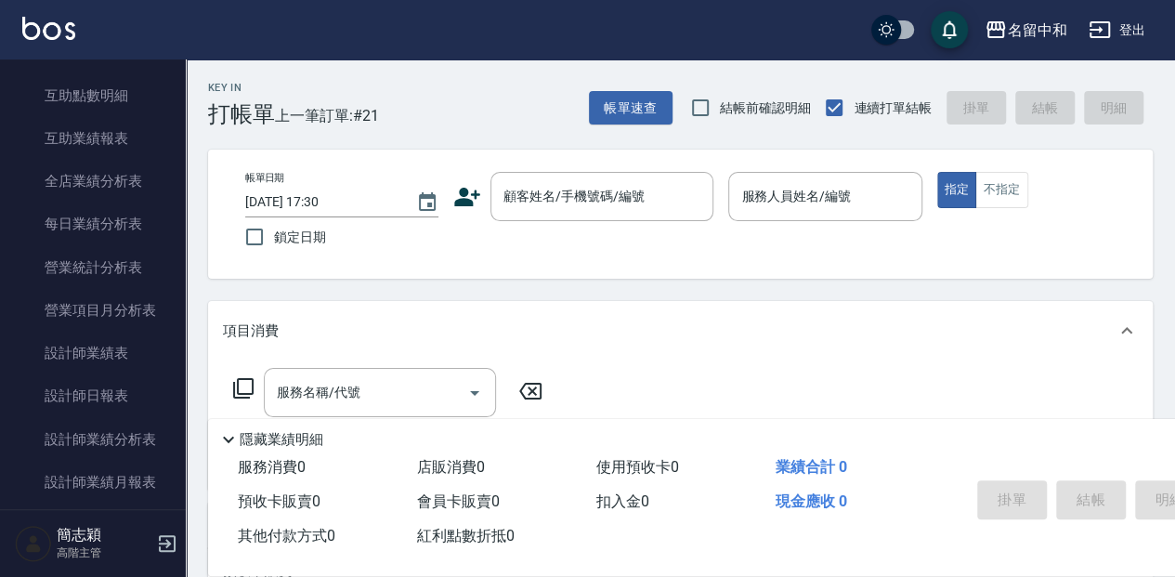
scroll to position [1049, 0]
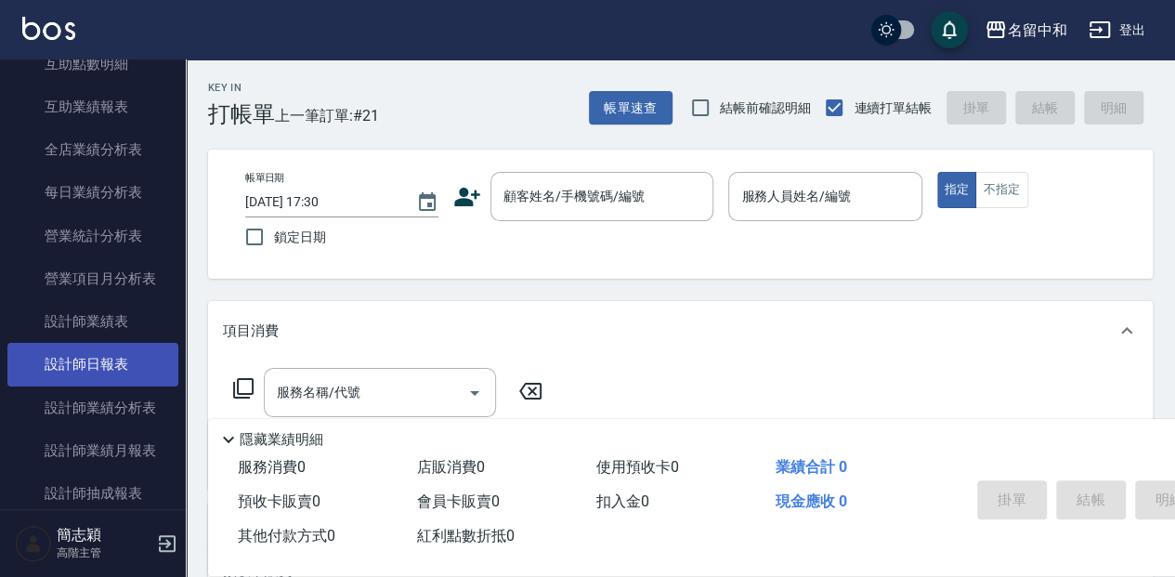
click at [54, 354] on link "設計師日報表" at bounding box center [92, 364] width 171 height 43
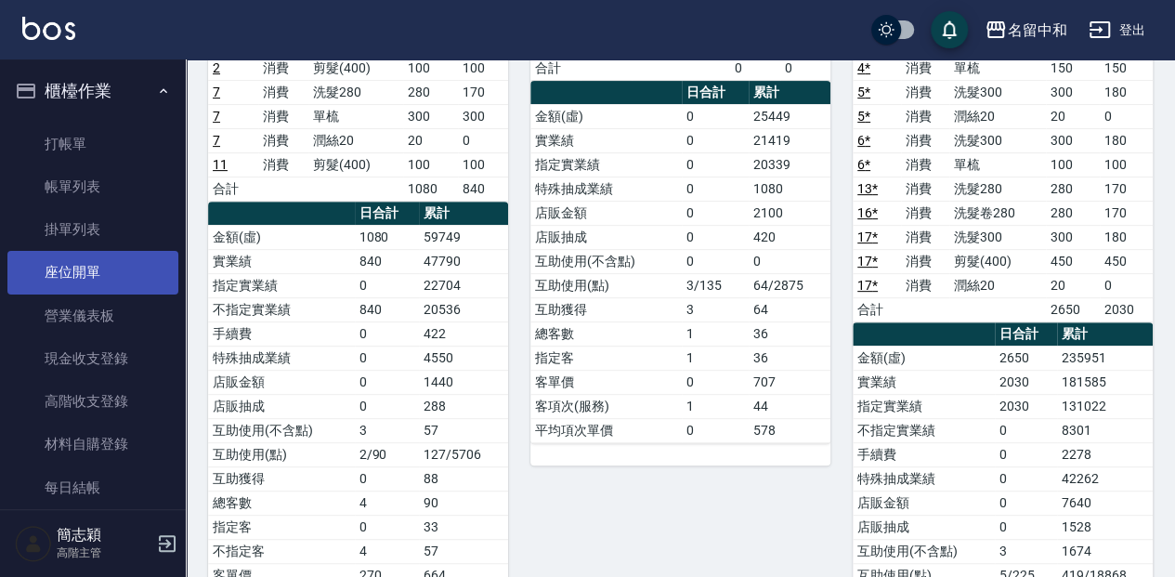
scroll to position [186, 0]
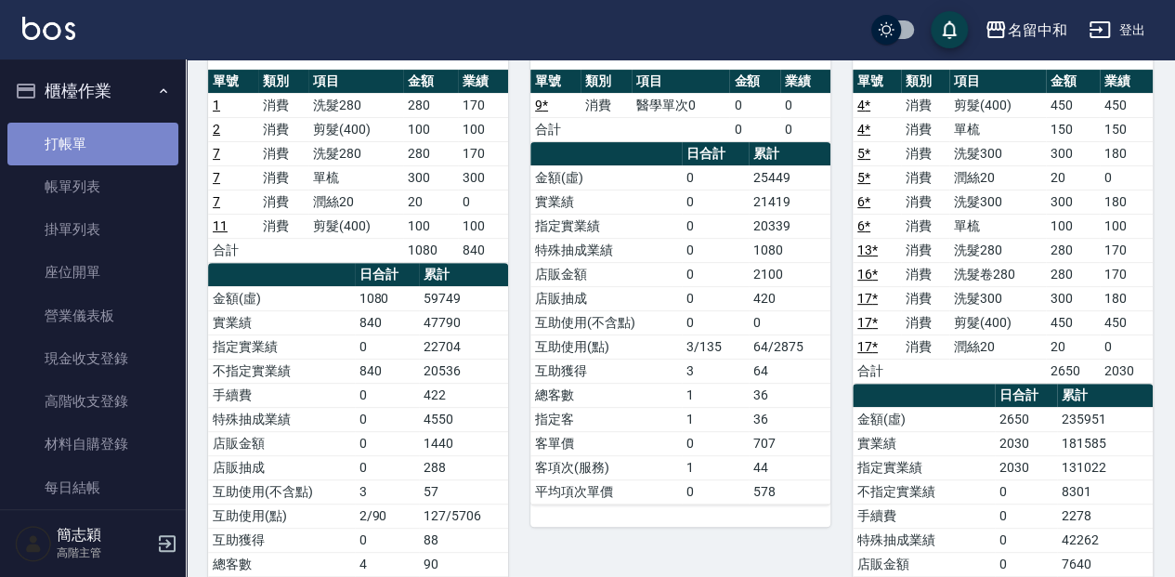
click at [104, 163] on link "打帳單" at bounding box center [92, 144] width 171 height 43
